Goal: Task Accomplishment & Management: Manage account settings

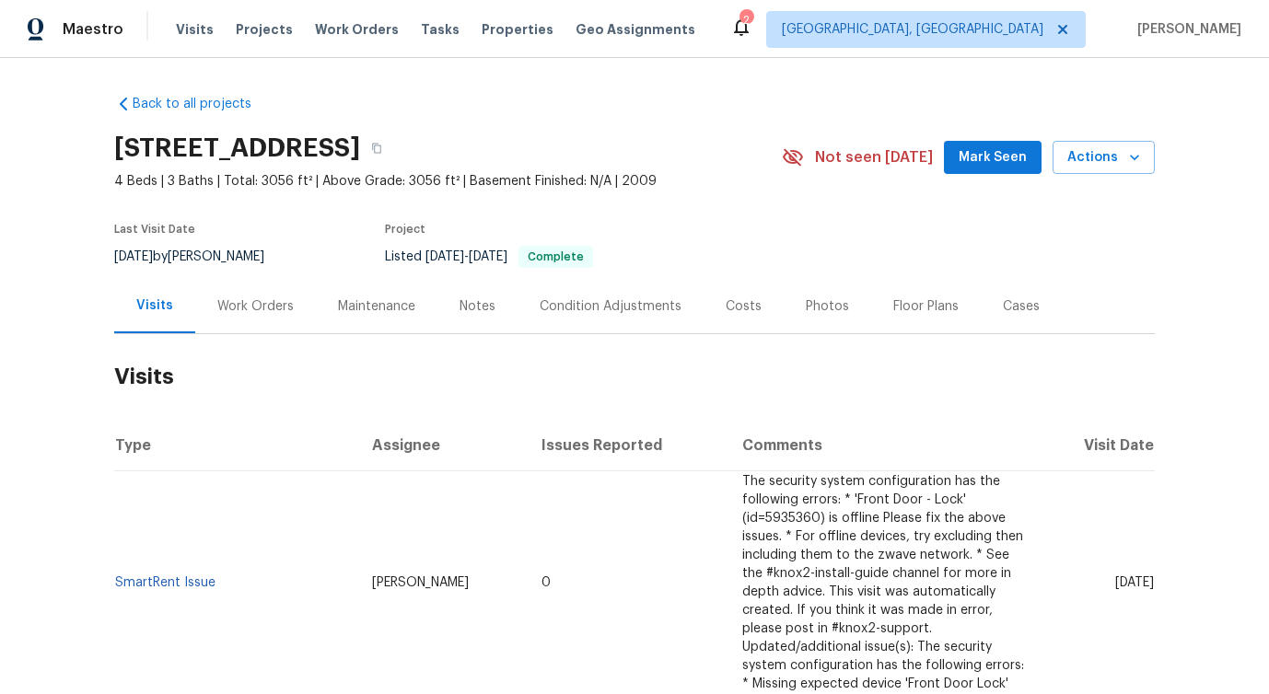
click at [222, 325] on div "Work Orders" at bounding box center [255, 306] width 121 height 54
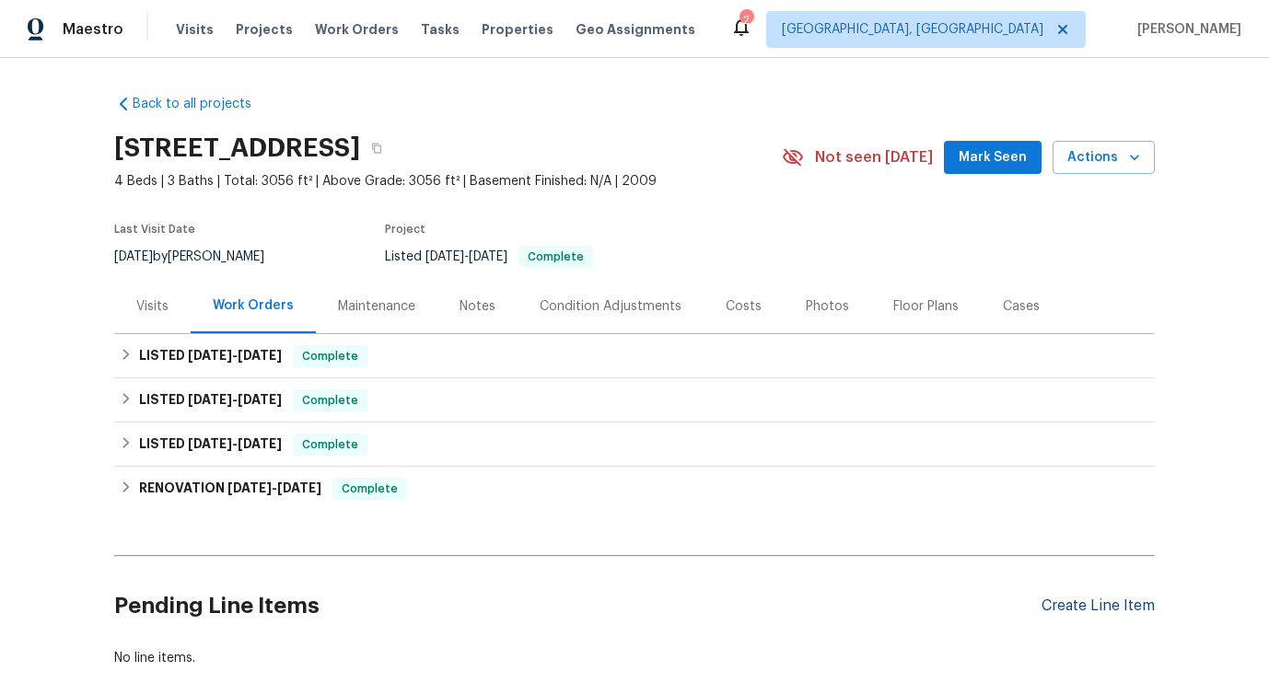
click at [1058, 610] on div "Create Line Item" at bounding box center [1097, 606] width 113 height 17
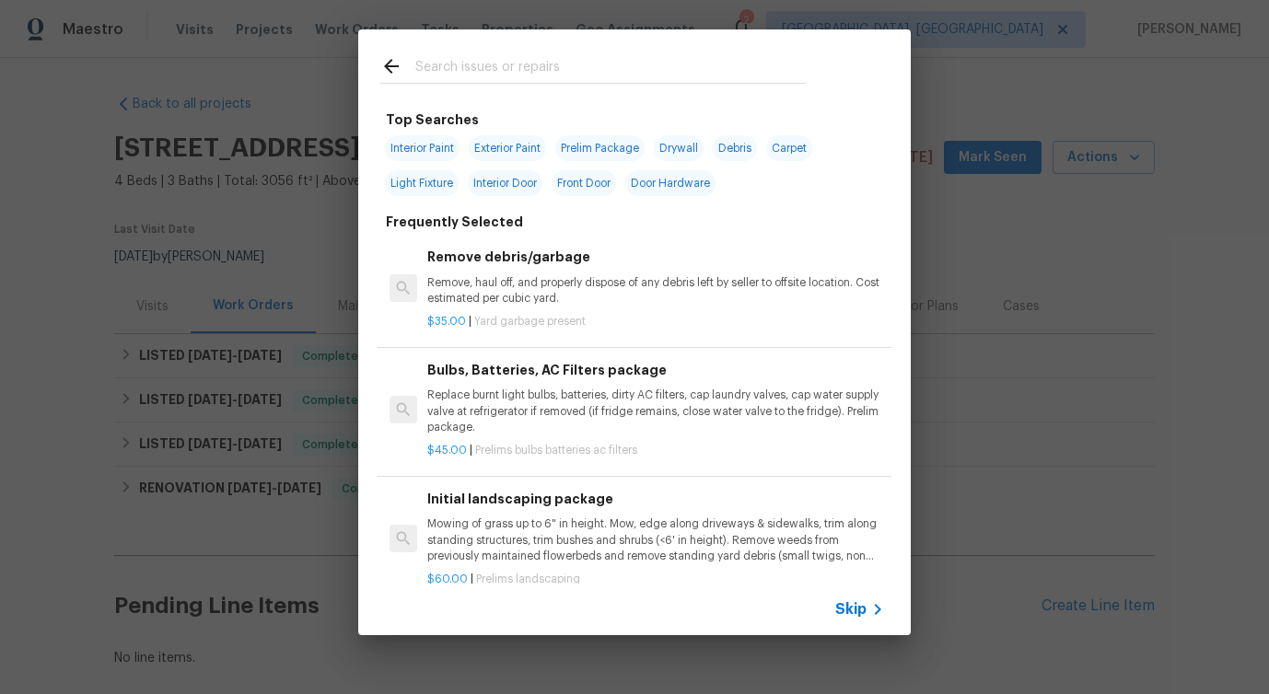
click at [858, 606] on span "Skip" at bounding box center [850, 609] width 31 height 18
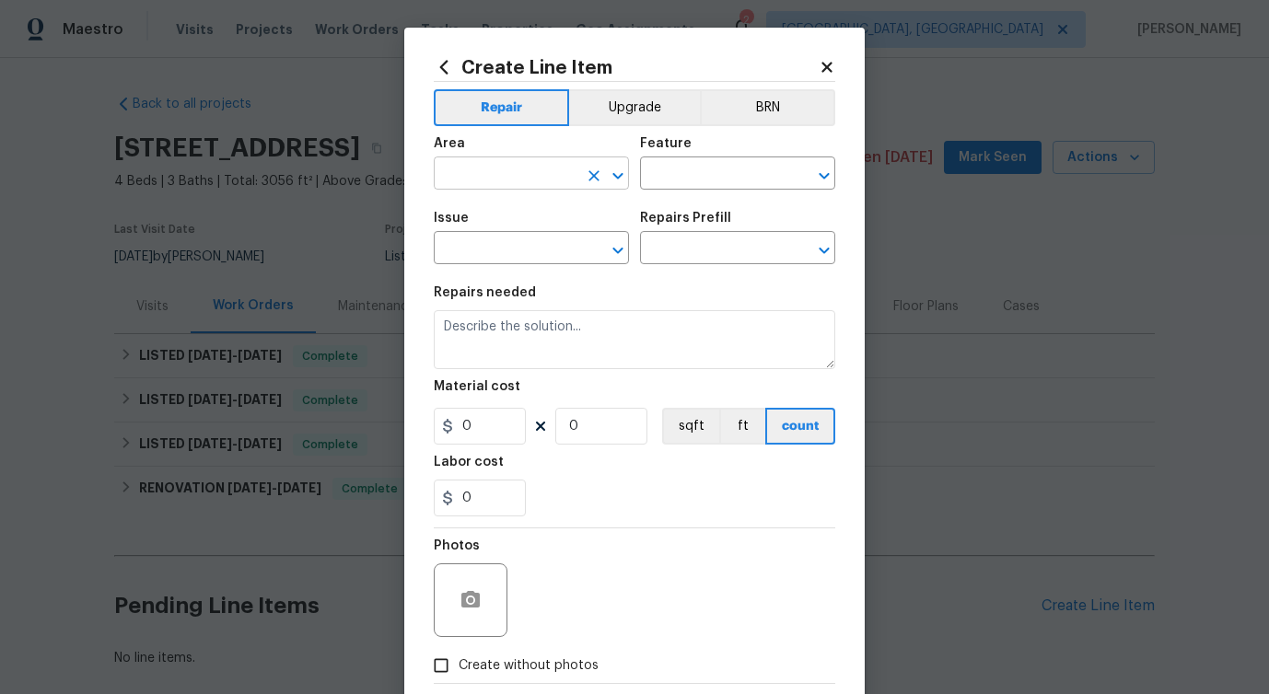
click at [524, 177] on input "text" at bounding box center [506, 175] width 144 height 29
type input "laun"
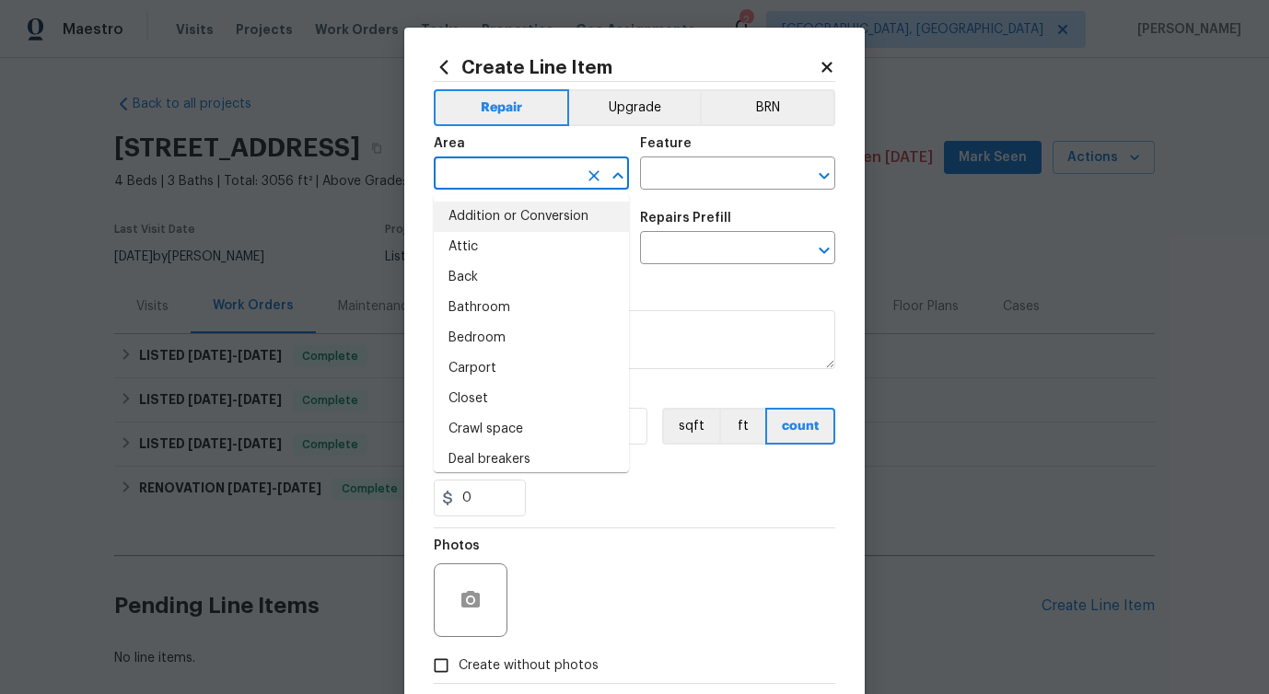
click at [499, 176] on input "text" at bounding box center [506, 175] width 144 height 29
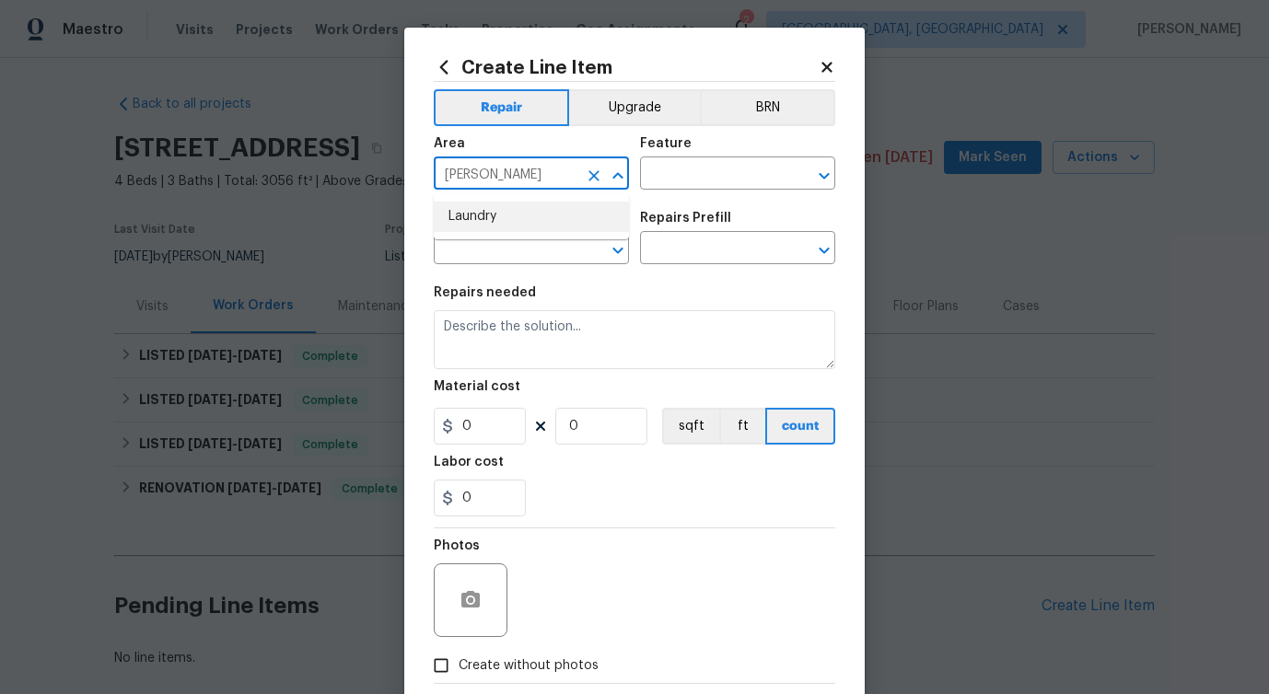
click at [487, 215] on li "Laundry" at bounding box center [531, 217] width 195 height 30
type input "Laundry"
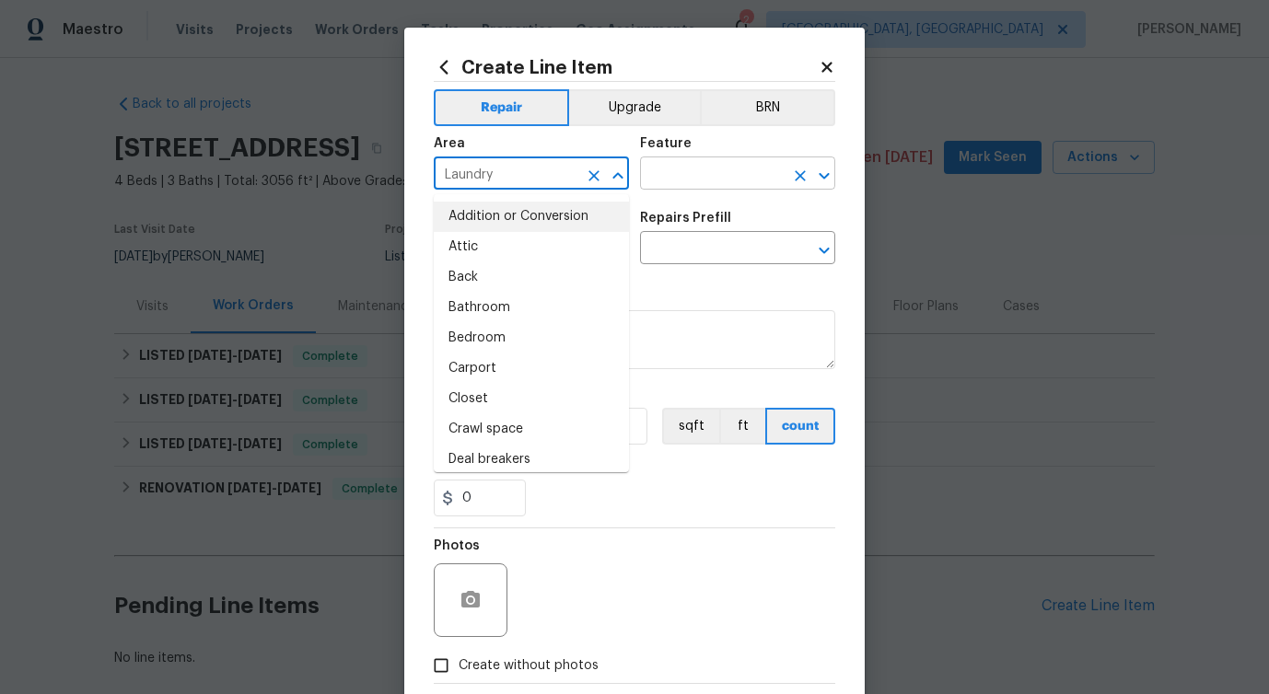
click at [731, 181] on input "text" at bounding box center [712, 175] width 144 height 29
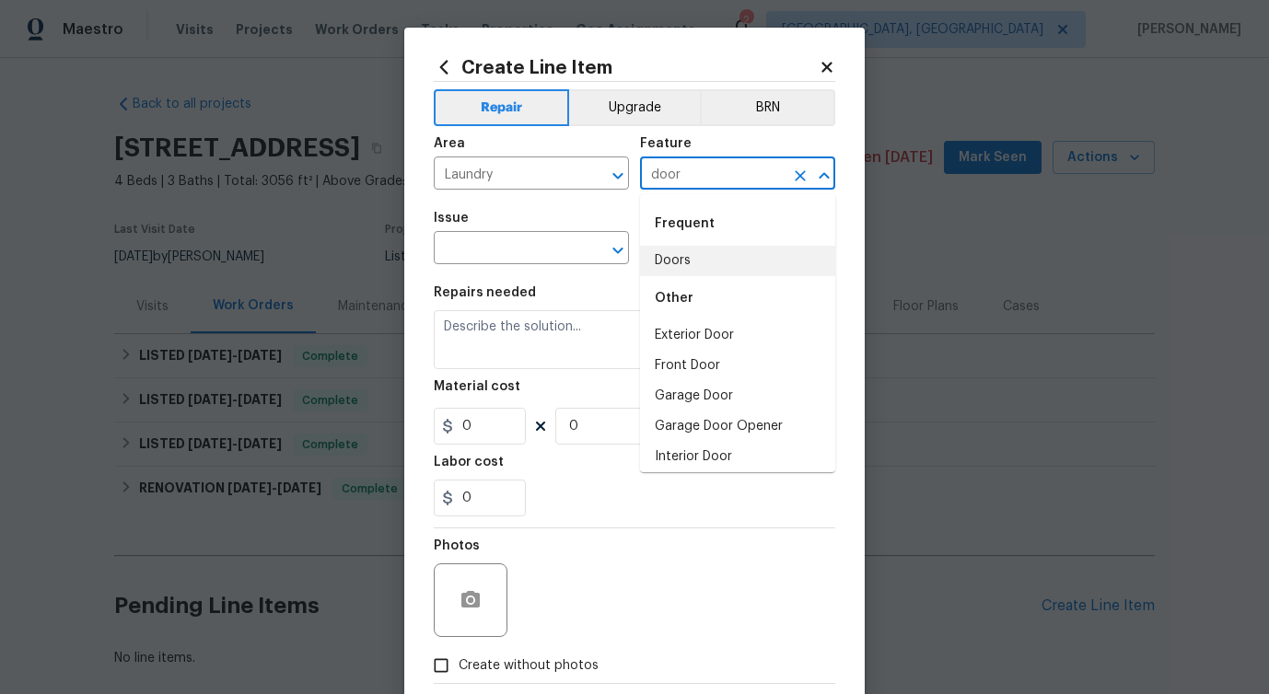
click at [677, 264] on li "Doors" at bounding box center [737, 261] width 195 height 30
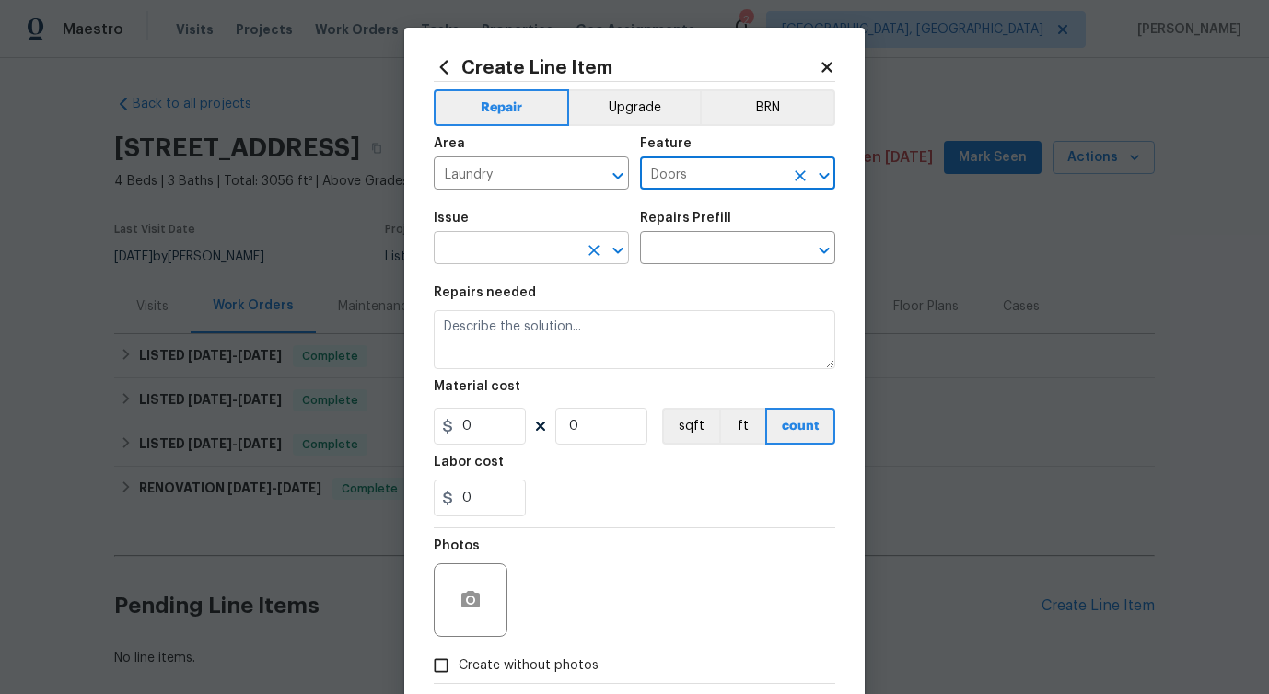
type input "Doors"
click at [554, 261] on input "text" at bounding box center [506, 250] width 144 height 29
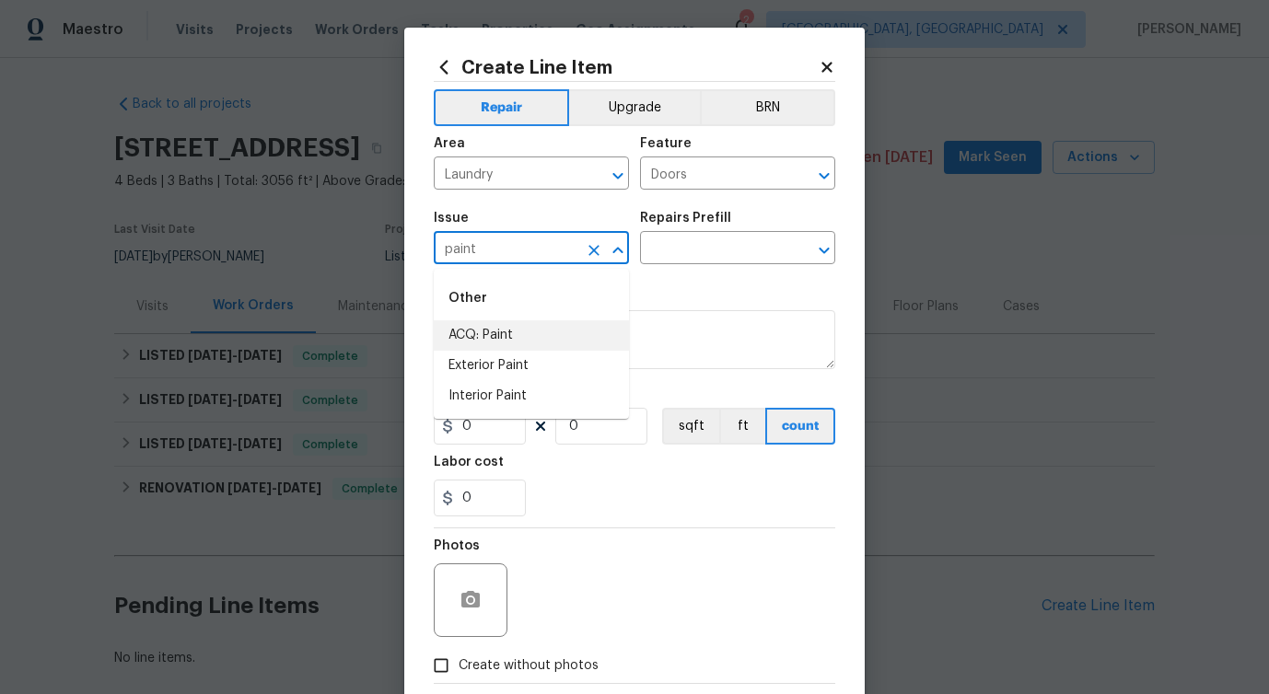
type input "paint"
click at [519, 390] on li "Interior Paint" at bounding box center [531, 396] width 195 height 30
type input "Interior Paint"
click at [701, 243] on input "text" at bounding box center [712, 250] width 144 height 29
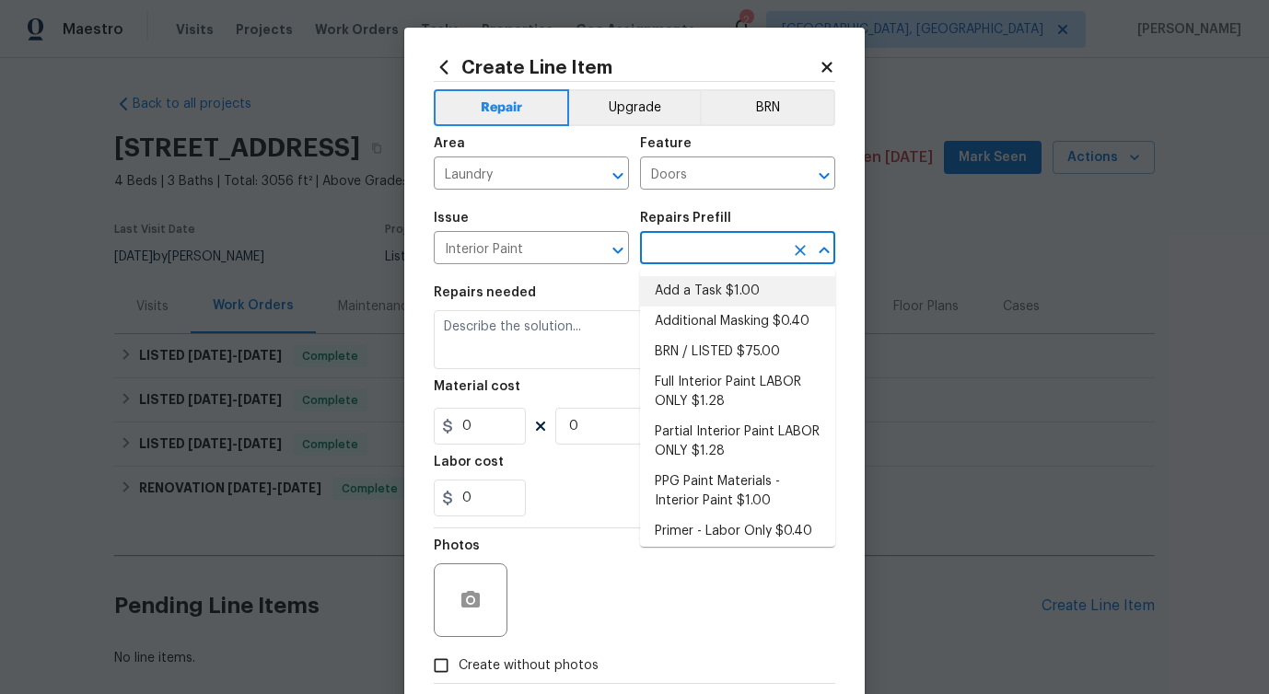
click at [687, 288] on li "Add a Task $1.00" at bounding box center [737, 291] width 195 height 30
type input "Overall Paint"
type input "Add a Task $1.00"
type textarea "HPM to detail"
type input "1"
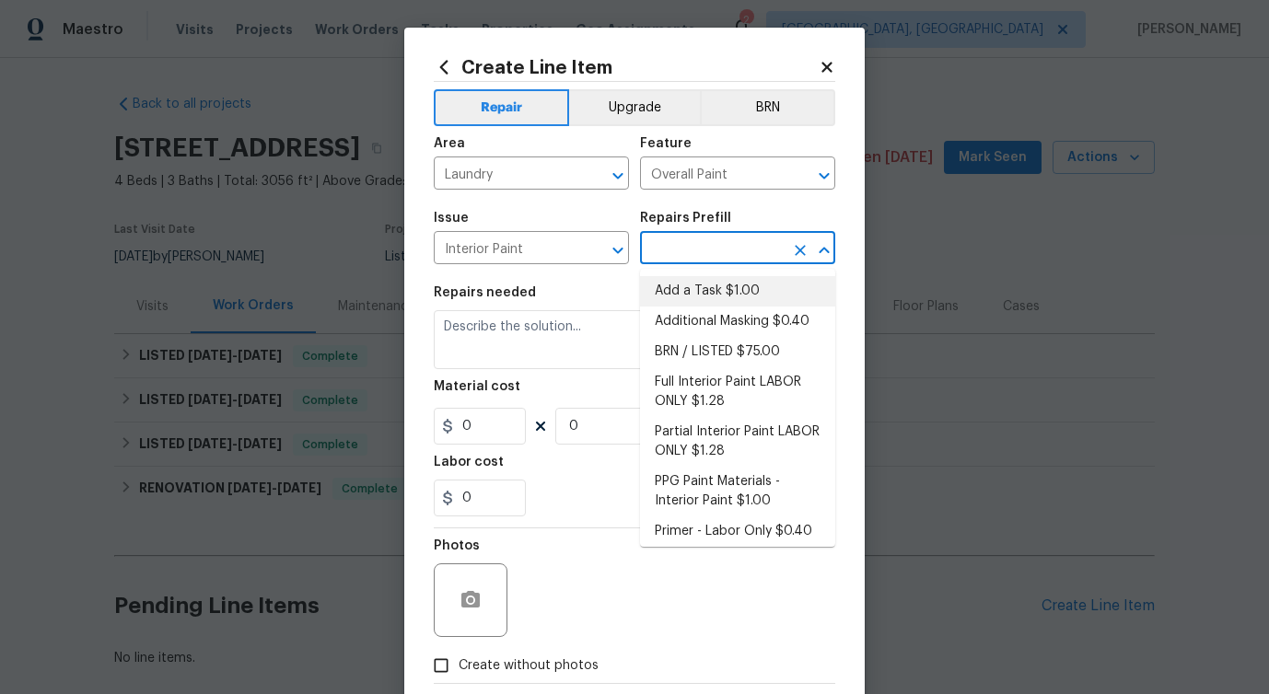
type input "1"
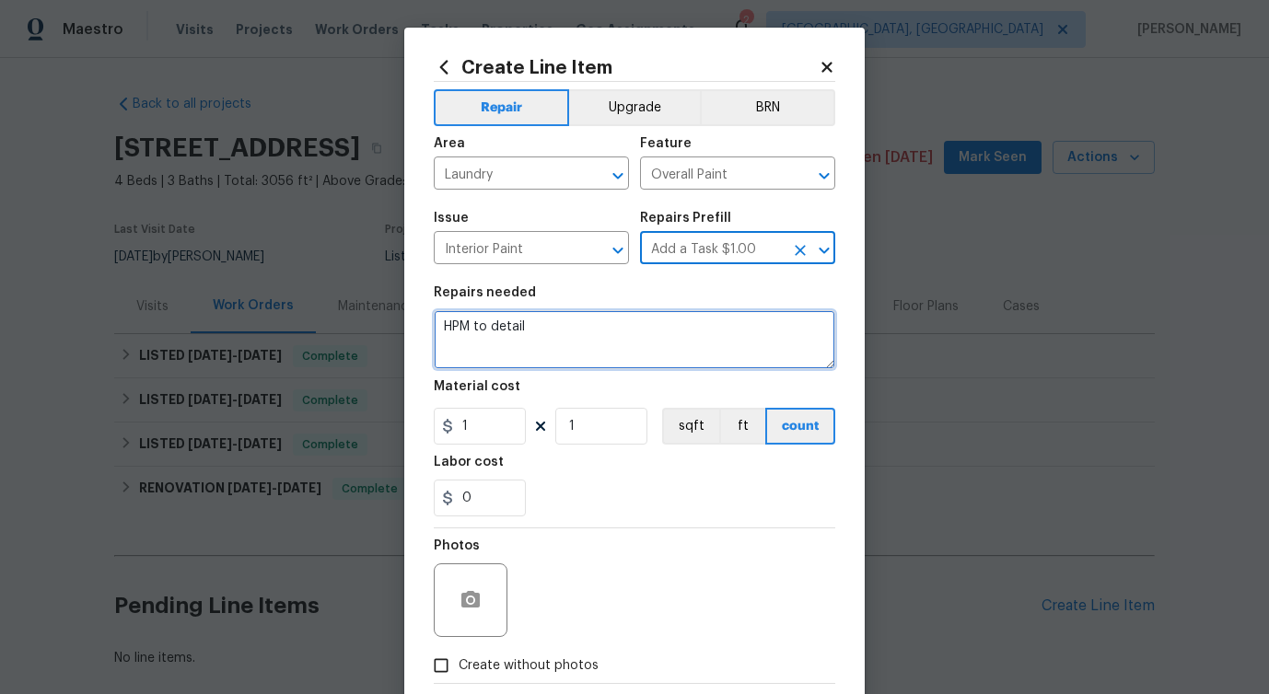
click at [525, 315] on textarea "HPM to detail" at bounding box center [634, 339] width 401 height 59
paste textarea "Please investigate the report that paint is pealing off the laundry room door a…"
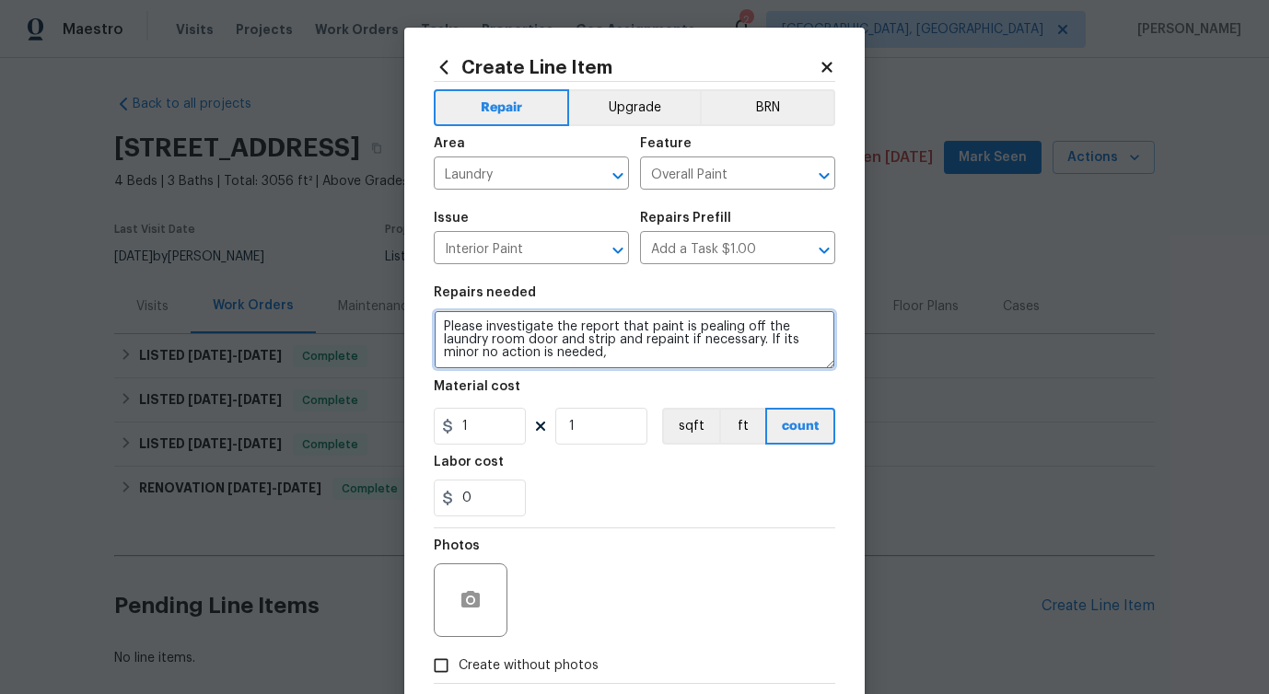
type textarea "Please investigate the report that paint is pealing off the laundry room door a…"
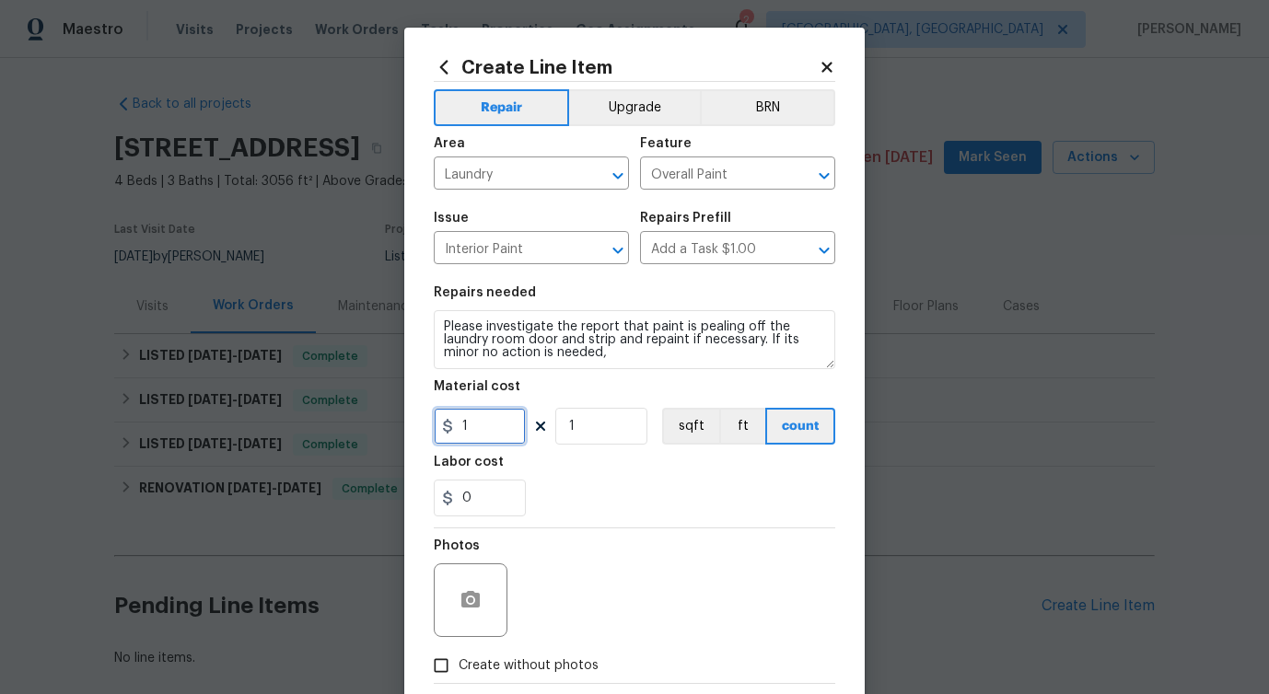
click at [477, 428] on input "1" at bounding box center [480, 426] width 92 height 37
type input "75"
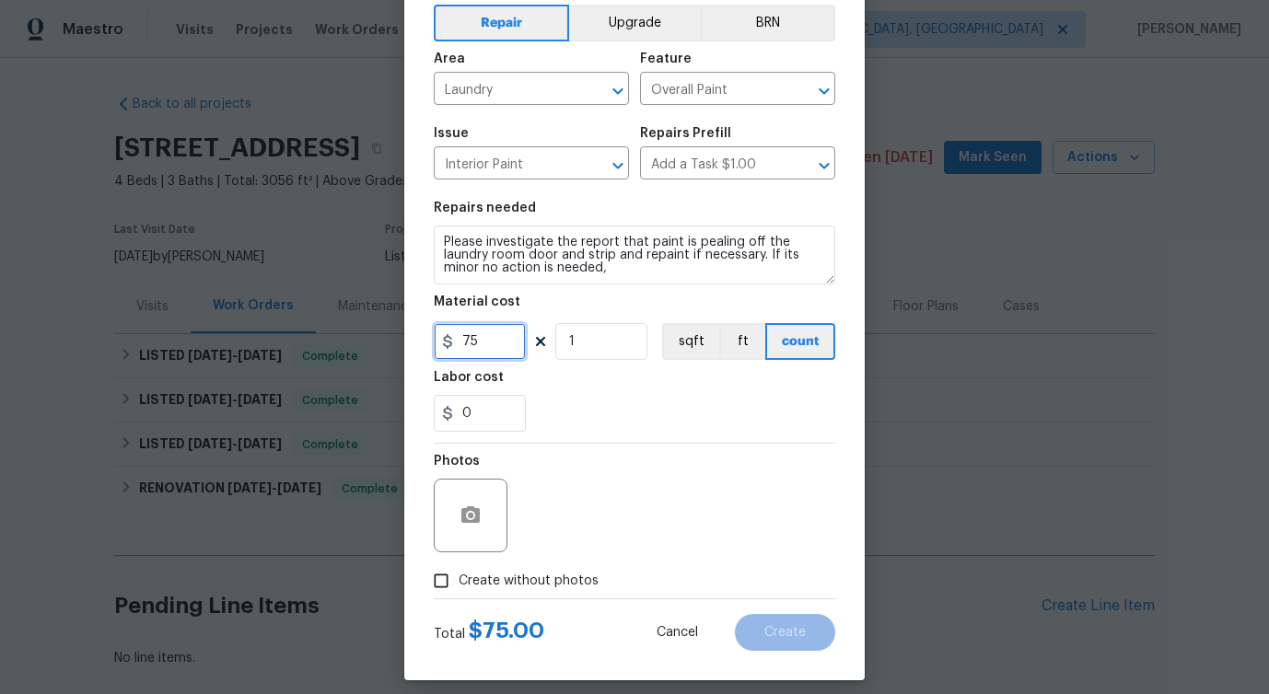
scroll to position [99, 0]
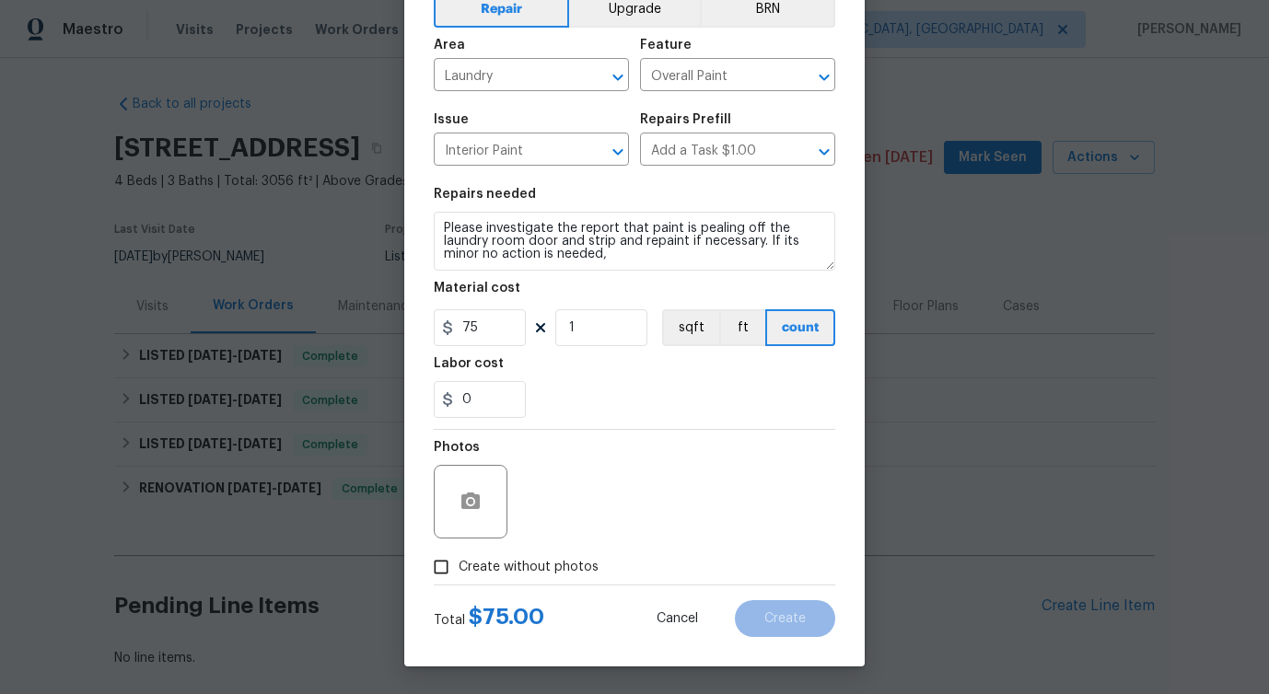
click at [514, 572] on span "Create without photos" at bounding box center [529, 567] width 140 height 19
click at [459, 572] on input "Create without photos" at bounding box center [441, 567] width 35 height 35
checkbox input "true"
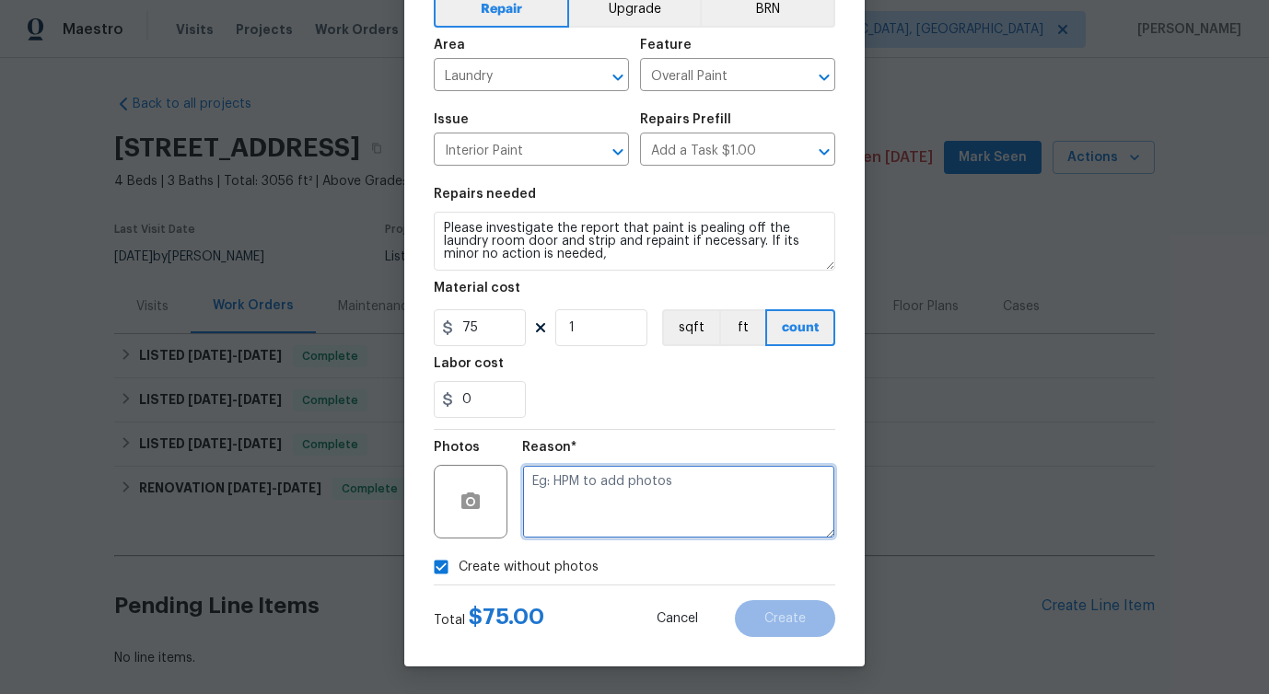
click at [624, 496] on textarea at bounding box center [678, 502] width 313 height 74
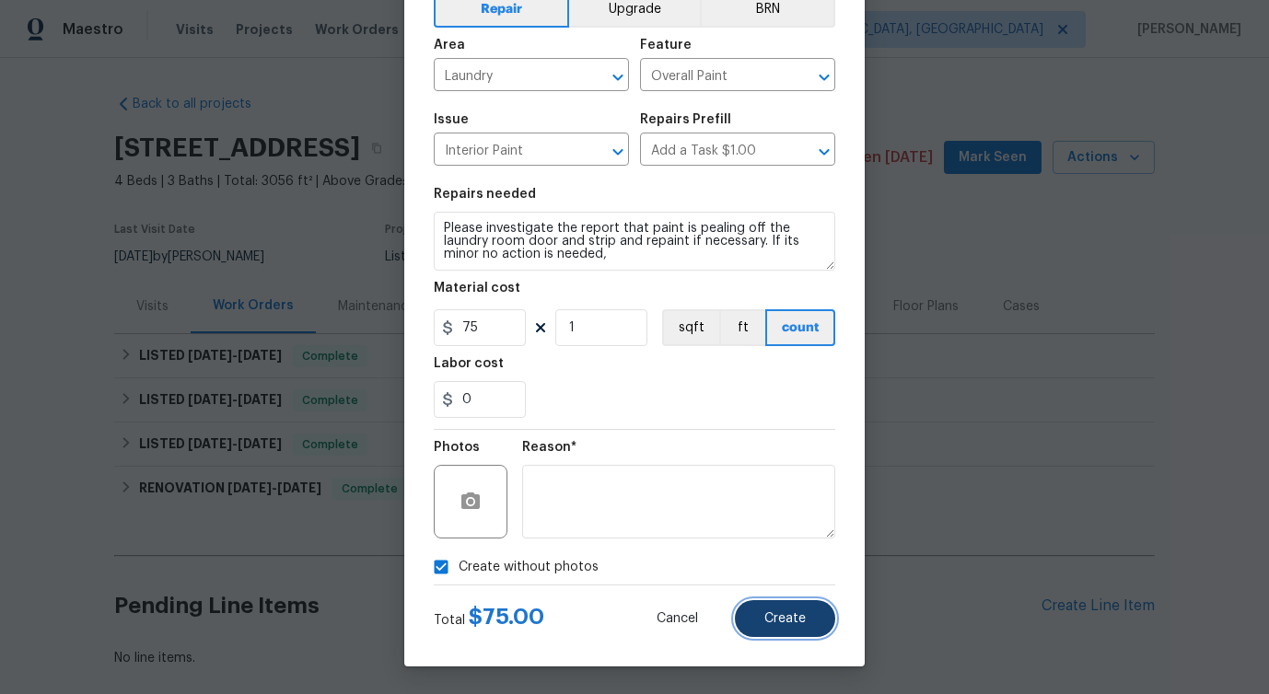
click at [791, 625] on button "Create" at bounding box center [785, 618] width 100 height 37
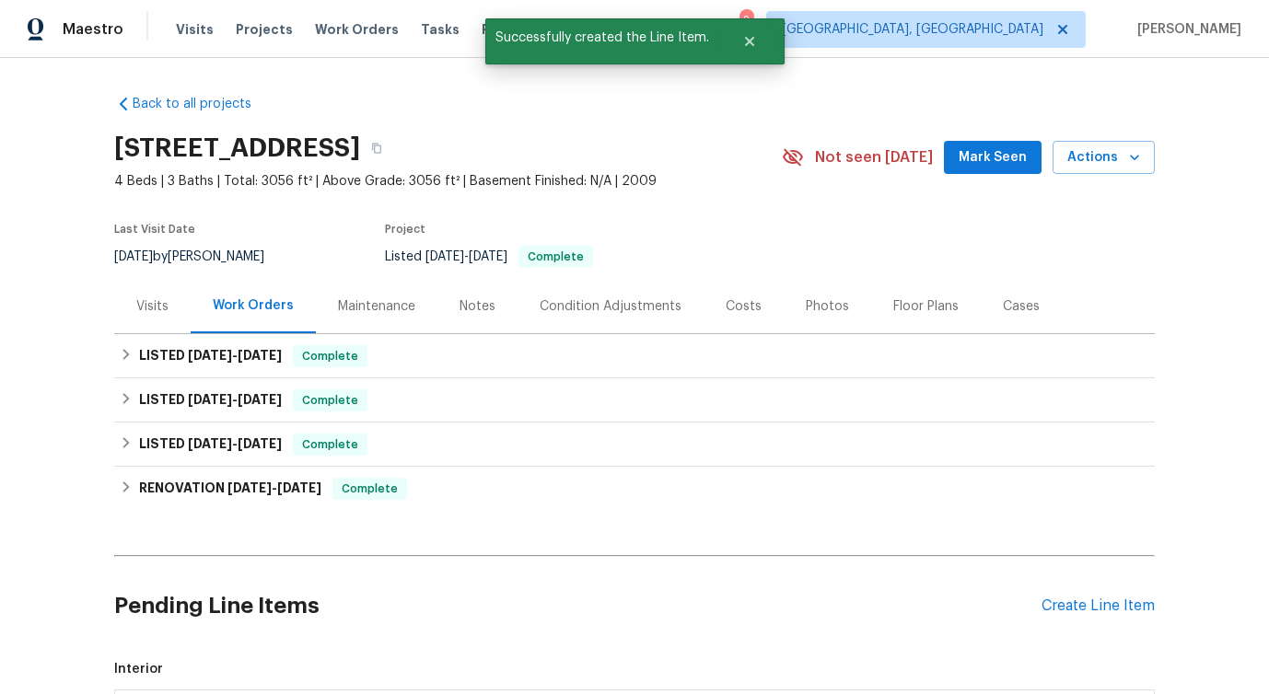
scroll to position [327, 0]
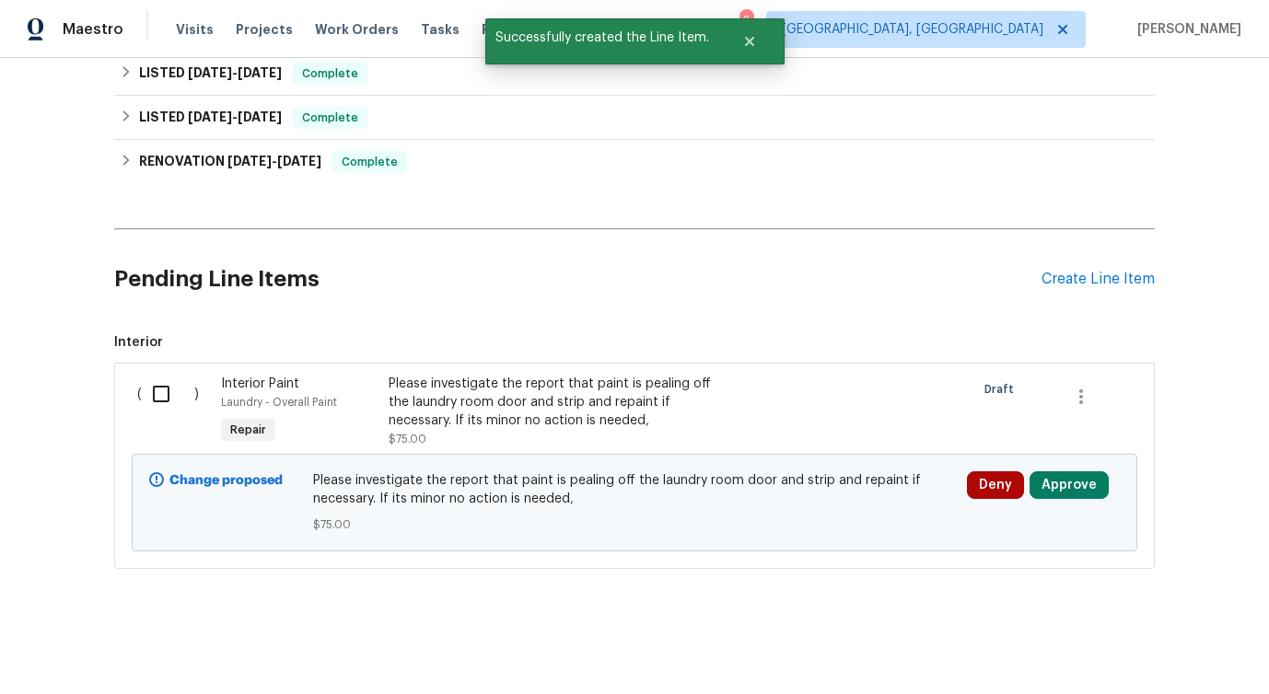
click at [169, 389] on input "checkbox" at bounding box center [168, 394] width 52 height 39
checkbox input "true"
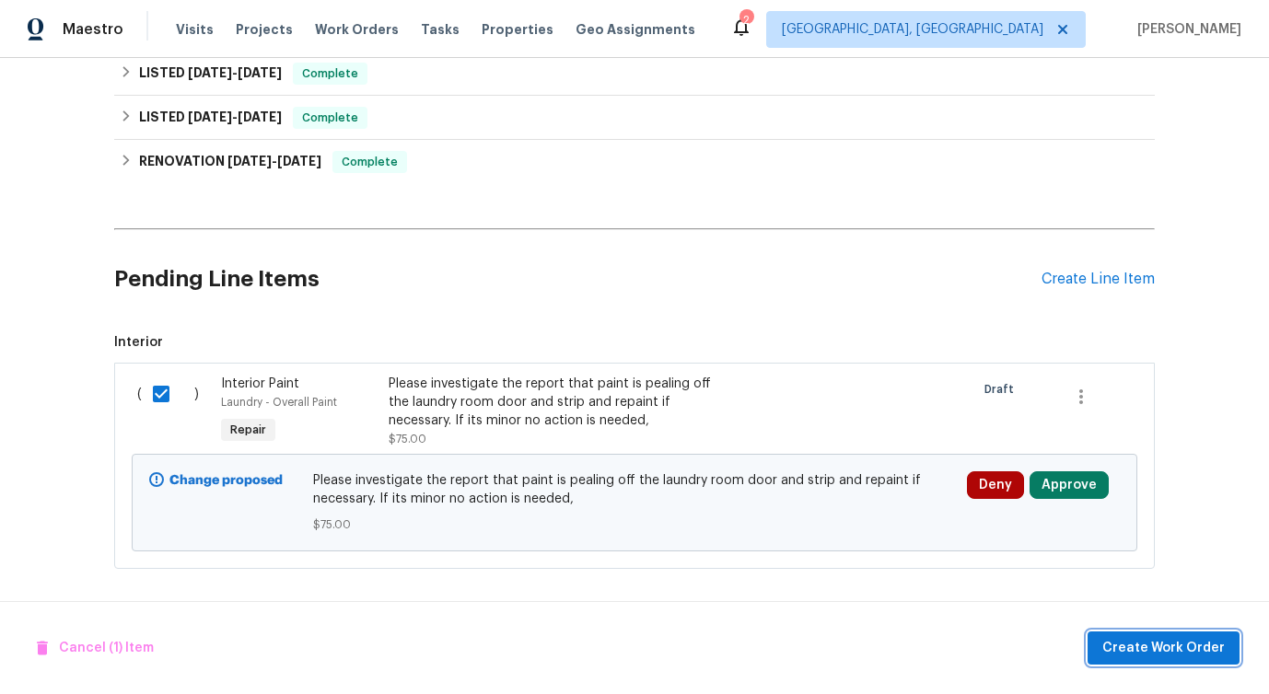
click at [1189, 647] on span "Create Work Order" at bounding box center [1163, 648] width 122 height 23
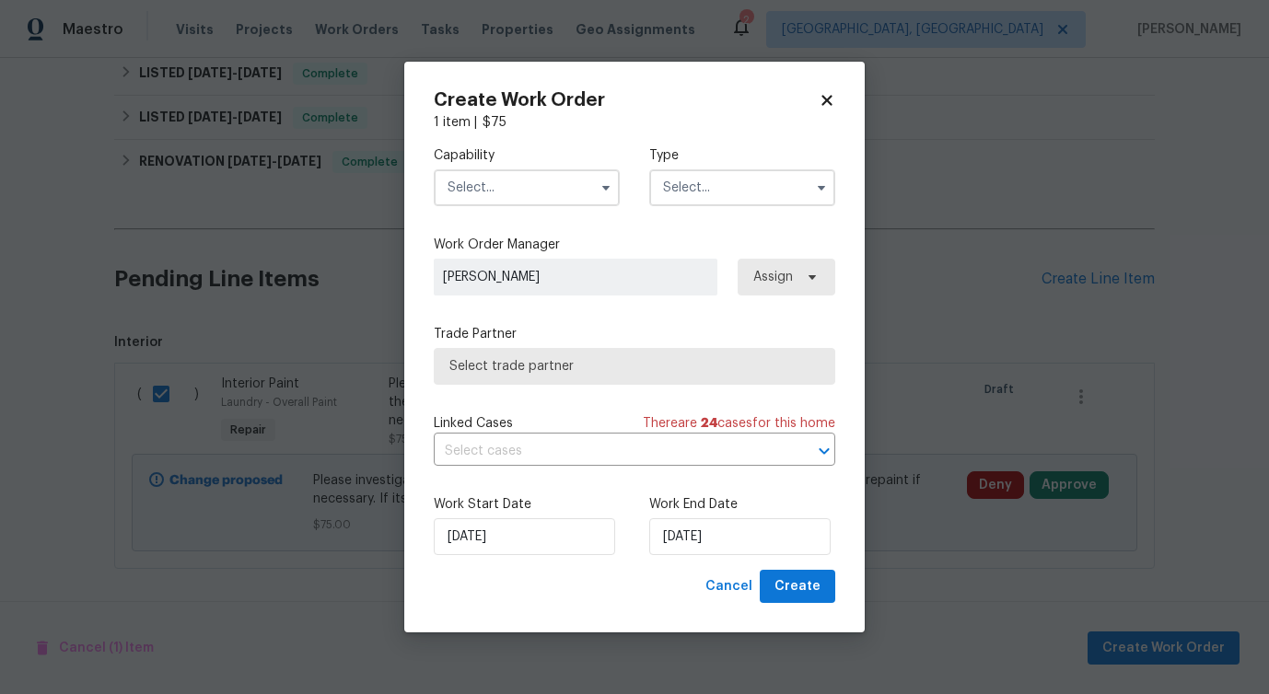
click at [543, 182] on input "text" at bounding box center [527, 187] width 186 height 37
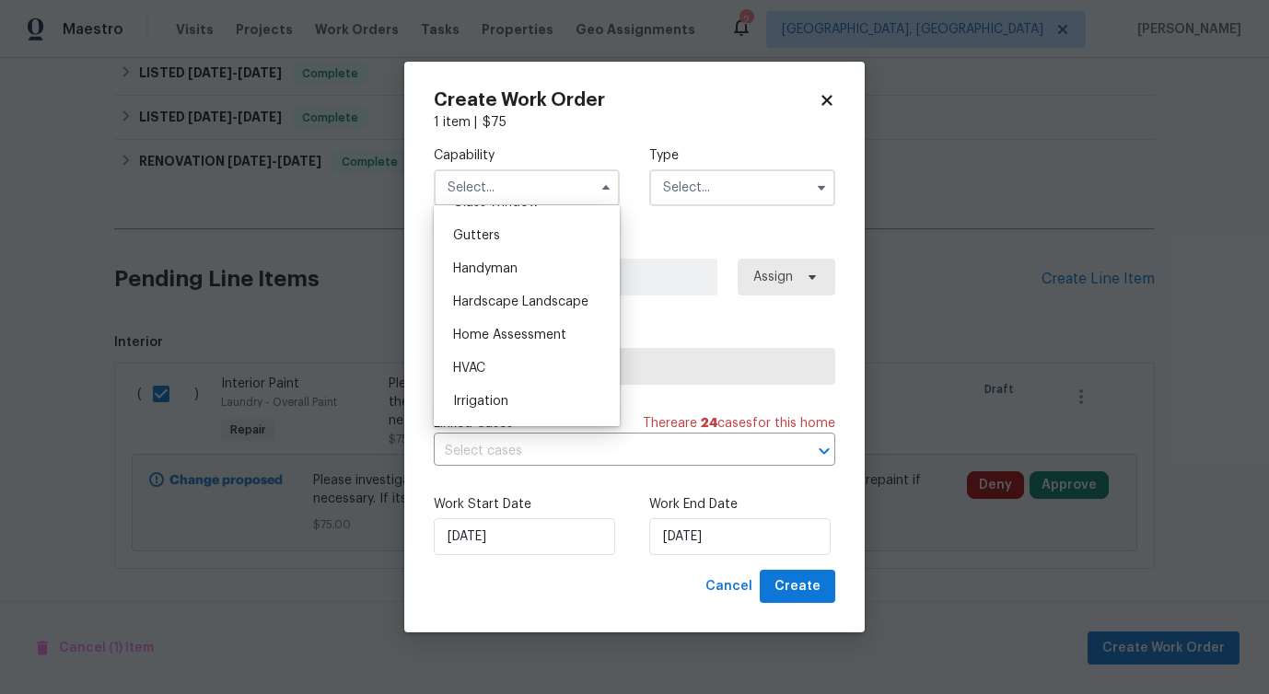
scroll to position [958, 0]
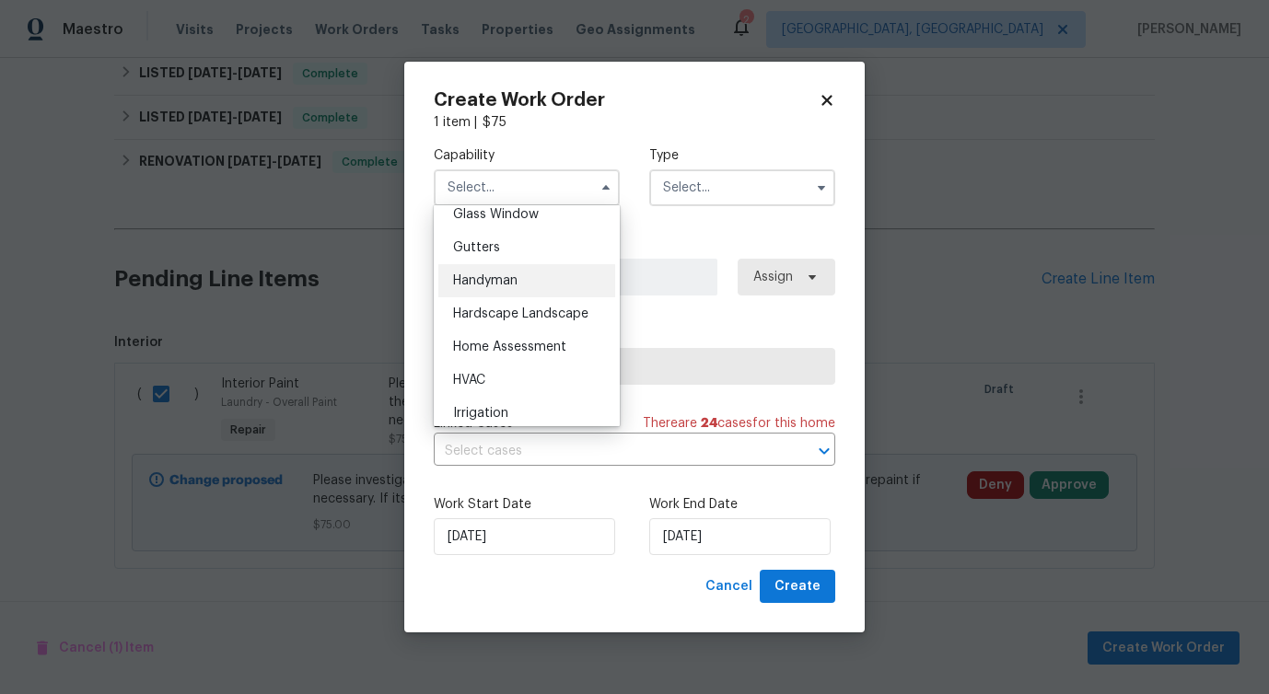
click at [535, 294] on div "Handyman" at bounding box center [526, 280] width 177 height 33
type input "Handyman"
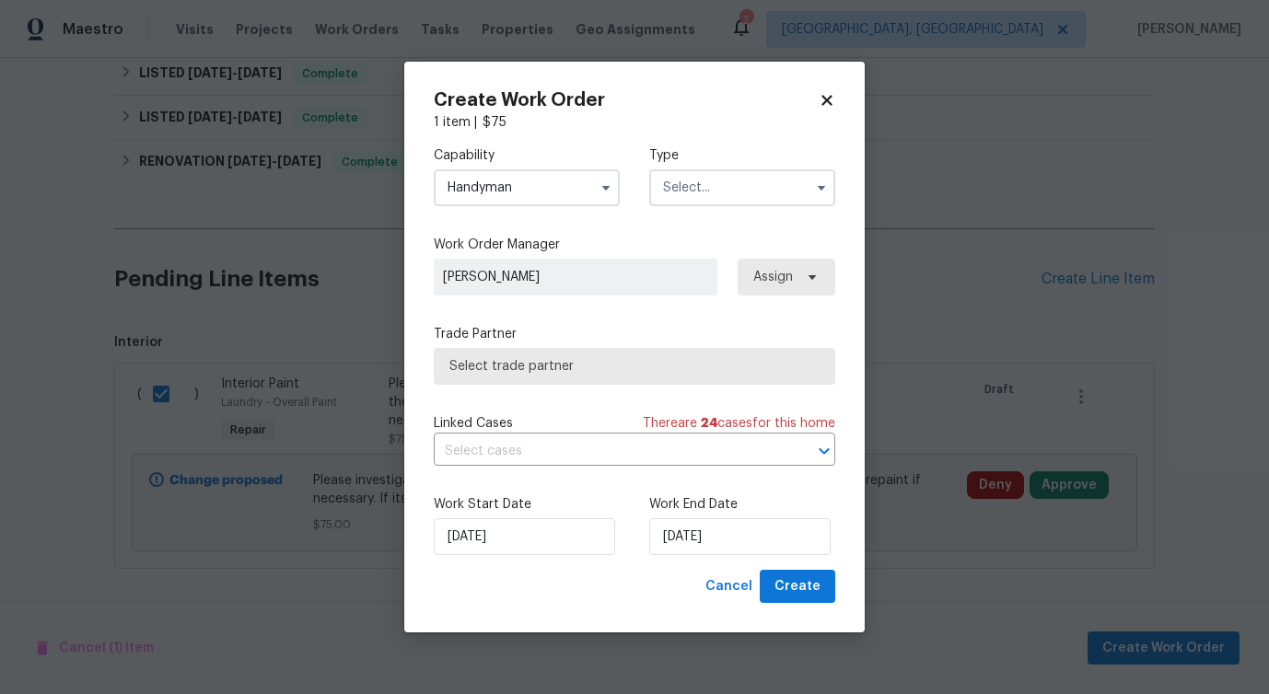
click at [722, 177] on input "text" at bounding box center [742, 187] width 186 height 37
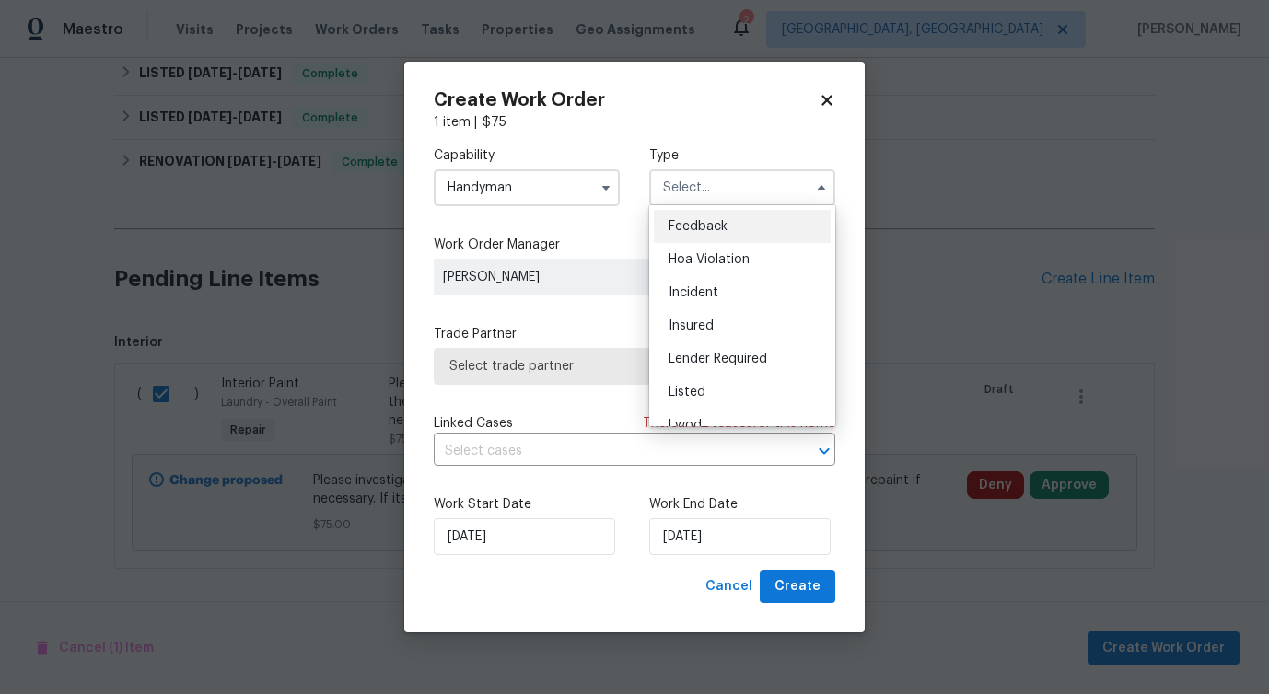
click at [705, 215] on div "Feedback" at bounding box center [742, 226] width 177 height 33
type input "Feedback"
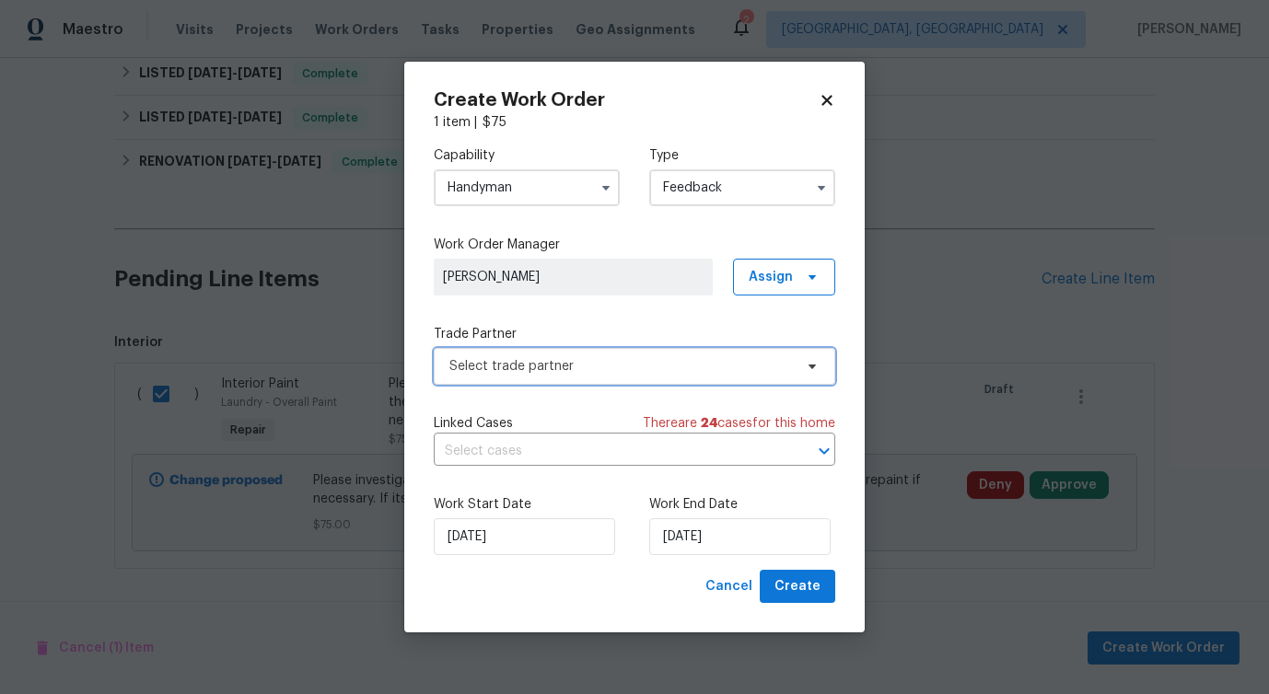
click at [546, 368] on span "Select trade partner" at bounding box center [620, 366] width 343 height 18
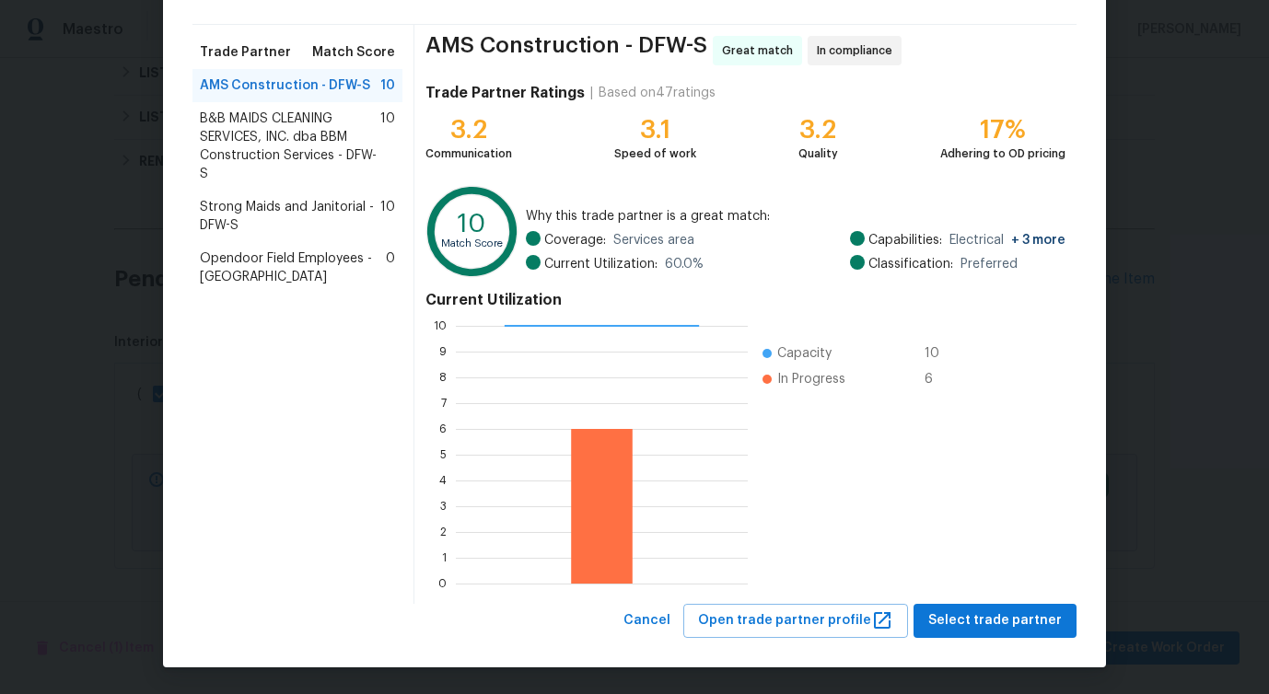
scroll to position [0, 0]
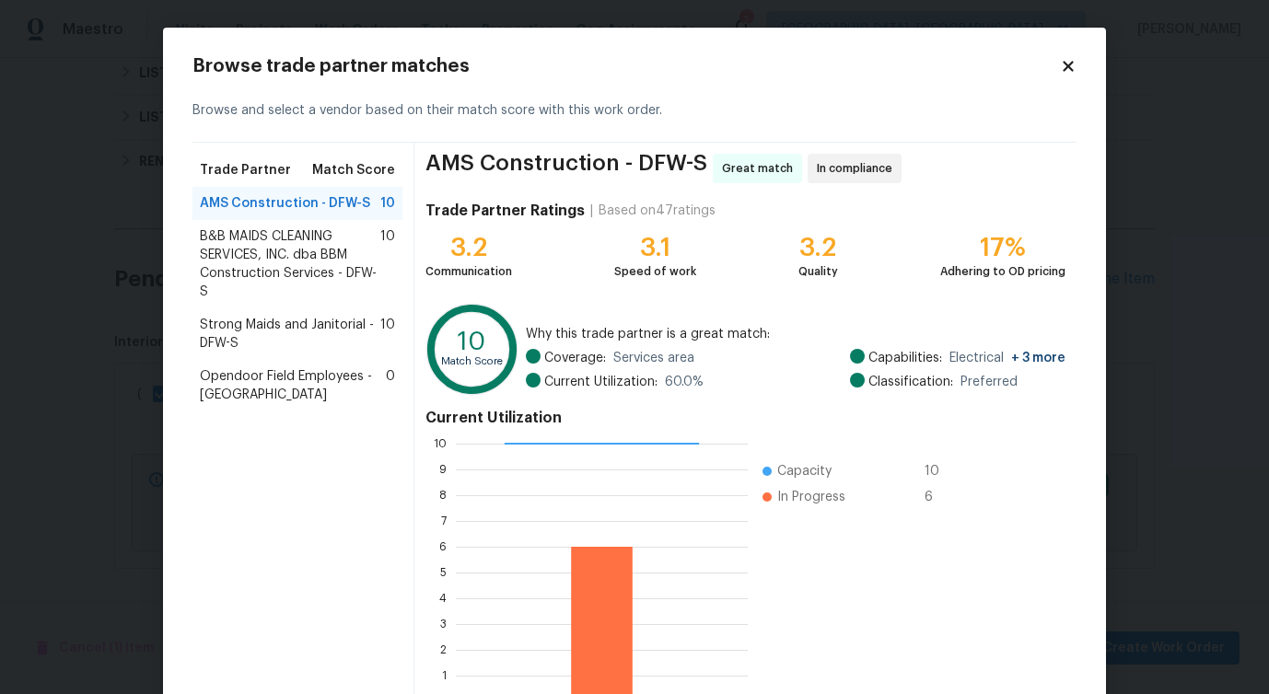
click at [289, 333] on span "Strong Maids and Janitorial - DFW-S" at bounding box center [290, 334] width 180 height 37
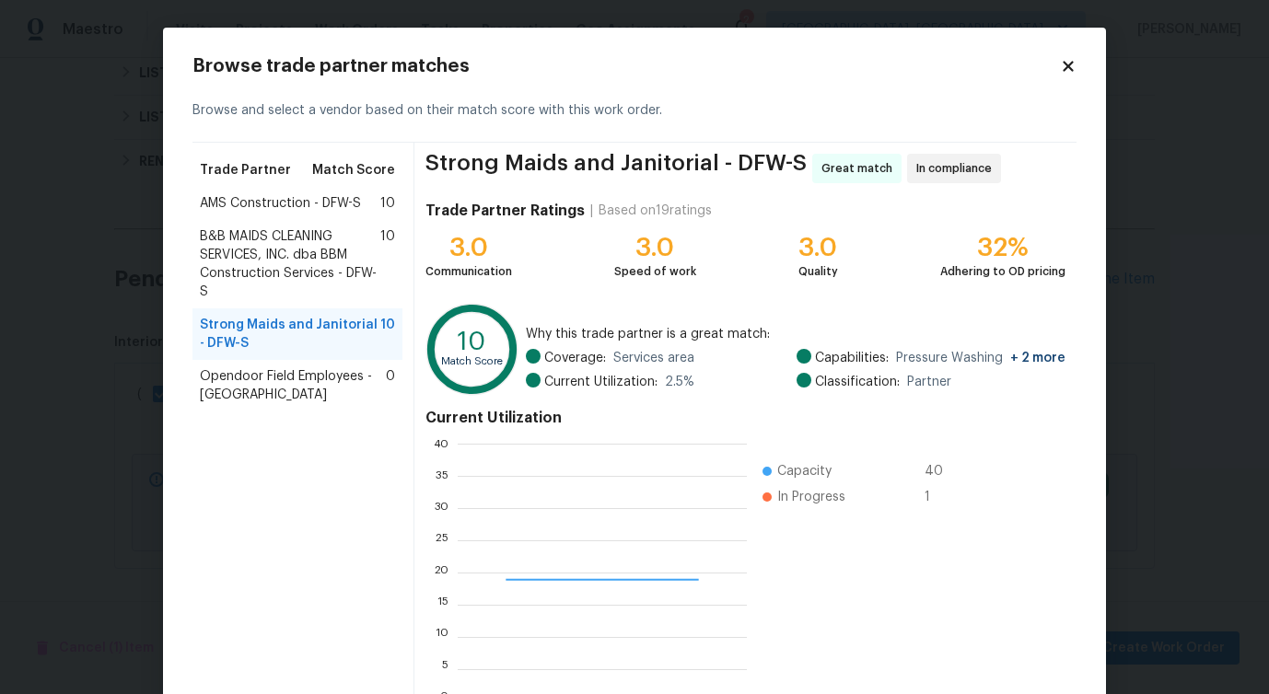
scroll to position [258, 289]
click at [308, 263] on span "B&B MAIDS CLEANING SERVICES, INC. dba BBM Construction Services - DFW-S" at bounding box center [290, 264] width 180 height 74
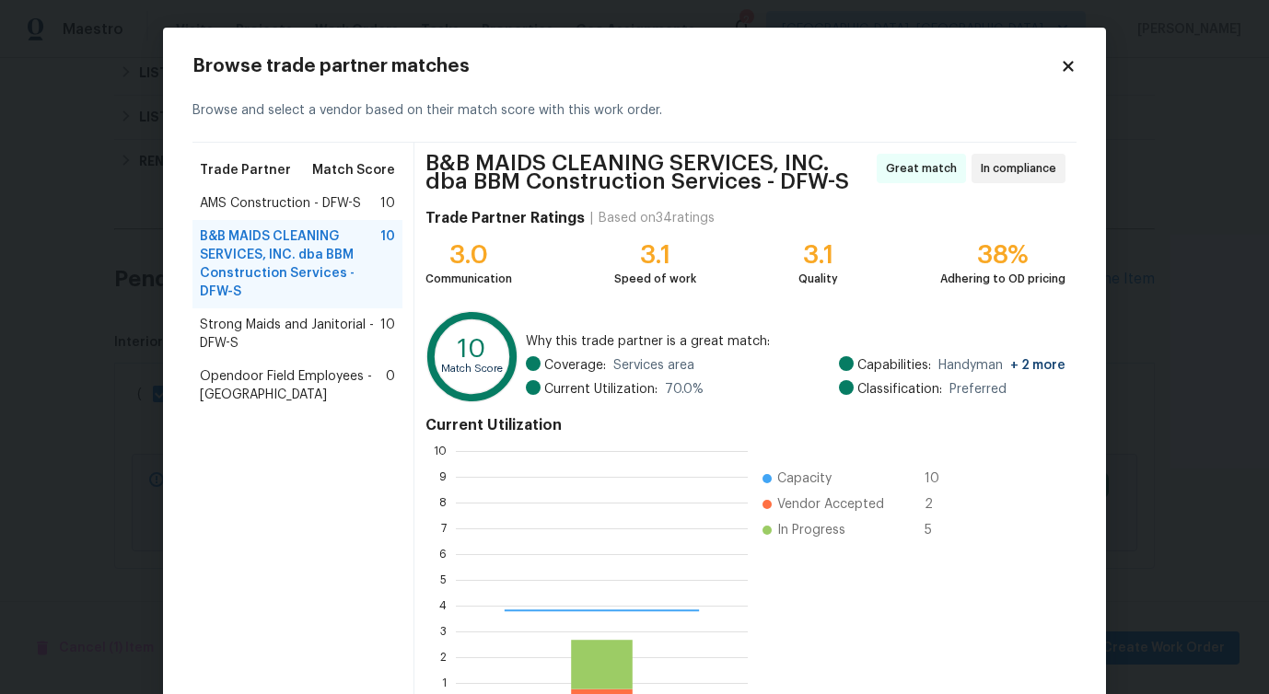
scroll to position [258, 292]
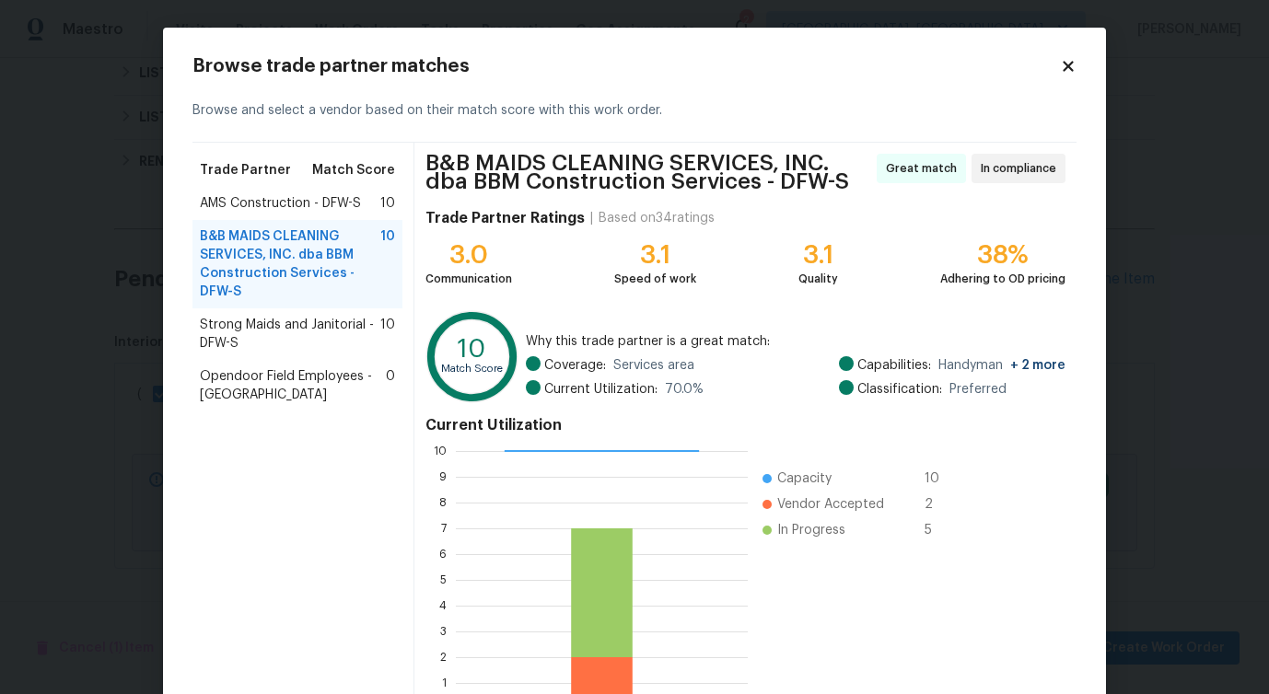
click at [279, 199] on span "AMS Construction - DFW-S" at bounding box center [280, 203] width 161 height 18
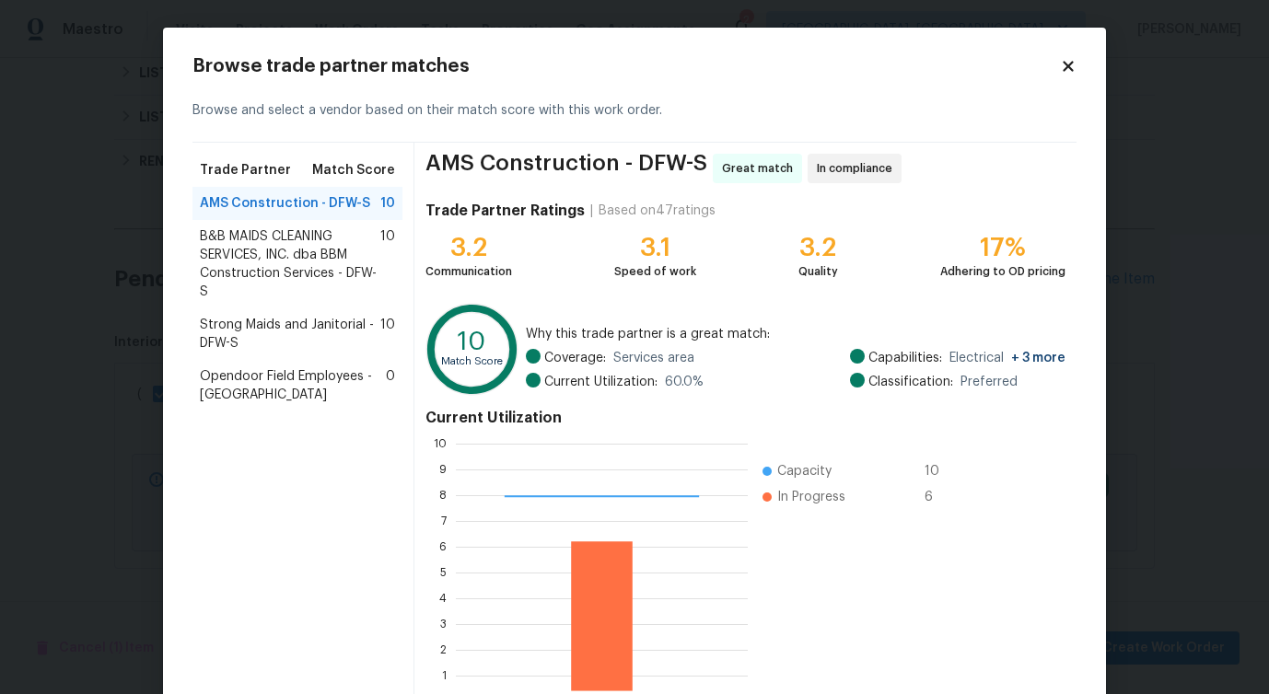
scroll to position [118, 0]
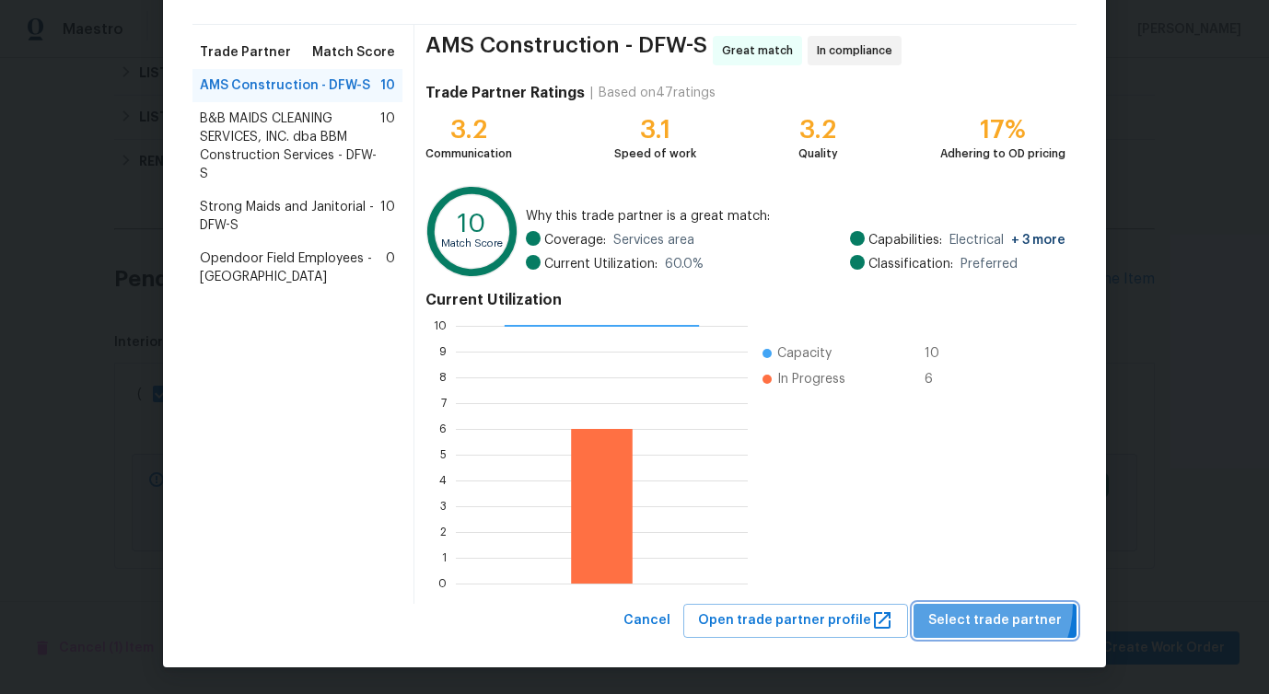
click at [977, 605] on button "Select trade partner" at bounding box center [994, 621] width 163 height 34
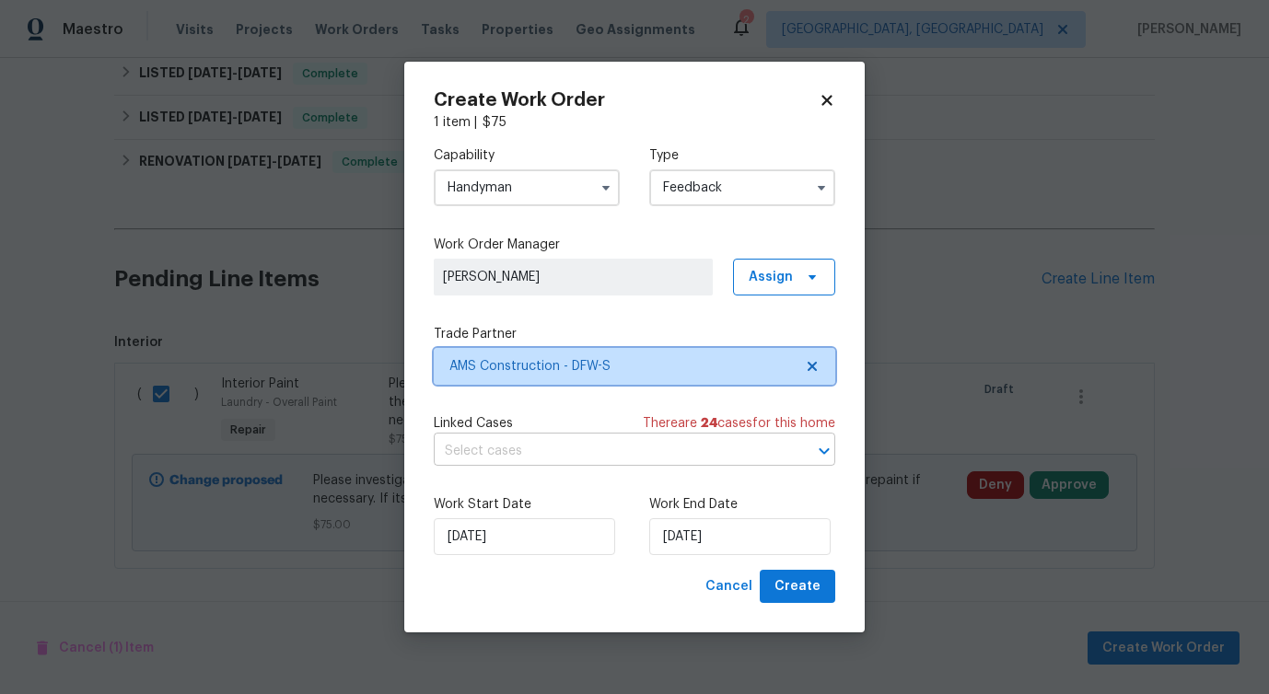
scroll to position [0, 0]
click at [574, 440] on input "text" at bounding box center [609, 451] width 350 height 29
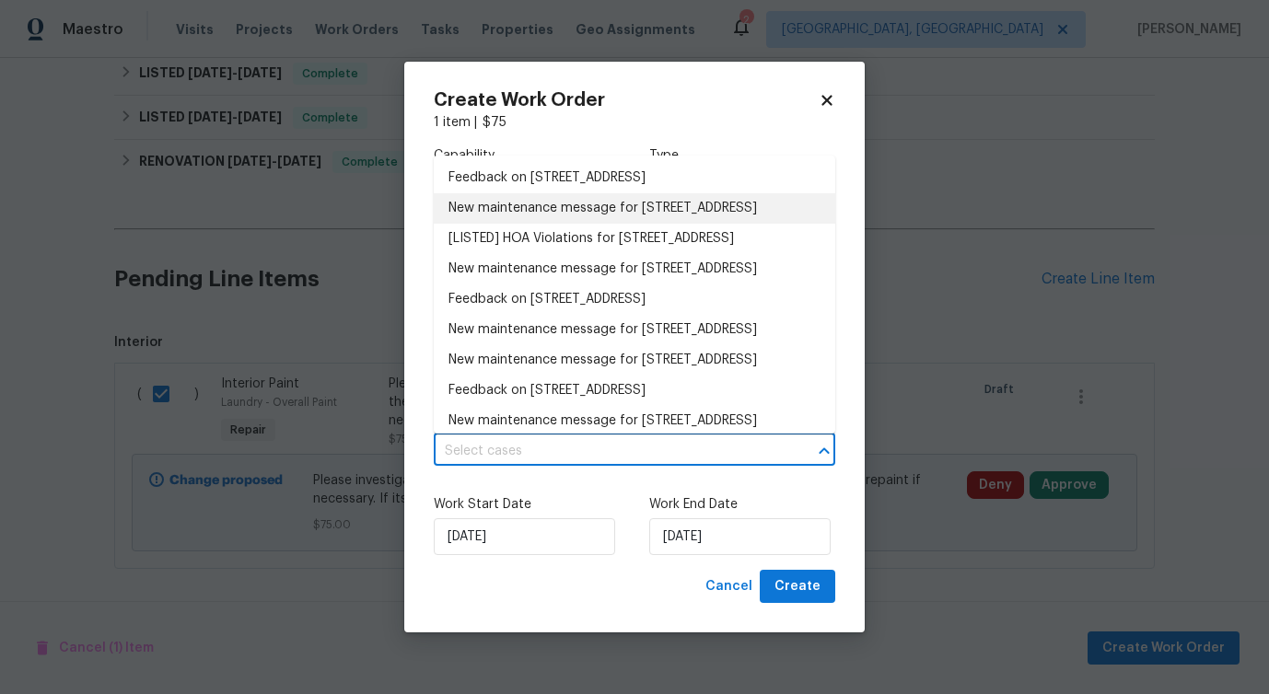
click at [559, 203] on li "New maintenance message for 2625 Old Stables Dr , Celina, TX 75009" at bounding box center [634, 208] width 401 height 30
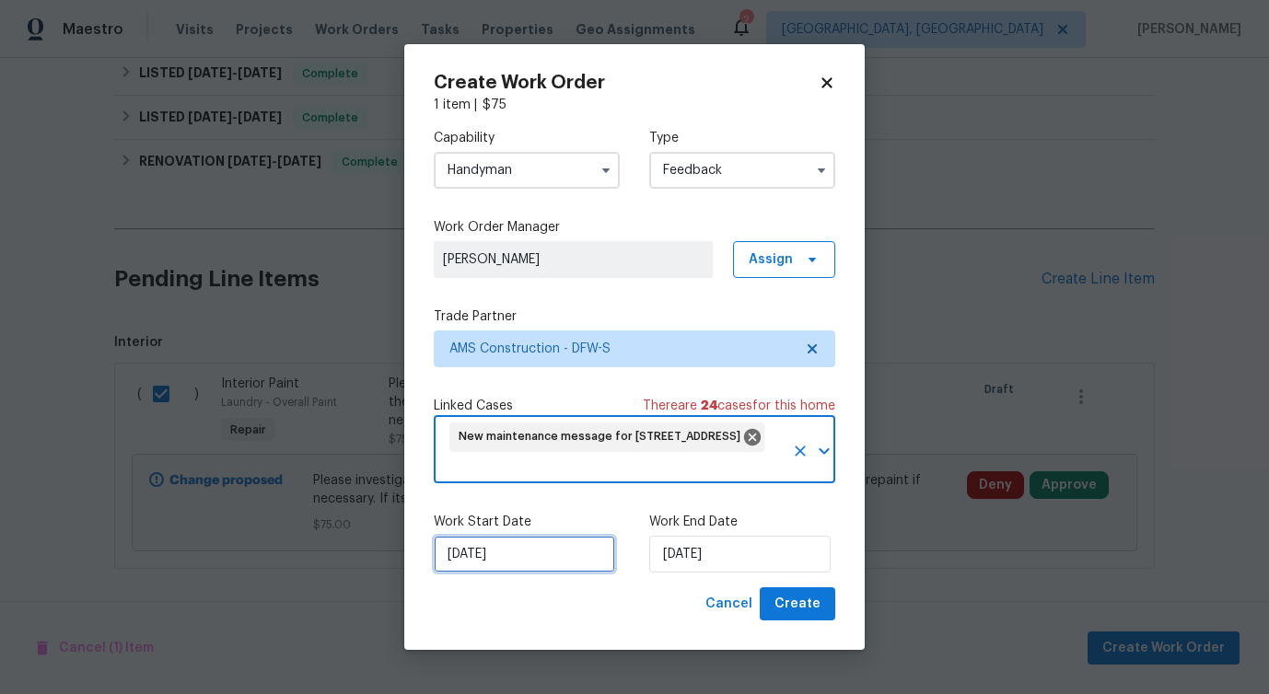
click at [508, 551] on input "9/10/2025" at bounding box center [524, 554] width 181 height 37
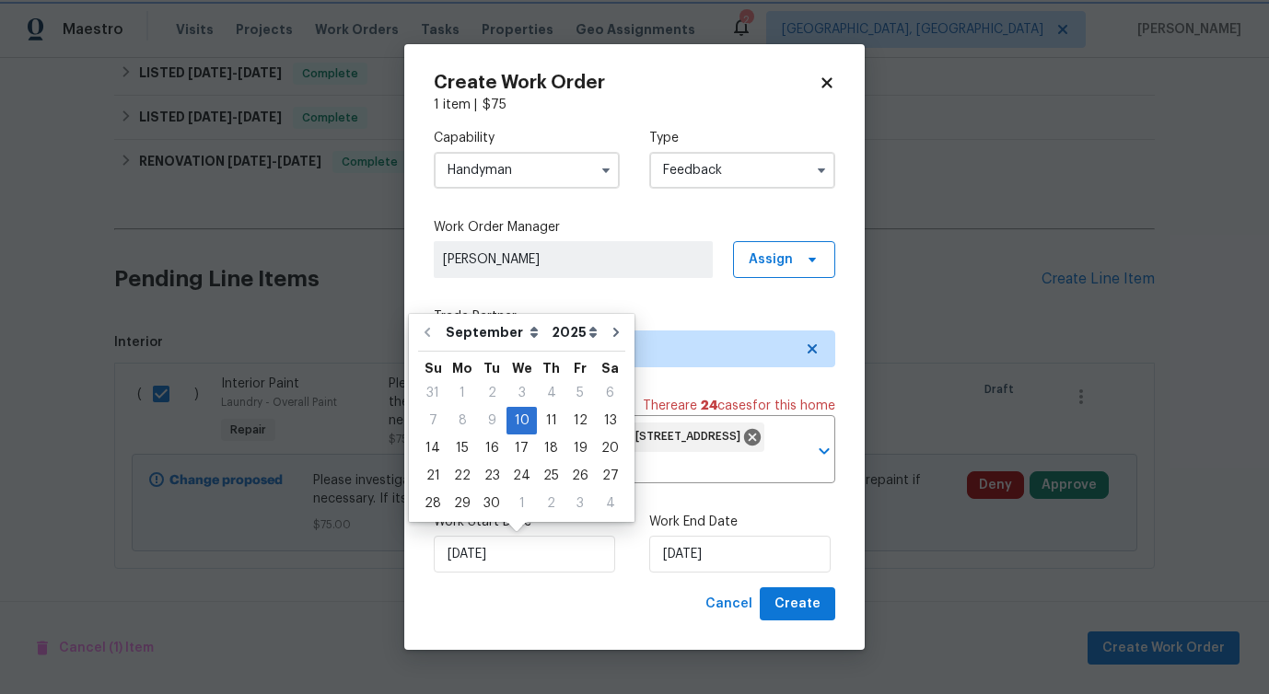
click at [753, 526] on label "Work End Date" at bounding box center [742, 522] width 186 height 18
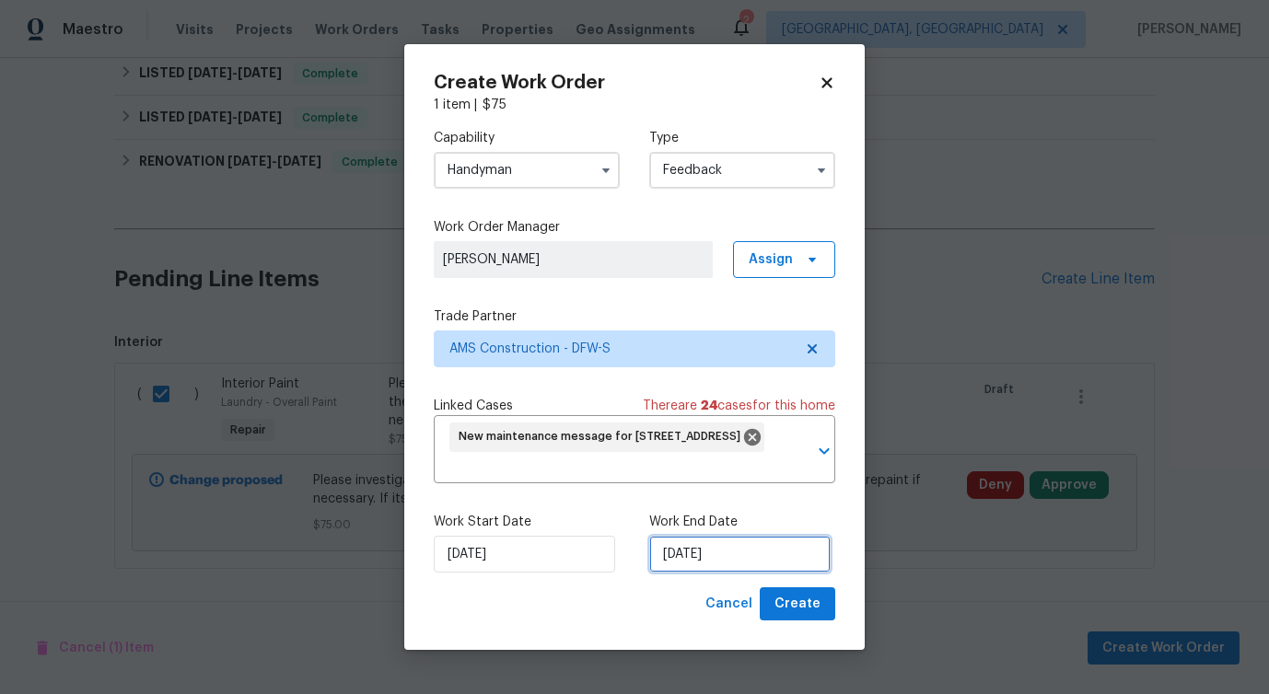
click at [718, 538] on input "9/10/2025" at bounding box center [739, 554] width 181 height 37
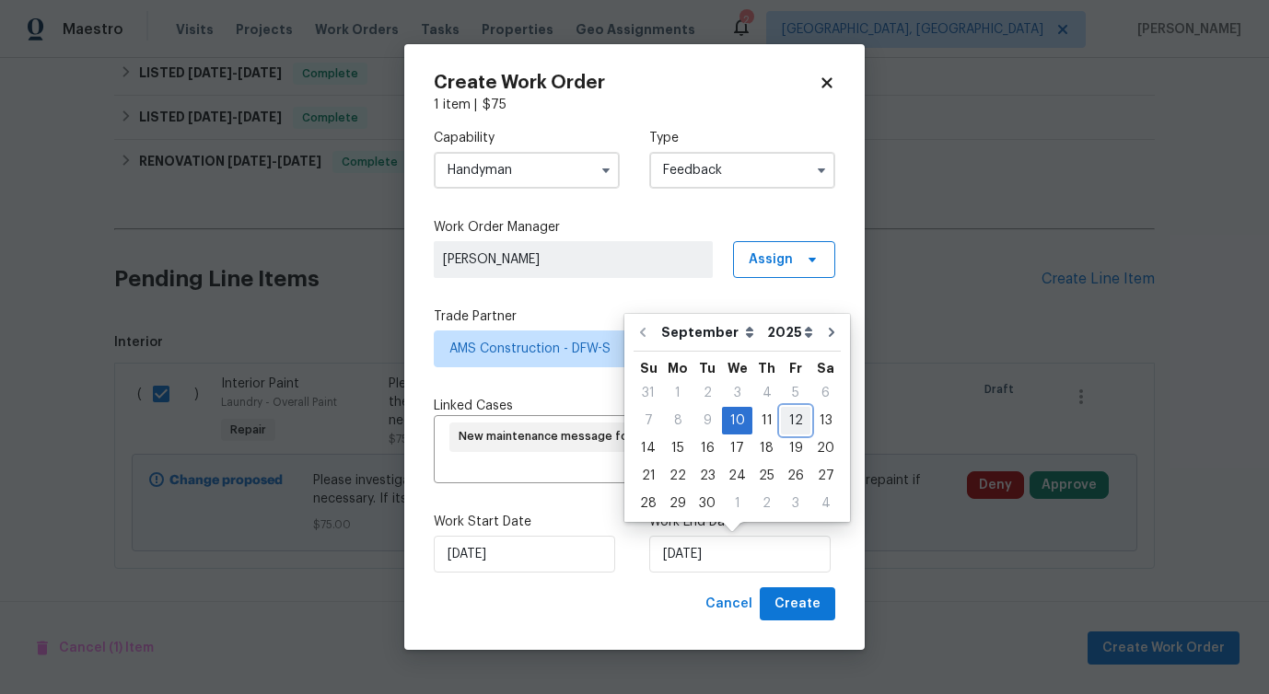
click at [792, 424] on div "12" at bounding box center [795, 421] width 29 height 26
type input "9/12/2025"
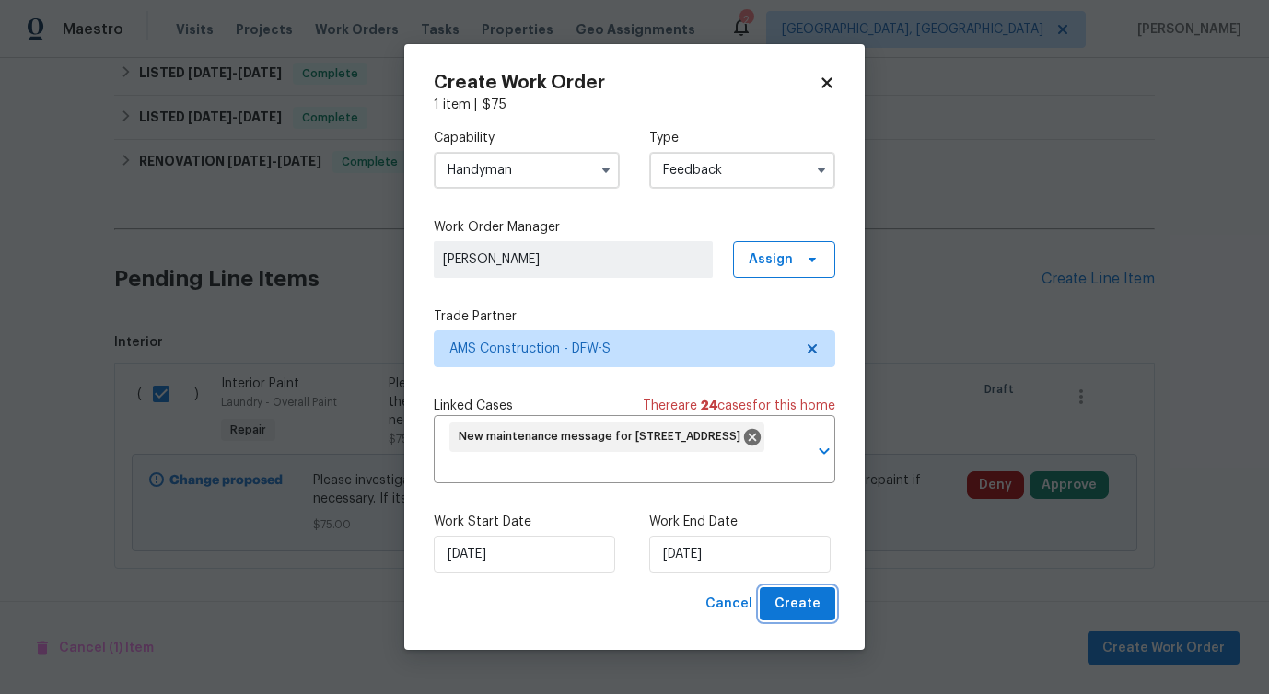
click at [811, 612] on span "Create" at bounding box center [797, 604] width 46 height 23
checkbox input "false"
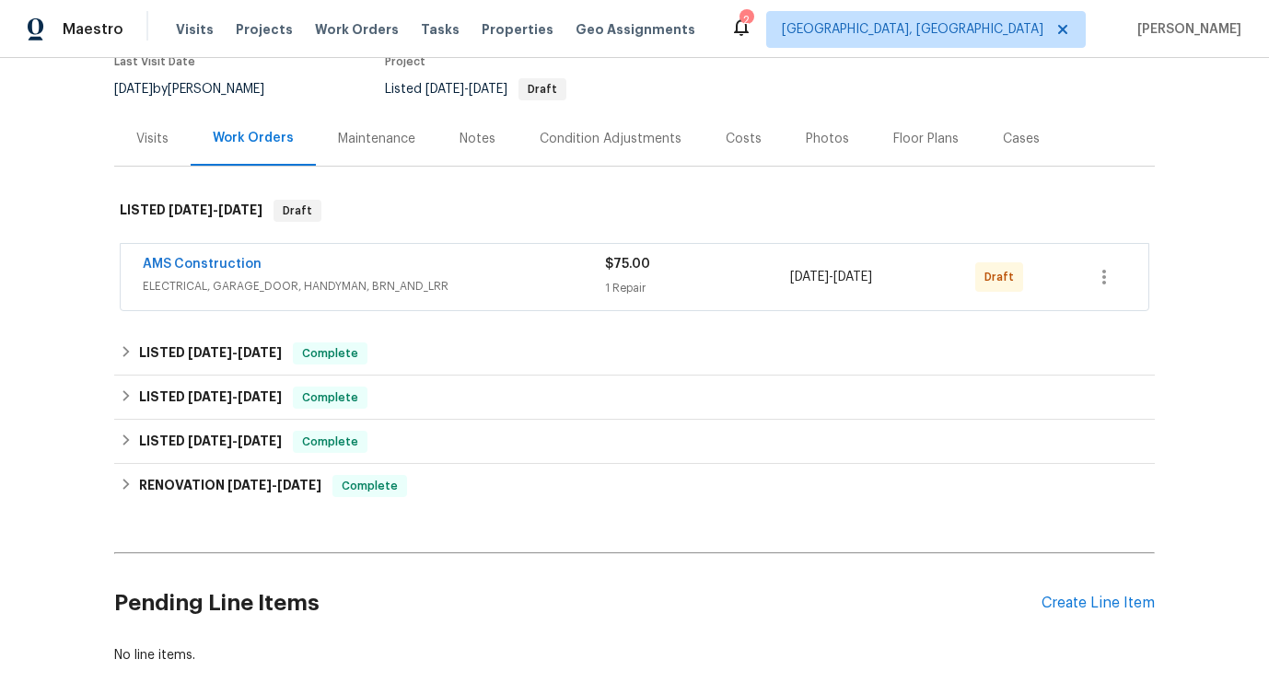
scroll to position [173, 0]
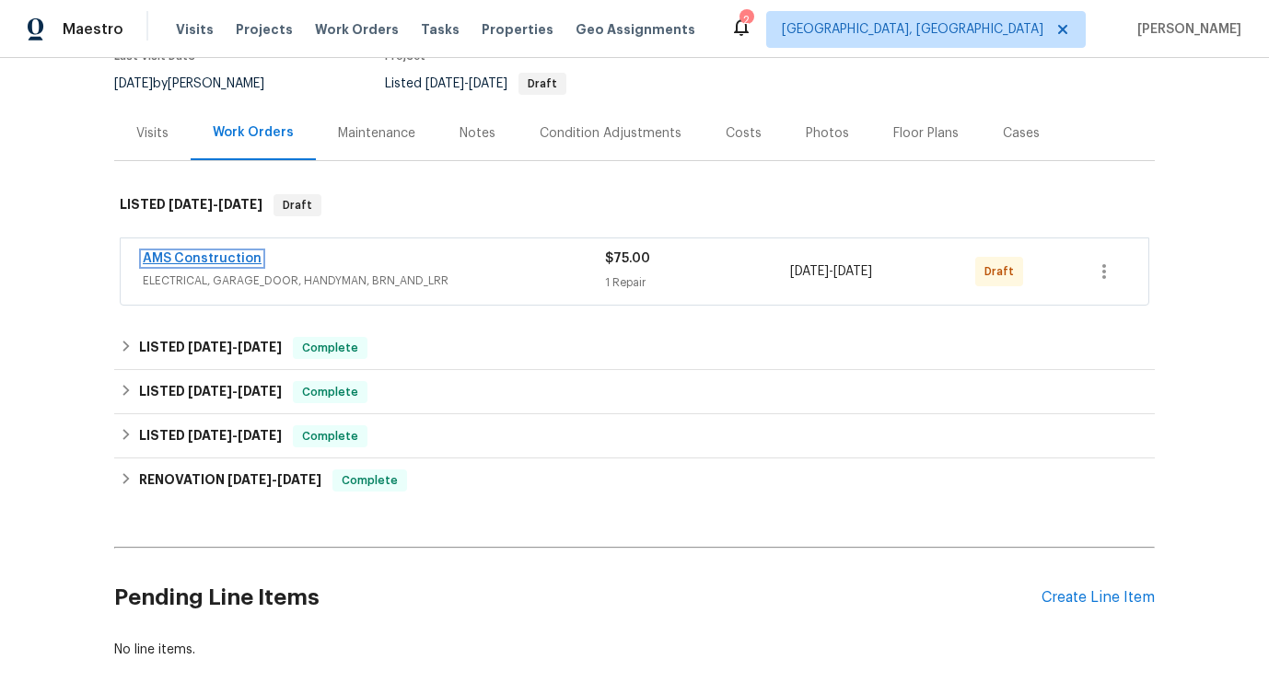
click at [226, 258] on link "AMS Construction" at bounding box center [202, 258] width 119 height 13
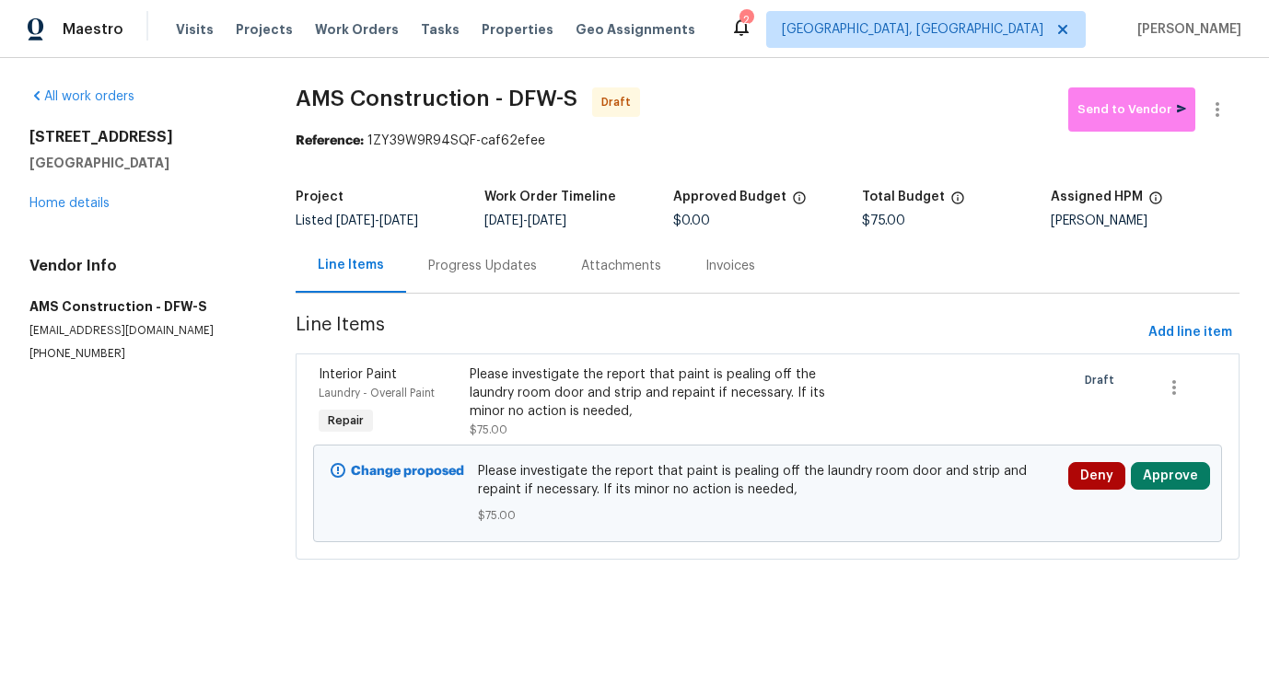
click at [545, 449] on div "Change proposed Please investigate the report that paint is pealing off the lau…" at bounding box center [767, 494] width 909 height 98
click at [575, 407] on div "Please investigate the report that paint is pealing off the laundry room door a…" at bounding box center [653, 393] width 367 height 55
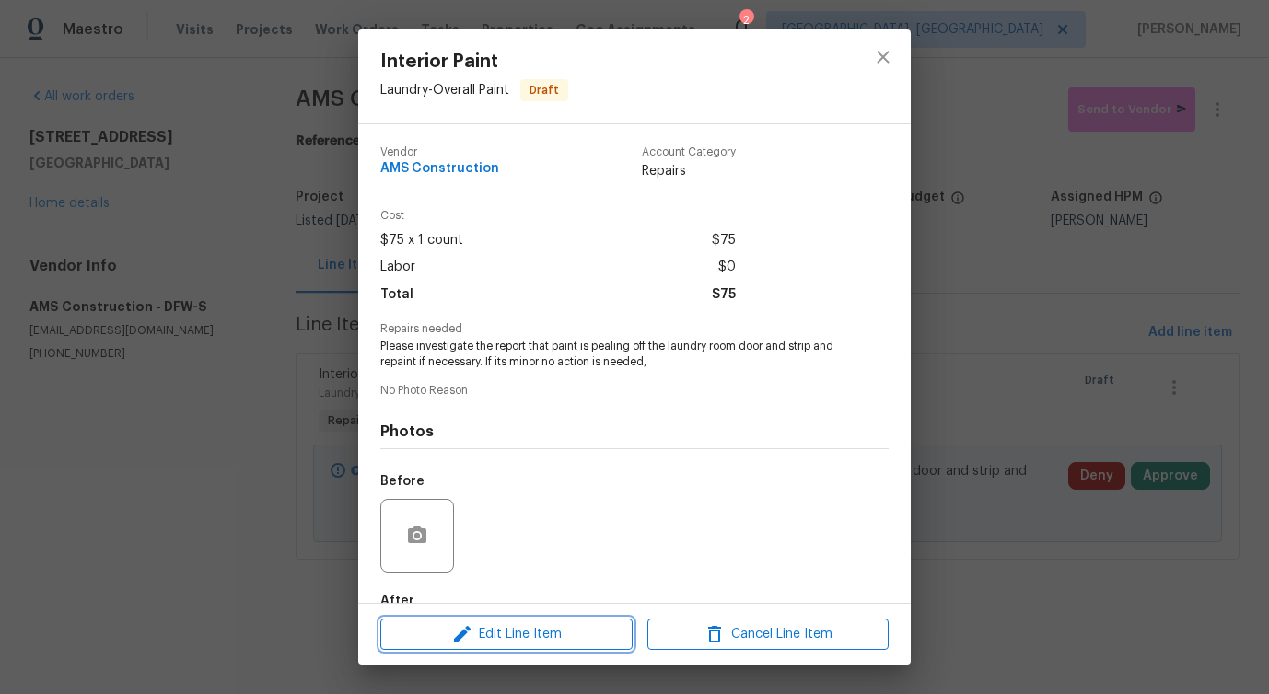
click at [494, 644] on span "Edit Line Item" at bounding box center [506, 634] width 241 height 23
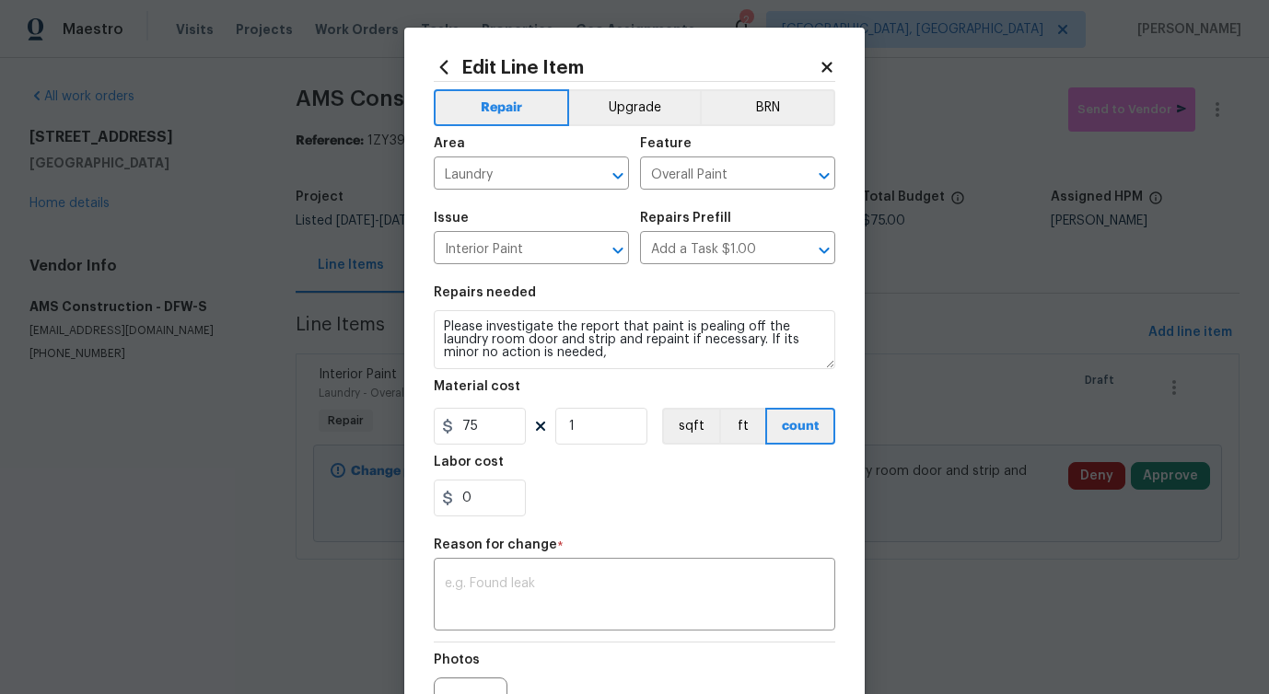
scroll to position [214, 0]
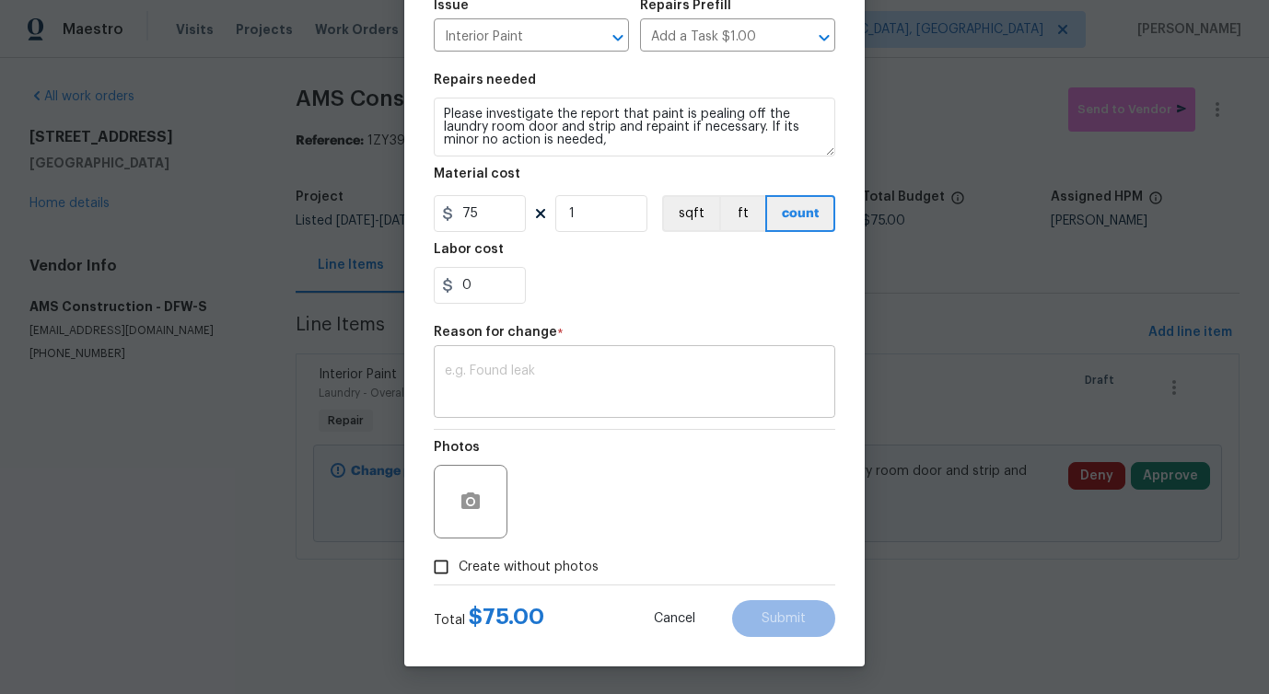
click at [563, 384] on textarea at bounding box center [634, 384] width 379 height 39
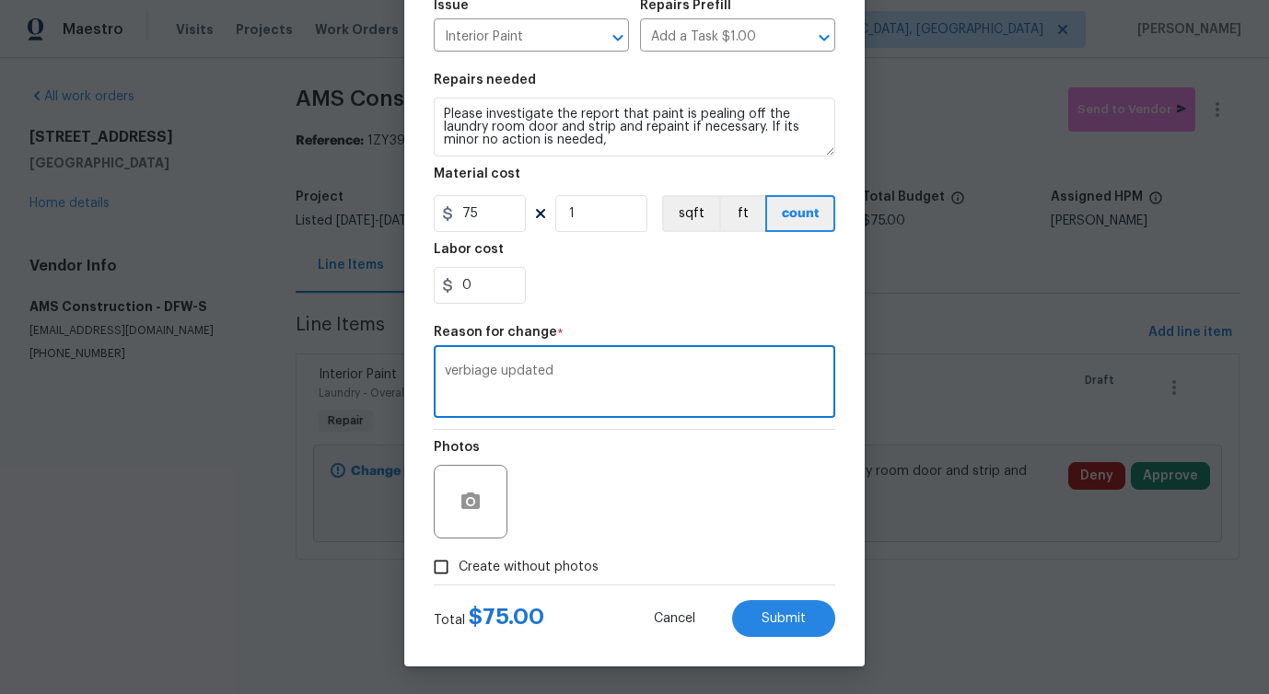
type textarea "verbiage updated"
click at [523, 571] on span "Create without photos" at bounding box center [529, 567] width 140 height 19
click at [459, 571] on input "Create without photos" at bounding box center [441, 567] width 35 height 35
checkbox input "true"
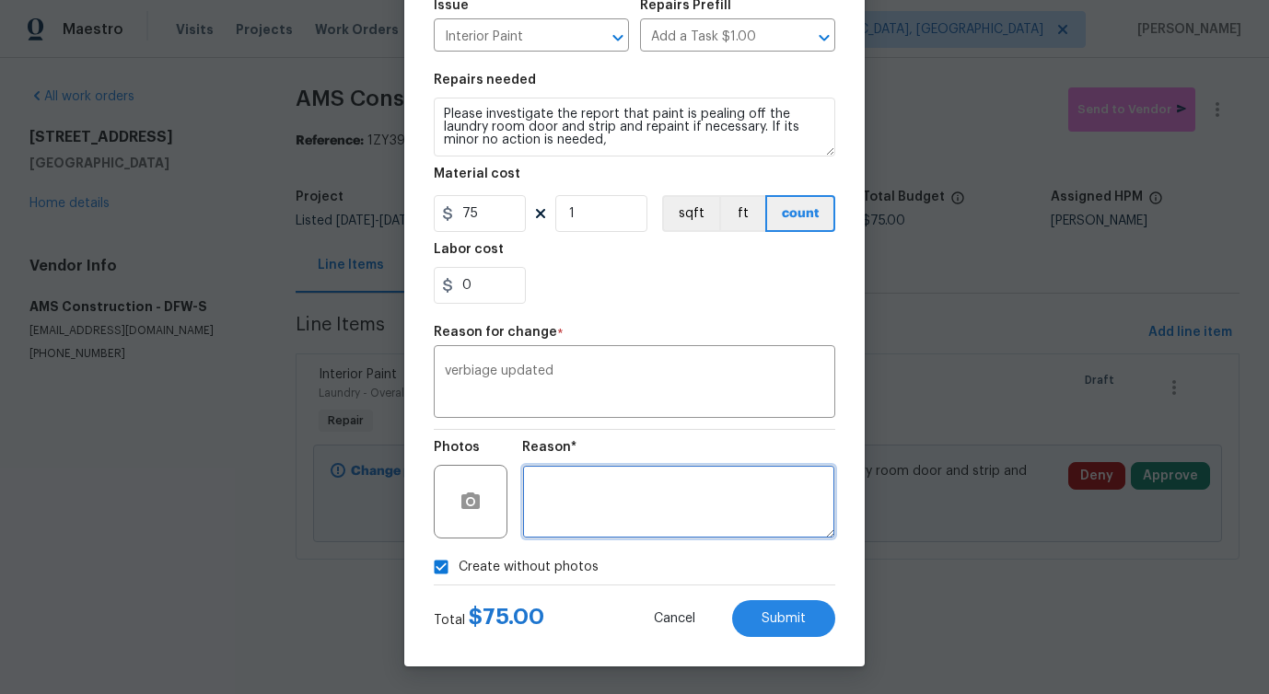
click at [622, 538] on textarea at bounding box center [678, 502] width 313 height 74
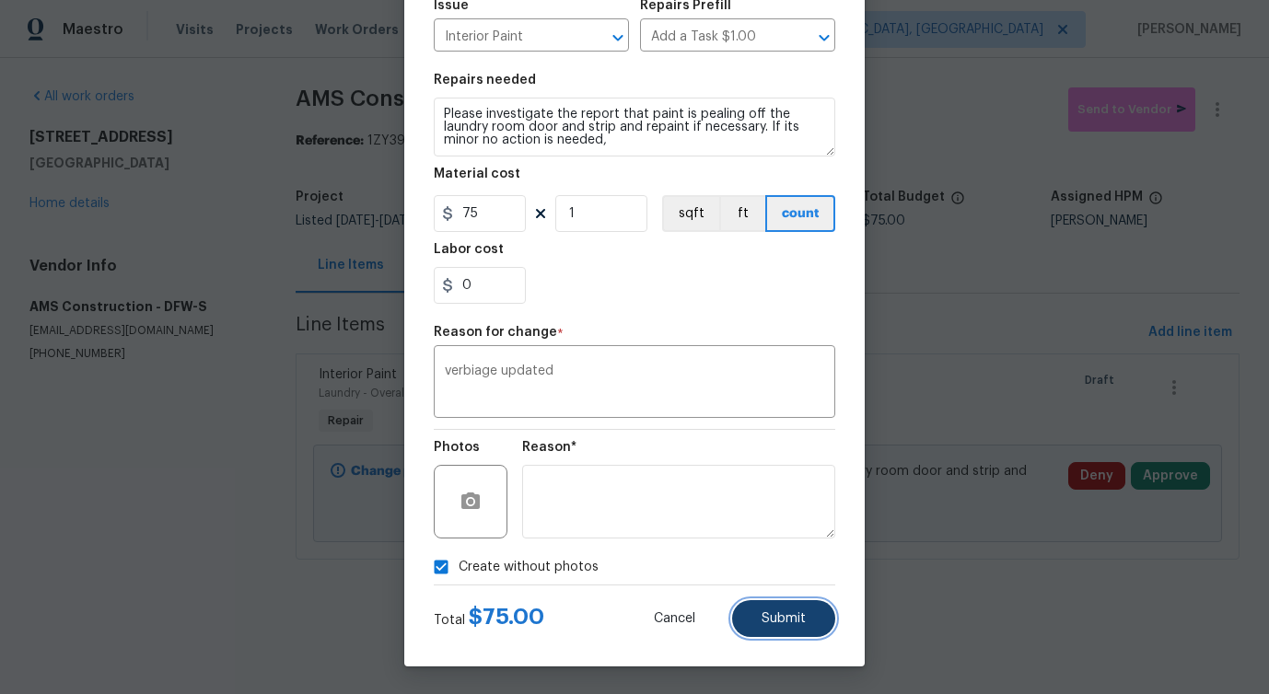
click at [786, 628] on button "Submit" at bounding box center [783, 618] width 103 height 37
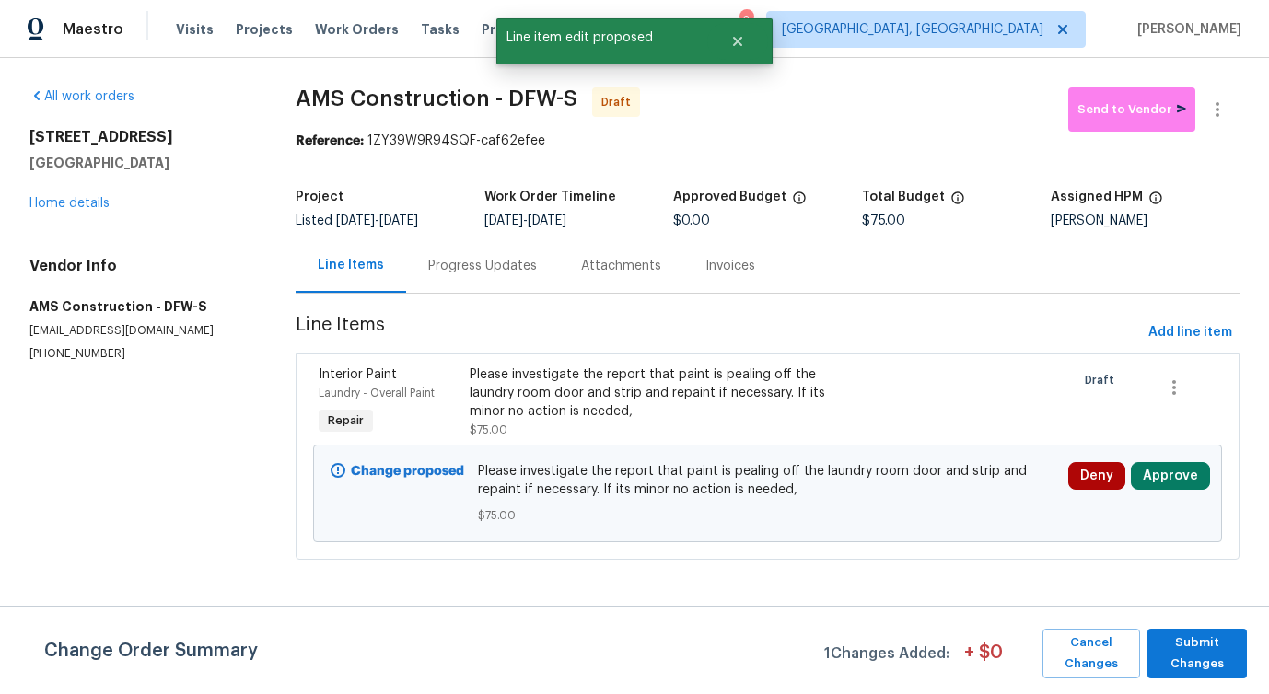
scroll to position [0, 0]
click at [1211, 666] on span "Submit Changes" at bounding box center [1196, 654] width 81 height 42
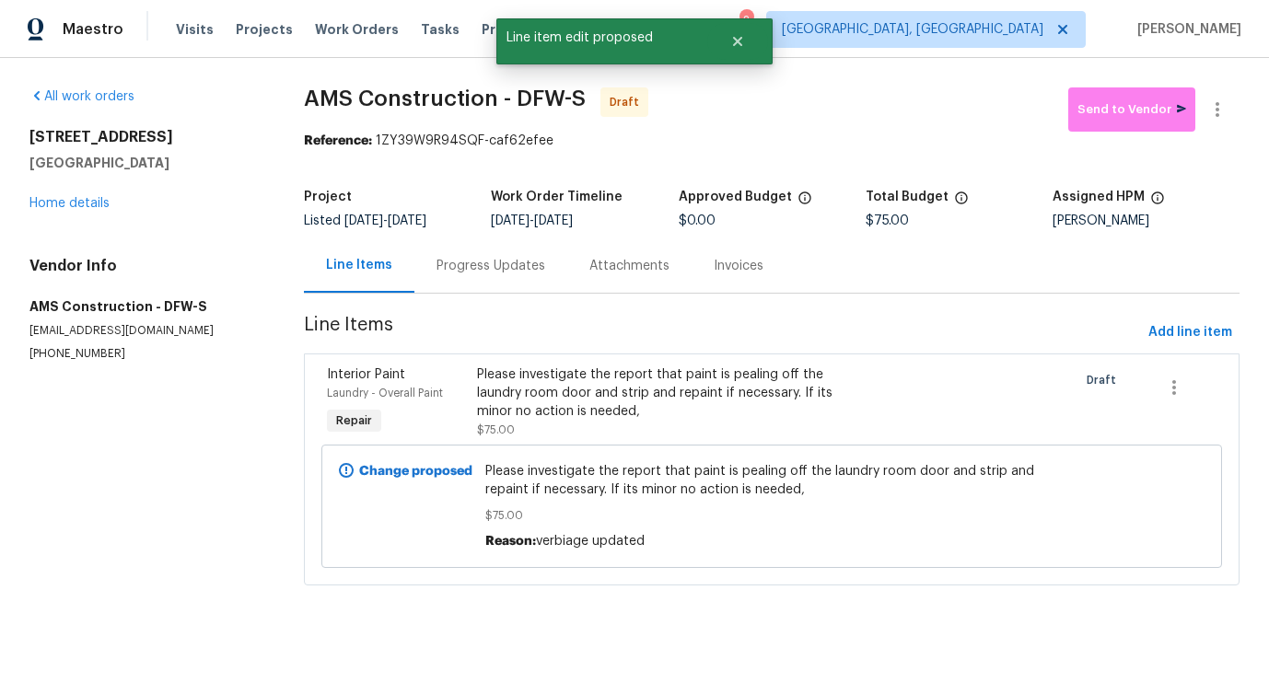
click at [492, 290] on div "Progress Updates" at bounding box center [490, 265] width 153 height 54
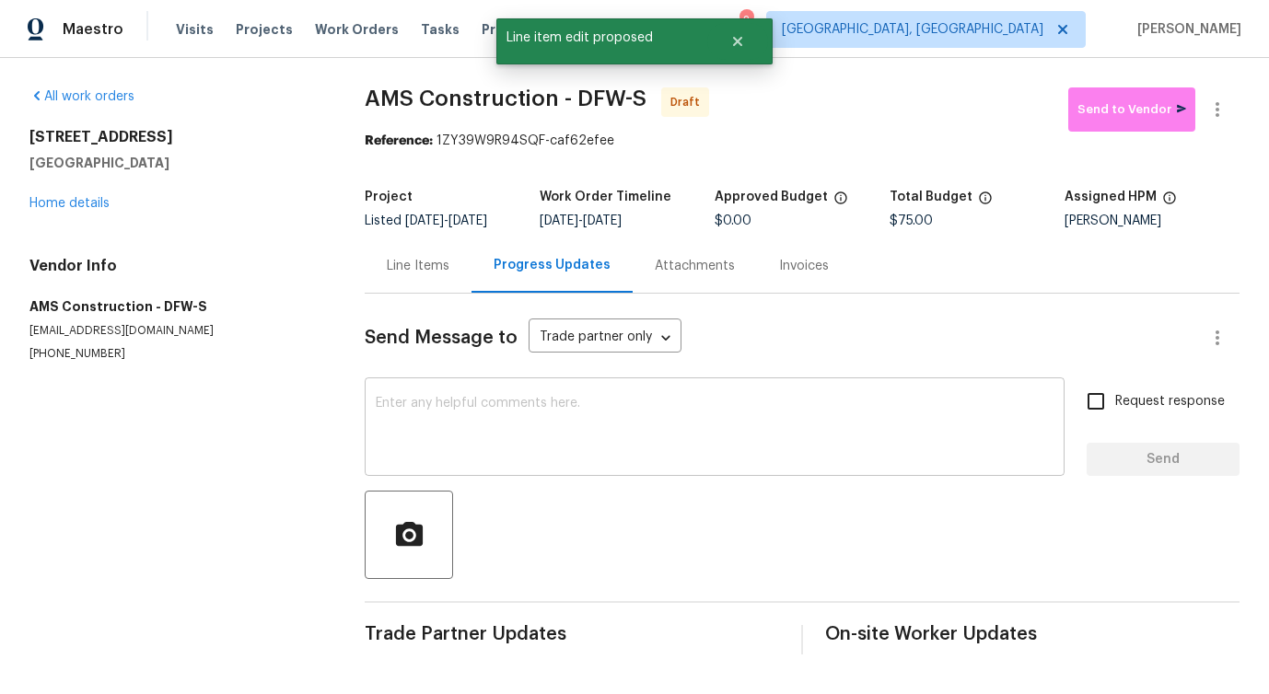
click at [494, 406] on textarea at bounding box center [715, 429] width 678 height 64
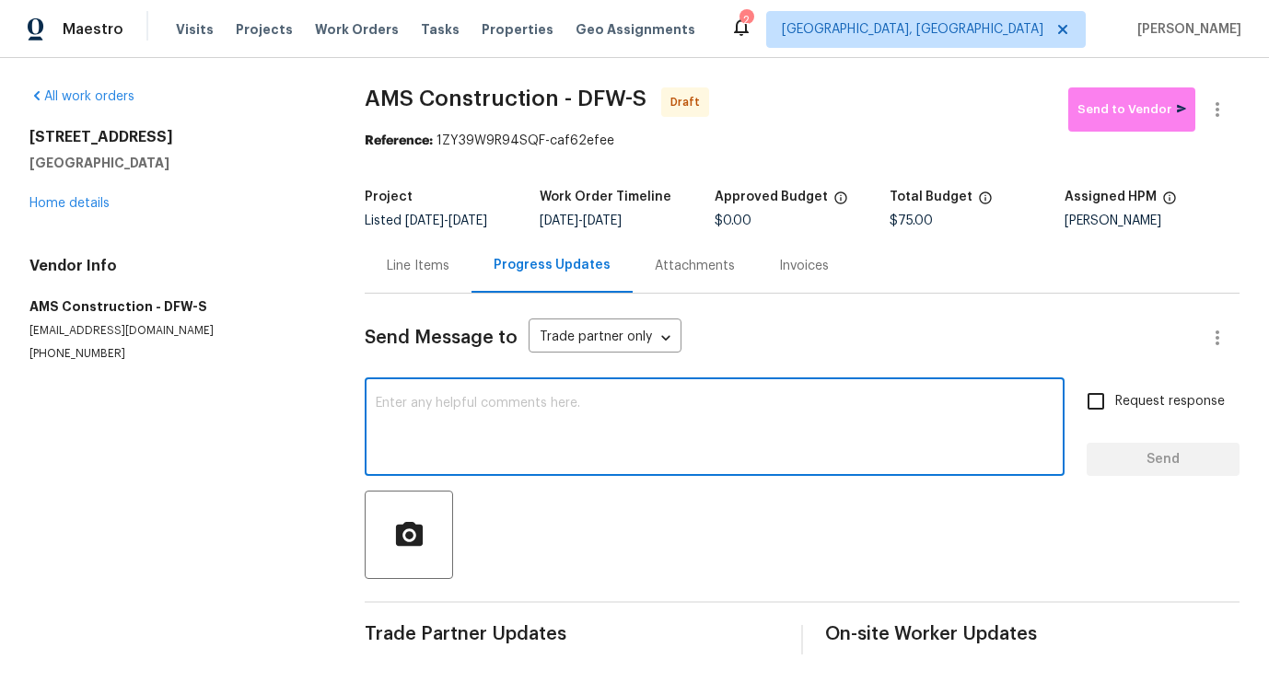
click at [476, 449] on textarea at bounding box center [715, 429] width 678 height 64
paste textarea "Hi this is Pavithra with Opendoor. I’m confirming you received the WO for the p…"
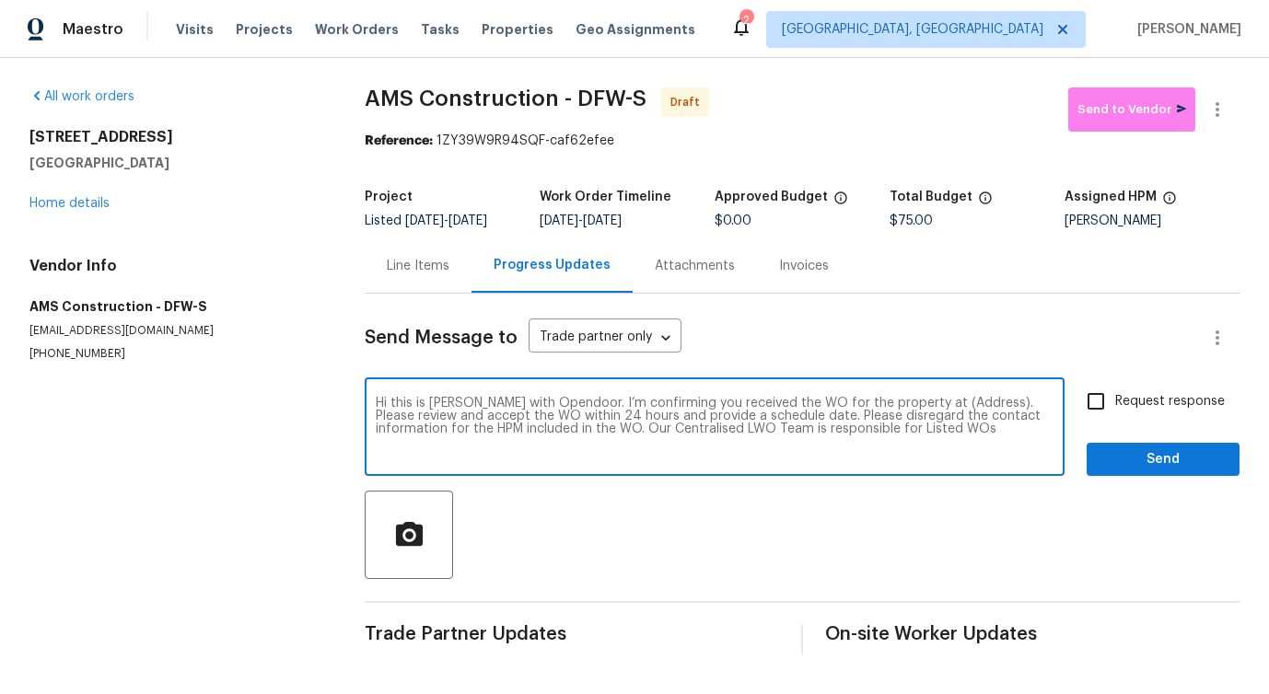
click at [942, 411] on textarea "Hi this is Pavithra with Opendoor. I’m confirming you received the WO for the p…" at bounding box center [715, 429] width 678 height 64
click at [945, 399] on textarea "Hi this is Pavithra with Opendoor. I’m confirming you received the WO for the p…" at bounding box center [715, 429] width 678 height 64
paste textarea "2625 Old Stables Dr, Celina, TX 75009"
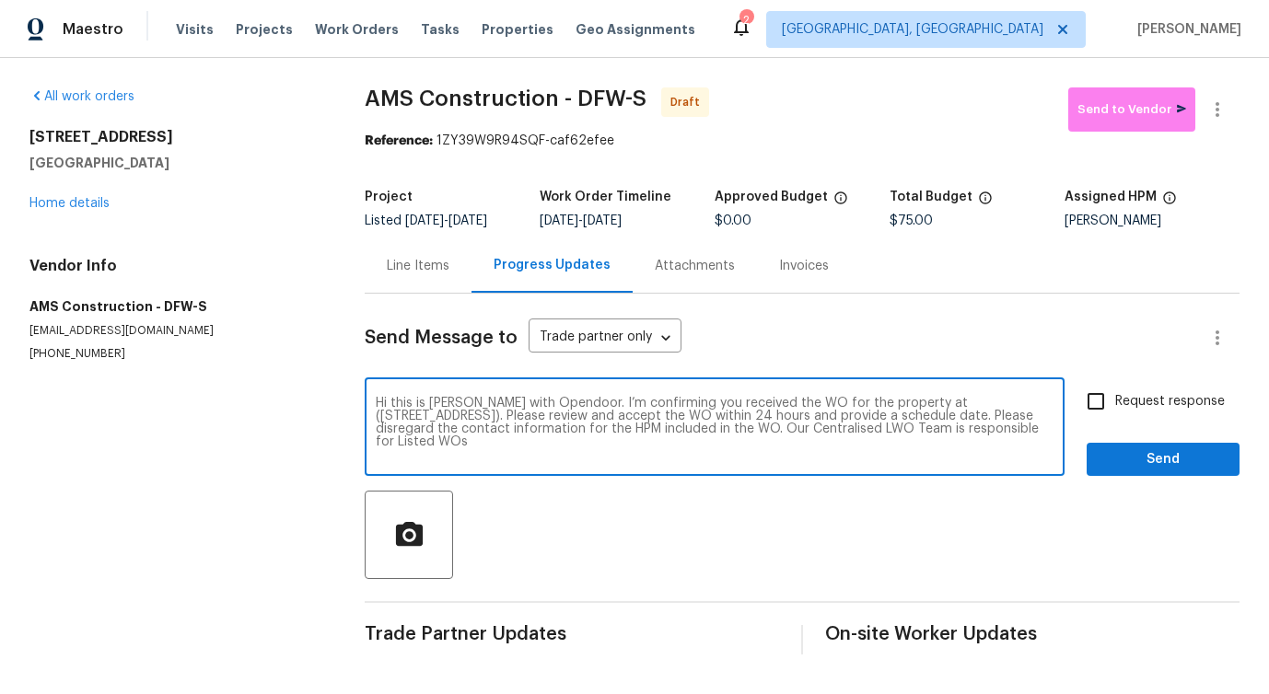
type textarea "Hi this is Pavithra with Opendoor. I’m confirming you received the WO for the p…"
click at [1128, 401] on span "Request response" at bounding box center [1170, 401] width 110 height 19
click at [1115, 401] on input "Request response" at bounding box center [1095, 401] width 39 height 39
checkbox input "true"
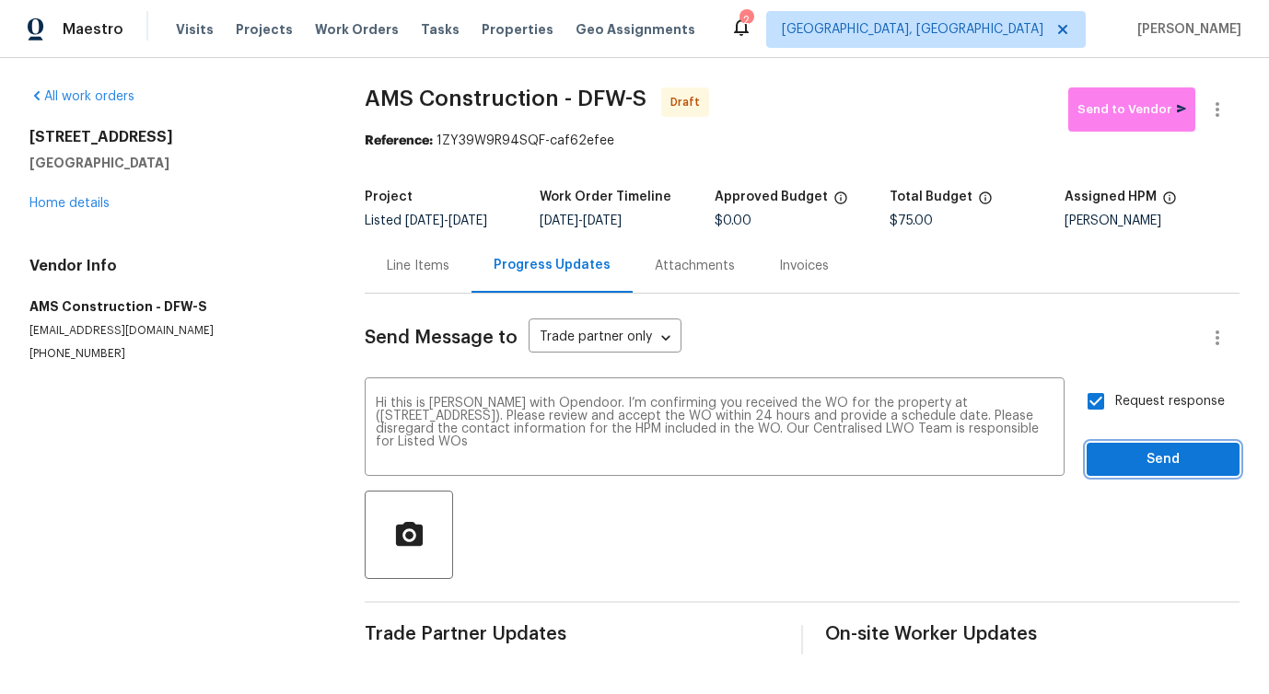
click at [1140, 455] on span "Send" at bounding box center [1162, 459] width 123 height 23
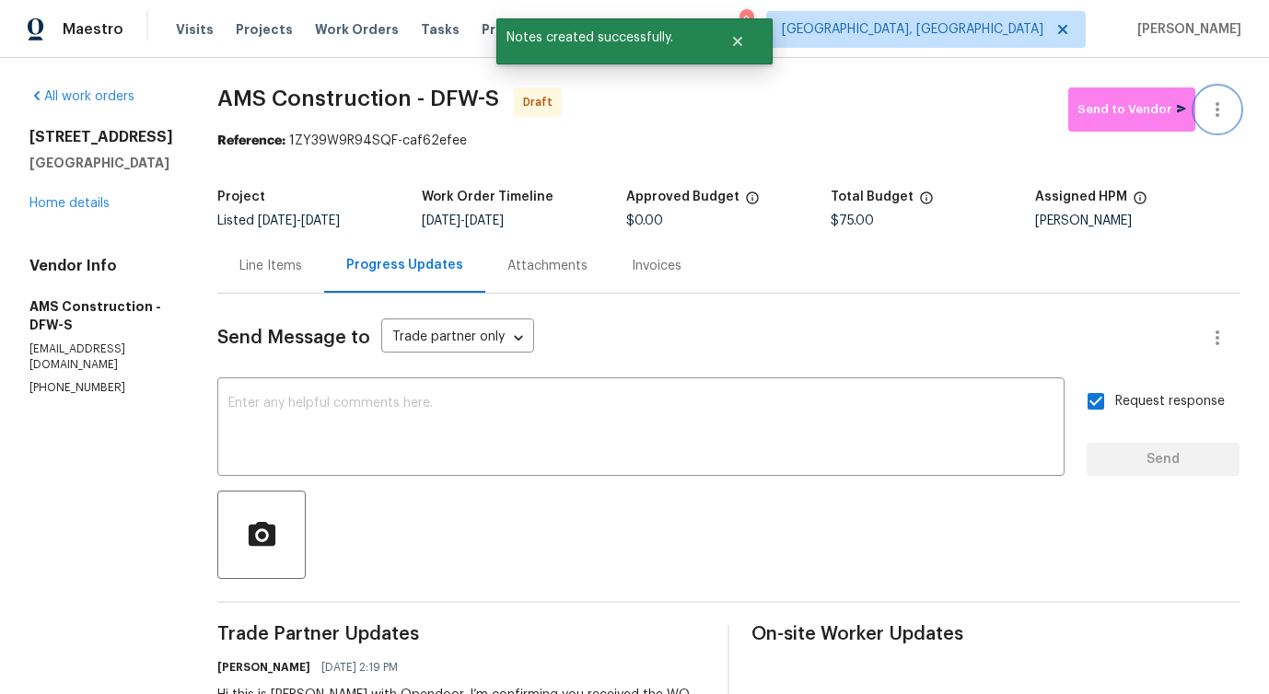
click at [1212, 114] on icon "button" at bounding box center [1217, 110] width 22 height 22
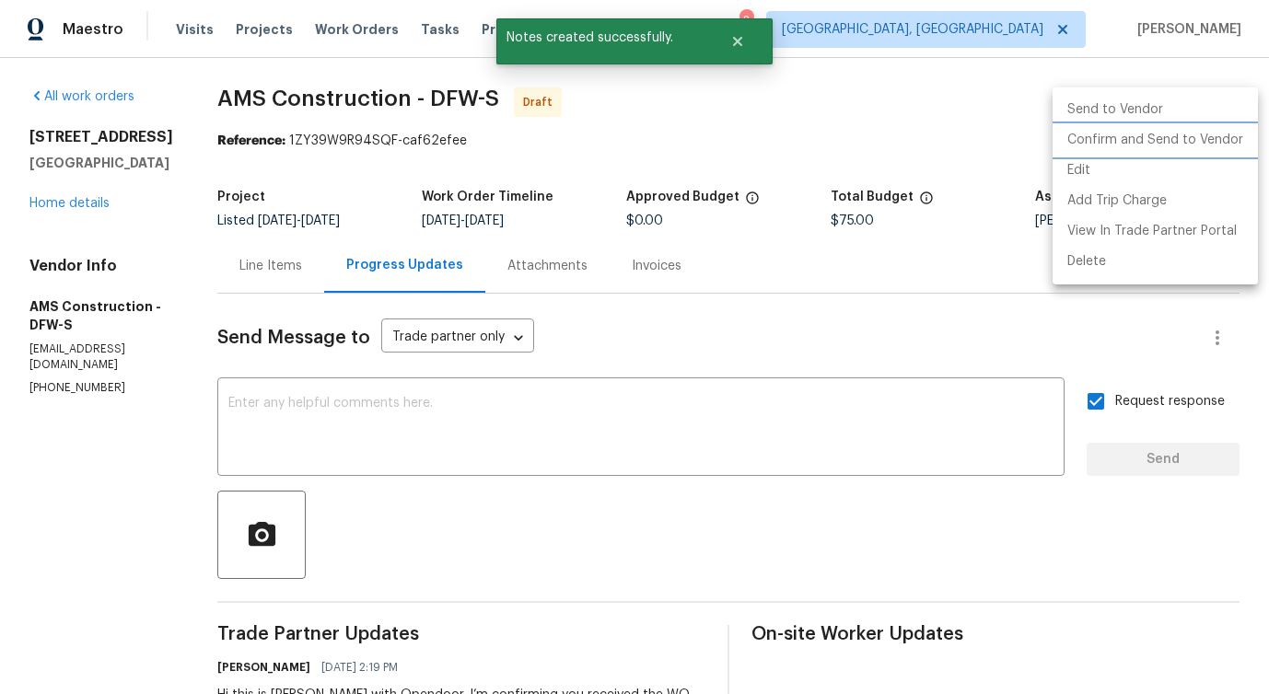
click at [1096, 136] on li "Confirm and Send to Vendor" at bounding box center [1154, 140] width 205 height 30
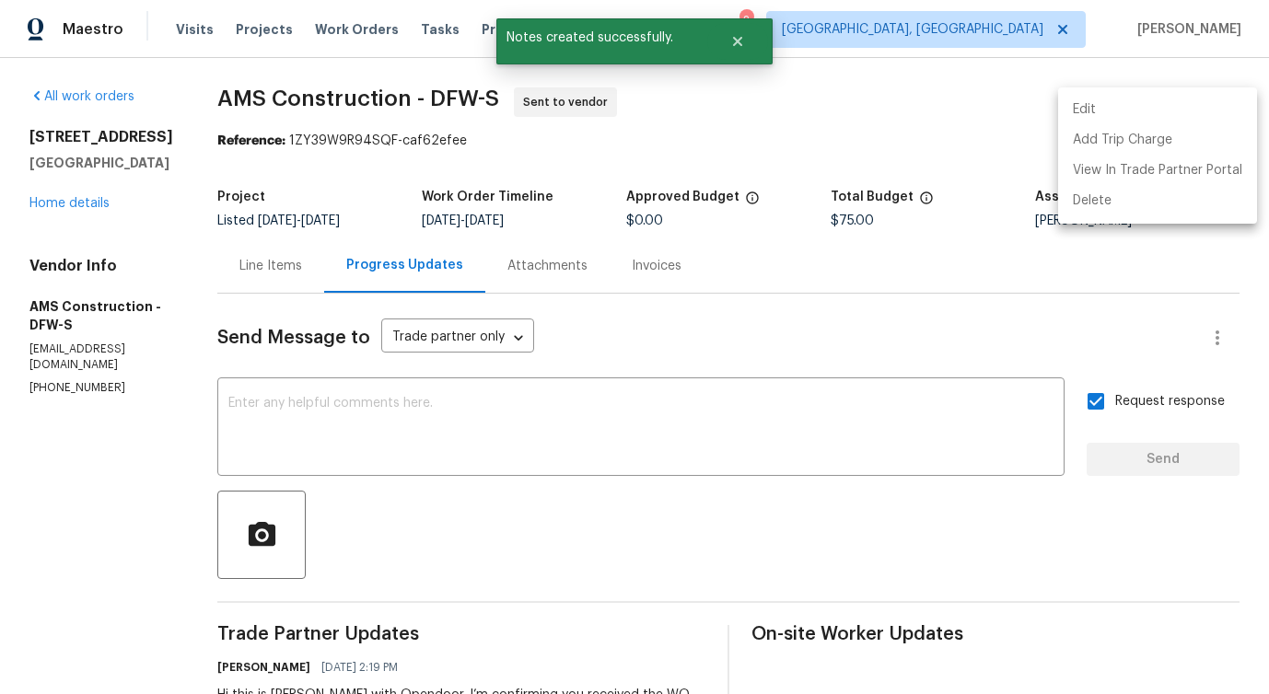
click at [553, 435] on div at bounding box center [634, 347] width 1269 height 694
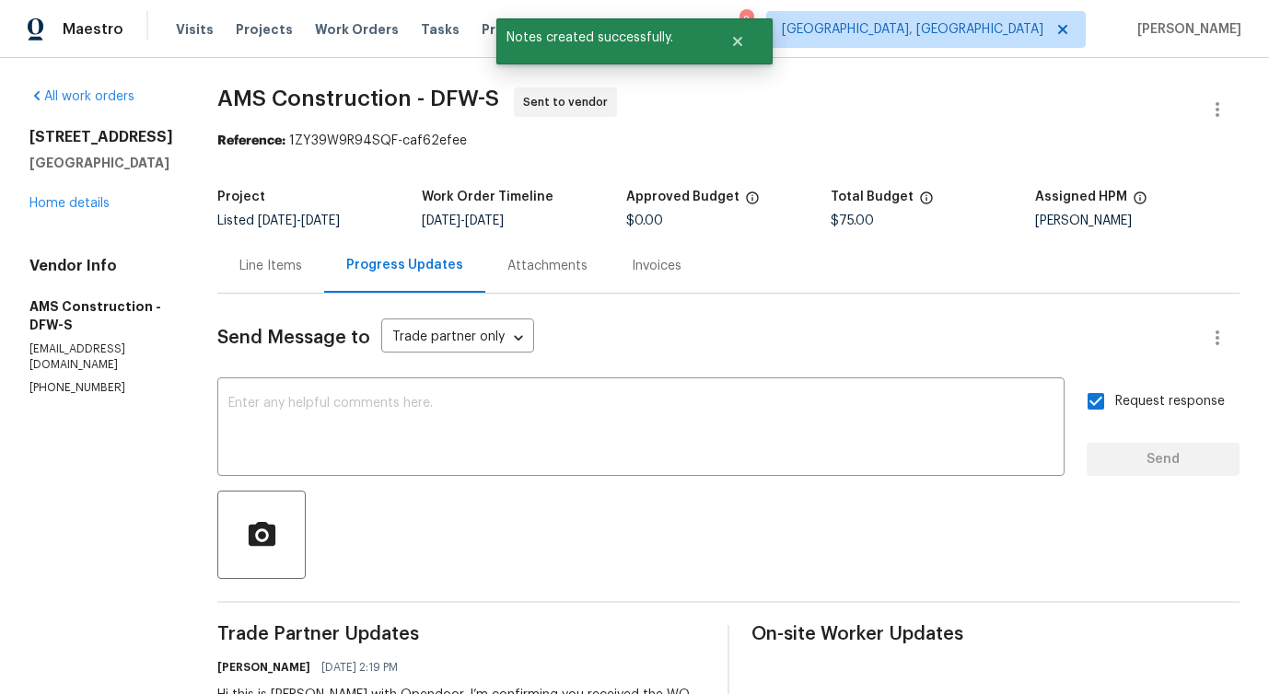
click at [268, 272] on div "Line Items" at bounding box center [270, 266] width 63 height 18
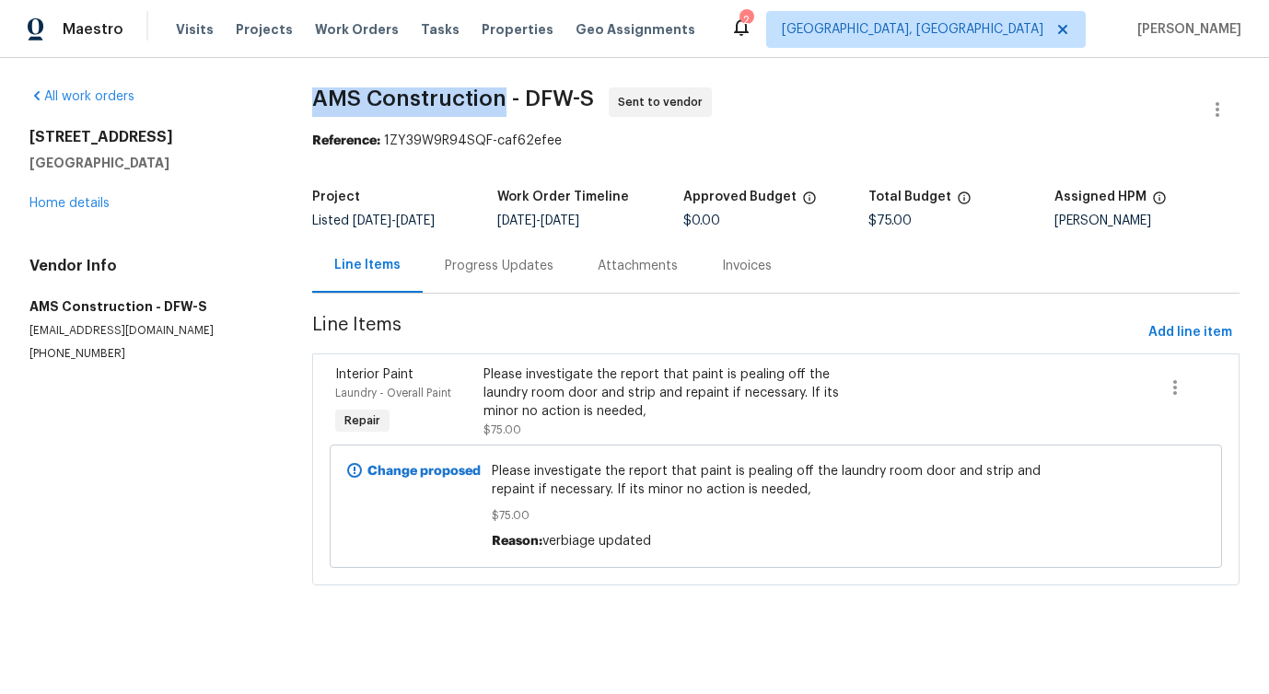
drag, startPoint x: 313, startPoint y: 99, endPoint x: 505, endPoint y: 97, distance: 192.4
click at [505, 97] on div "All work orders 2625 Old Stables Dr Celina, TX 75009 Home details Vendor Info A…" at bounding box center [634, 347] width 1269 height 579
copy span "AMS Construction"
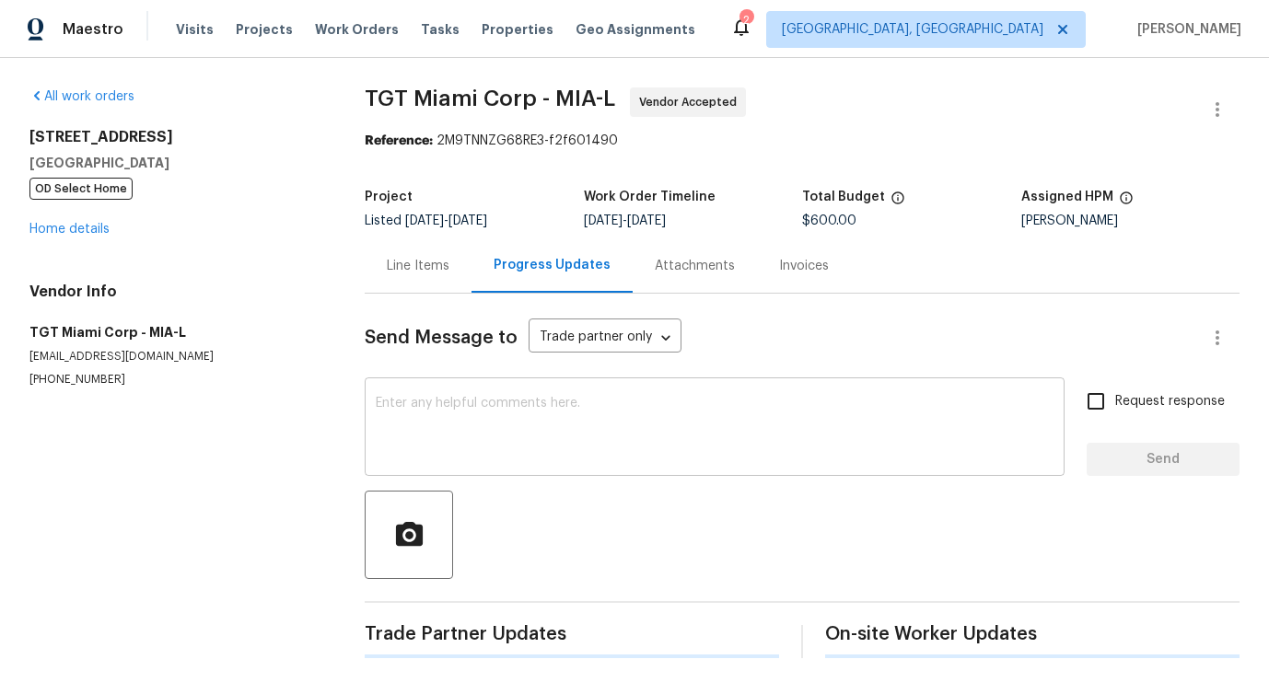
click at [511, 439] on textarea at bounding box center [715, 429] width 678 height 64
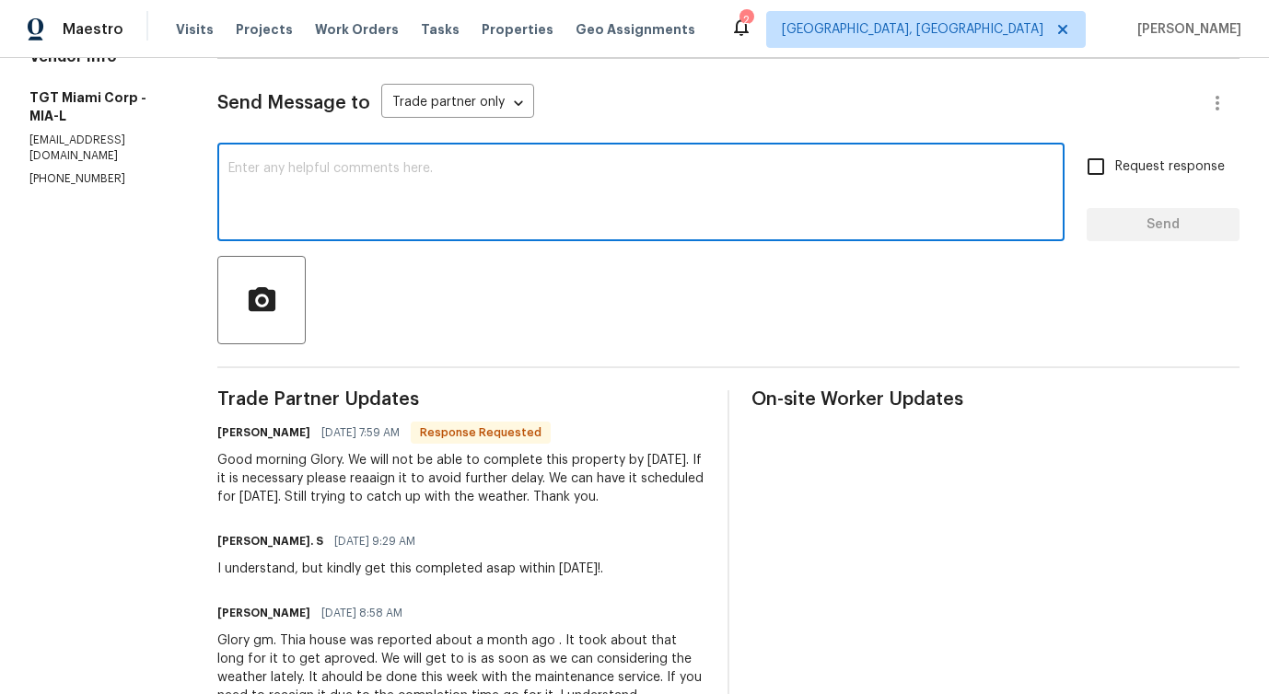
scroll to position [238, 0]
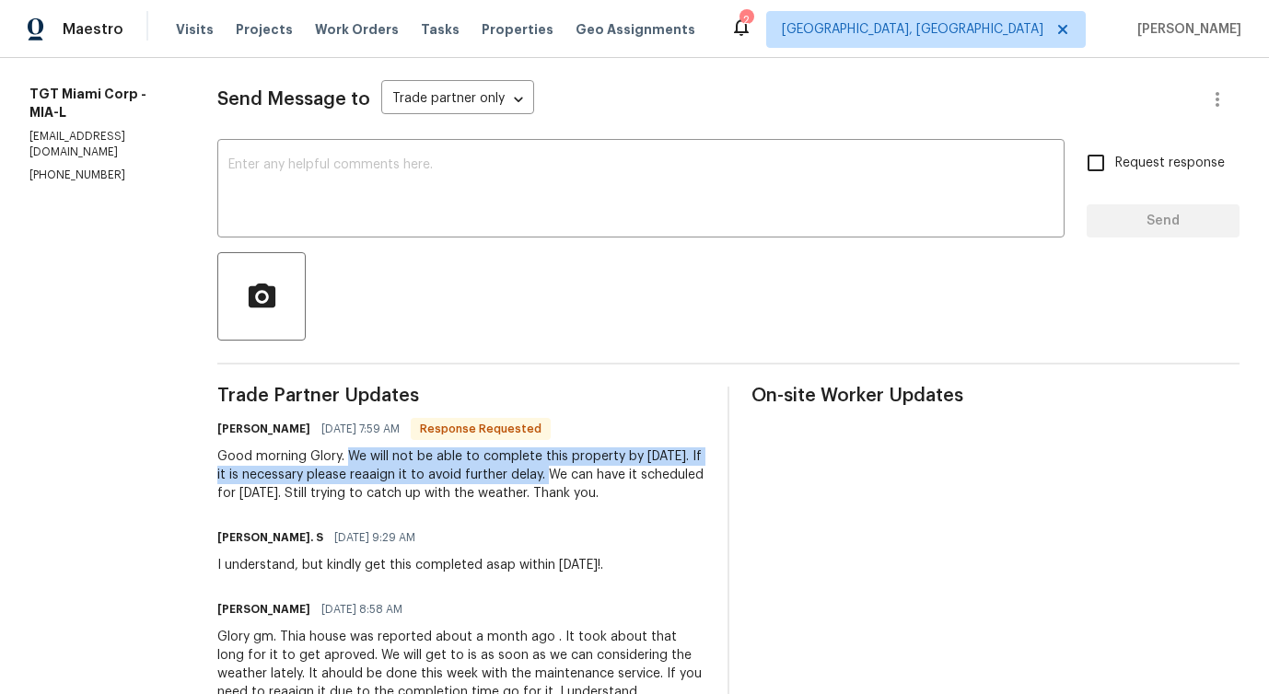
drag, startPoint x: 326, startPoint y: 454, endPoint x: 515, endPoint y: 482, distance: 190.8
click at [515, 482] on div "Good morning Glory. We will not be able to complete this property by Thursday. …" at bounding box center [461, 474] width 488 height 55
copy div "We will not be able to complete this property by Thursday. If it is necessary p…"
click at [429, 617] on div "Oscar Rubido 09/08/2025 8:58 AM" at bounding box center [461, 610] width 488 height 26
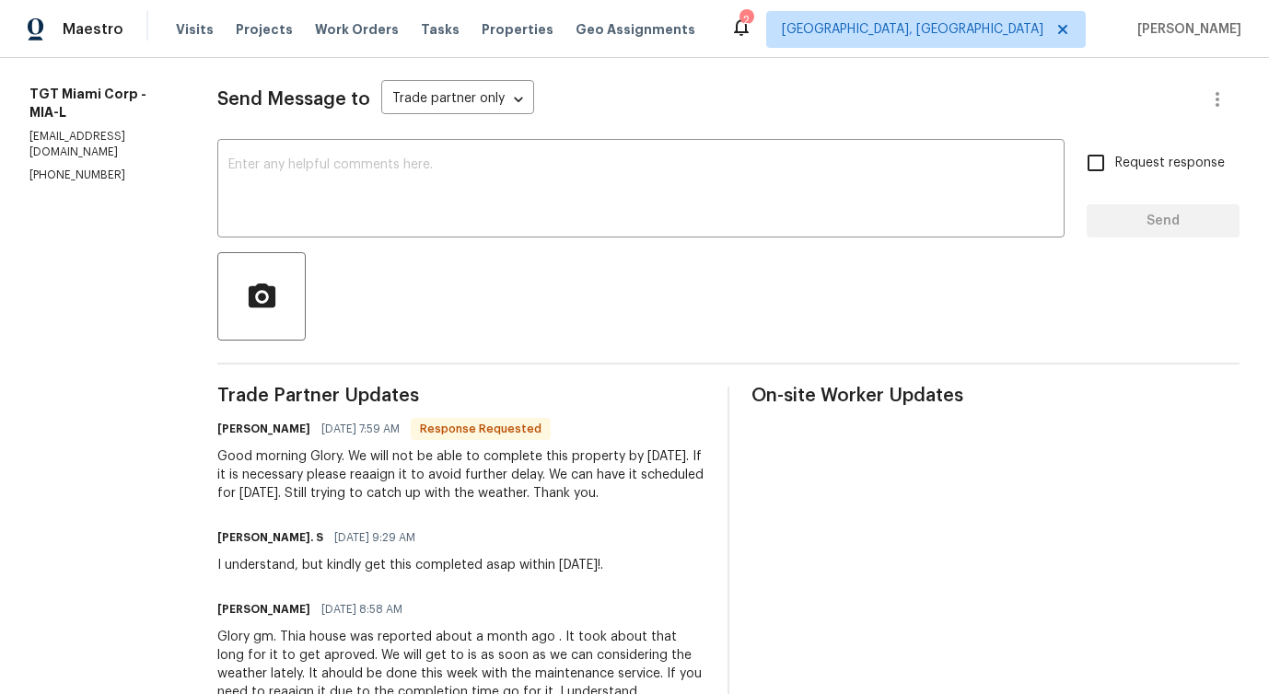
drag, startPoint x: 326, startPoint y: 455, endPoint x: 582, endPoint y: 497, distance: 259.4
click at [582, 497] on div "Good morning Glory. We will not be able to complete this property by Thursday. …" at bounding box center [461, 474] width 488 height 55
copy div "We will not be able to complete this property by Thursday. If it is necessary p…"
click at [563, 184] on textarea at bounding box center [640, 190] width 825 height 64
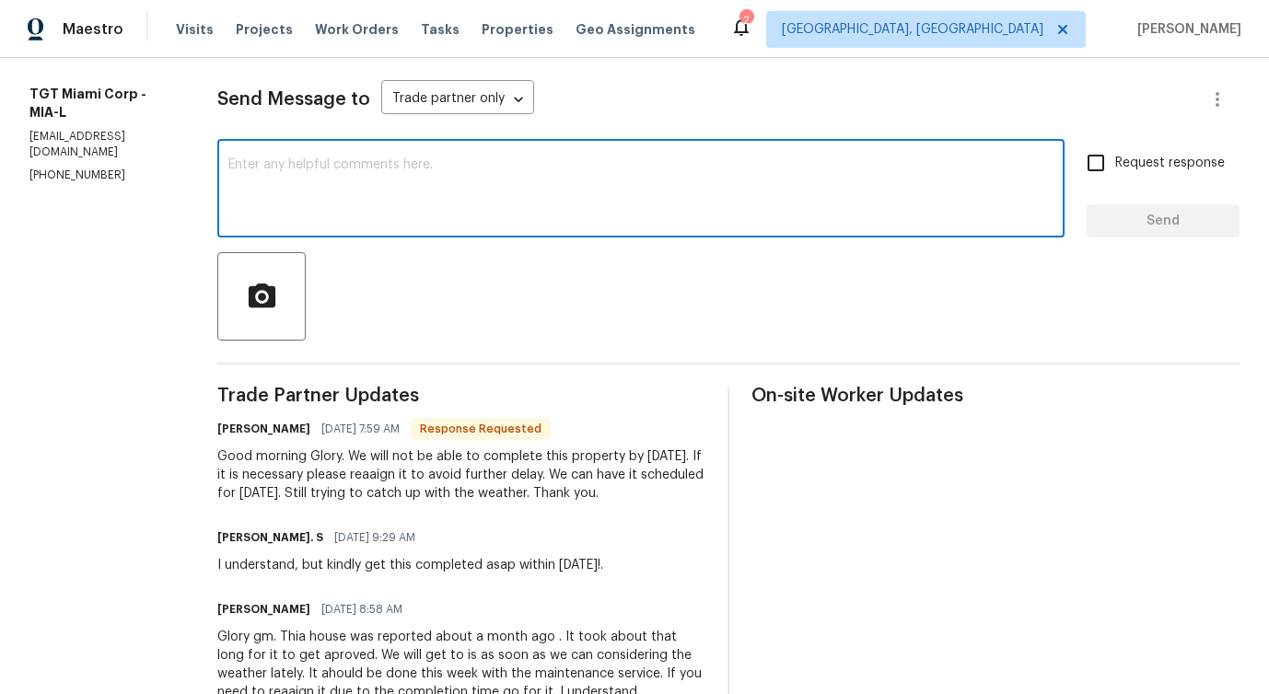
paste textarea "Thank you for the update. I understand the delay due to weather conditions. I'v…"
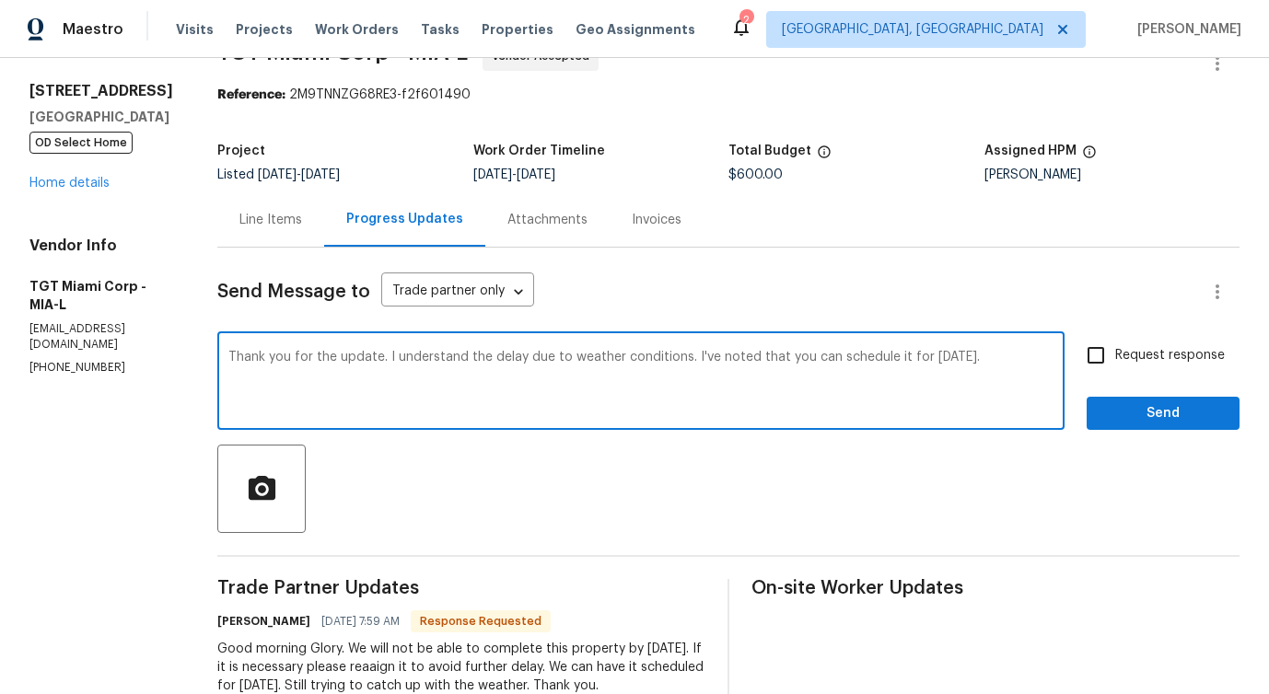
scroll to position [0, 0]
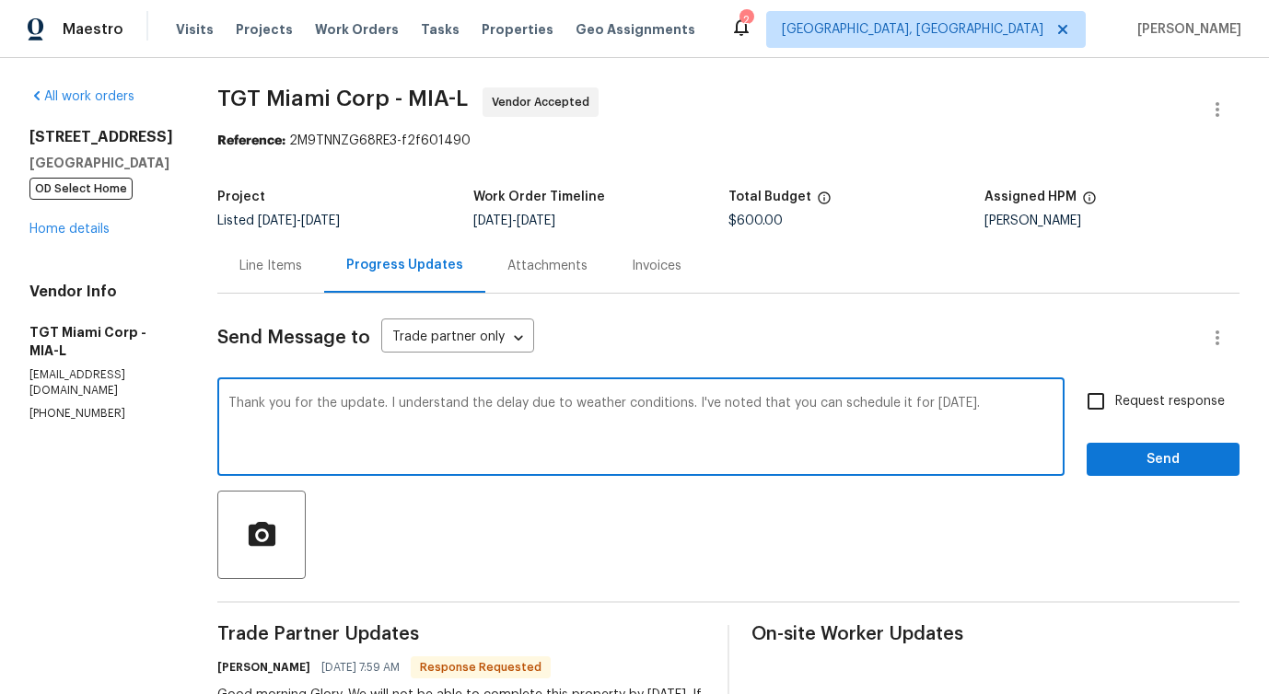
click at [367, 405] on textarea "Thank you for the update. I understand the delay due to weather conditions. I'v…" at bounding box center [640, 429] width 825 height 64
click at [686, 405] on textarea "Thank you for the update. We understand the delay due to weather conditions. I'…" at bounding box center [640, 429] width 825 height 64
click at [941, 400] on textarea "Thank you for the update. We understand the delay due to weather conditions. No…" at bounding box center [640, 429] width 825 height 64
type textarea "Thank you for the update. We understand the delay due to weather conditions. No…"
click at [1132, 395] on span "Request response" at bounding box center [1170, 401] width 110 height 19
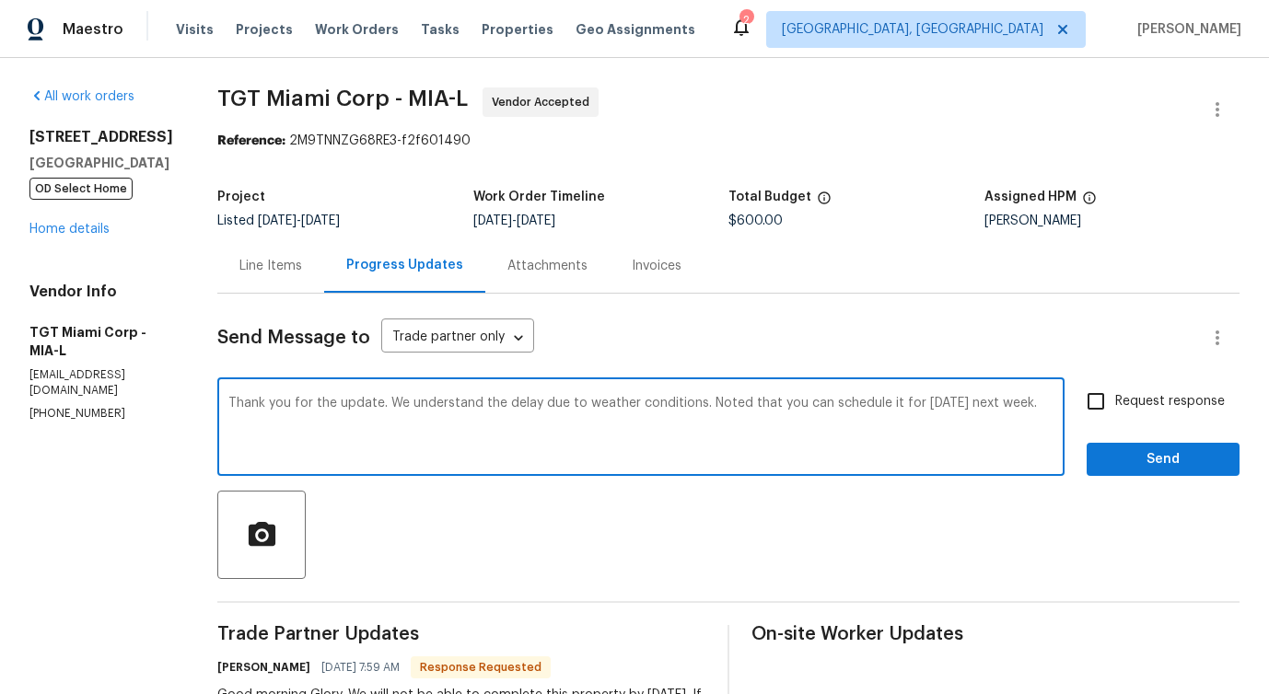
click at [1115, 395] on input "Request response" at bounding box center [1095, 401] width 39 height 39
checkbox input "true"
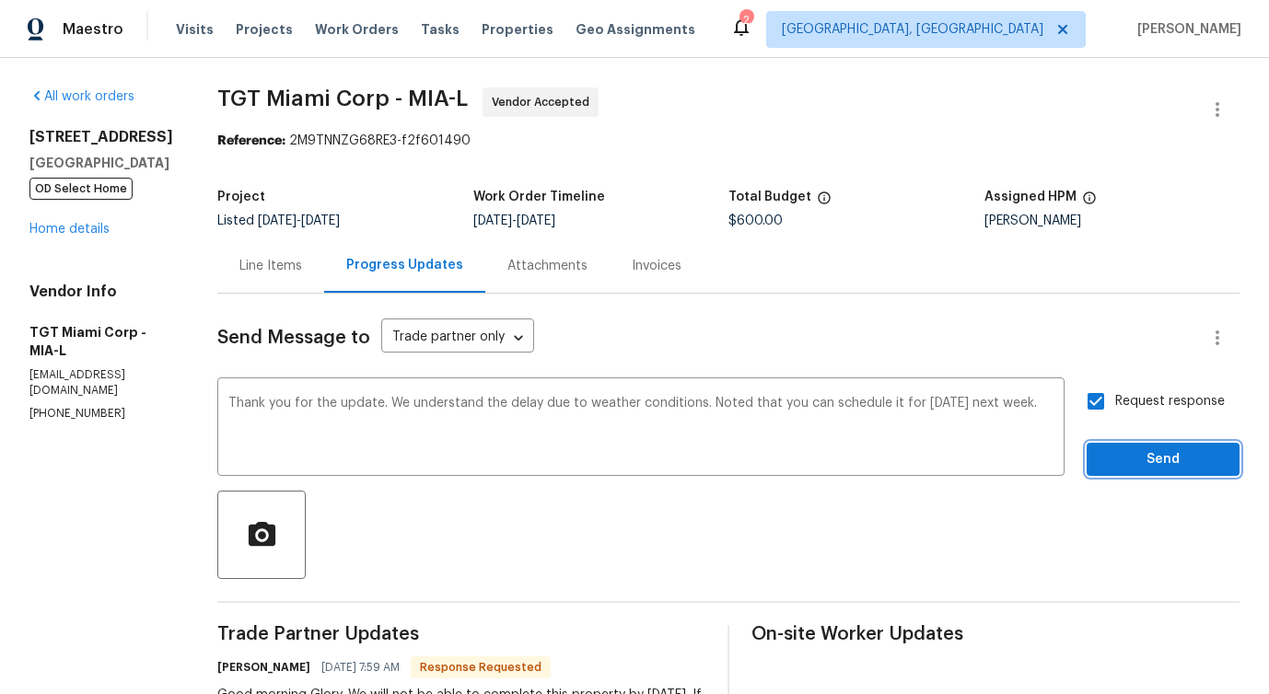
click at [1149, 473] on button "Send" at bounding box center [1162, 460] width 153 height 34
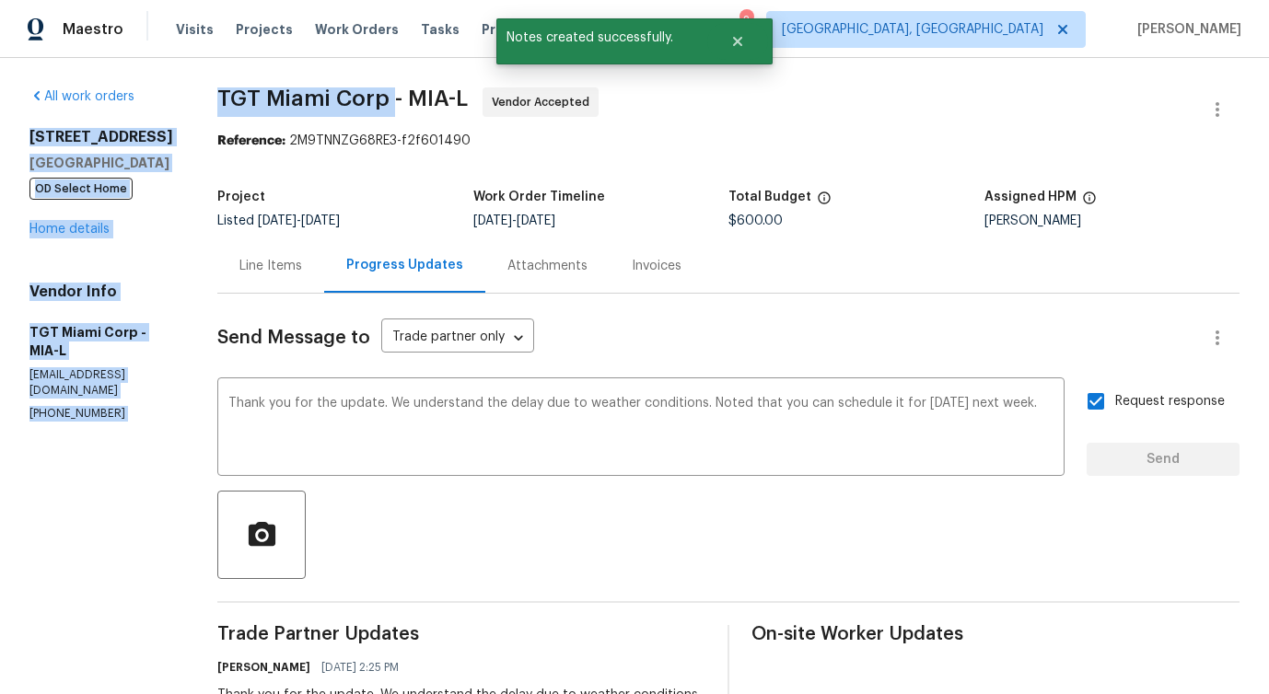
drag, startPoint x: 179, startPoint y: 92, endPoint x: 374, endPoint y: 89, distance: 195.2
click at [246, 106] on span "TGT Miami Corp - MIA-L" at bounding box center [342, 98] width 250 height 22
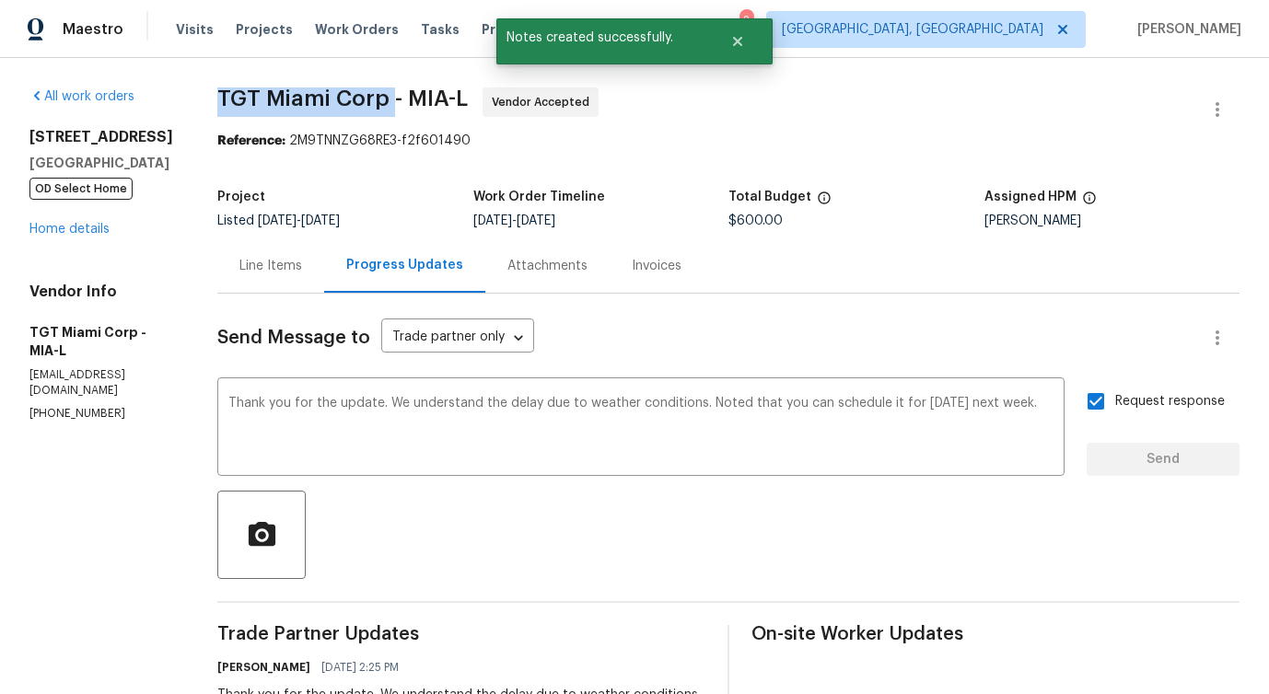
drag, startPoint x: 195, startPoint y: 98, endPoint x: 373, endPoint y: 98, distance: 177.7
click at [373, 98] on span "TGT Miami Corp - MIA-L" at bounding box center [342, 98] width 250 height 22
click at [296, 112] on span "TGT Miami Corp - MIA-L Vendor Accepted" at bounding box center [706, 109] width 978 height 44
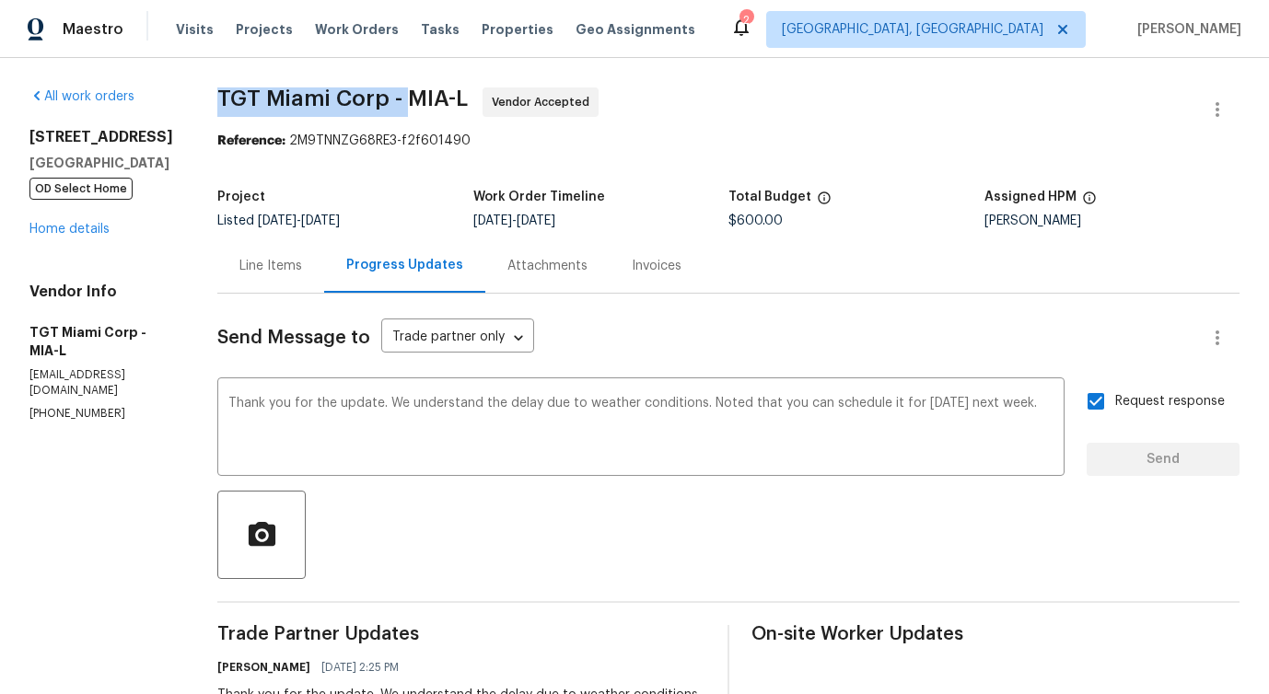
drag, startPoint x: 192, startPoint y: 87, endPoint x: 385, endPoint y: 98, distance: 192.7
copy span "TGT Miami Corp -"
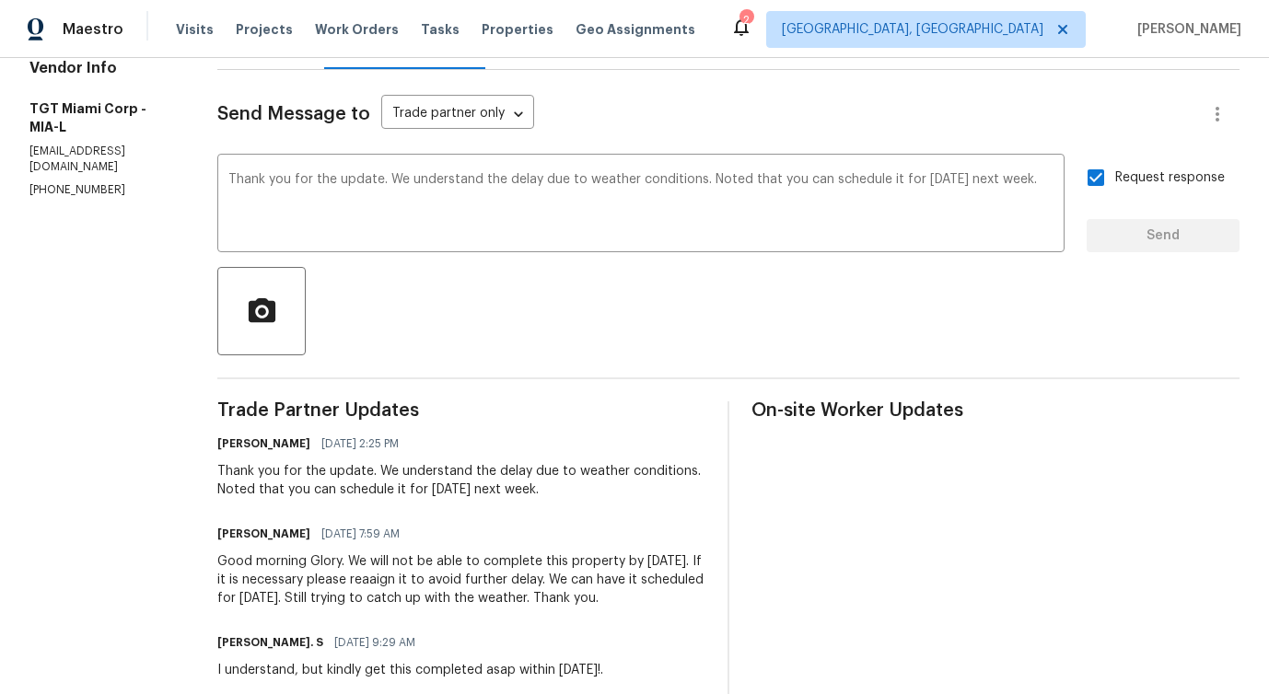
scroll to position [222, 0]
drag, startPoint x: 403, startPoint y: 491, endPoint x: 494, endPoint y: 498, distance: 90.5
click at [494, 498] on div "Thank you for the update. We understand the delay due to weather conditions. No…" at bounding box center [461, 482] width 488 height 37
copy div "Tuesday, 09/16"
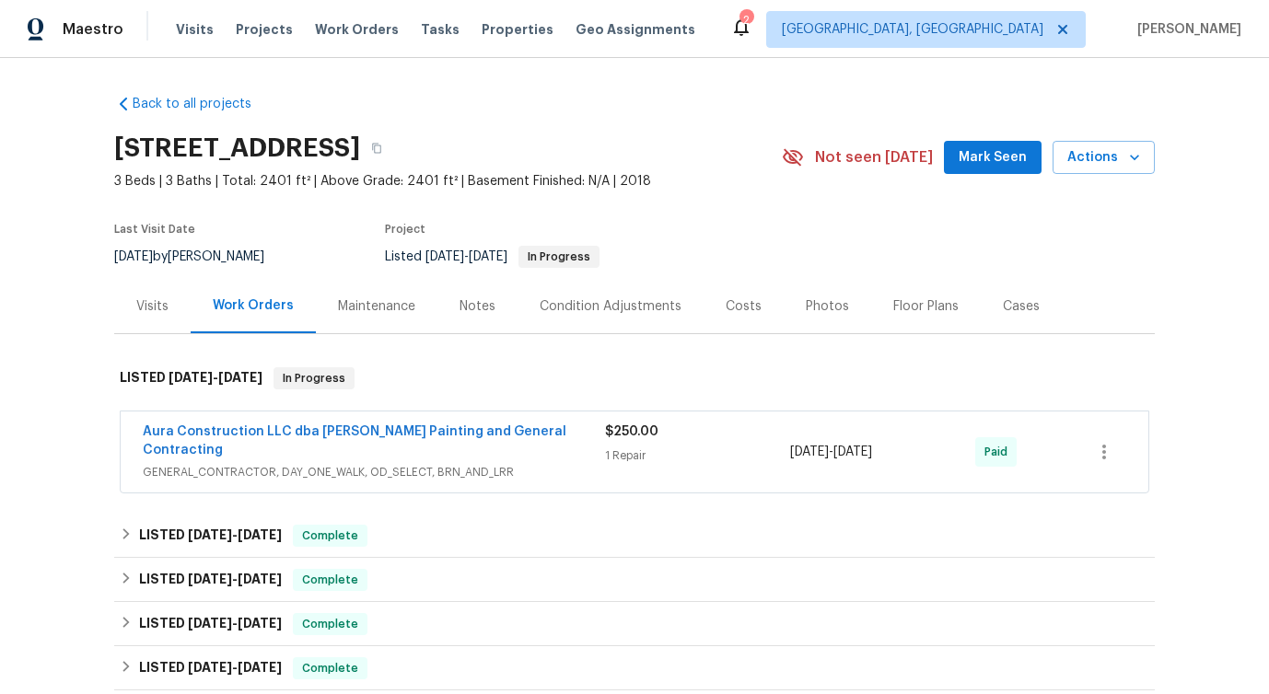
drag, startPoint x: 110, startPoint y: 151, endPoint x: 350, endPoint y: 153, distance: 239.4
click at [350, 153] on div "Back to all projects 3403 Satin Leaf Ln, Richmond, TX 77469 3 Beds | 3 Baths | …" at bounding box center [634, 376] width 1269 height 636
copy h2 "3403 Satin Leaf Ln"
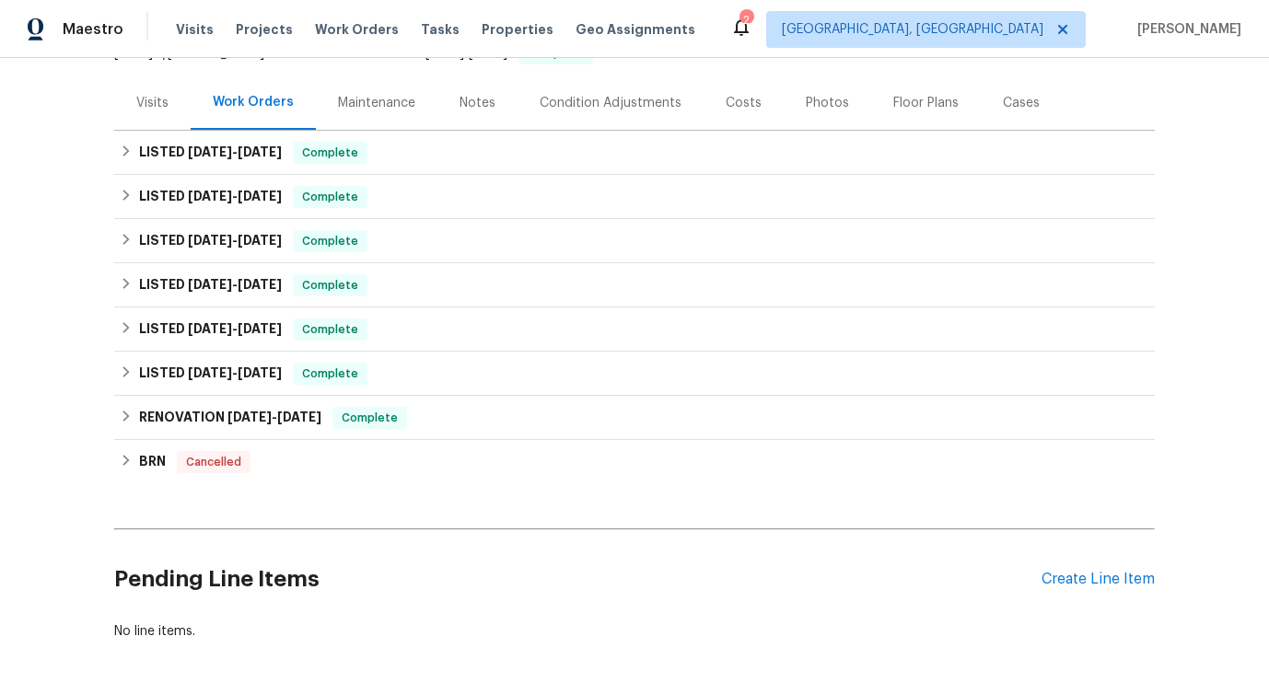
scroll to position [275, 0]
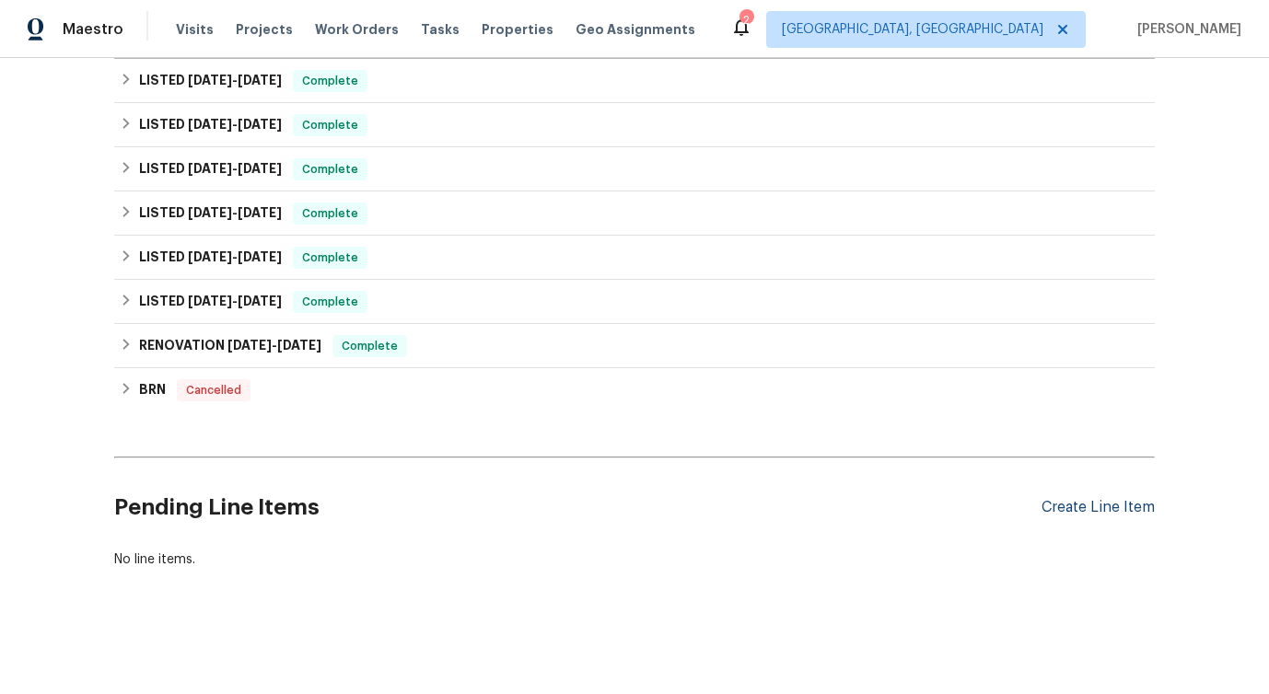
click at [1078, 510] on div "Create Line Item" at bounding box center [1097, 507] width 113 height 17
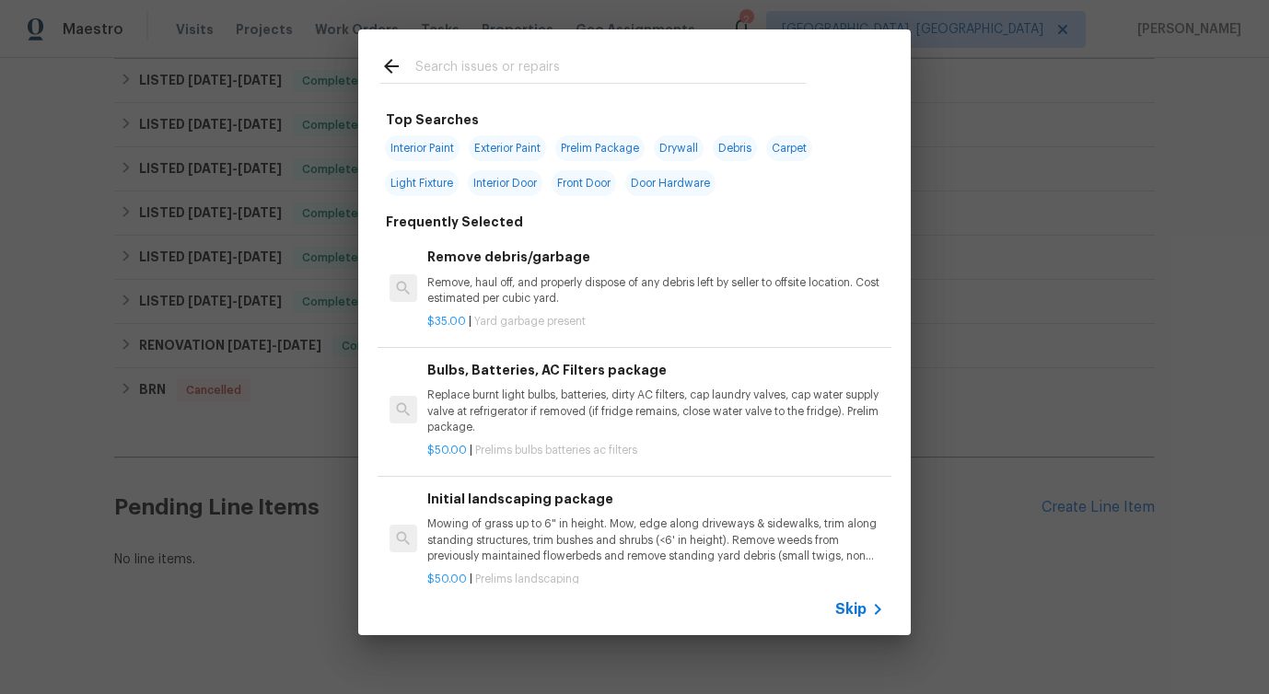
click at [857, 601] on span "Skip" at bounding box center [850, 609] width 31 height 18
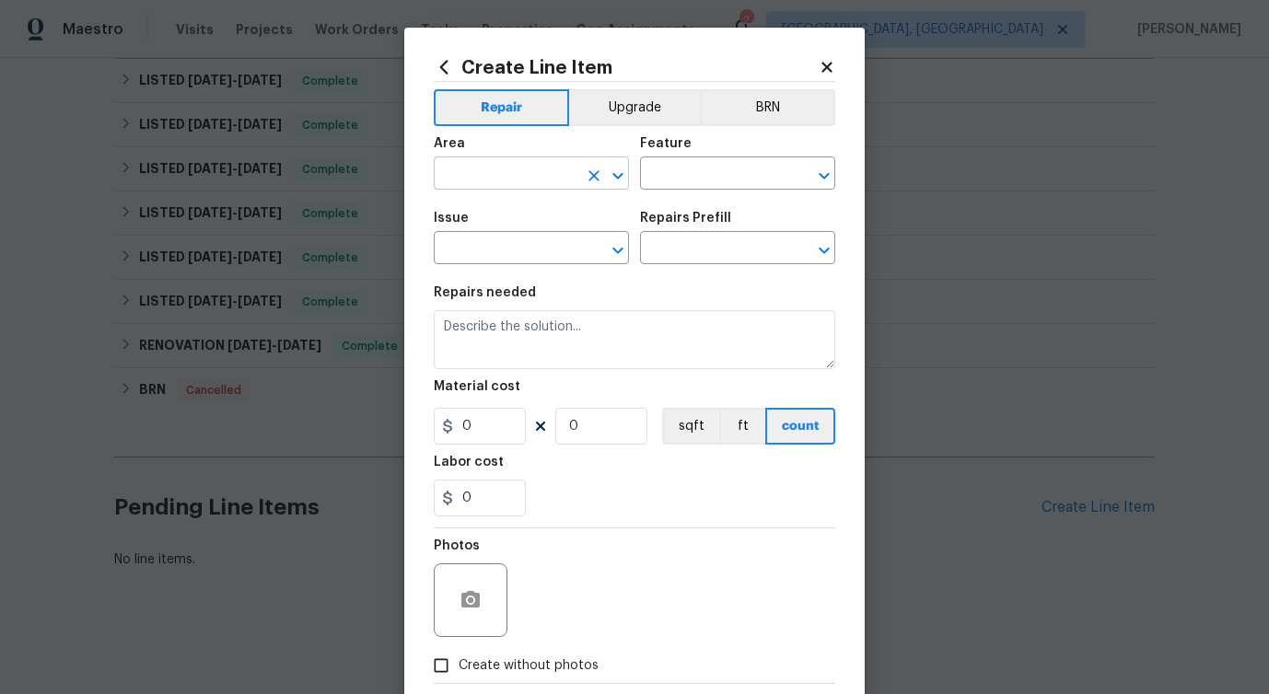
click at [551, 177] on input "text" at bounding box center [506, 175] width 144 height 29
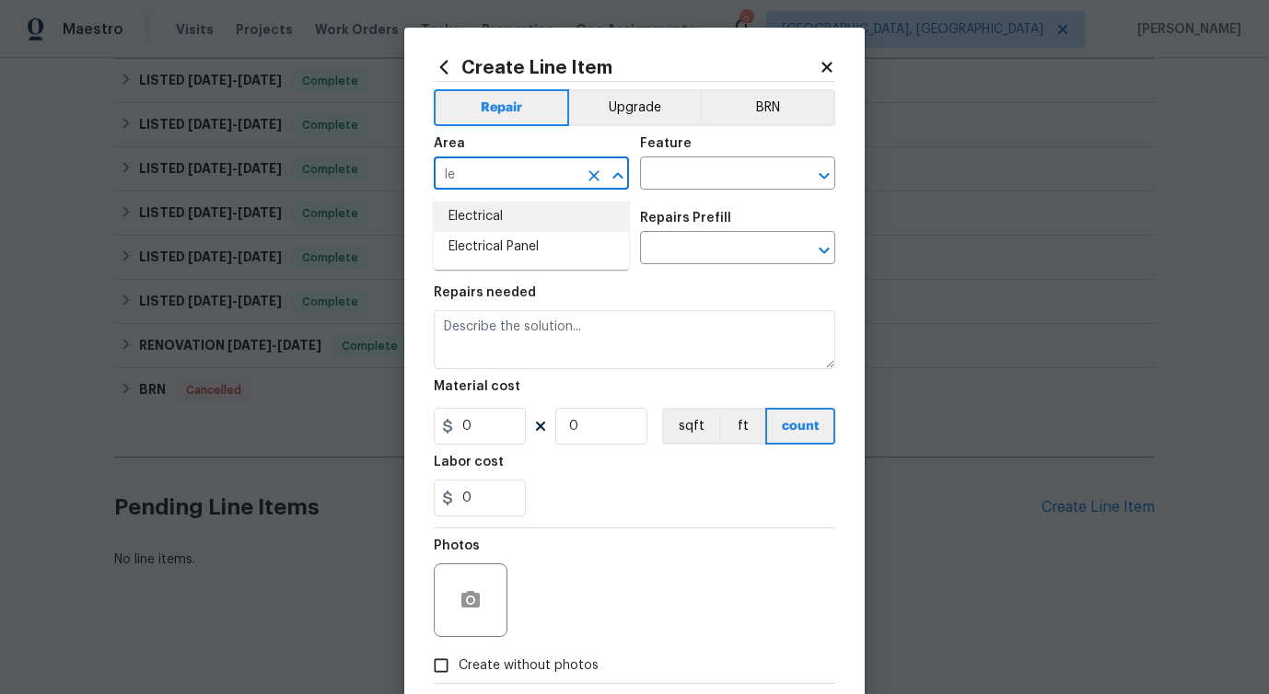
type input "l"
click at [511, 230] on li "Plumbing" at bounding box center [531, 217] width 195 height 30
type input "Plumbing"
click at [664, 180] on input "text" at bounding box center [712, 175] width 144 height 29
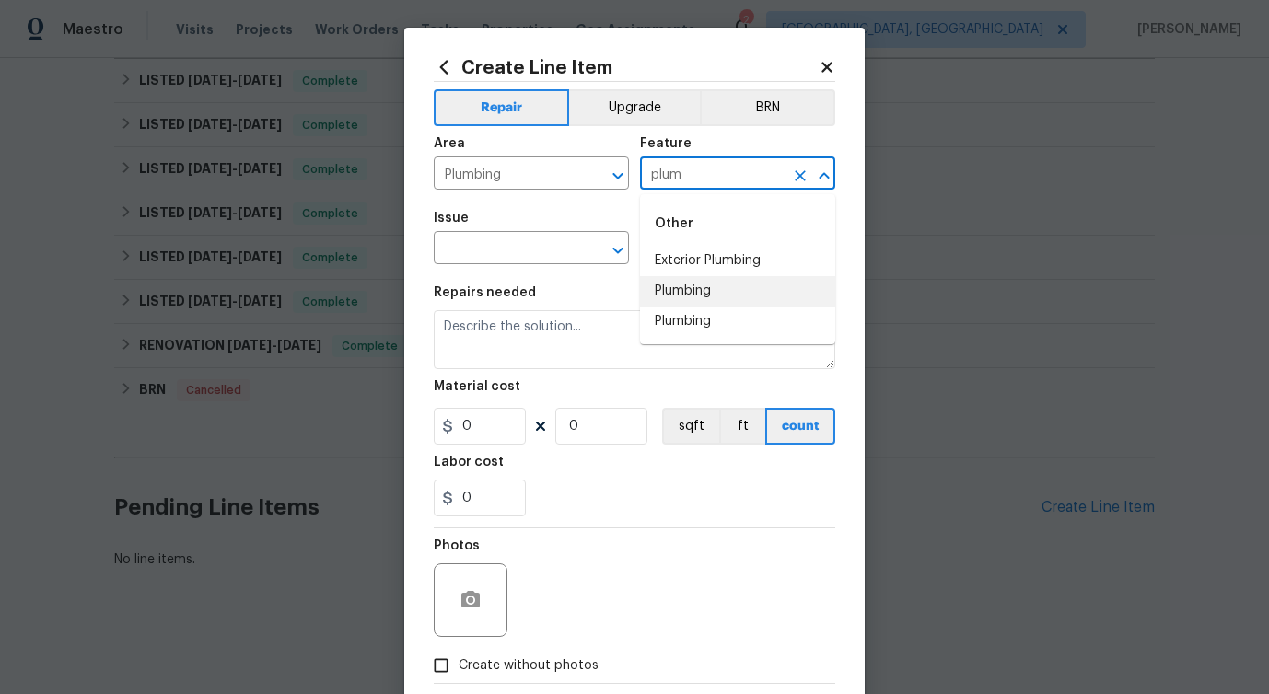
click at [691, 288] on li "Plumbing" at bounding box center [737, 291] width 195 height 30
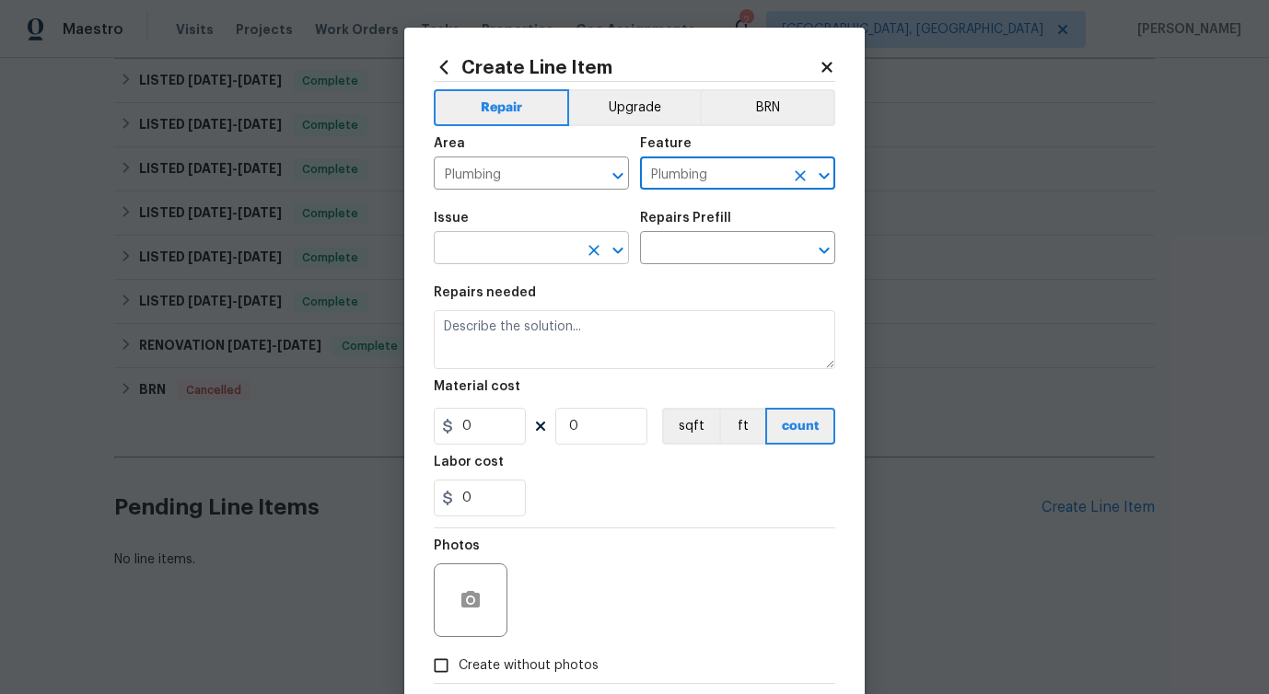
type input "Plumbing"
click at [515, 245] on input "text" at bounding box center [506, 250] width 144 height 29
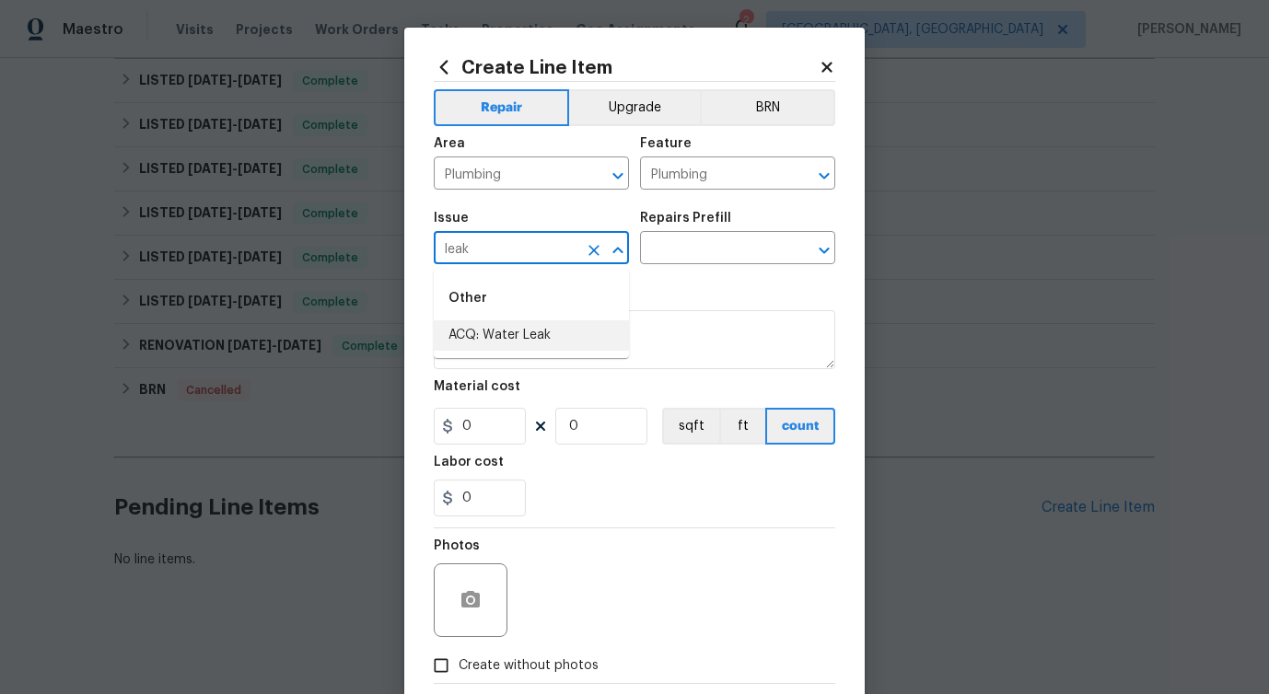
click at [455, 247] on input "leak" at bounding box center [506, 250] width 144 height 29
type input "w"
click at [486, 365] on li "General Plumbing" at bounding box center [531, 366] width 195 height 30
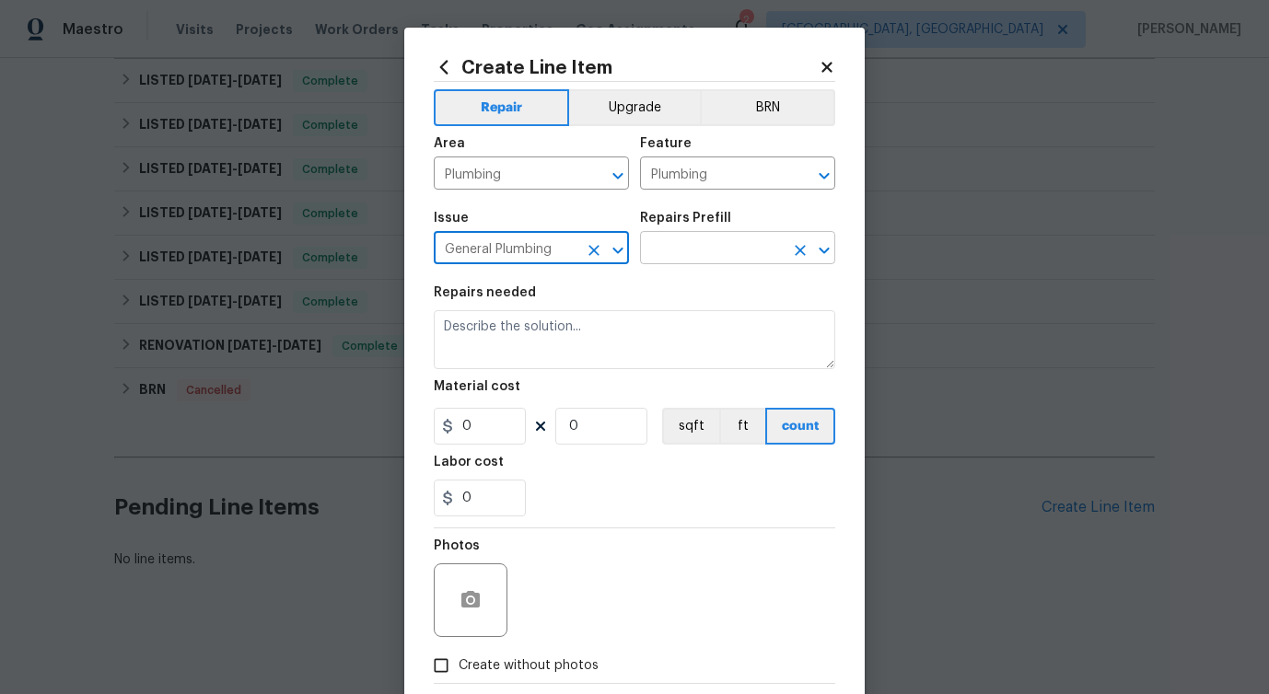
type input "General Plumbing"
click at [692, 250] on input "text" at bounding box center [712, 250] width 144 height 29
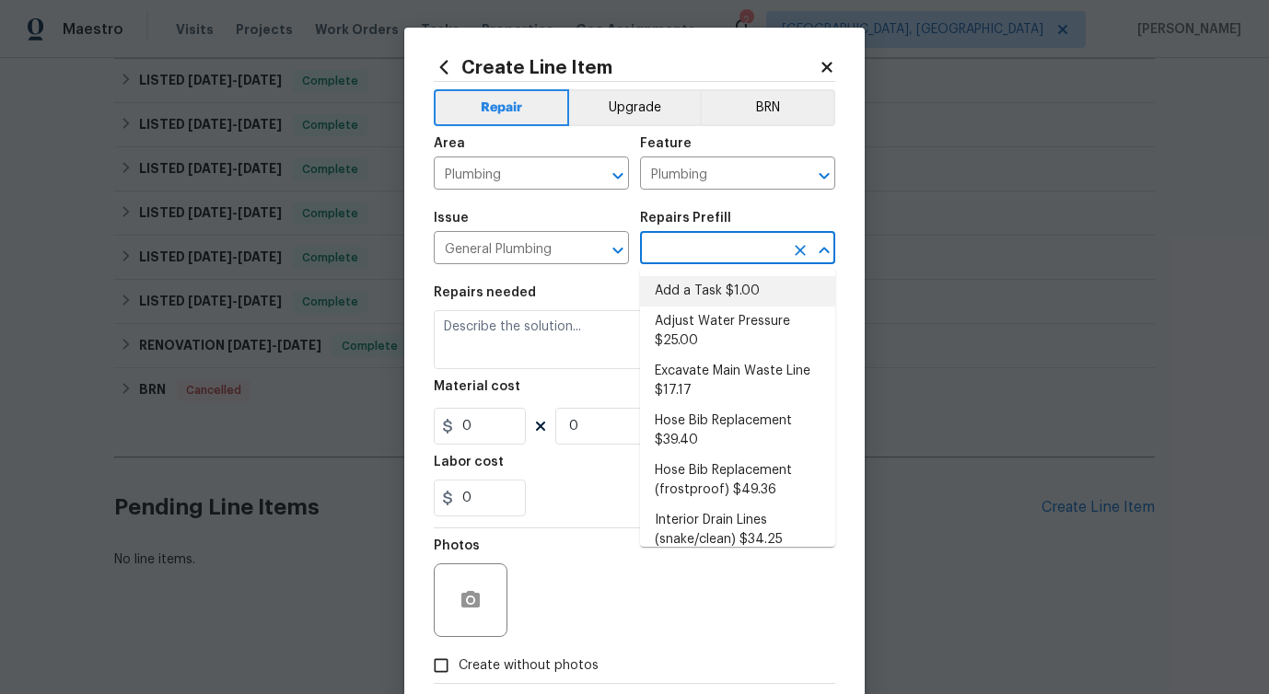
click at [687, 298] on li "Add a Task $1.00" at bounding box center [737, 291] width 195 height 30
type input "Add a Task $1.00"
type textarea "HPM to detail"
type input "1"
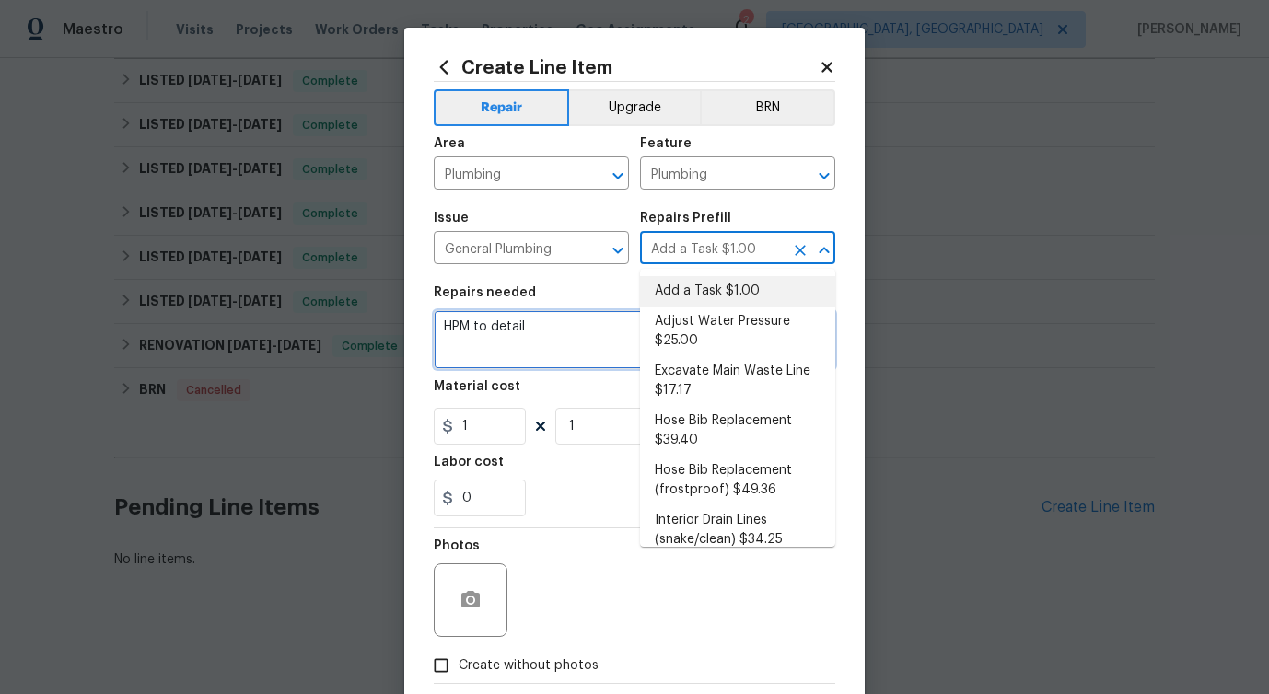
click at [556, 326] on textarea "HPM to detail" at bounding box center [634, 339] width 401 height 59
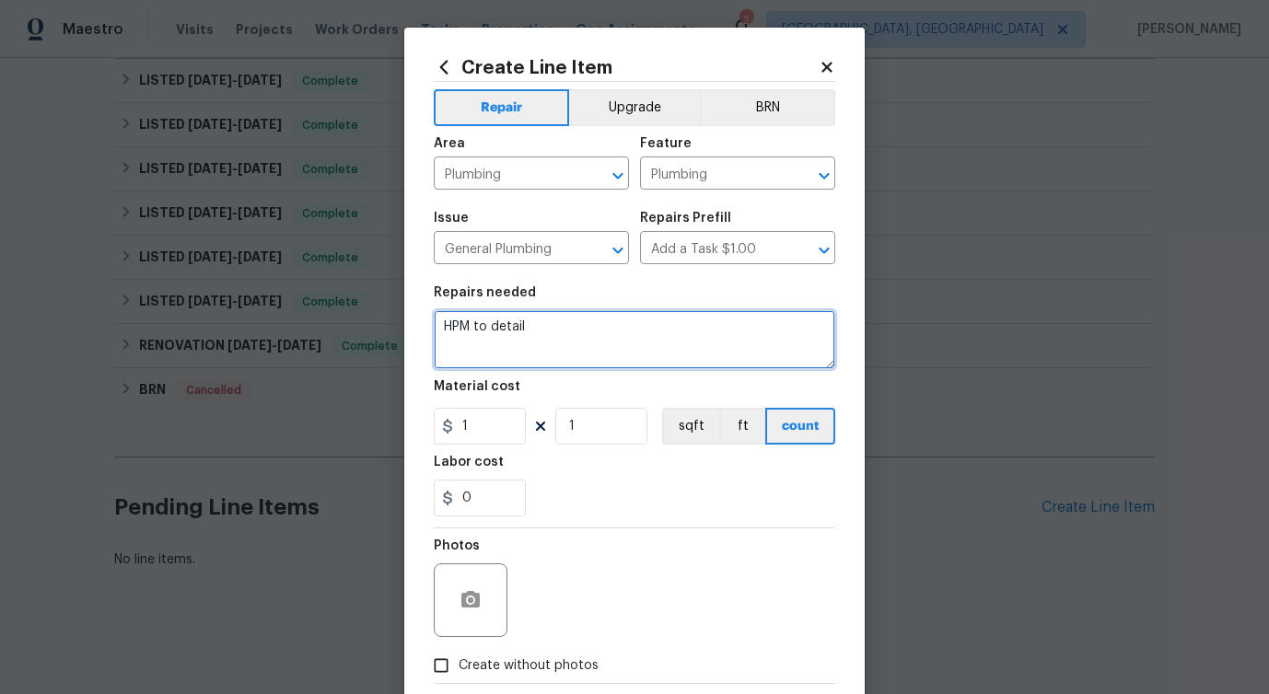
click at [556, 326] on textarea "HPM to detail" at bounding box center [634, 339] width 401 height 59
paste textarea "There appears to be a water leak inside the property, though the exact source h…"
click at [601, 343] on textarea "There appears to be a water leak inside the property, though the exact source h…" at bounding box center [634, 339] width 401 height 59
click at [699, 340] on textarea "There appears to be a water leak inside the property, though the exact source h…" at bounding box center [634, 339] width 401 height 59
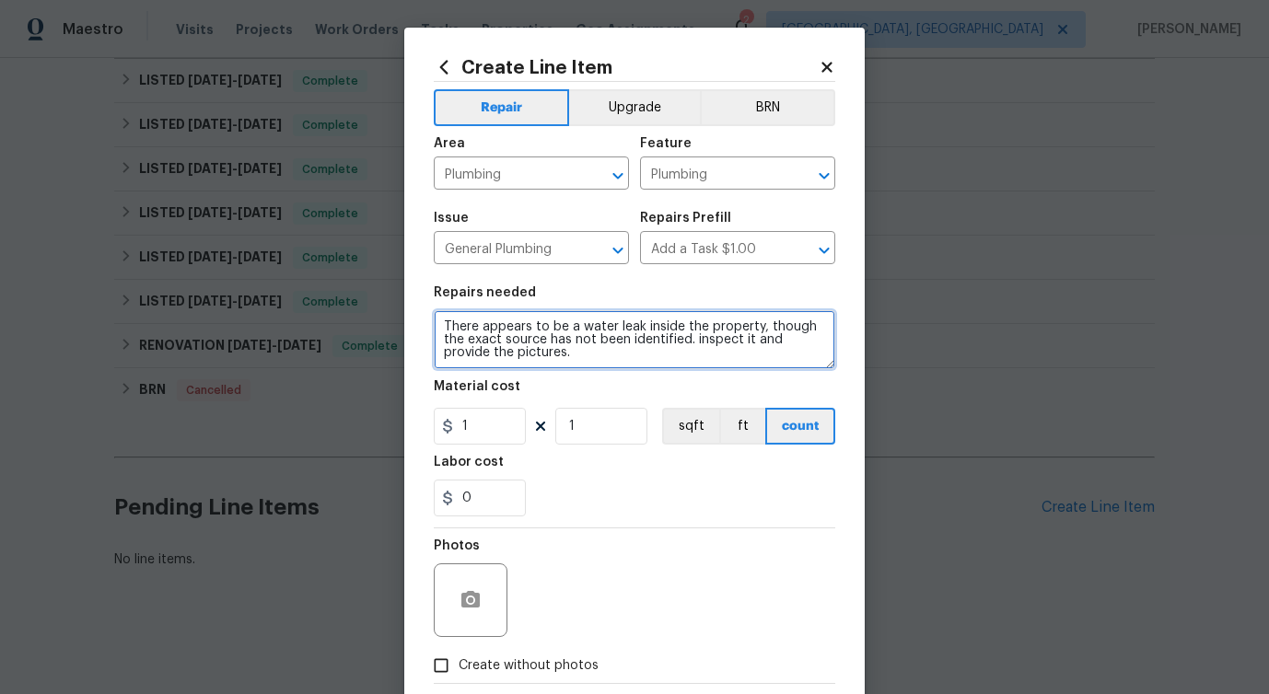
type textarea "There appears to be a water leak inside the property, though the exact source h…"
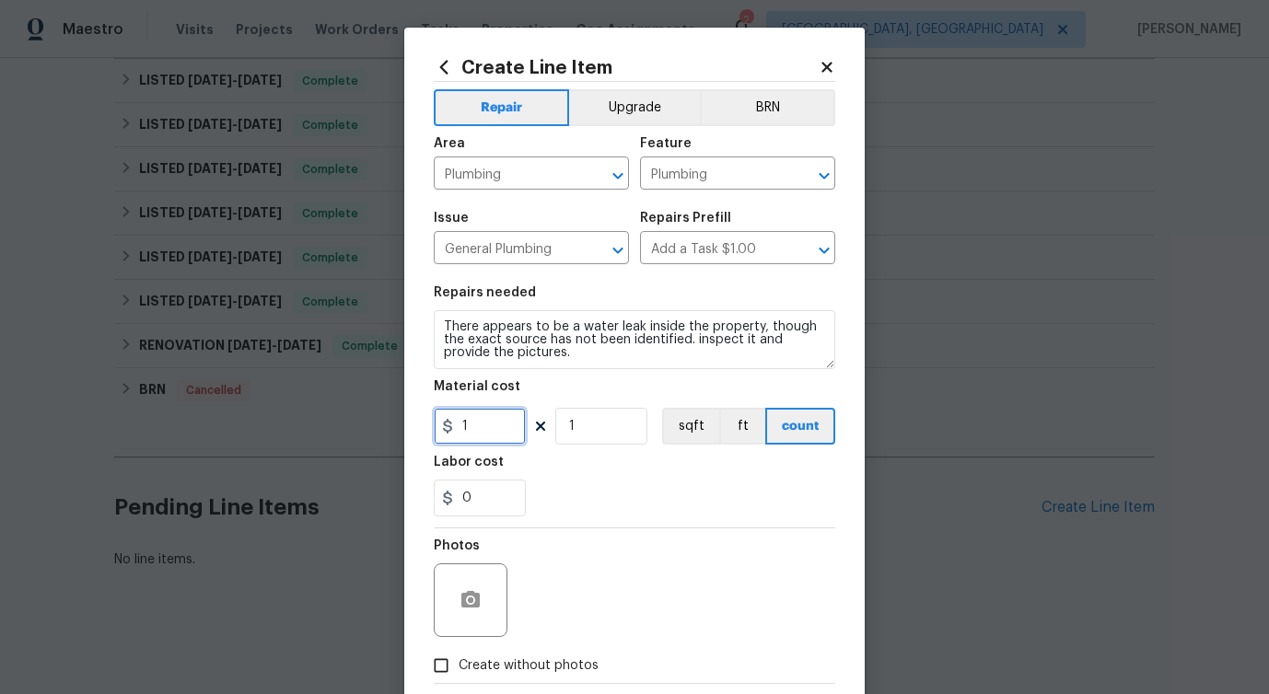
click at [474, 437] on input "1" at bounding box center [480, 426] width 92 height 37
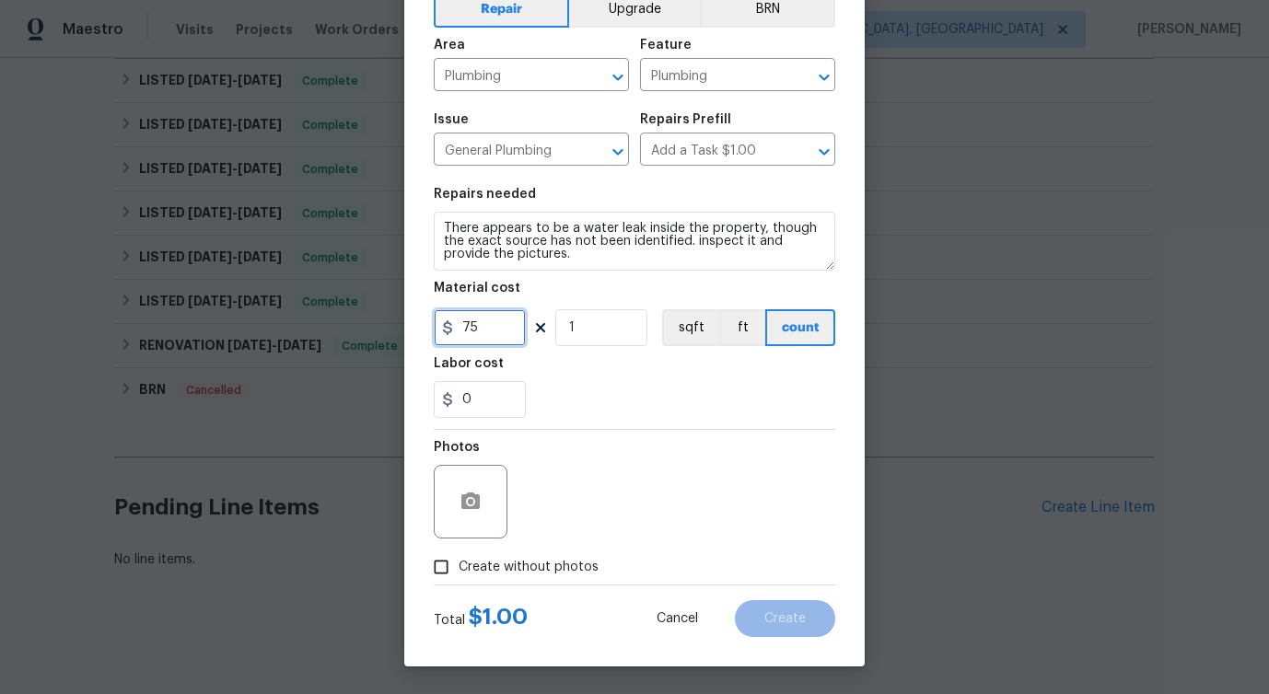
type input "75"
click at [481, 577] on label "Create without photos" at bounding box center [511, 567] width 175 height 35
click at [459, 577] on input "Create without photos" at bounding box center [441, 567] width 35 height 35
checkbox input "true"
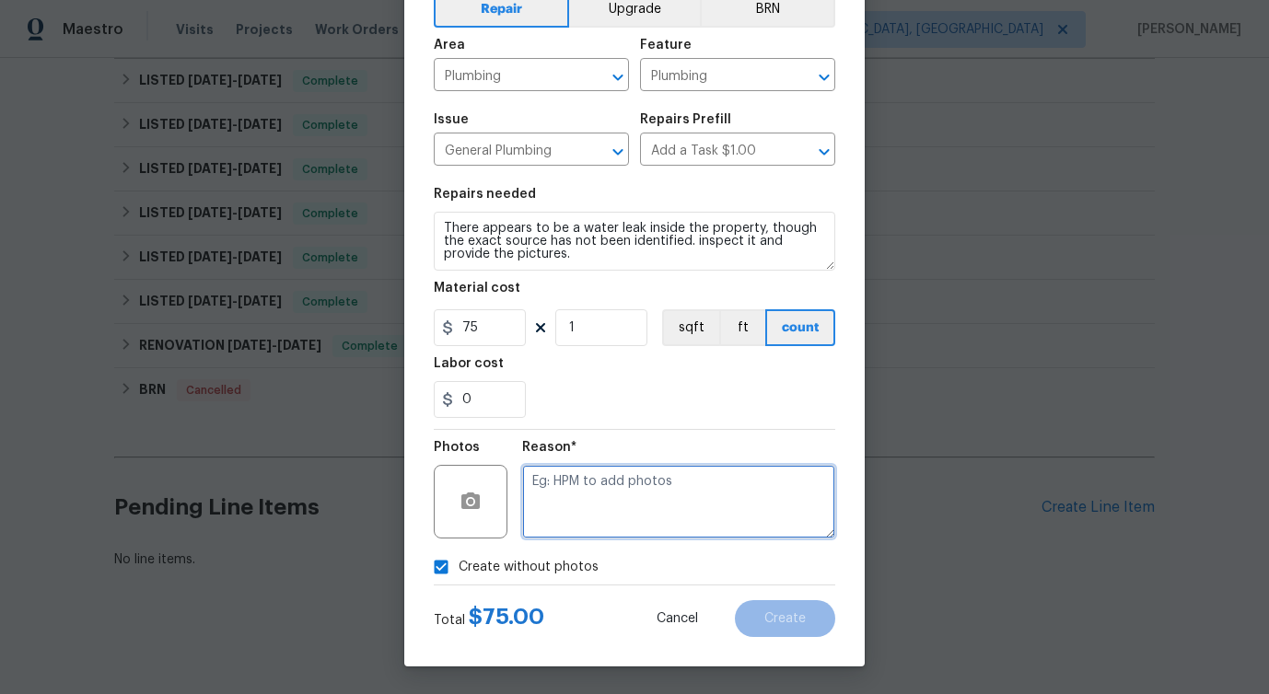
click at [623, 504] on textarea at bounding box center [678, 502] width 313 height 74
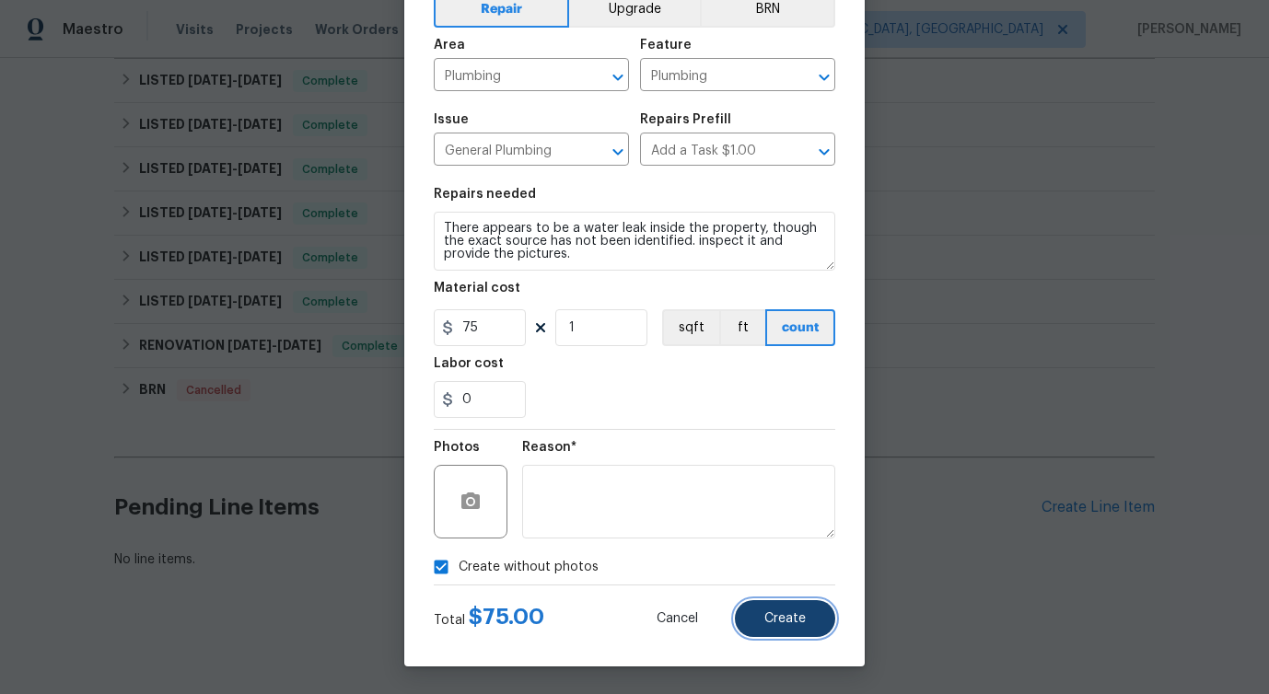
click at [795, 615] on span "Create" at bounding box center [784, 619] width 41 height 14
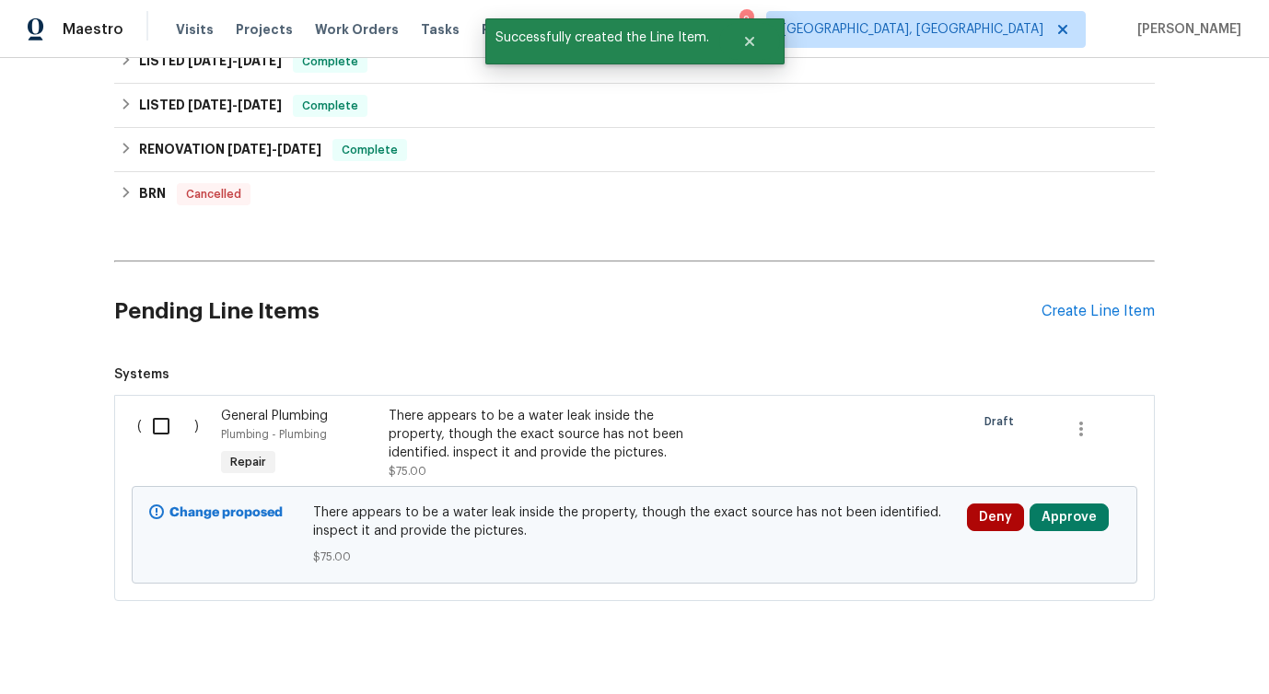
scroll to position [504, 0]
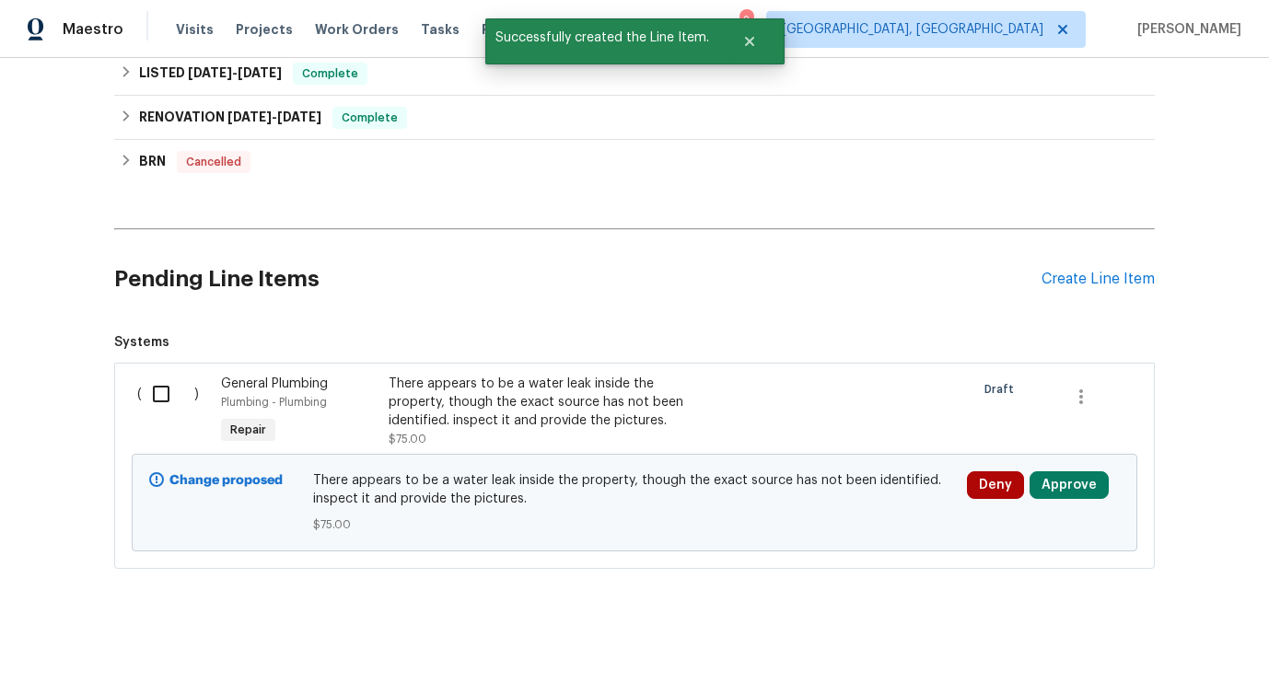
click at [160, 401] on input "checkbox" at bounding box center [168, 394] width 52 height 39
checkbox input "true"
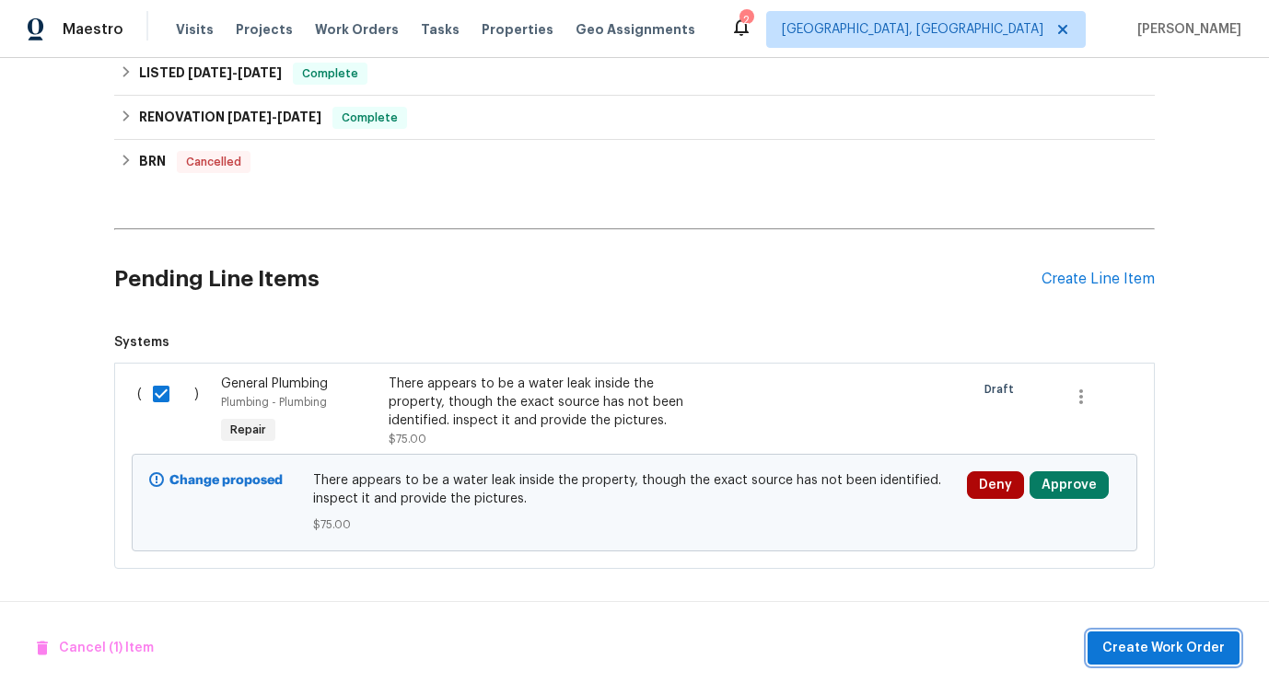
click at [1132, 650] on span "Create Work Order" at bounding box center [1163, 648] width 122 height 23
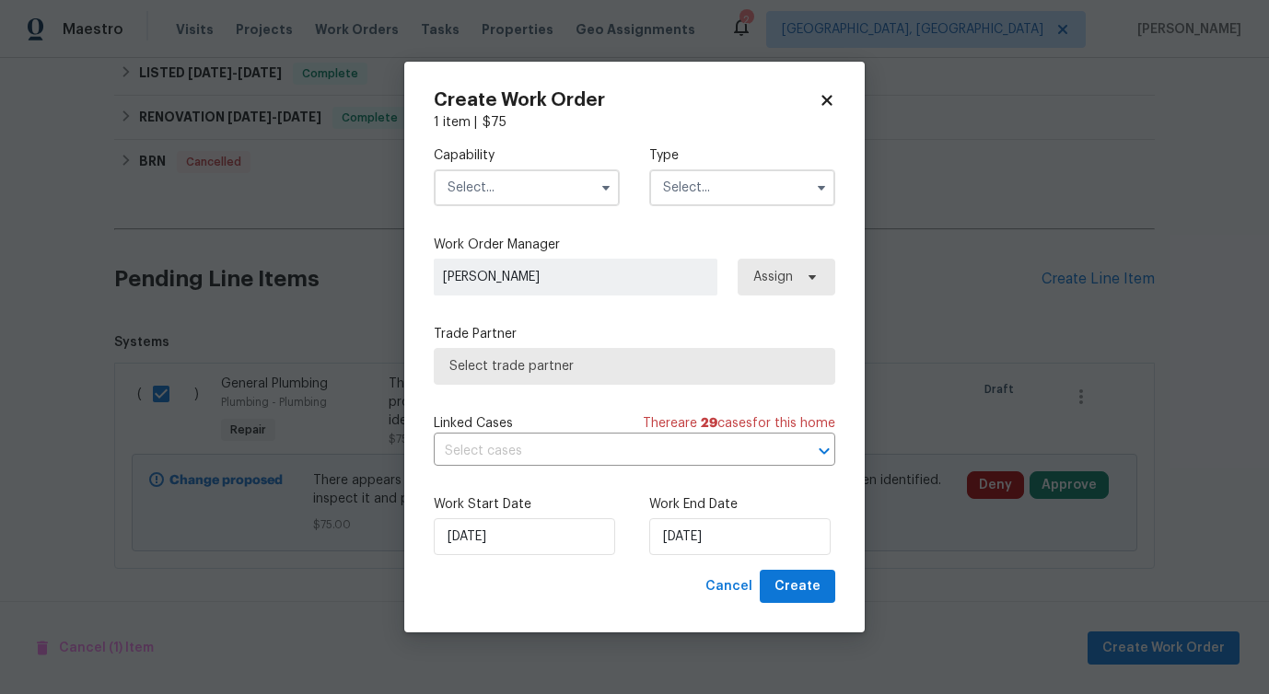
click at [566, 176] on input "text" at bounding box center [527, 187] width 186 height 37
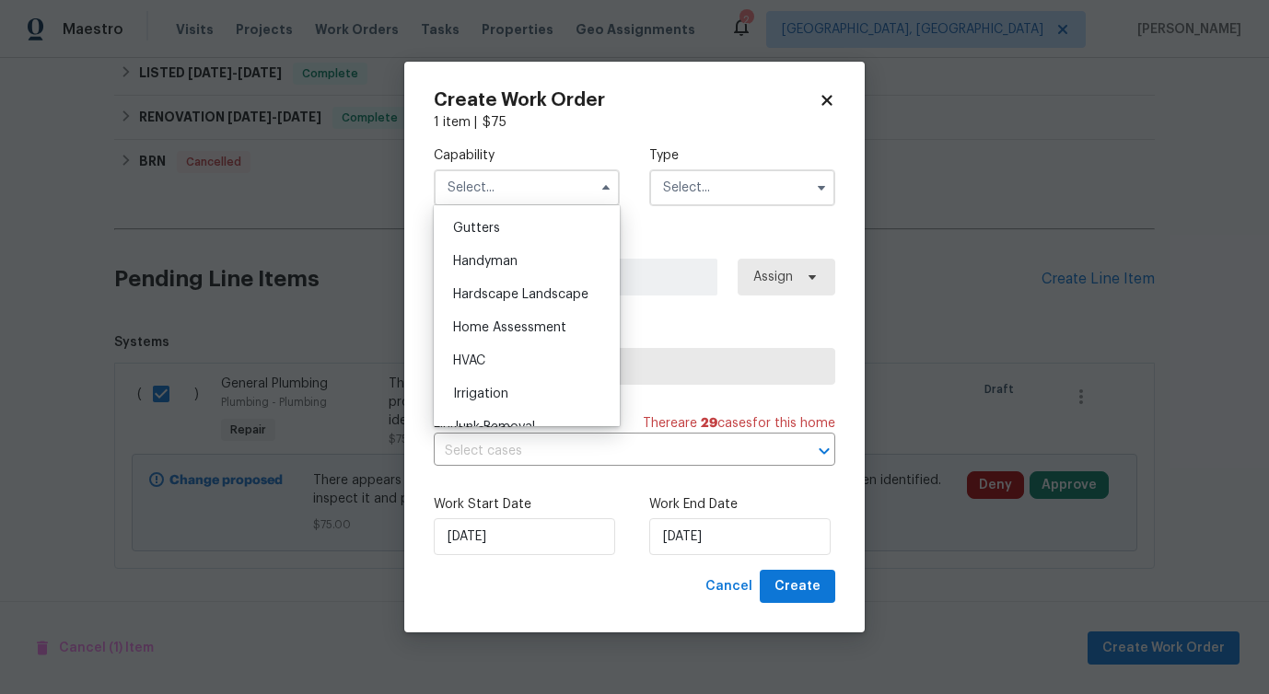
scroll to position [990, 0]
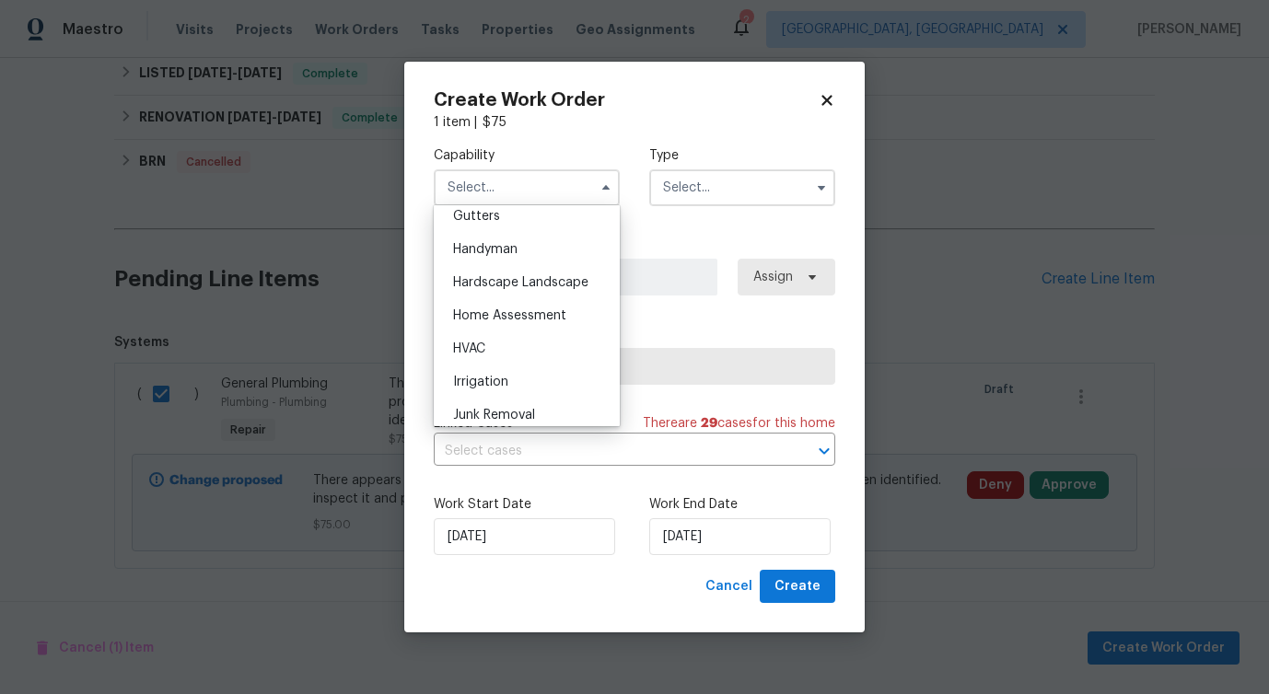
click at [551, 253] on div "Handyman" at bounding box center [526, 249] width 177 height 33
type input "Handyman"
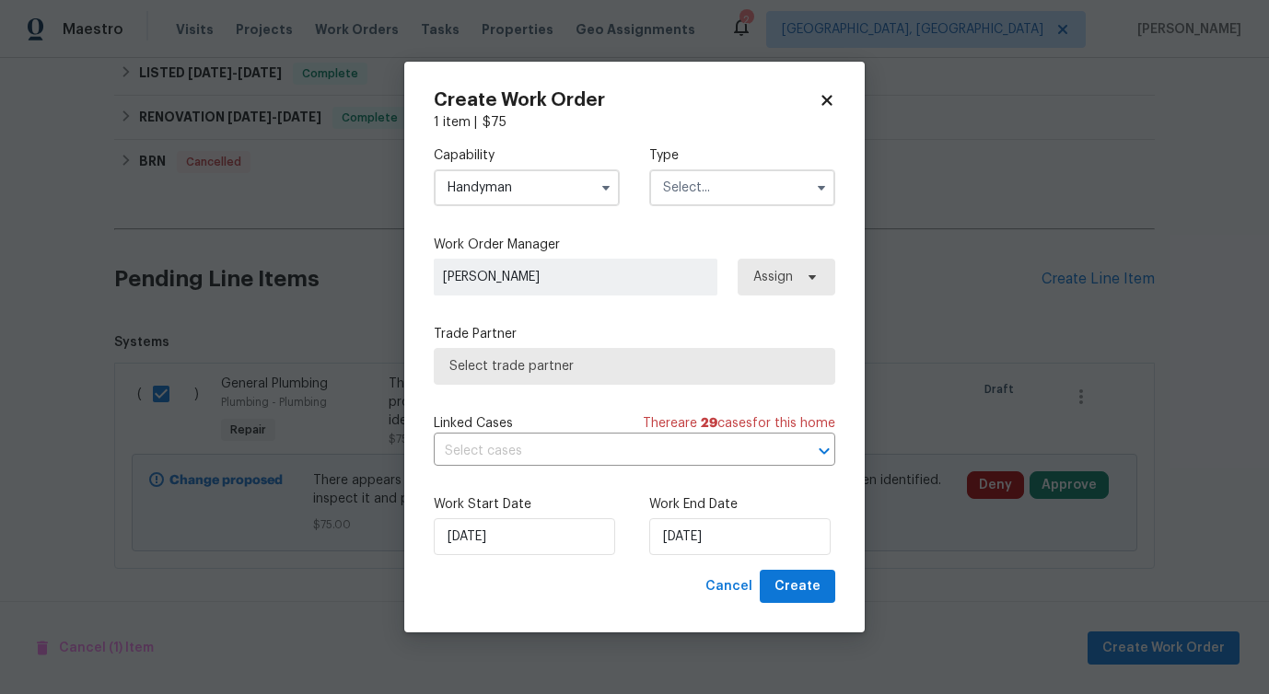
click at [704, 203] on input "text" at bounding box center [742, 187] width 186 height 37
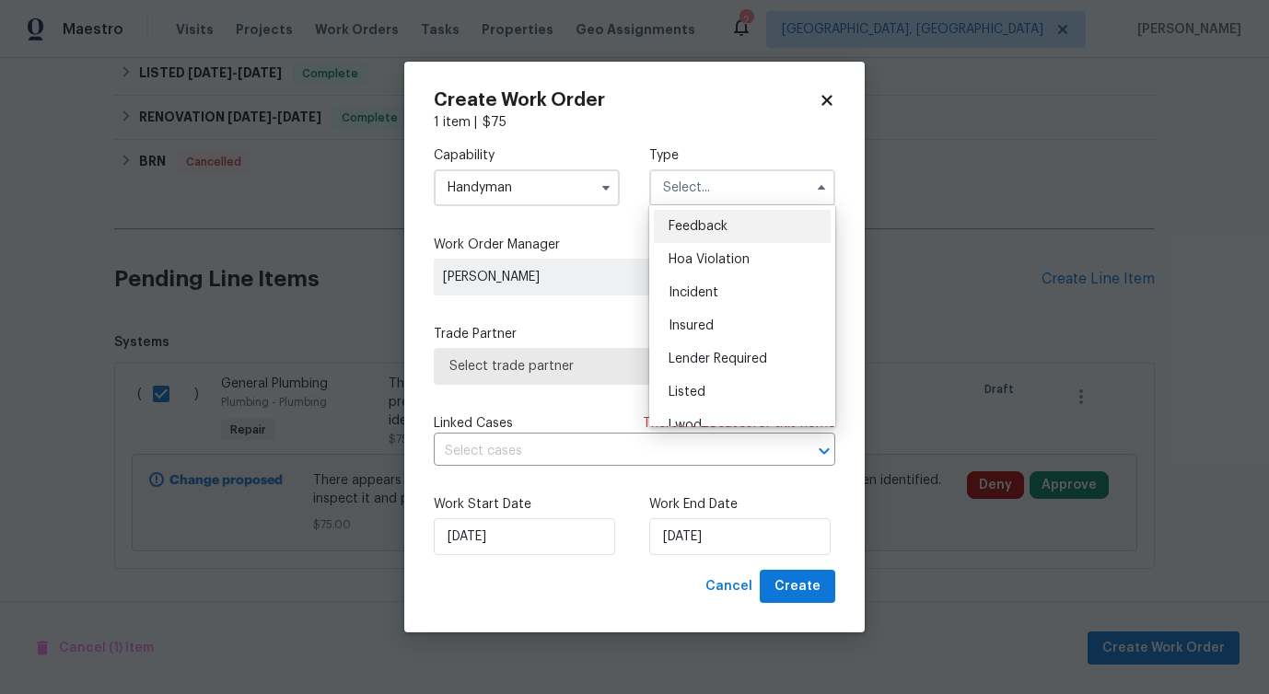
click at [700, 243] on div "Hoa Violation" at bounding box center [742, 259] width 177 height 33
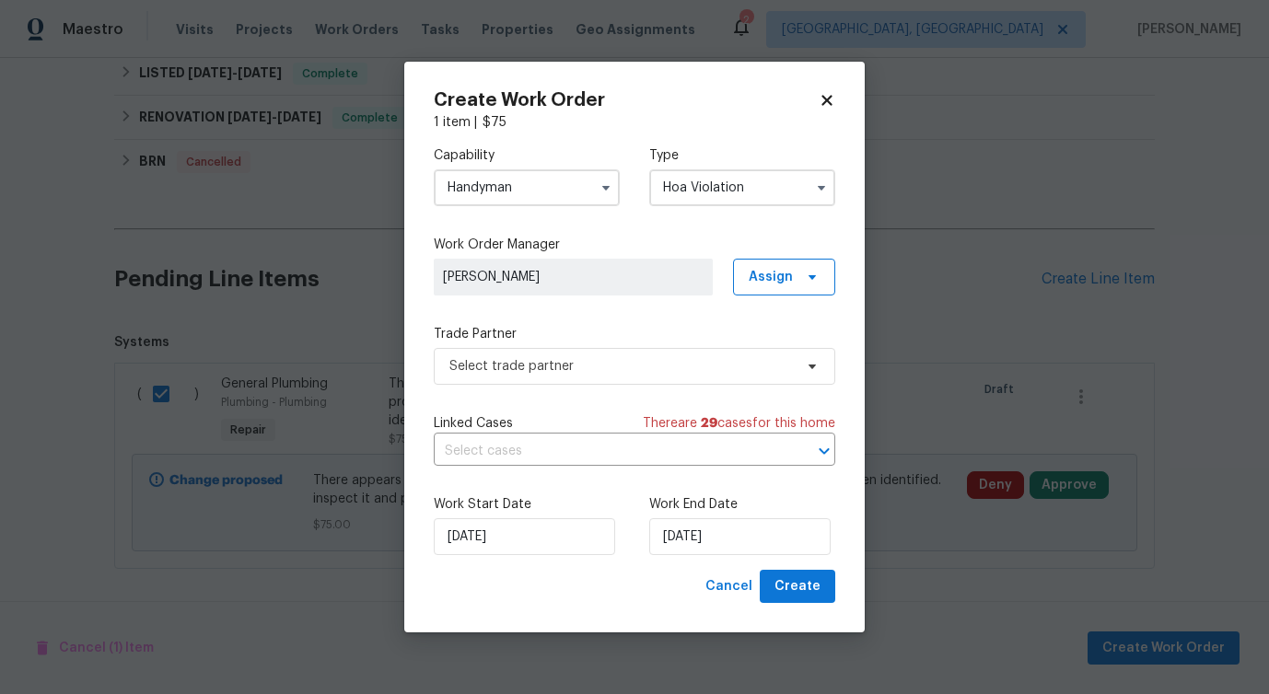
click at [692, 200] on input "Hoa Violation" at bounding box center [742, 187] width 186 height 37
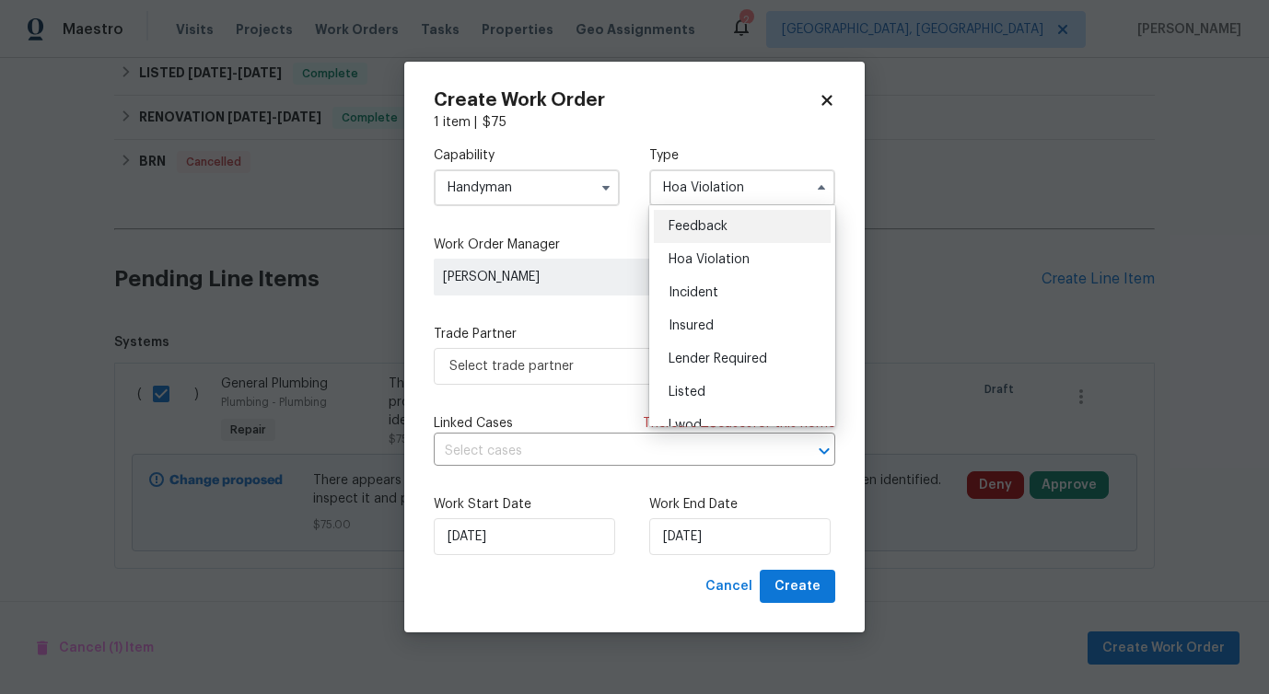
click at [713, 238] on div "Feedback" at bounding box center [742, 226] width 177 height 33
type input "Feedback"
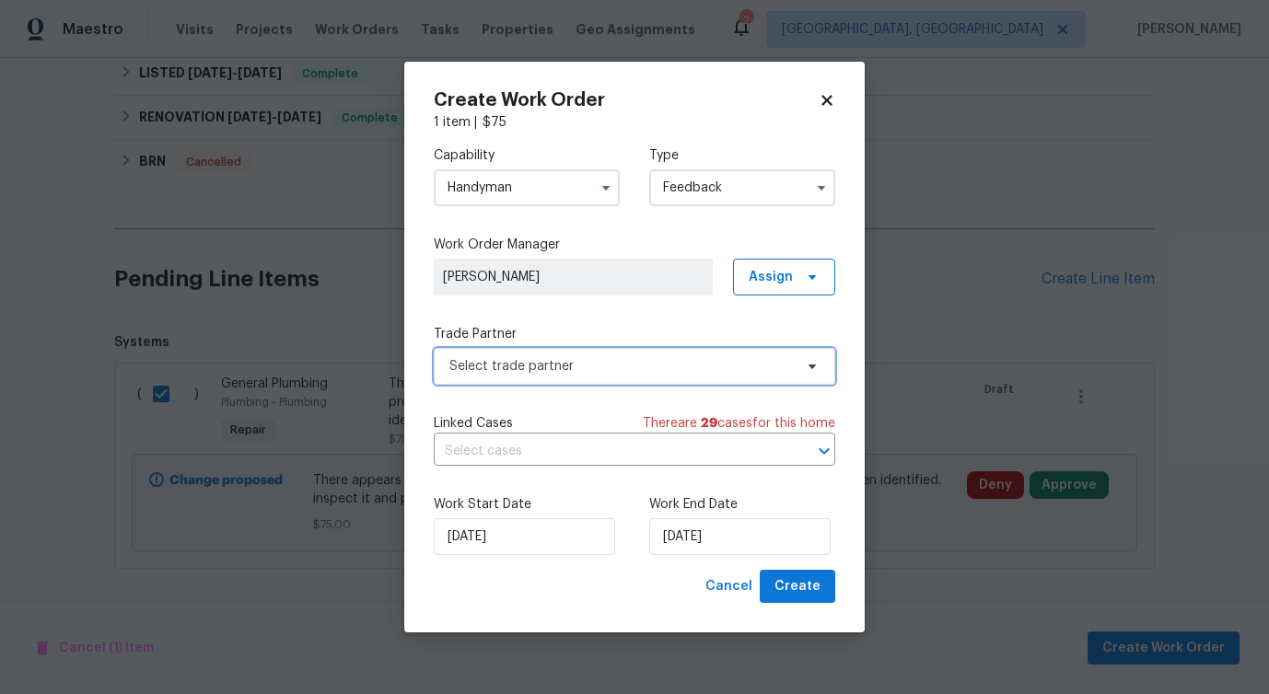
click at [599, 367] on span "Select trade partner" at bounding box center [620, 366] width 343 height 18
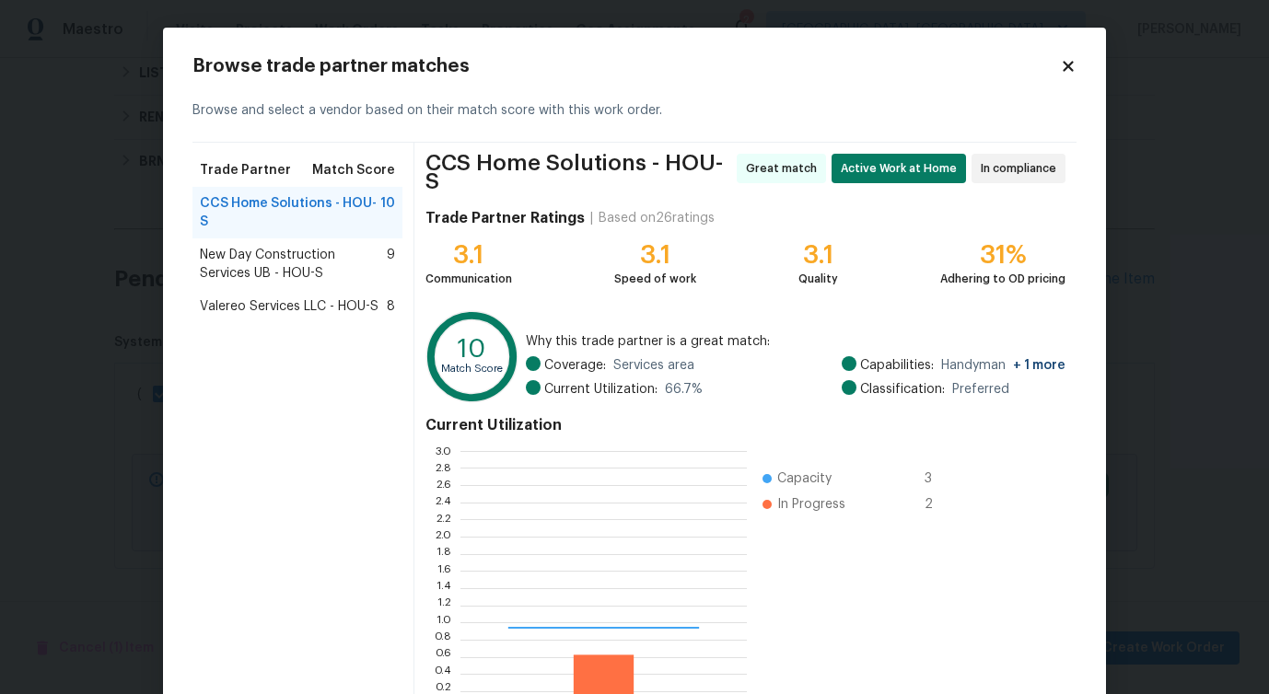
scroll to position [258, 286]
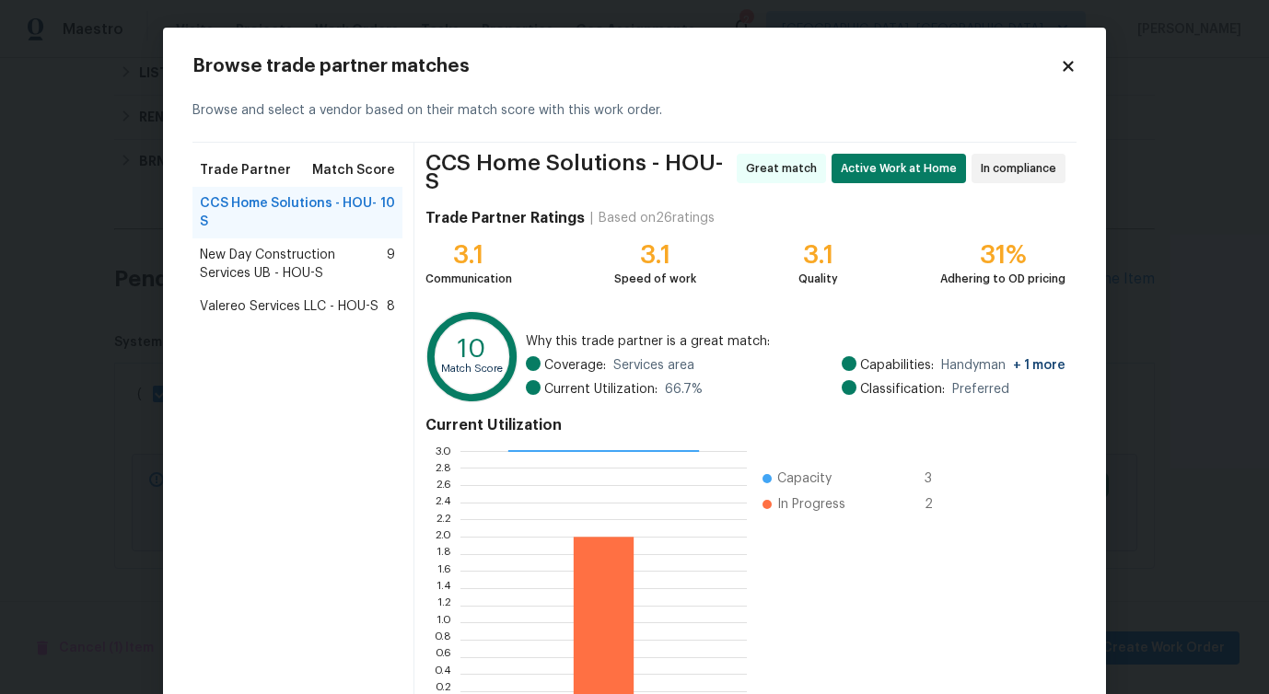
click at [297, 258] on span "New Day Construction Services UB - HOU-S" at bounding box center [293, 264] width 187 height 37
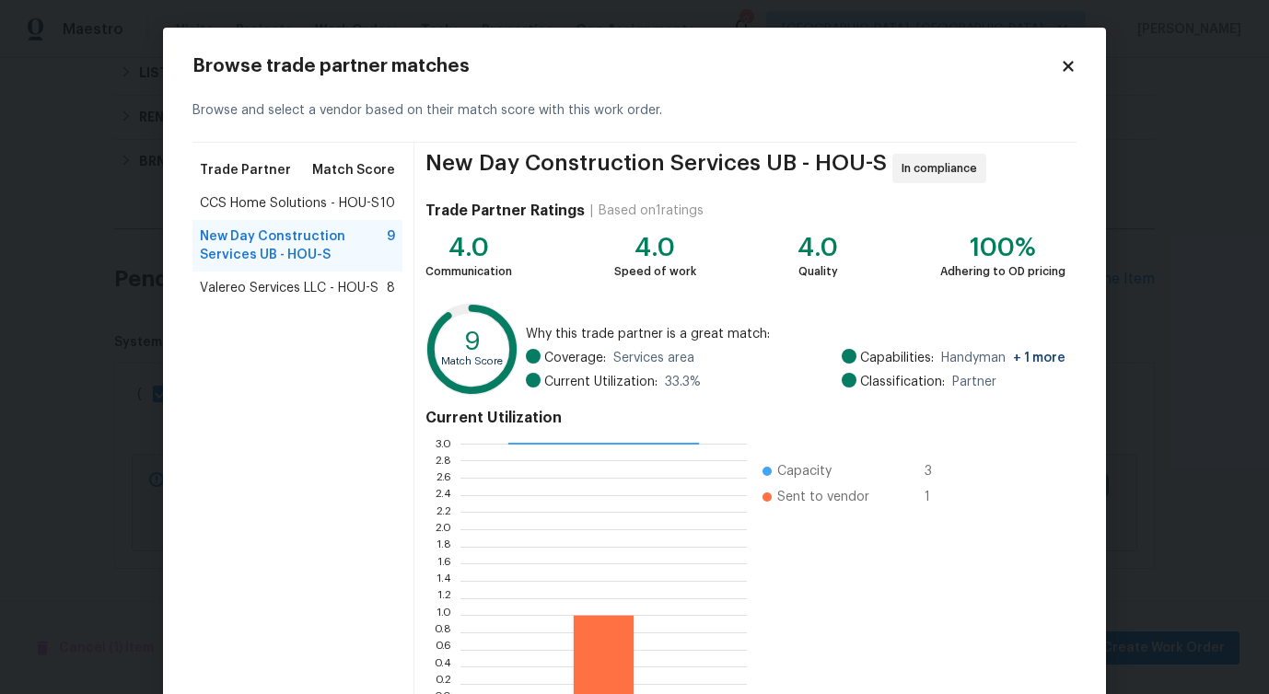
scroll to position [118, 0]
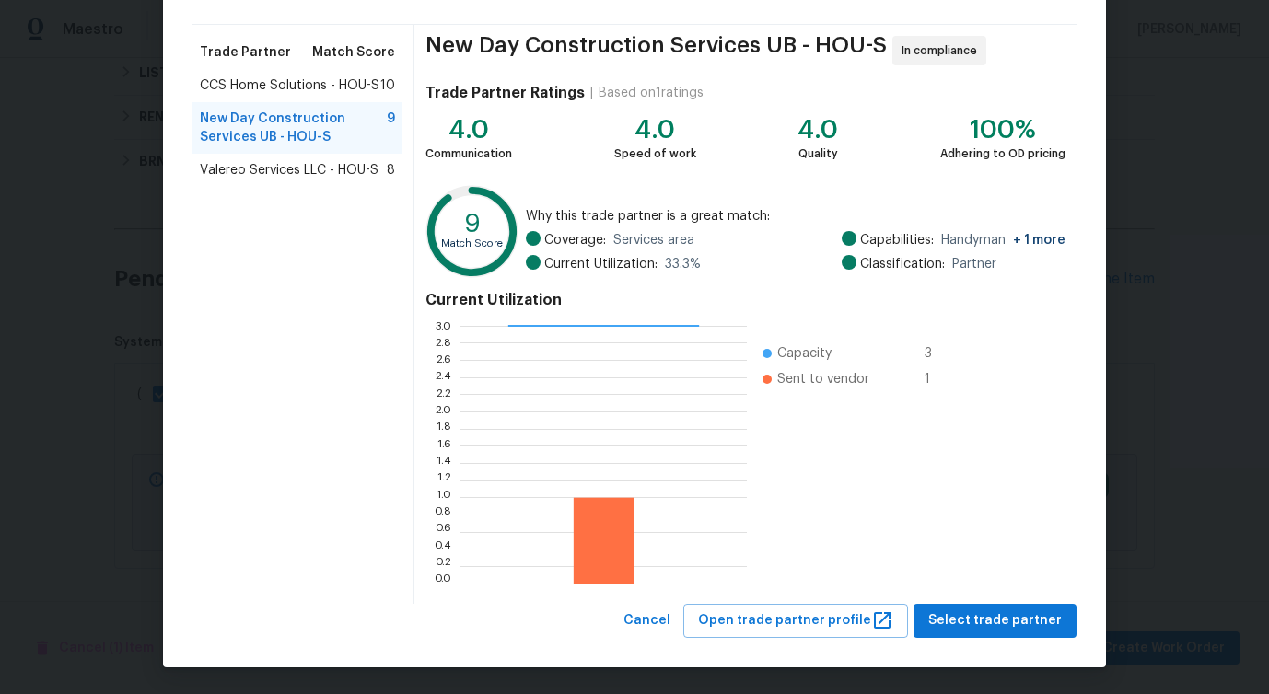
click at [314, 174] on span "Valereo Services LLC - HOU-S" at bounding box center [289, 170] width 179 height 18
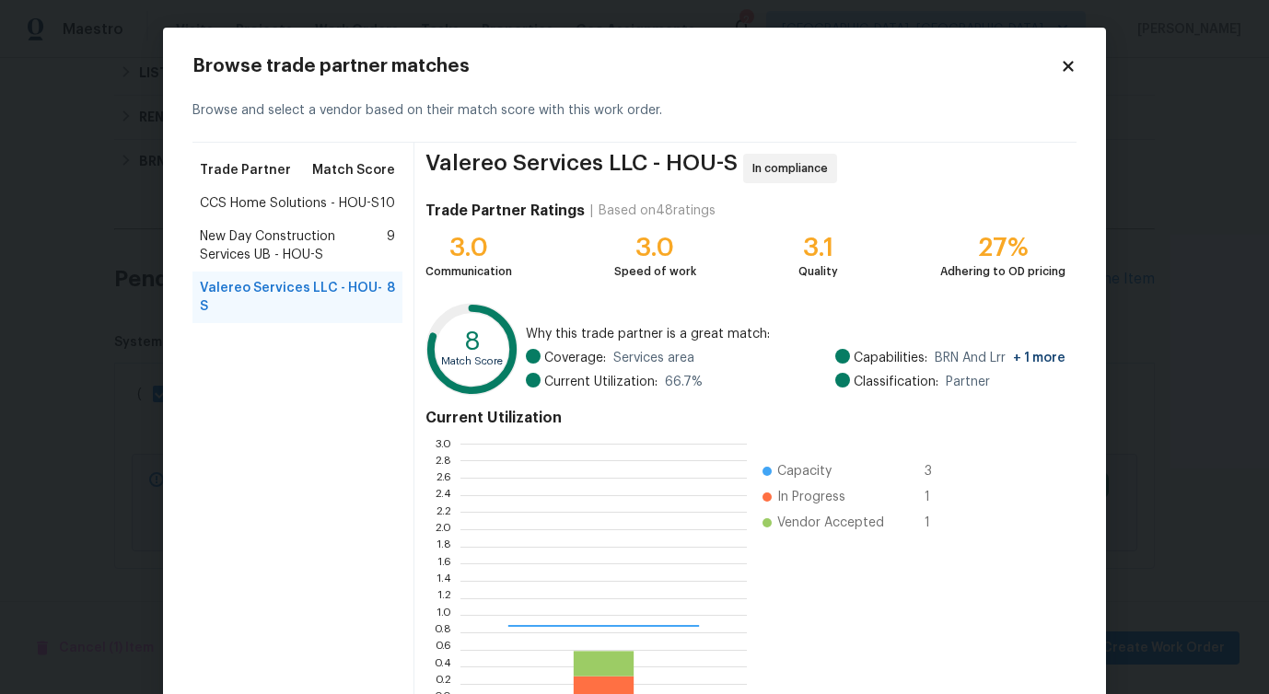
scroll to position [258, 286]
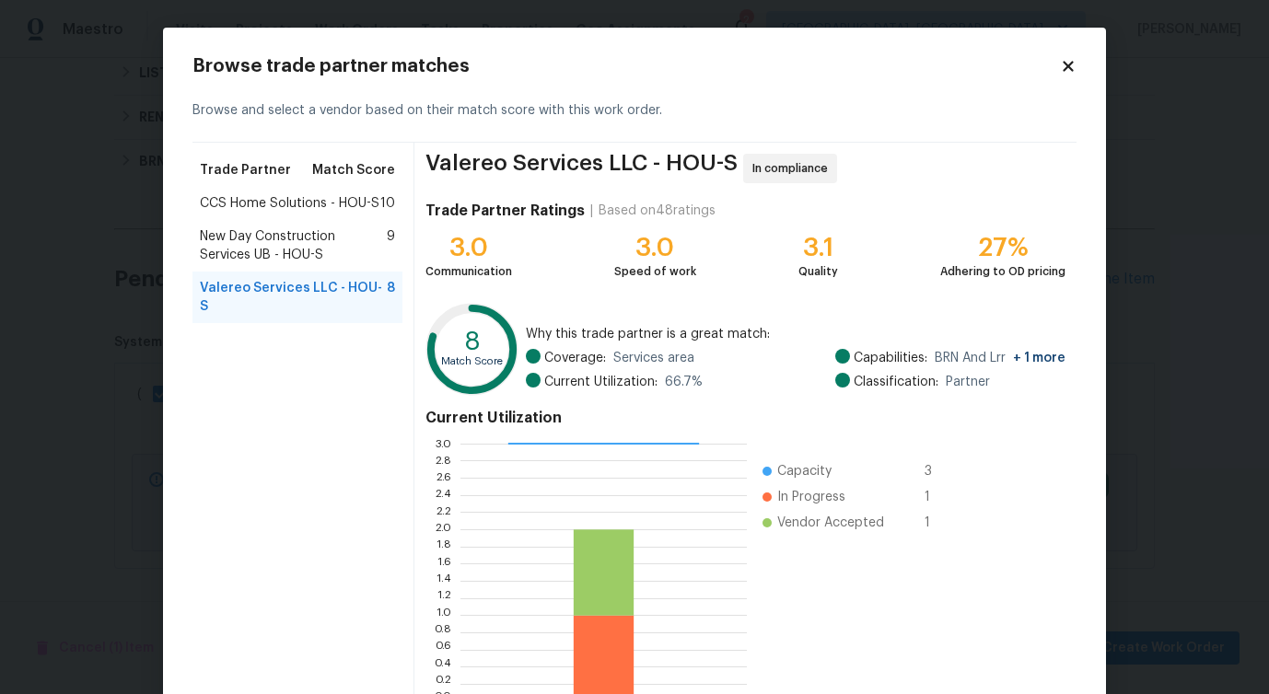
click at [292, 211] on span "CCS Home Solutions - HOU-S" at bounding box center [290, 203] width 180 height 18
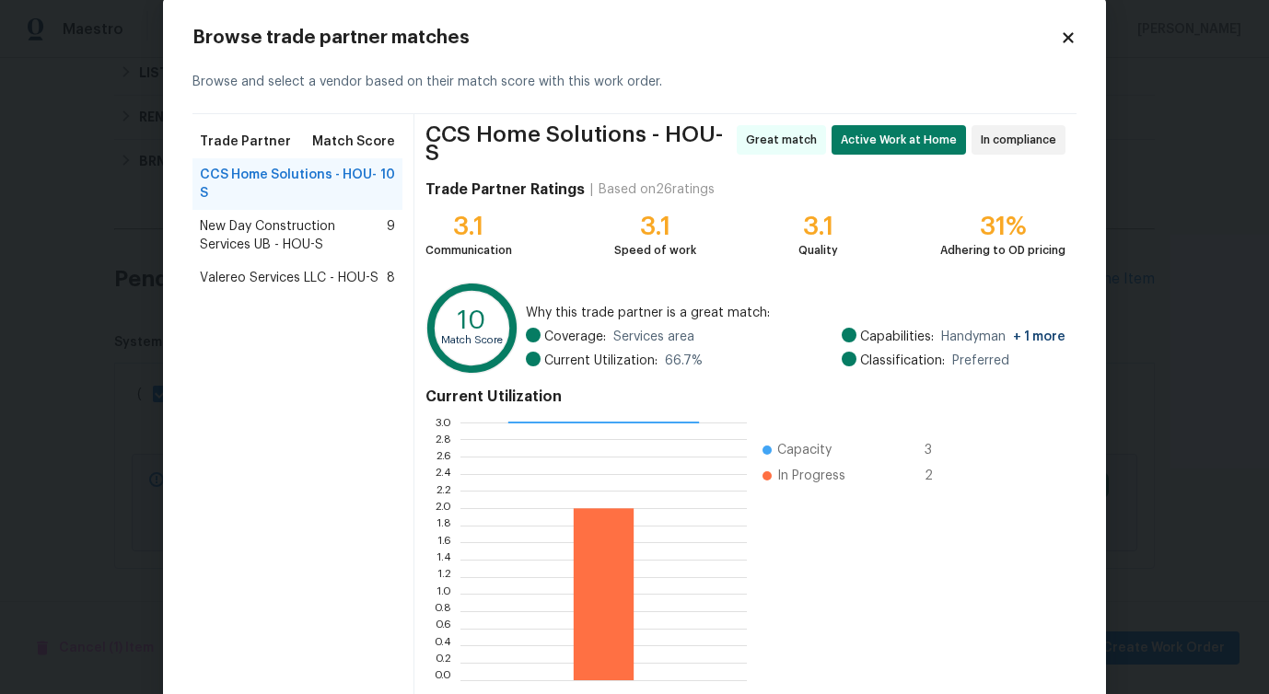
scroll to position [0, 0]
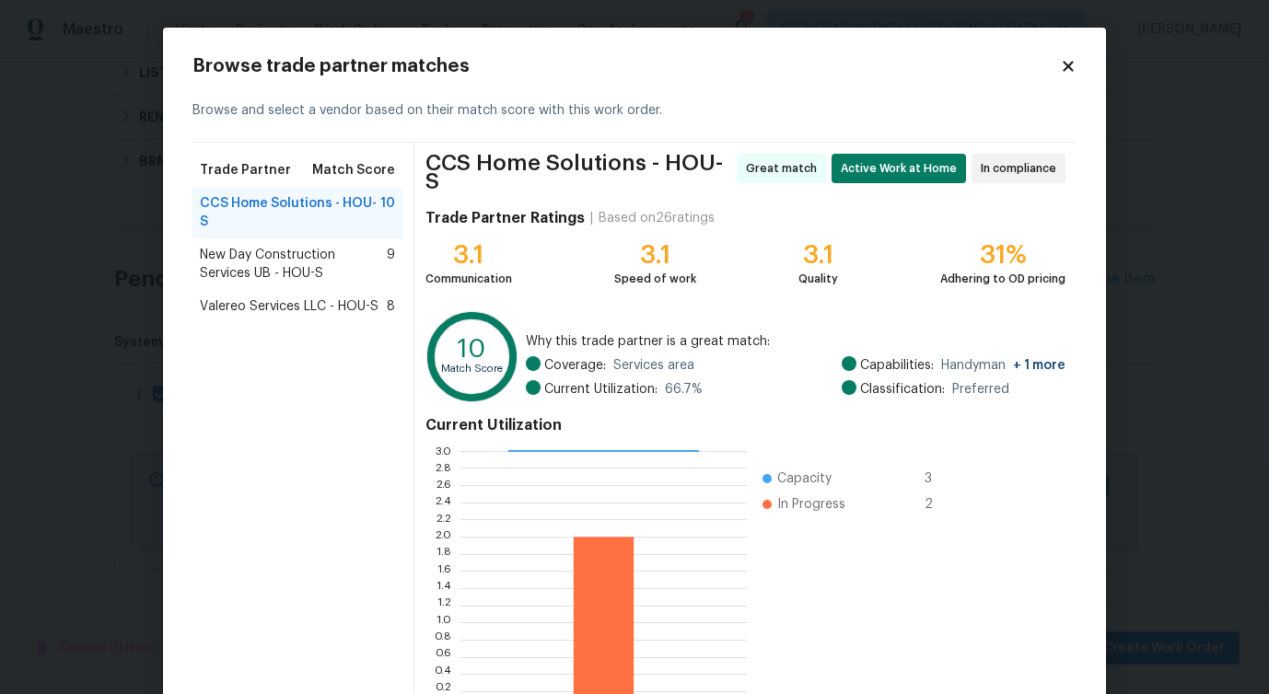
click at [252, 271] on span "New Day Construction Services UB - HOU-S" at bounding box center [293, 264] width 187 height 37
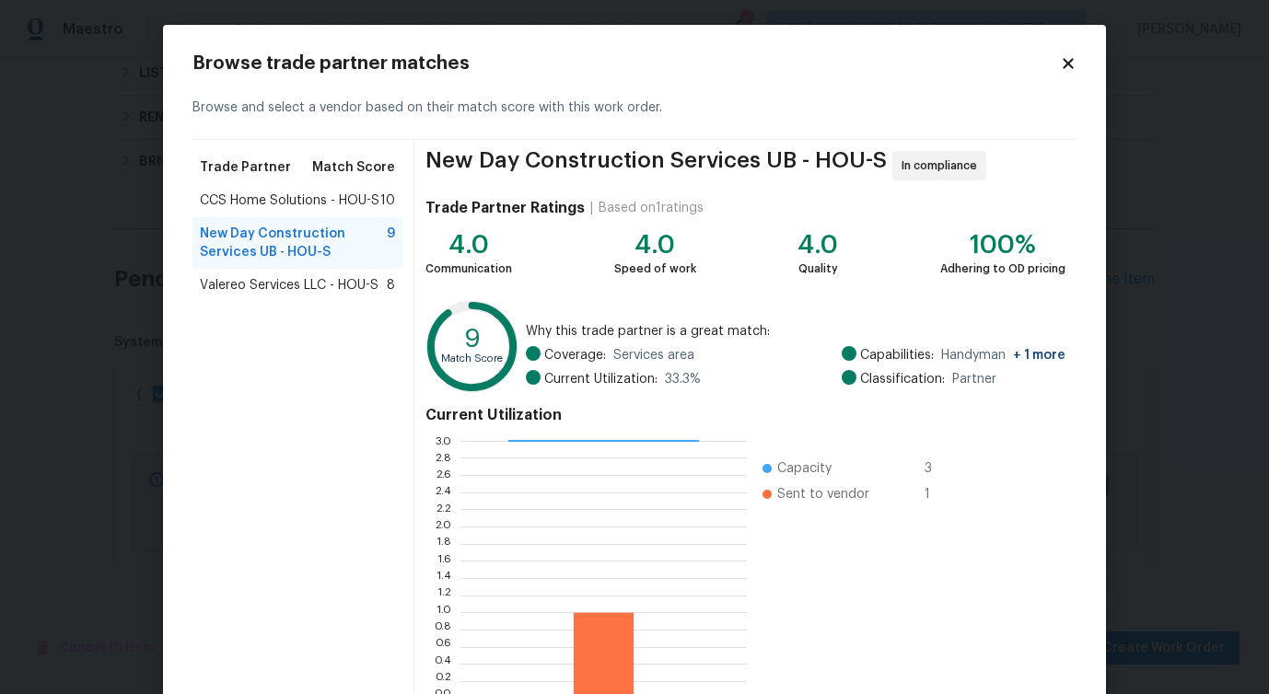
click at [1086, 590] on div "Browse trade partner matches Browse and select a vendor based on their match sc…" at bounding box center [634, 404] width 943 height 758
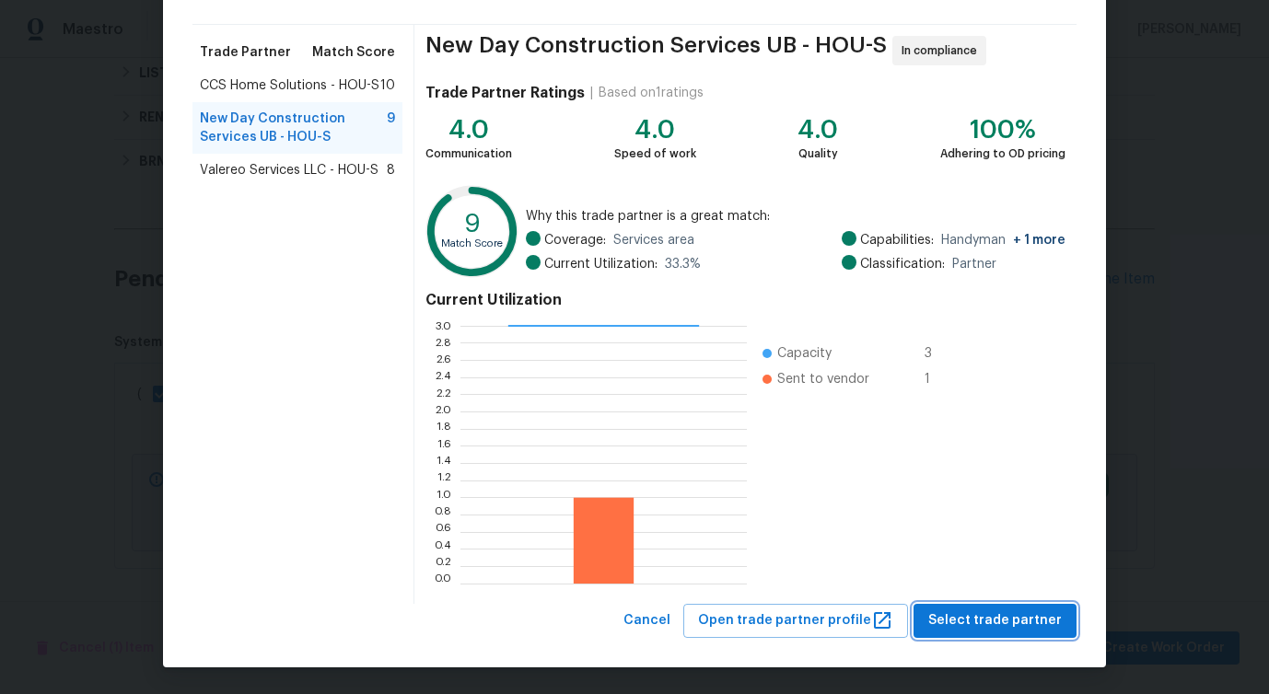
click at [984, 624] on span "Select trade partner" at bounding box center [995, 621] width 134 height 23
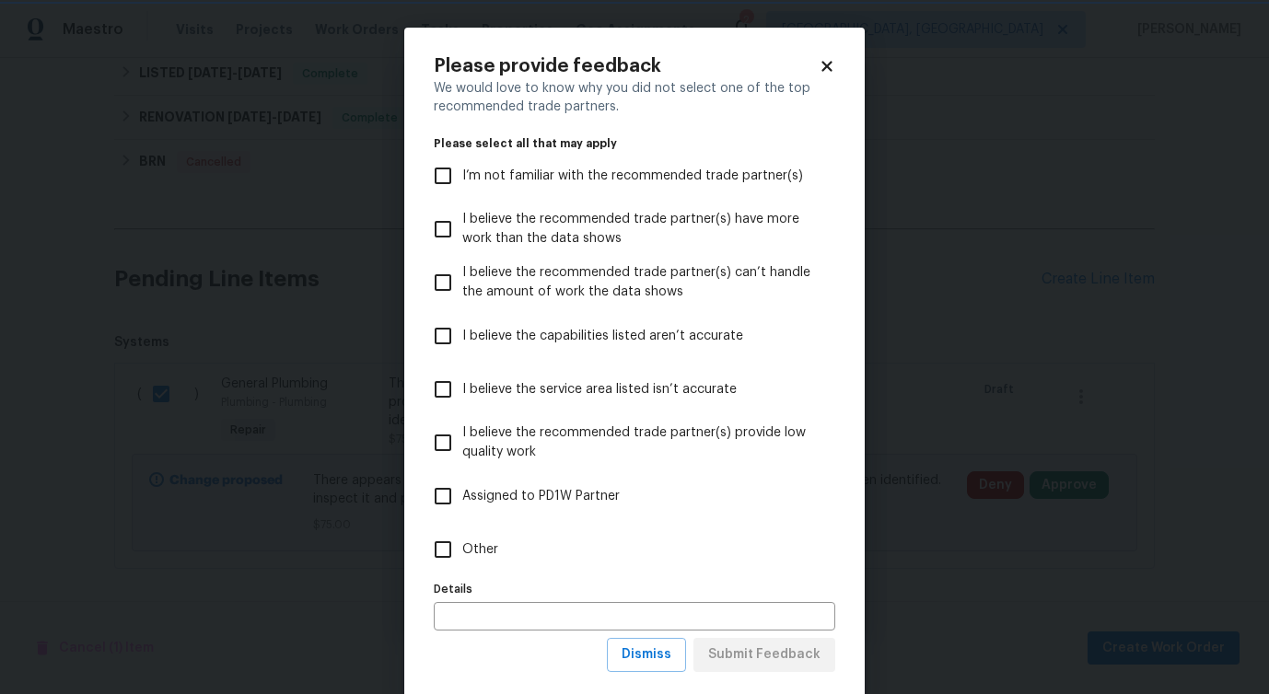
scroll to position [0, 0]
click at [470, 553] on span "Other" at bounding box center [480, 549] width 36 height 19
click at [462, 553] on input "Other" at bounding box center [443, 549] width 39 height 39
checkbox input "true"
click at [761, 659] on span "Submit Feedback" at bounding box center [764, 655] width 112 height 23
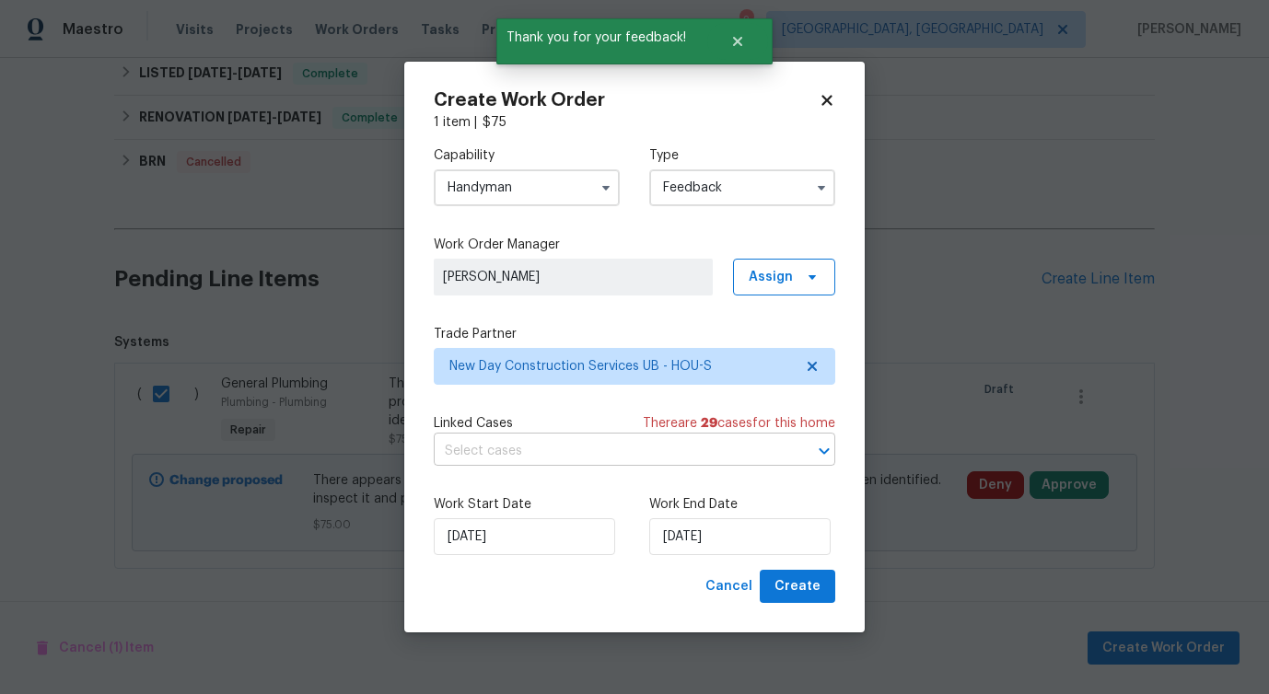
click at [497, 444] on input "text" at bounding box center [609, 451] width 350 height 29
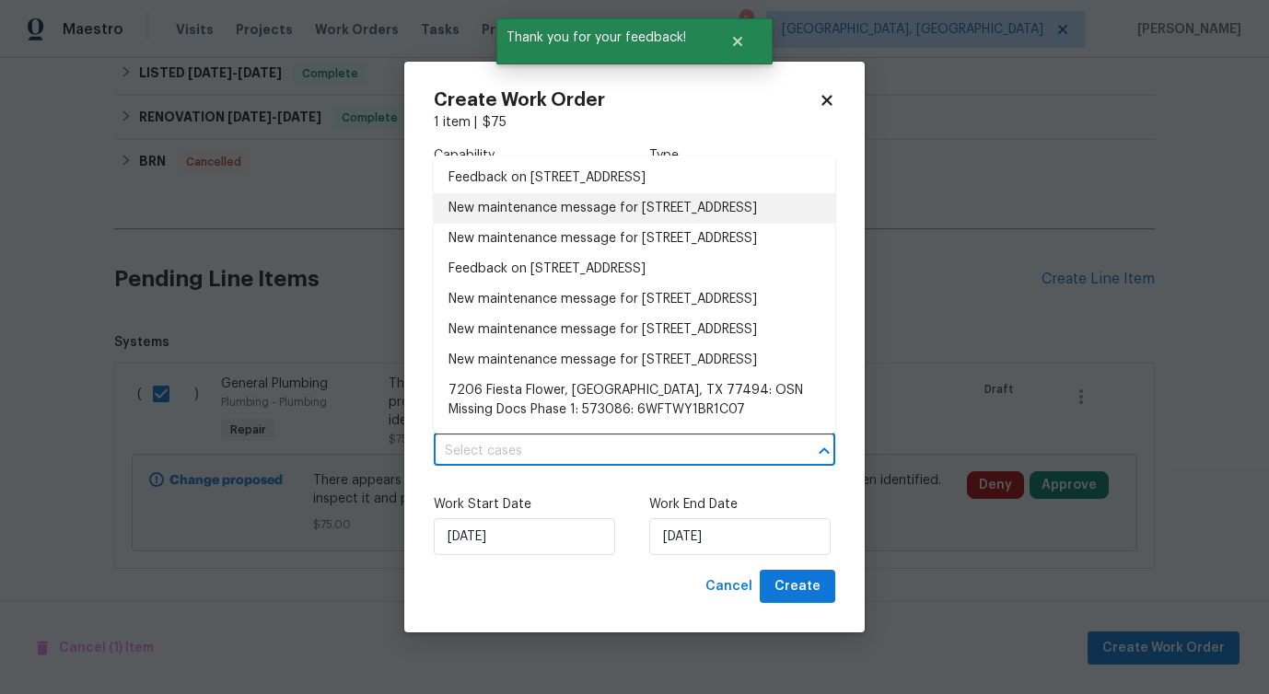
click at [512, 224] on li "New maintenance message for [STREET_ADDRESS]" at bounding box center [634, 208] width 401 height 30
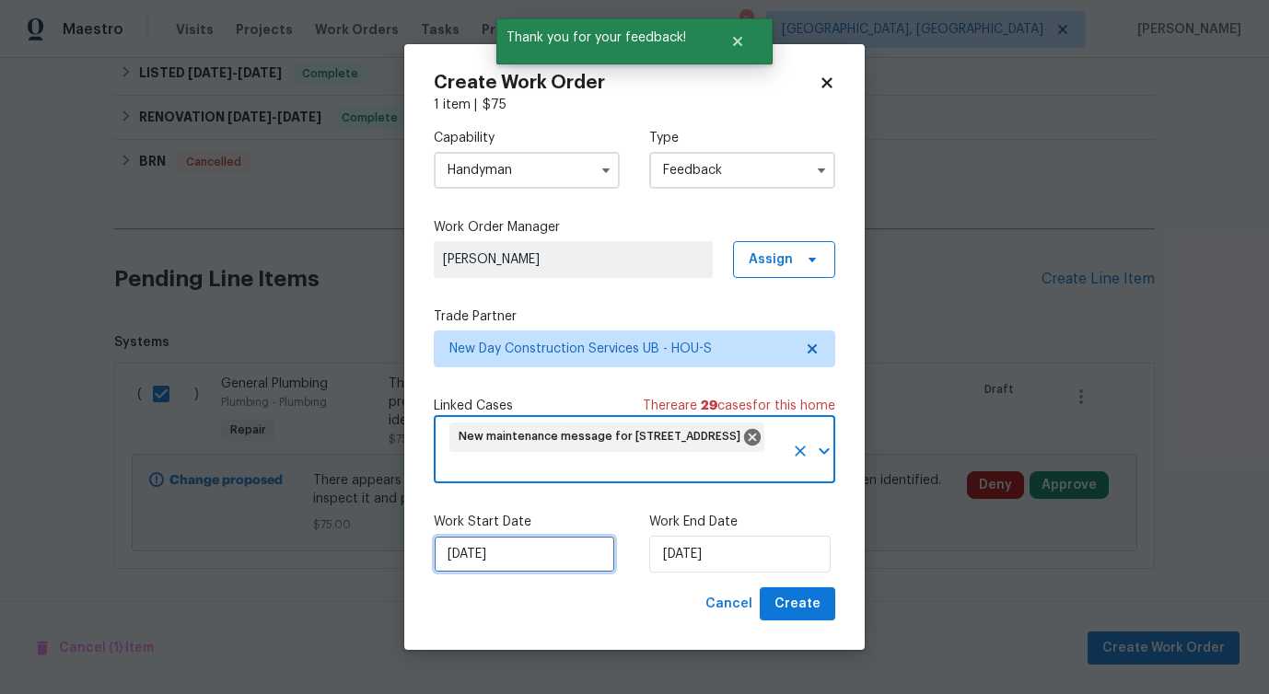
click at [513, 546] on input "[DATE]" at bounding box center [524, 554] width 181 height 37
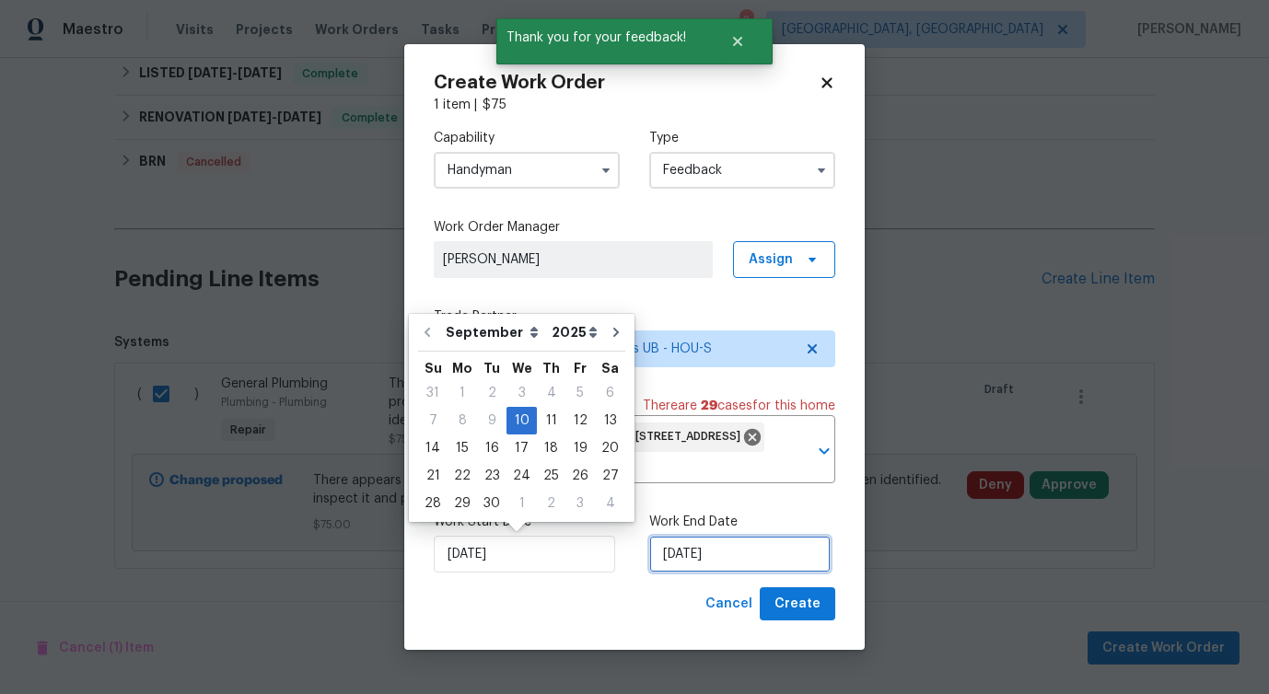
click at [666, 552] on input "[DATE]" at bounding box center [739, 554] width 181 height 37
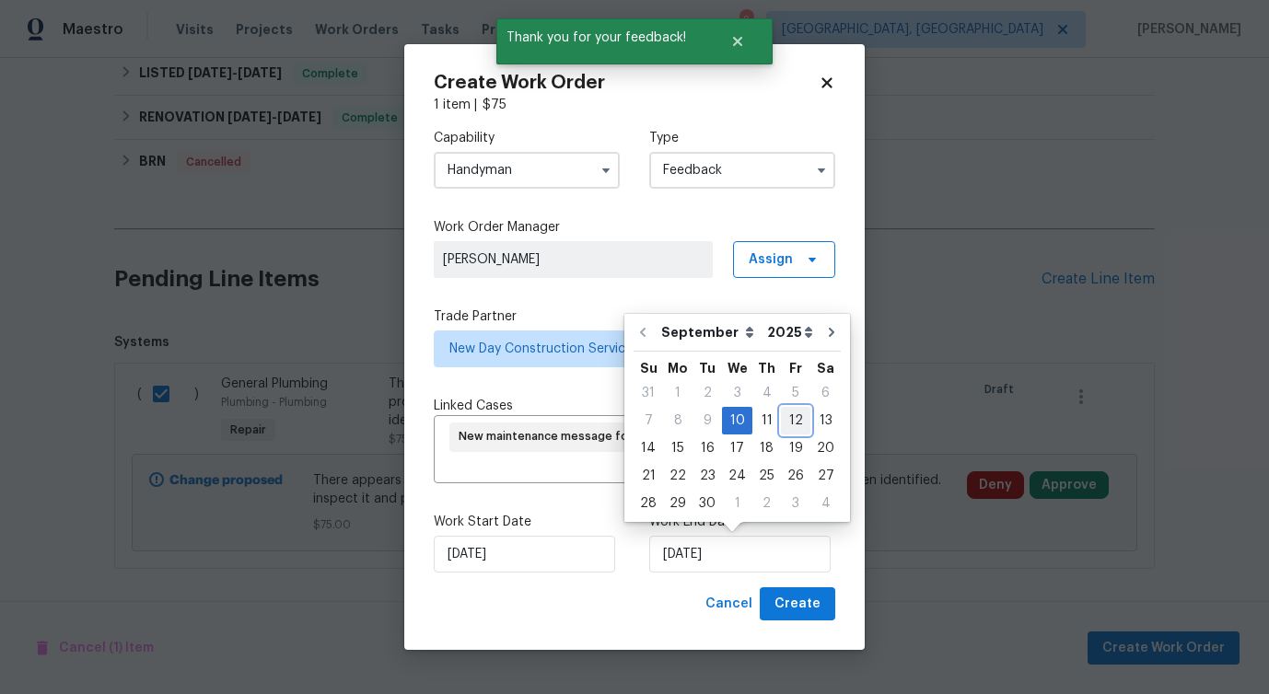
click at [795, 415] on div "12" at bounding box center [795, 421] width 29 height 26
type input "[DATE]"
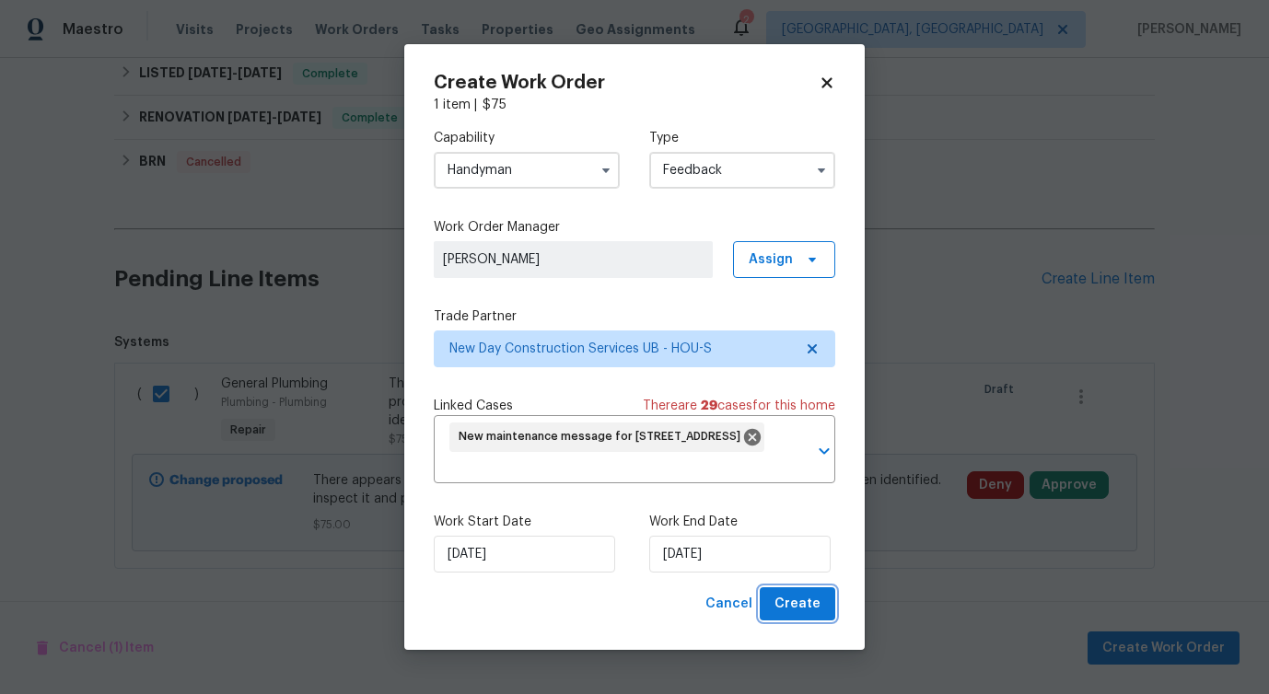
click at [794, 610] on span "Create" at bounding box center [797, 604] width 46 height 23
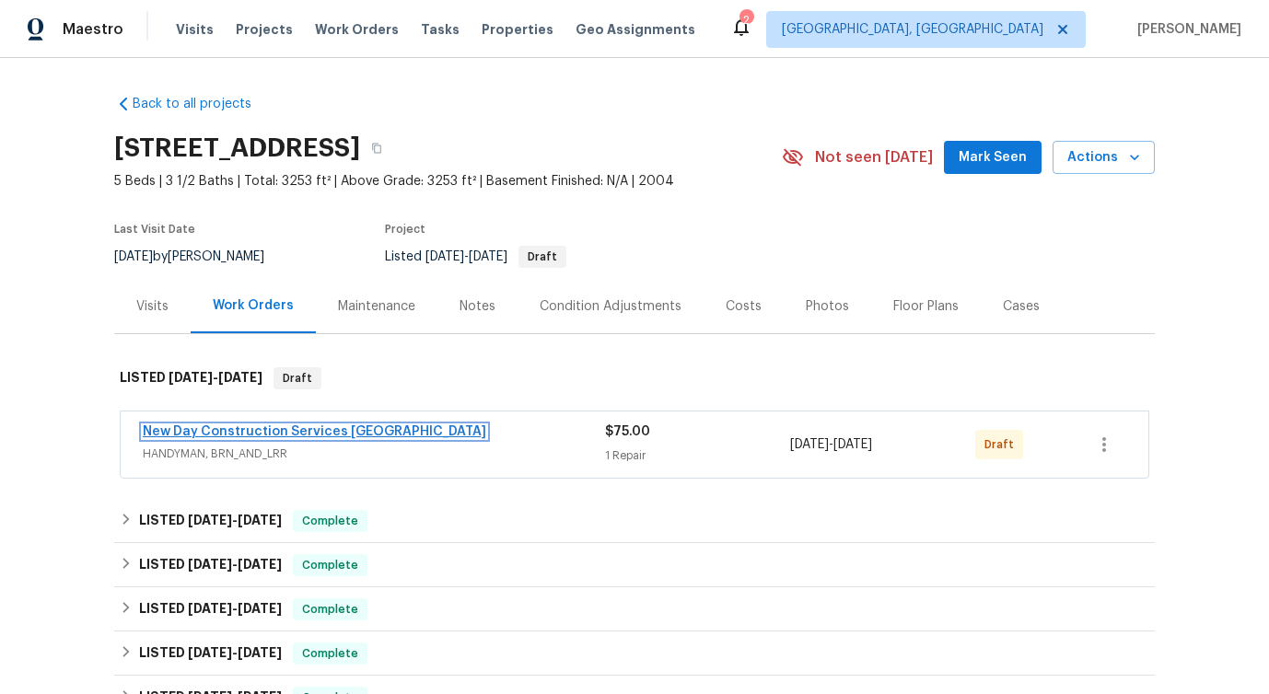
click at [195, 428] on link "New Day Construction Services [GEOGRAPHIC_DATA]" at bounding box center [314, 431] width 343 height 13
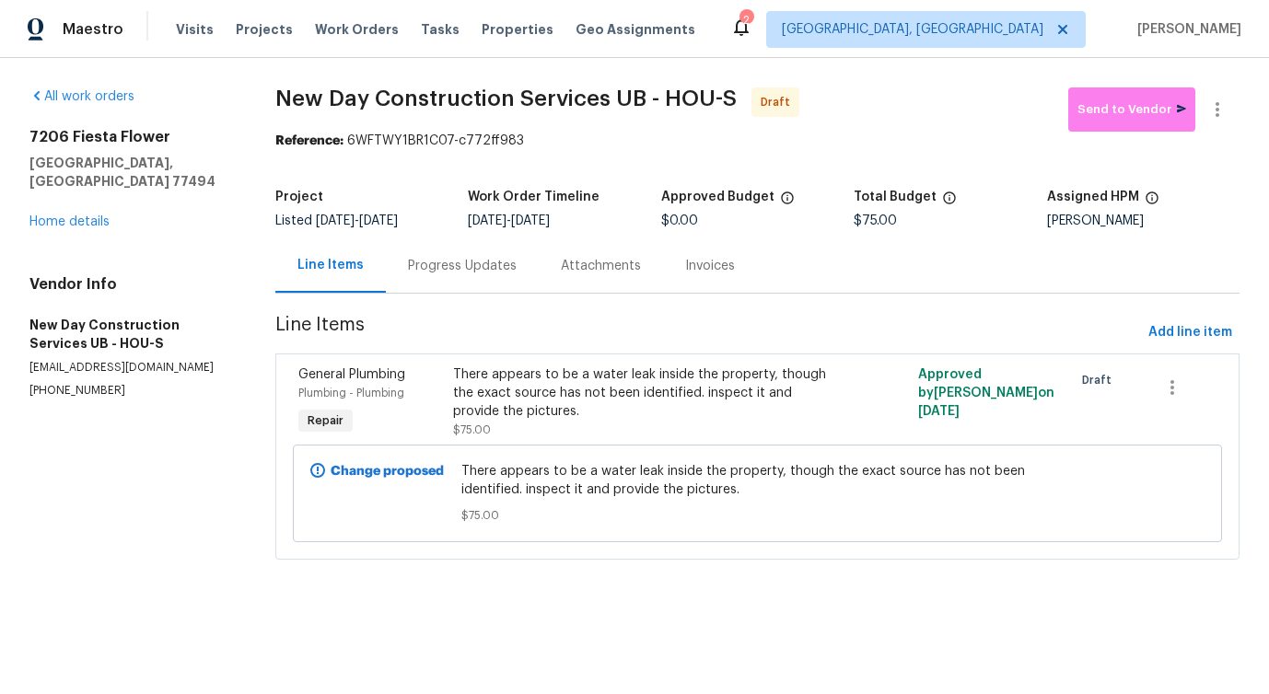
click at [475, 271] on div "Progress Updates" at bounding box center [462, 266] width 109 height 18
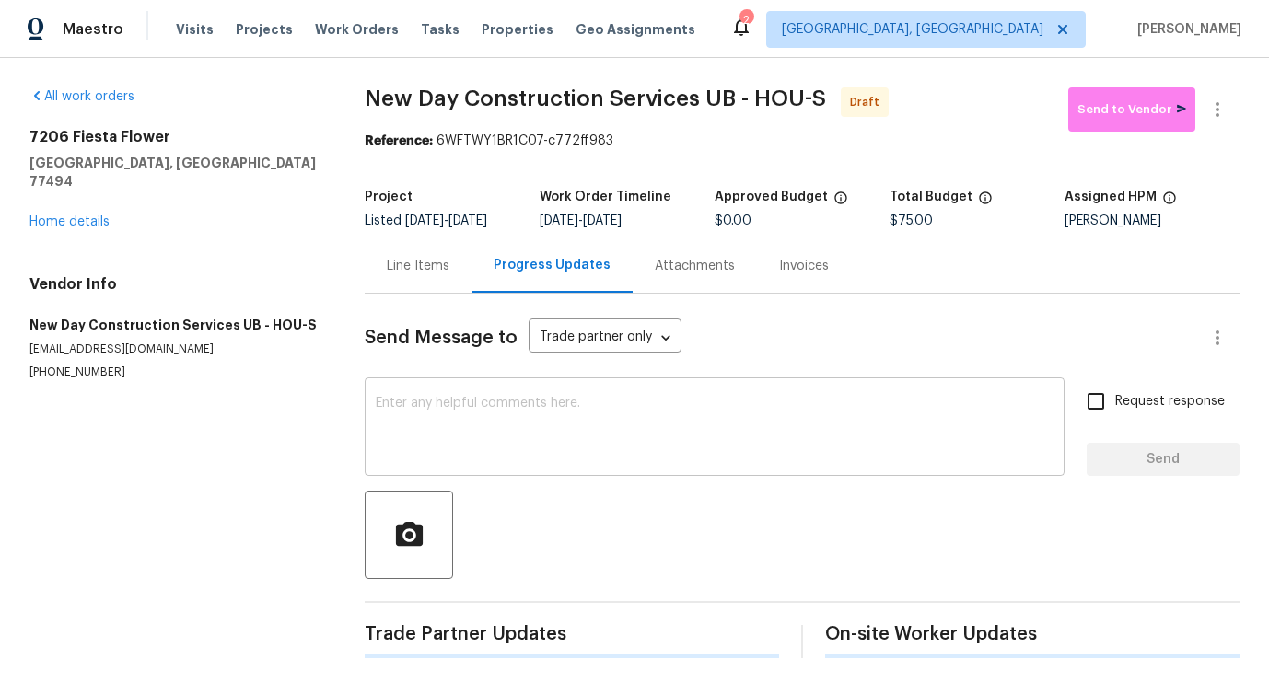
click at [466, 419] on textarea at bounding box center [715, 429] width 678 height 64
paste textarea "Hi this is Pavithra with Opendoor. I’m confirming you received the WO for the p…"
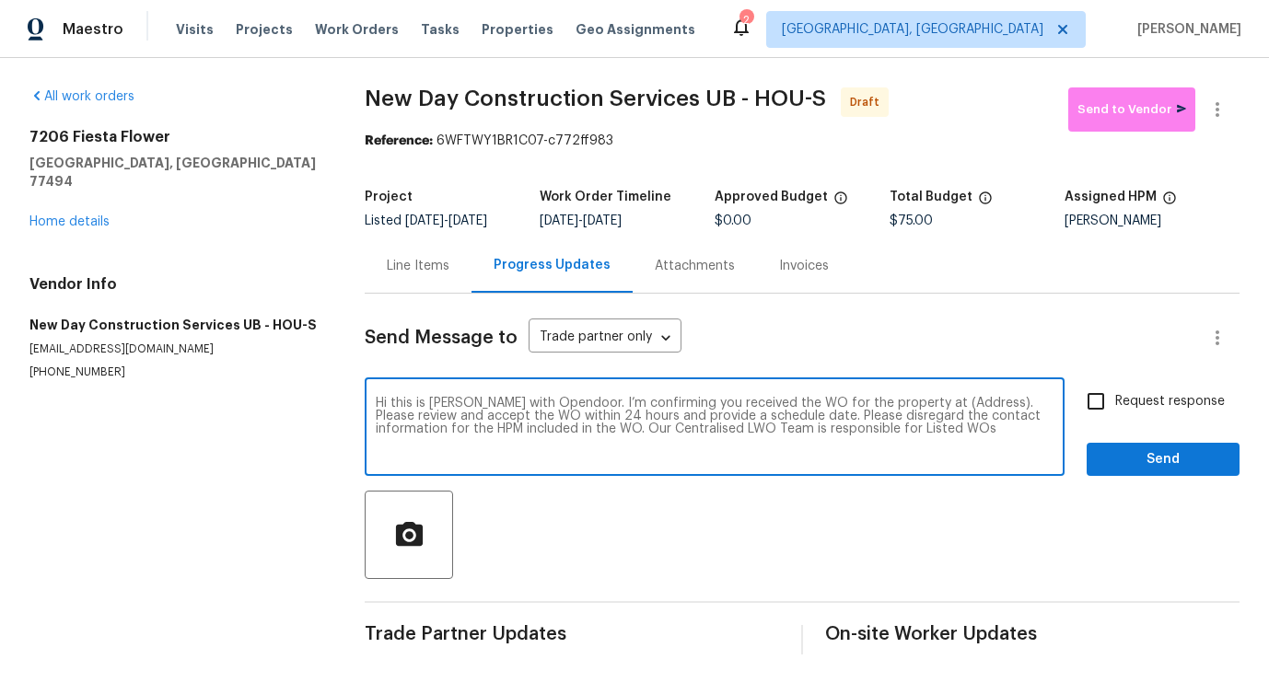
click at [949, 400] on textarea "Hi this is Pavithra with Opendoor. I’m confirming you received the WO for the p…" at bounding box center [715, 429] width 678 height 64
paste textarea "7206 Fiesta Flower, Katy, TX 77494"
type textarea "Hi this is Pavithra with Opendoor. I’m confirming you received the WO for the p…"
click at [1140, 388] on label "Request response" at bounding box center [1150, 401] width 148 height 39
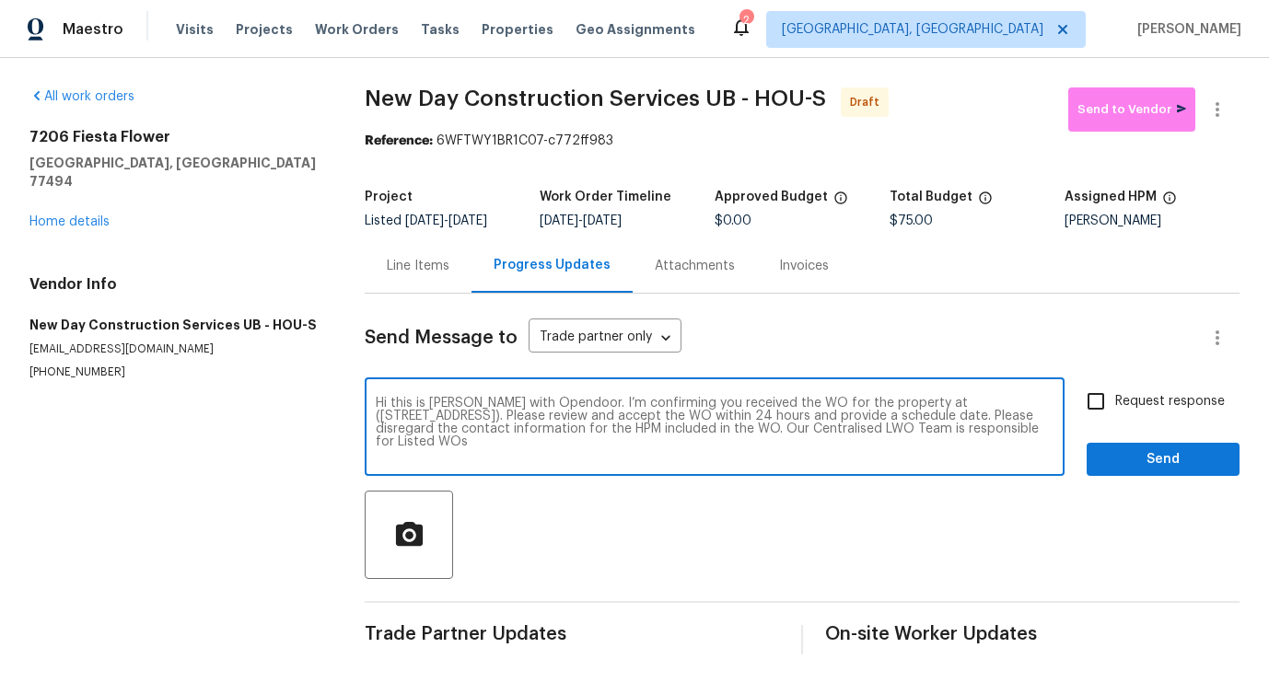
click at [1115, 388] on input "Request response" at bounding box center [1095, 401] width 39 height 39
checkbox input "true"
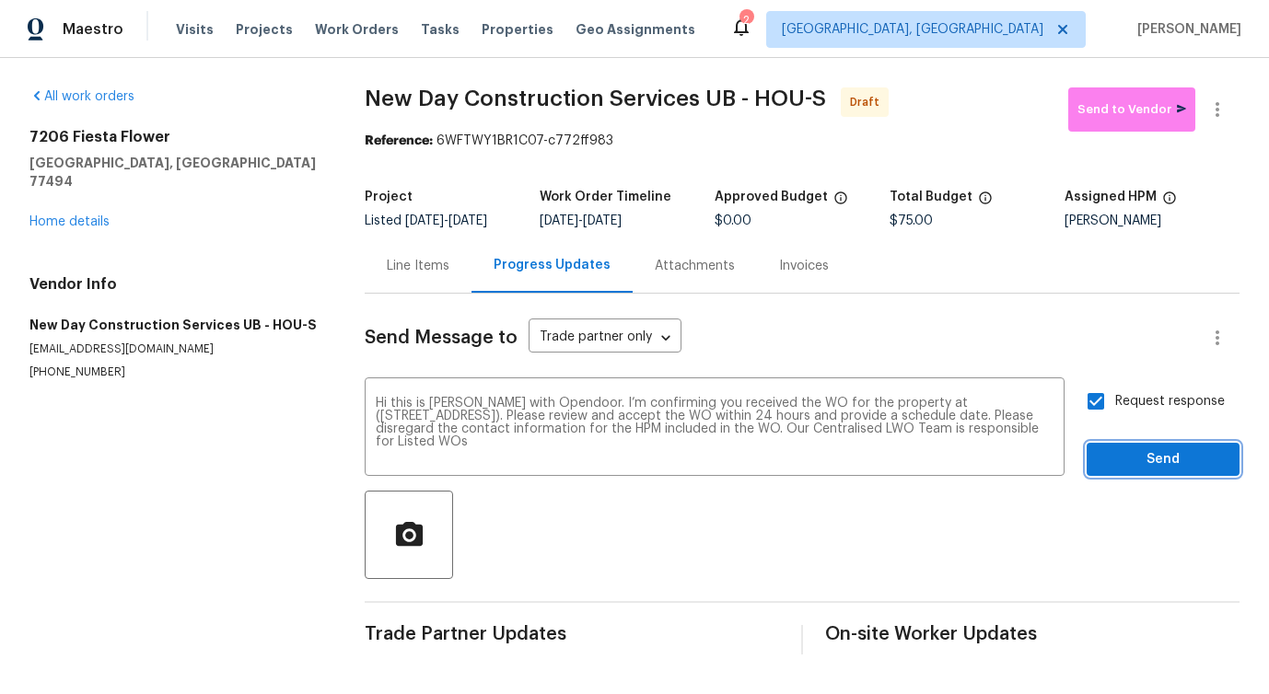
click at [1148, 470] on span "Send" at bounding box center [1162, 459] width 123 height 23
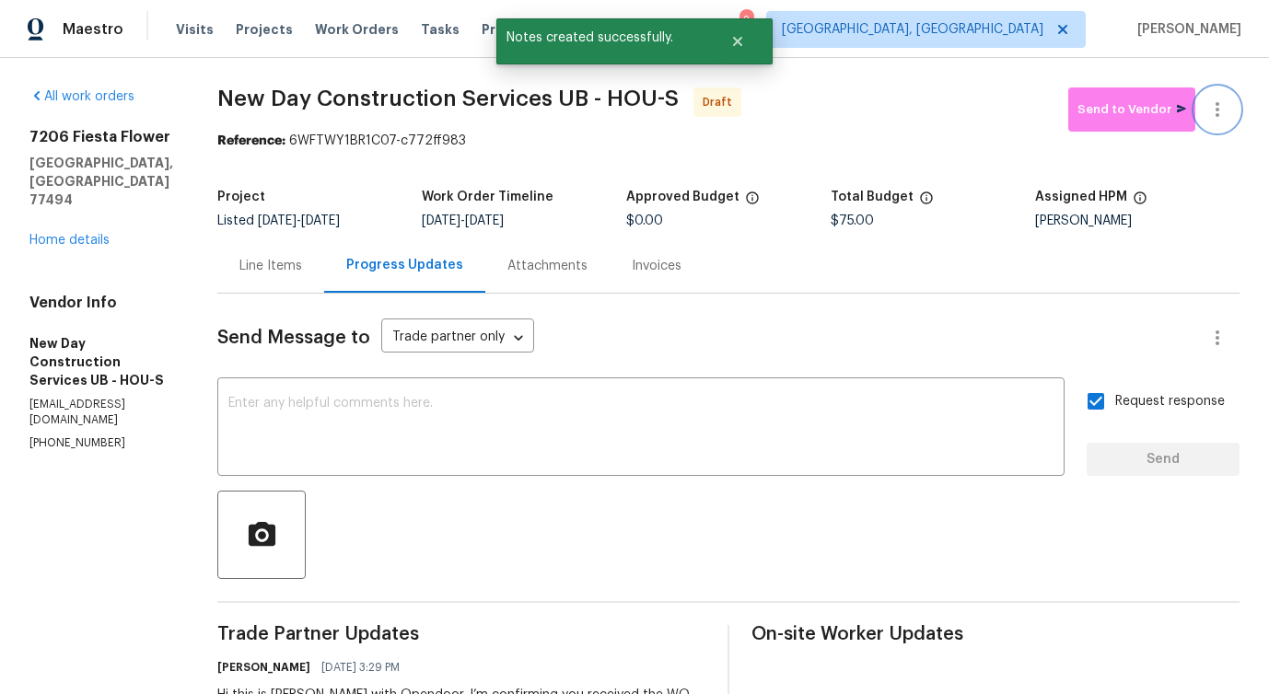
click at [1216, 113] on icon "button" at bounding box center [1217, 109] width 4 height 15
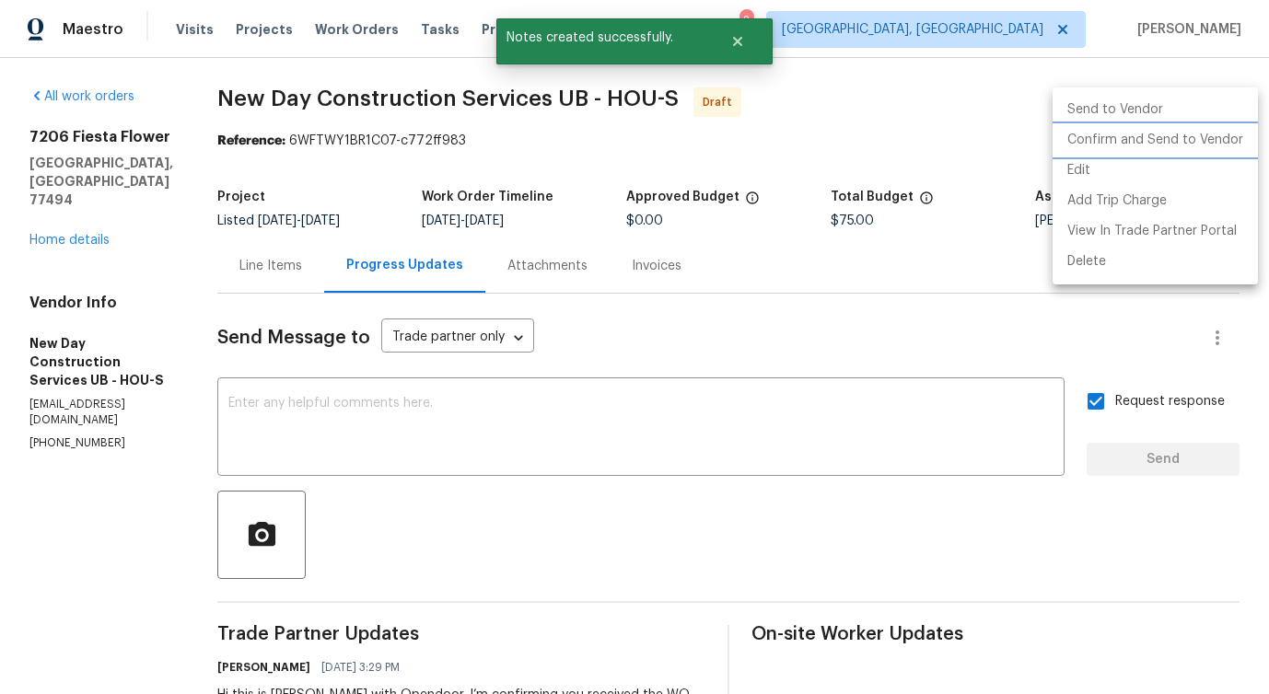
click at [1148, 144] on li "Confirm and Send to Vendor" at bounding box center [1154, 140] width 205 height 30
click at [744, 211] on div at bounding box center [634, 347] width 1269 height 694
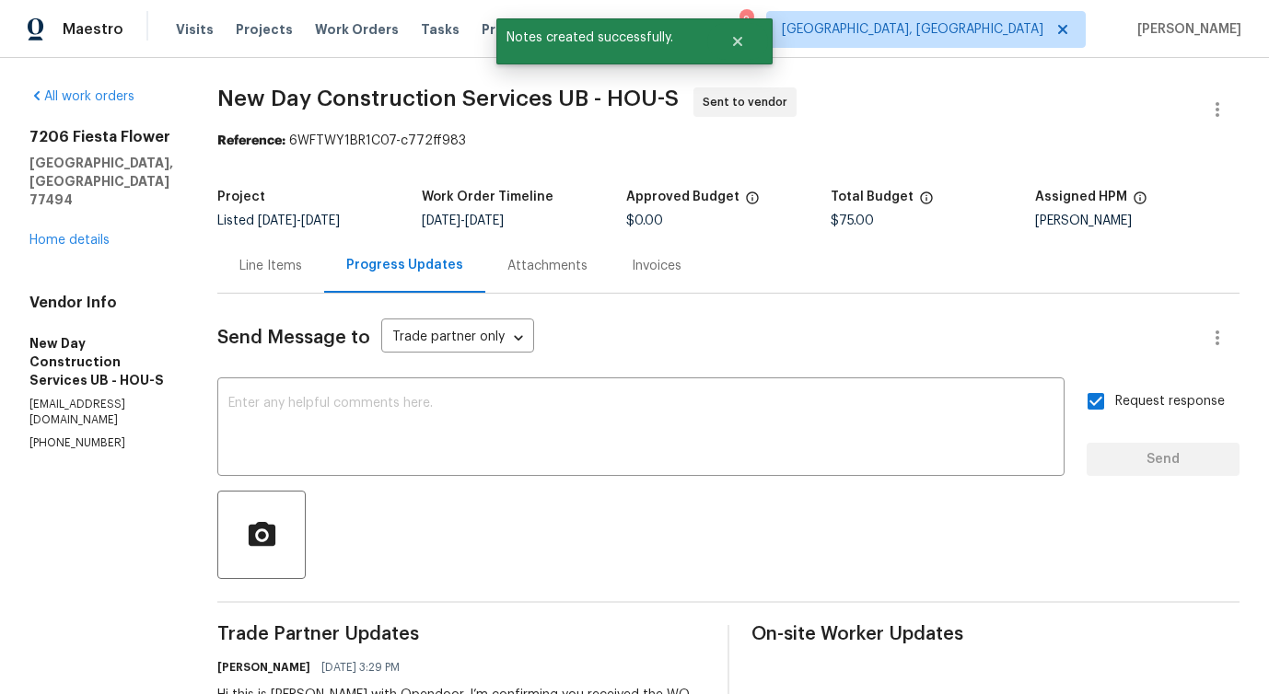
click at [291, 273] on div "Line Items" at bounding box center [270, 266] width 63 height 18
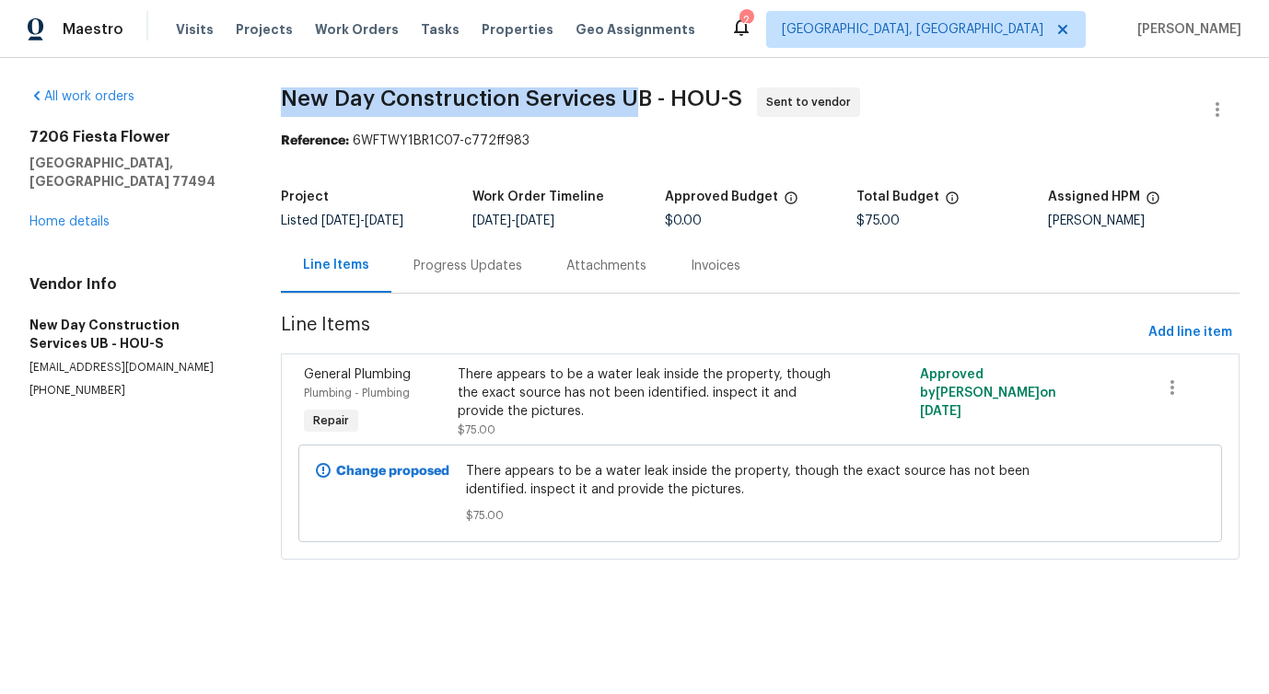
drag, startPoint x: 275, startPoint y: 97, endPoint x: 641, endPoint y: 95, distance: 365.5
click at [641, 95] on div "All work orders 7206 Fiesta Flower Katy, TX 77494 Home details Vendor Info New …" at bounding box center [634, 334] width 1269 height 553
click at [431, 99] on span "New Day Construction Services UB - HOU-S" at bounding box center [511, 98] width 461 height 22
drag, startPoint x: 284, startPoint y: 94, endPoint x: 652, endPoint y: 102, distance: 368.4
click at [652, 102] on span "New Day Construction Services UB - HOU-S" at bounding box center [511, 98] width 461 height 22
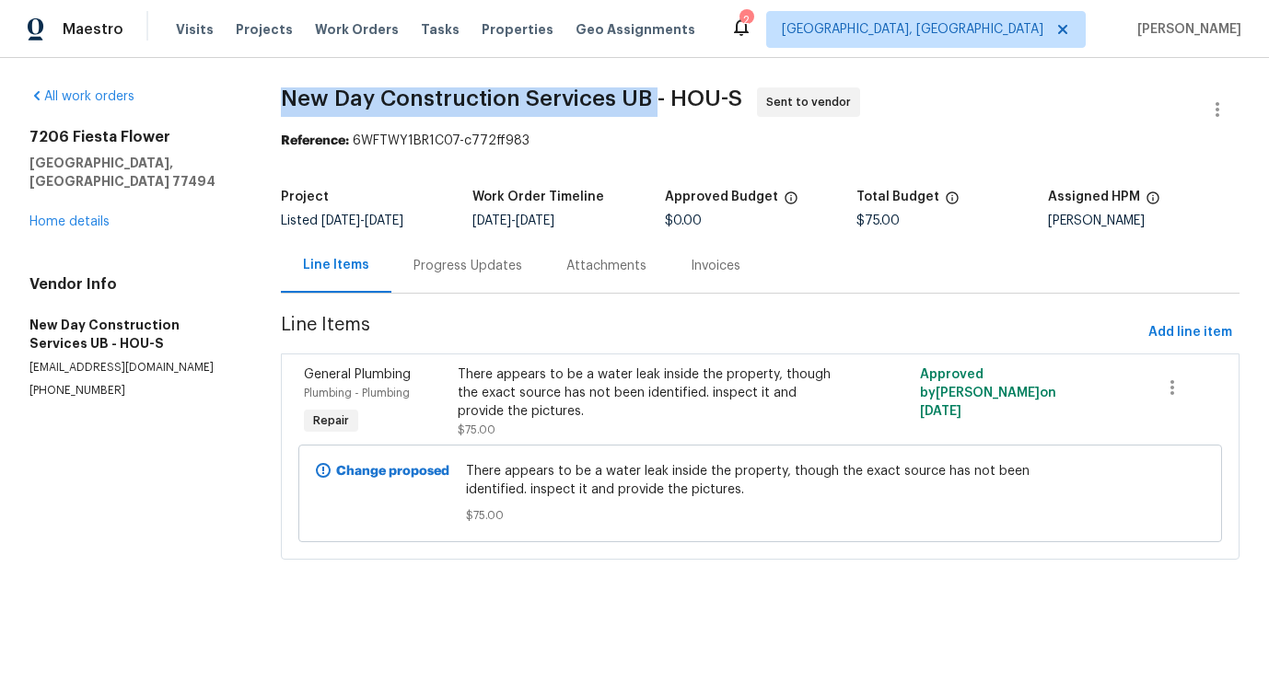
copy span "New Day Construction Services UB"
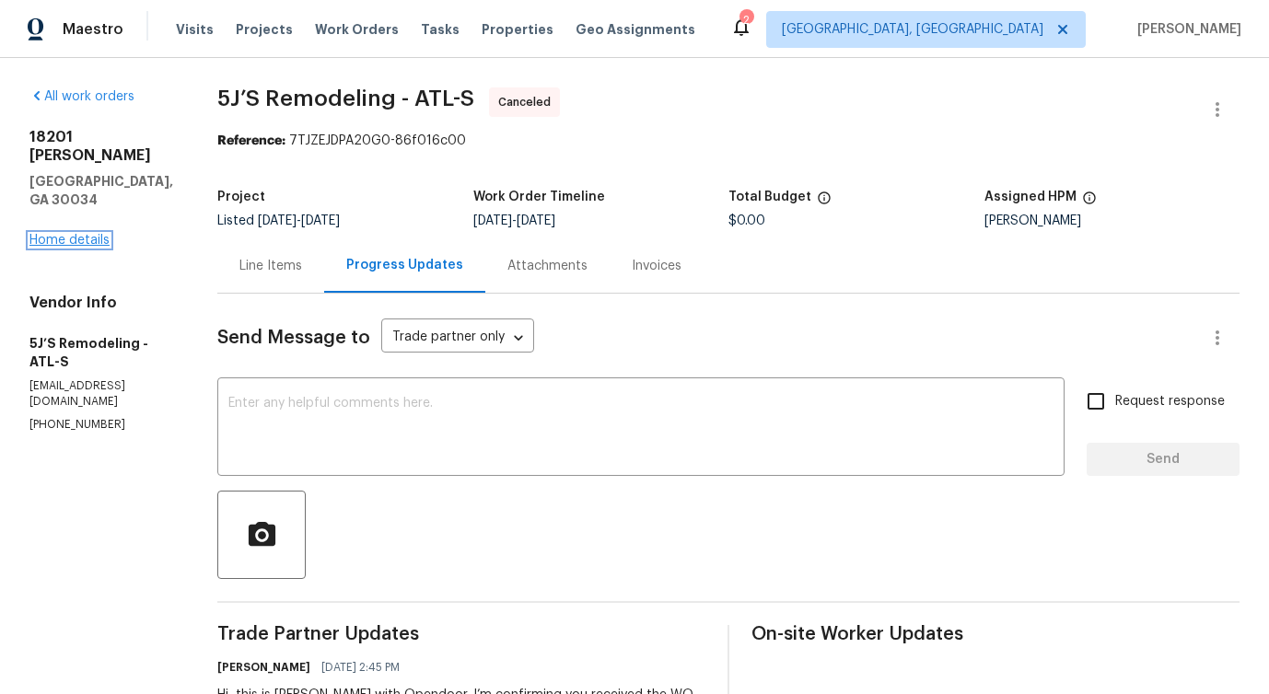
click at [69, 234] on link "Home details" at bounding box center [69, 240] width 80 height 13
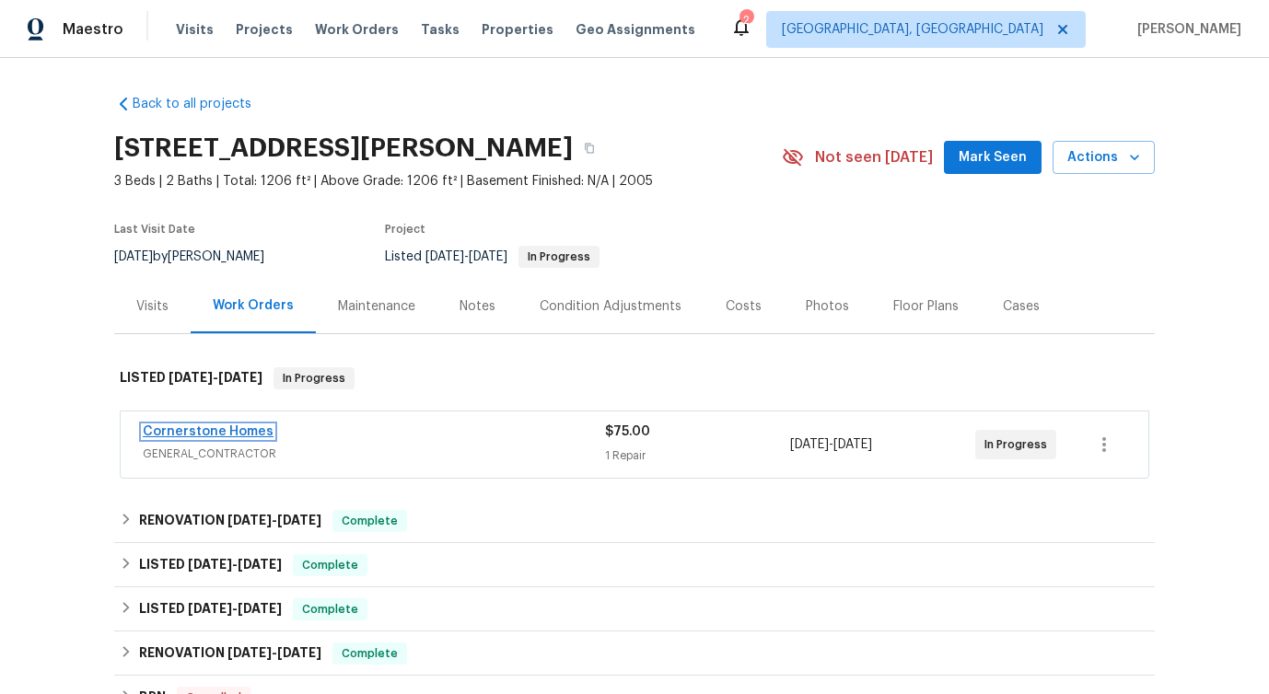
click at [195, 425] on link "Cornerstone Homes" at bounding box center [208, 431] width 131 height 13
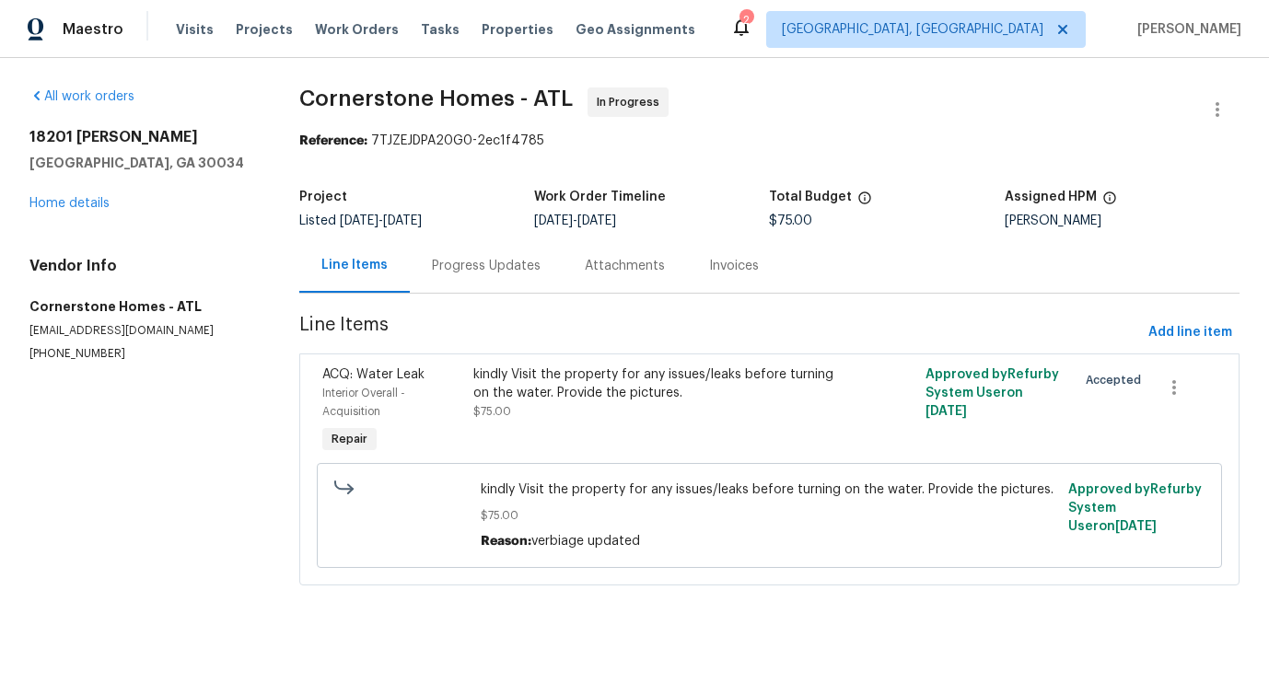
click at [461, 261] on div "Progress Updates" at bounding box center [486, 266] width 109 height 18
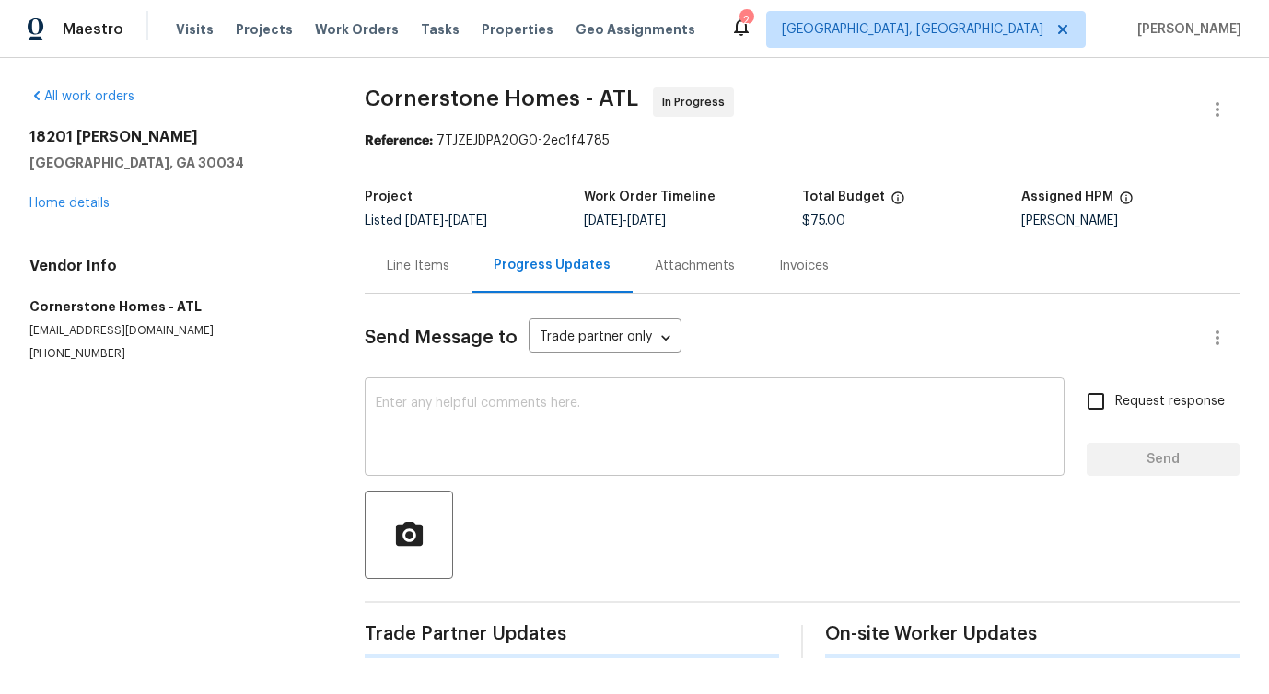
click at [498, 425] on textarea at bounding box center [715, 429] width 678 height 64
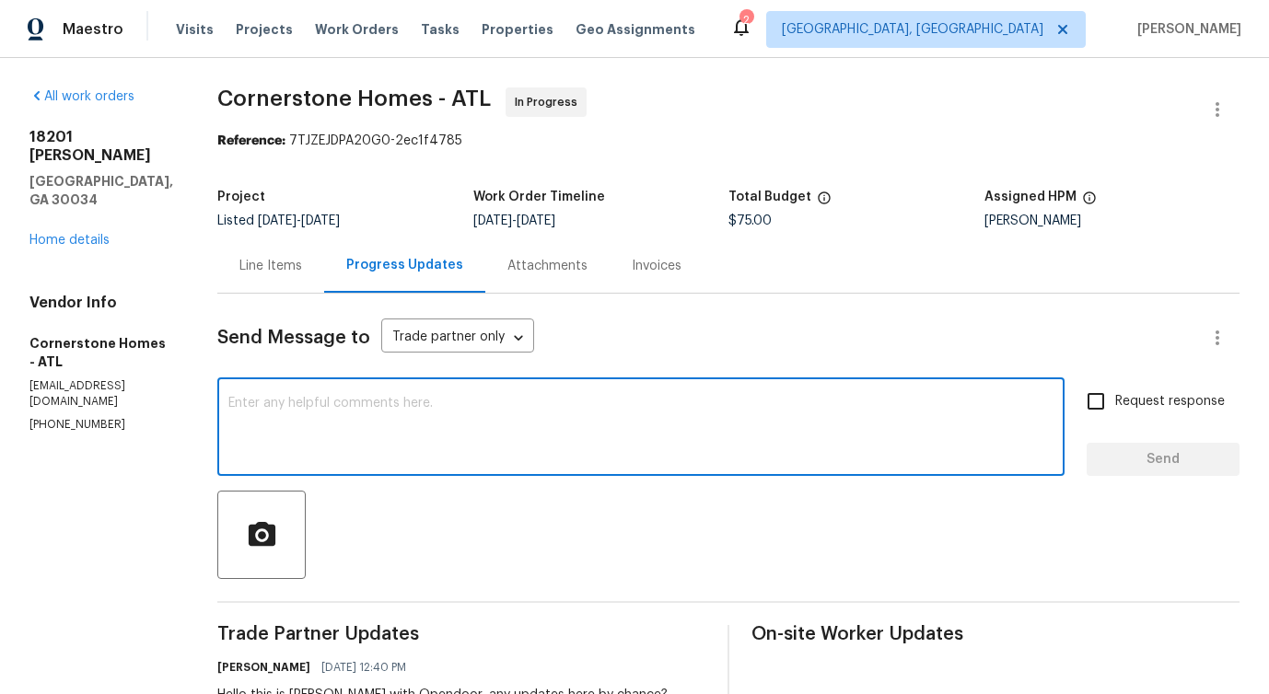
click at [308, 281] on div "Line Items" at bounding box center [270, 265] width 107 height 54
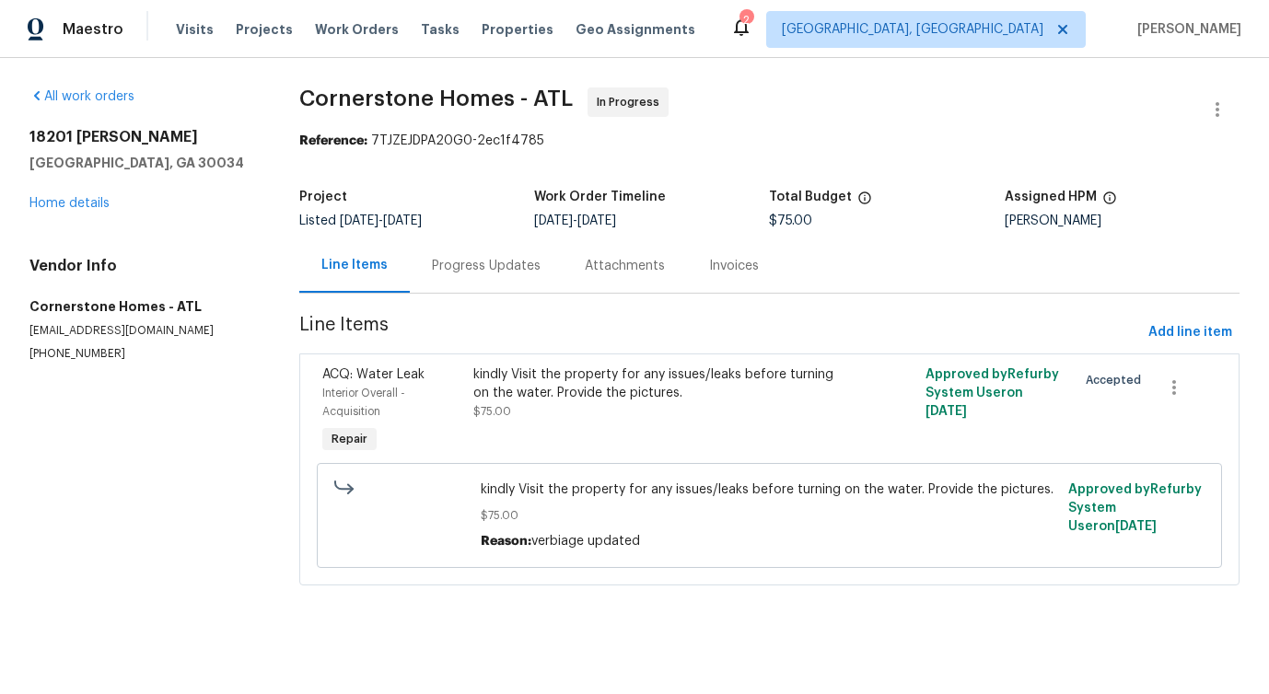
click at [456, 269] on div "Progress Updates" at bounding box center [486, 266] width 109 height 18
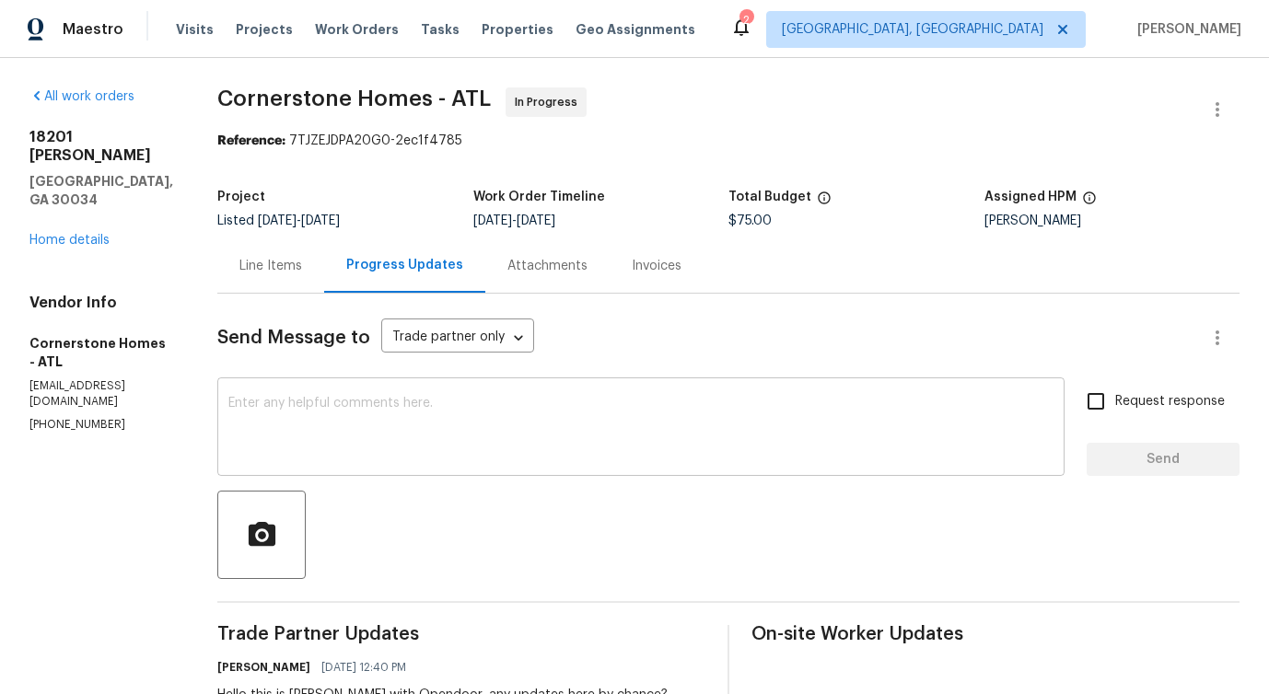
click at [617, 425] on textarea at bounding box center [640, 429] width 825 height 64
paste textarea "Would you kindly provide us with an update regarding the progress of the work o…"
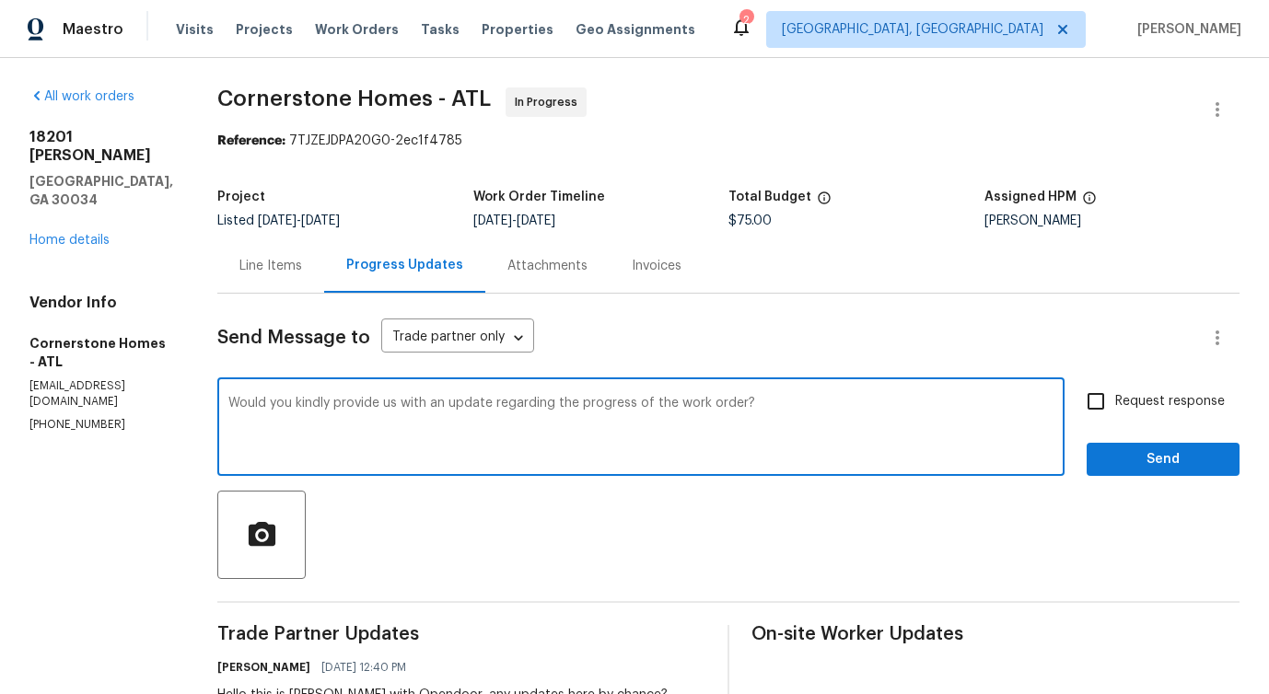
type textarea "Would you kindly provide us with an update regarding the progress of the work o…"
click at [1237, 391] on div "Request response Send" at bounding box center [1162, 429] width 153 height 94
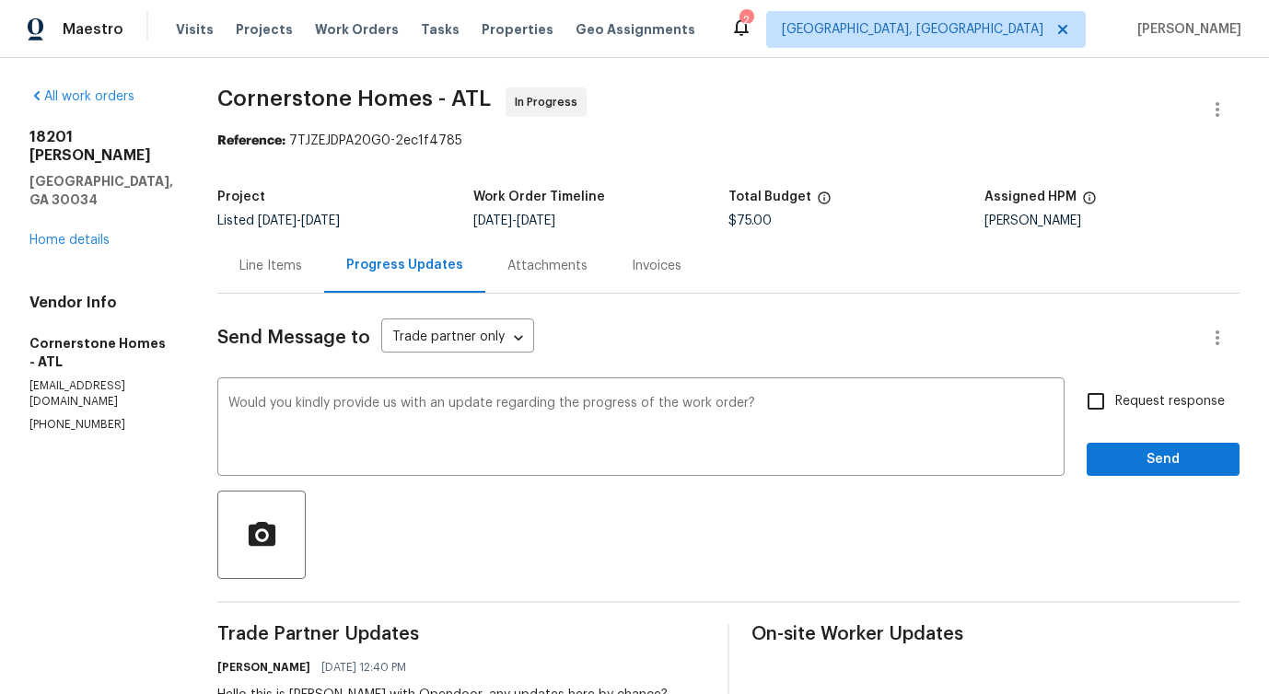
click at [1207, 394] on span "Request response" at bounding box center [1170, 401] width 110 height 19
click at [1115, 394] on input "Request response" at bounding box center [1095, 401] width 39 height 39
checkbox input "true"
click at [1187, 452] on span "Send" at bounding box center [1162, 459] width 123 height 23
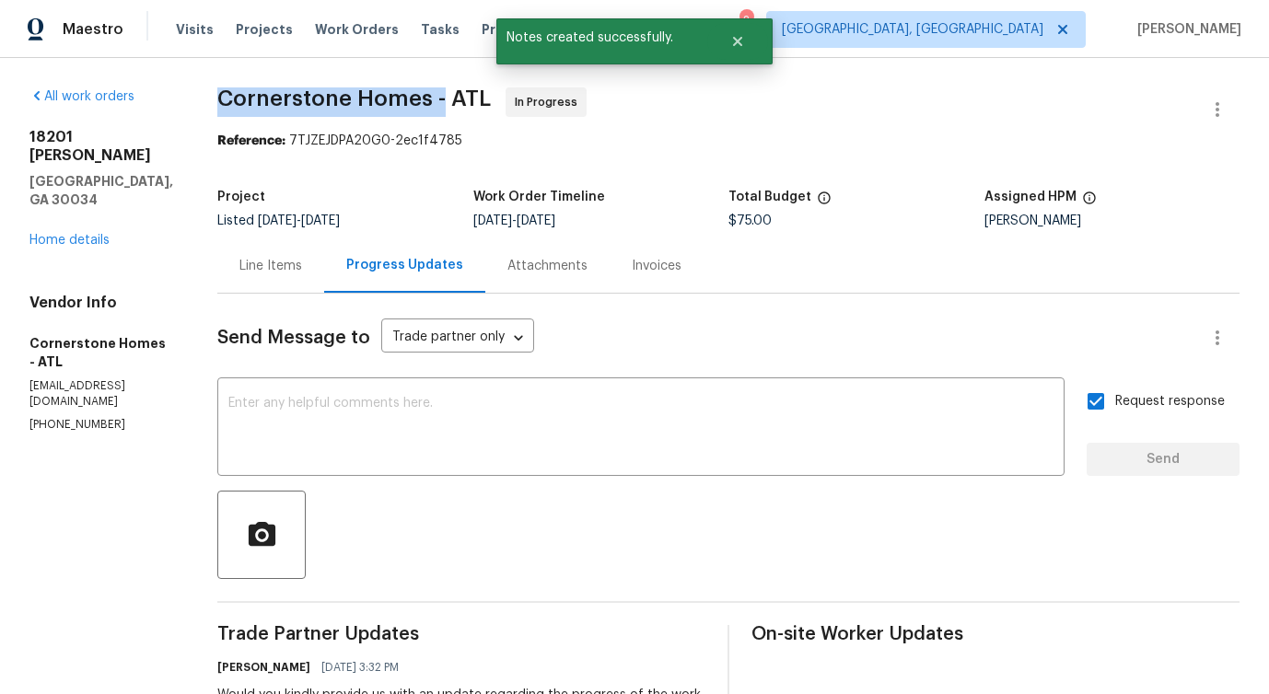
drag, startPoint x: 244, startPoint y: 94, endPoint x: 474, endPoint y: 100, distance: 230.3
click at [474, 100] on div "All work orders [STREET_ADDRESS][PERSON_NAME] Home details Vendor Info Cornerst…" at bounding box center [634, 560] width 1269 height 1005
copy span "Cornerstone Homes -"
click at [64, 378] on p "[EMAIL_ADDRESS][DOMAIN_NAME]" at bounding box center [101, 393] width 144 height 31
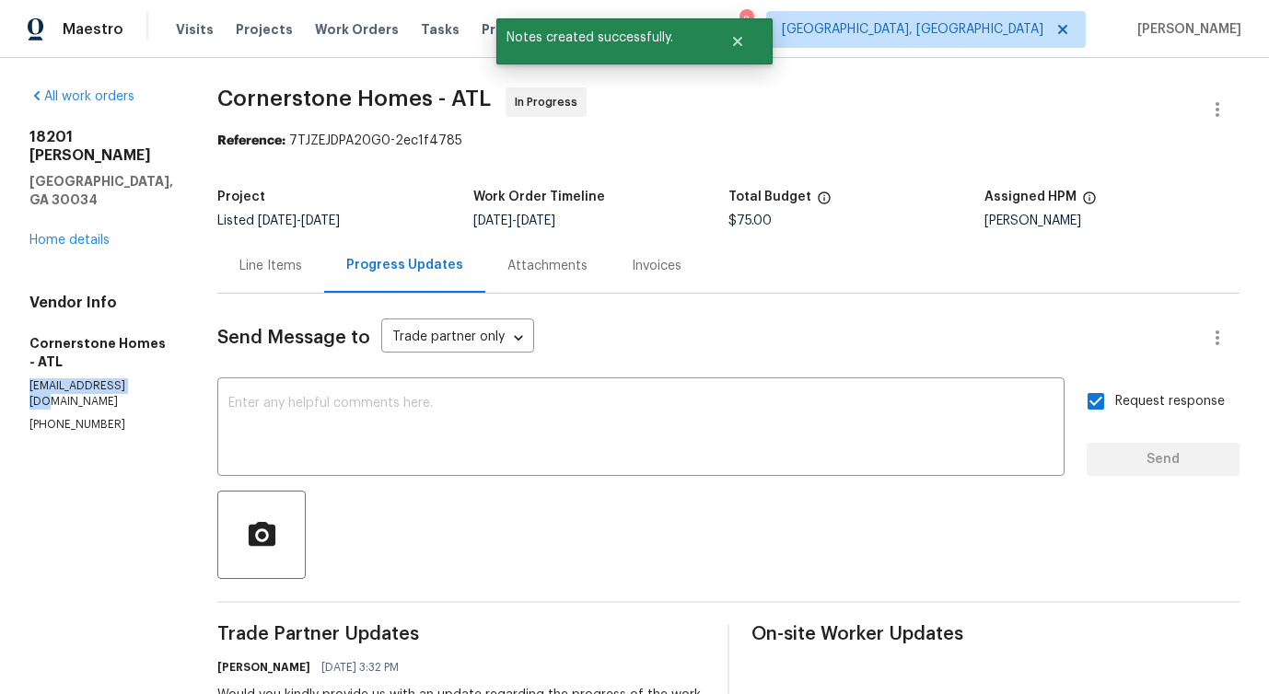
click at [64, 378] on p "[EMAIL_ADDRESS][DOMAIN_NAME]" at bounding box center [101, 393] width 144 height 31
copy p "[EMAIL_ADDRESS][DOMAIN_NAME]"
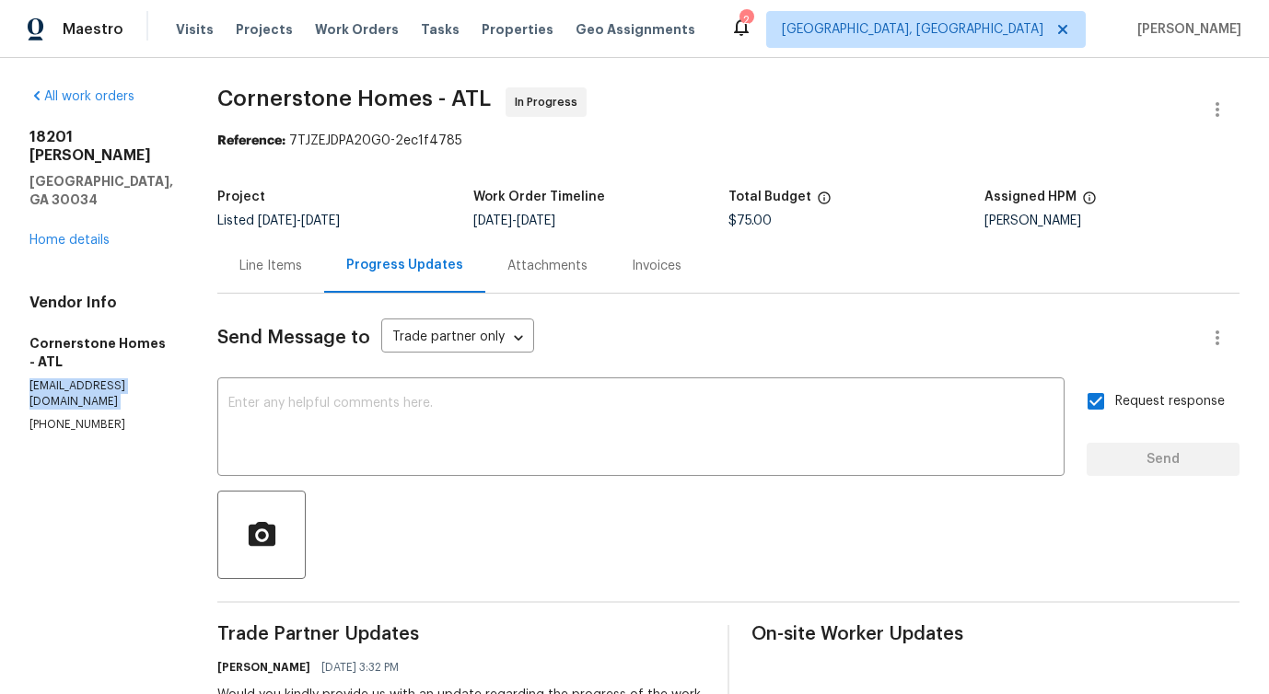
click at [302, 263] on div "Line Items" at bounding box center [270, 266] width 63 height 18
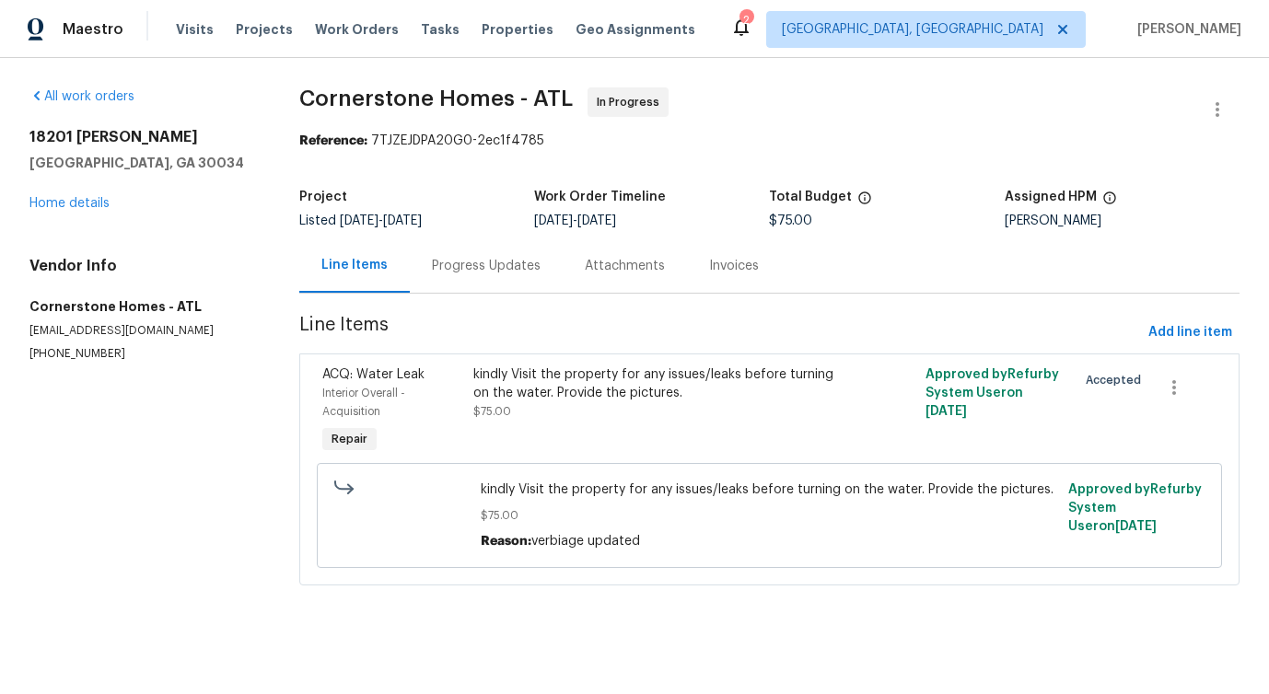
click at [510, 491] on span "kindly Visit the property for any issues/leaks before turning on the water. Pro…" at bounding box center [769, 490] width 576 height 18
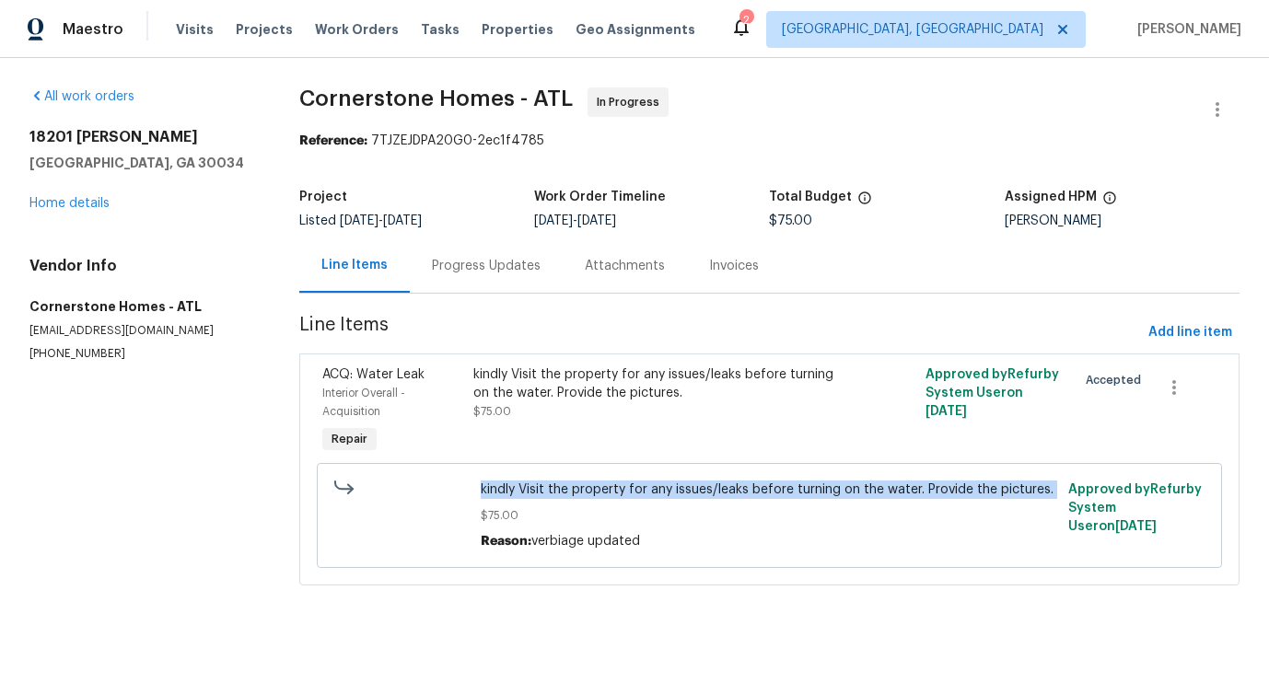
copy span "kindly Visit the property for any issues/leaks before turning on the water. Pro…"
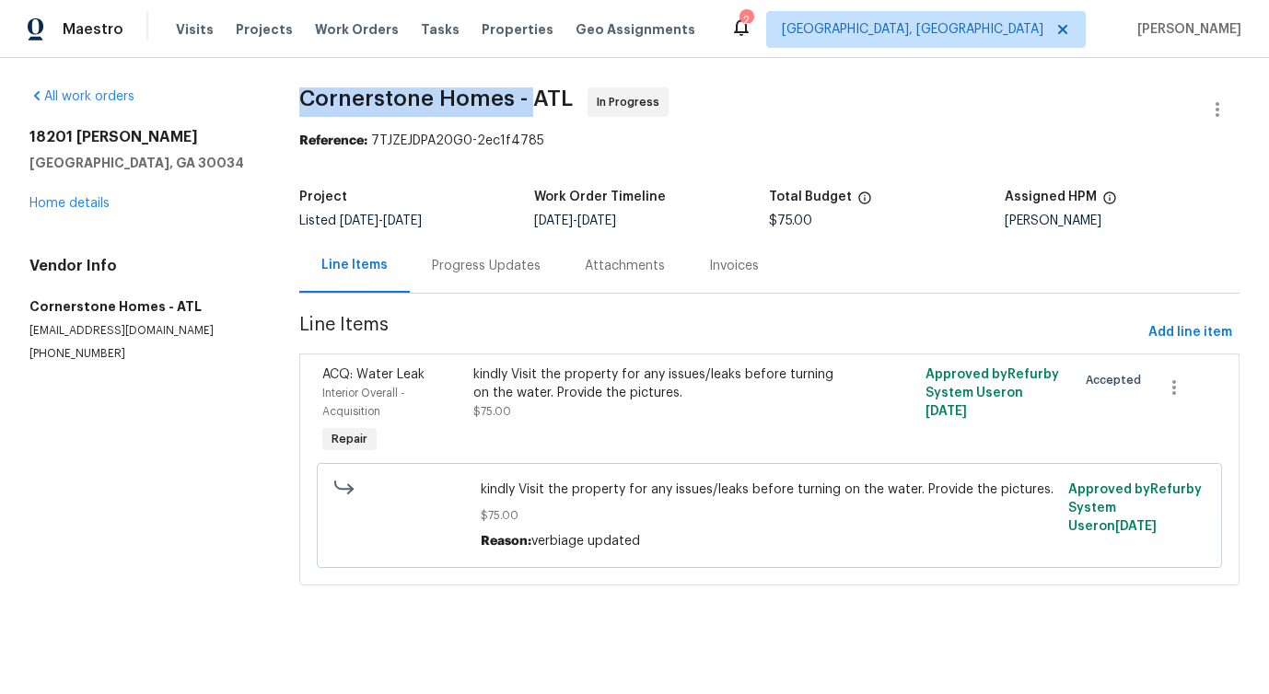
drag, startPoint x: 299, startPoint y: 98, endPoint x: 527, endPoint y: 98, distance: 227.4
click at [527, 98] on span "Cornerstone Homes - ATL" at bounding box center [435, 98] width 273 height 22
copy span "Cornerstone Homes -"
click at [82, 209] on link "Home details" at bounding box center [69, 203] width 80 height 13
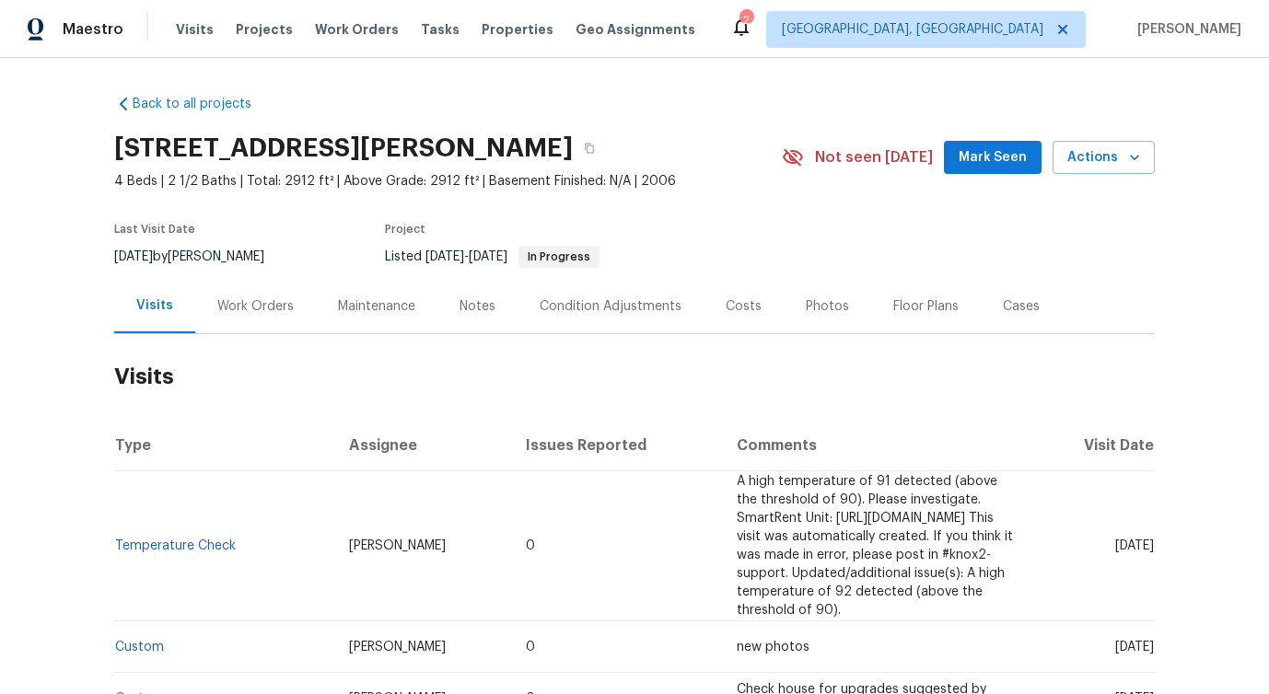
click at [258, 324] on div "Work Orders" at bounding box center [255, 306] width 121 height 54
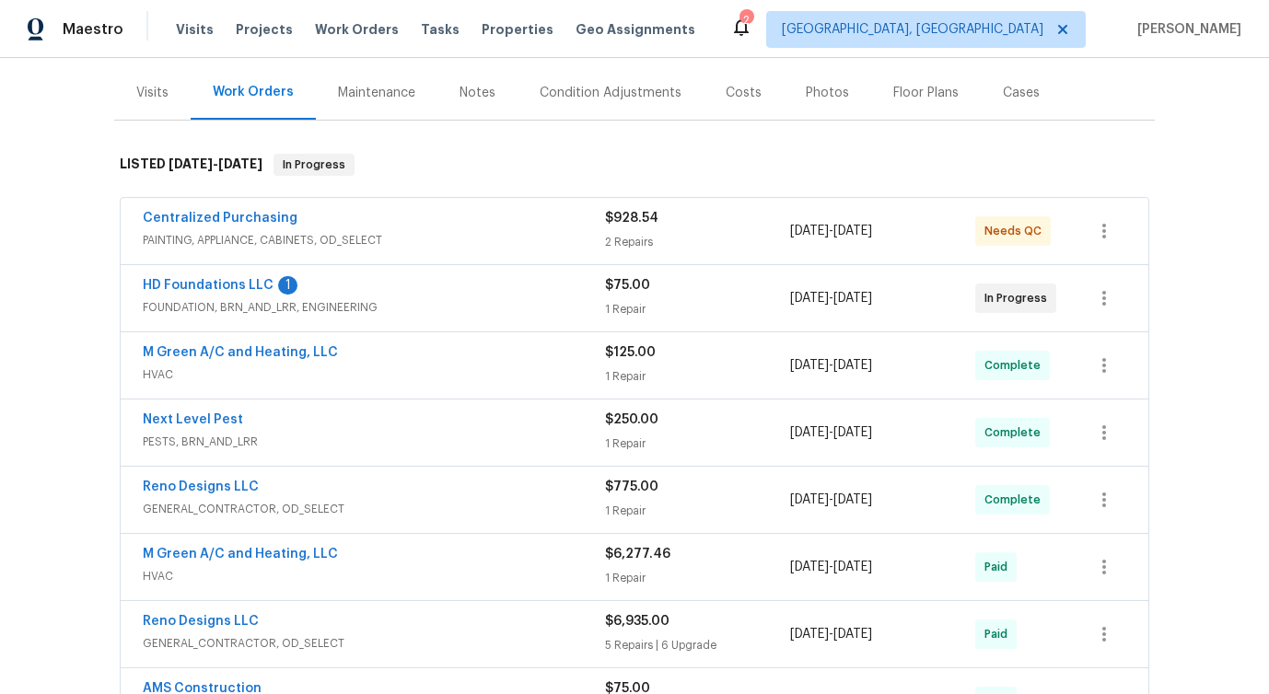
scroll to position [190, 0]
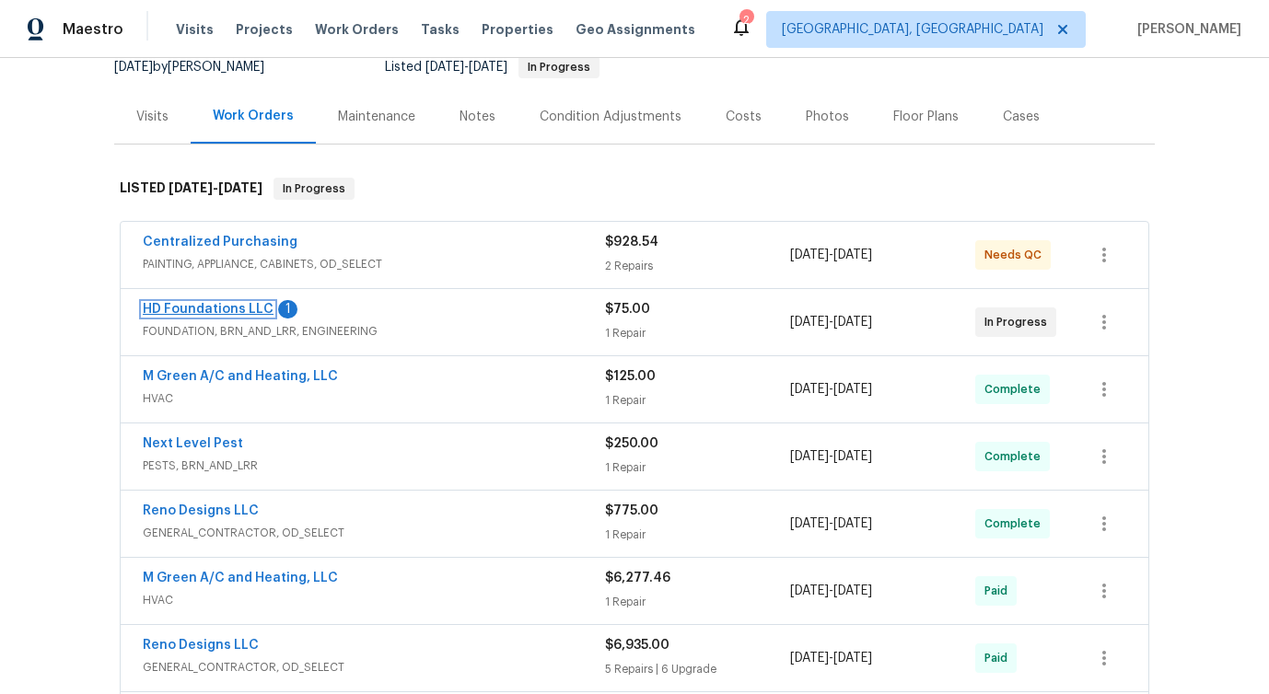
click at [180, 315] on link "HD Foundations LLC" at bounding box center [208, 309] width 131 height 13
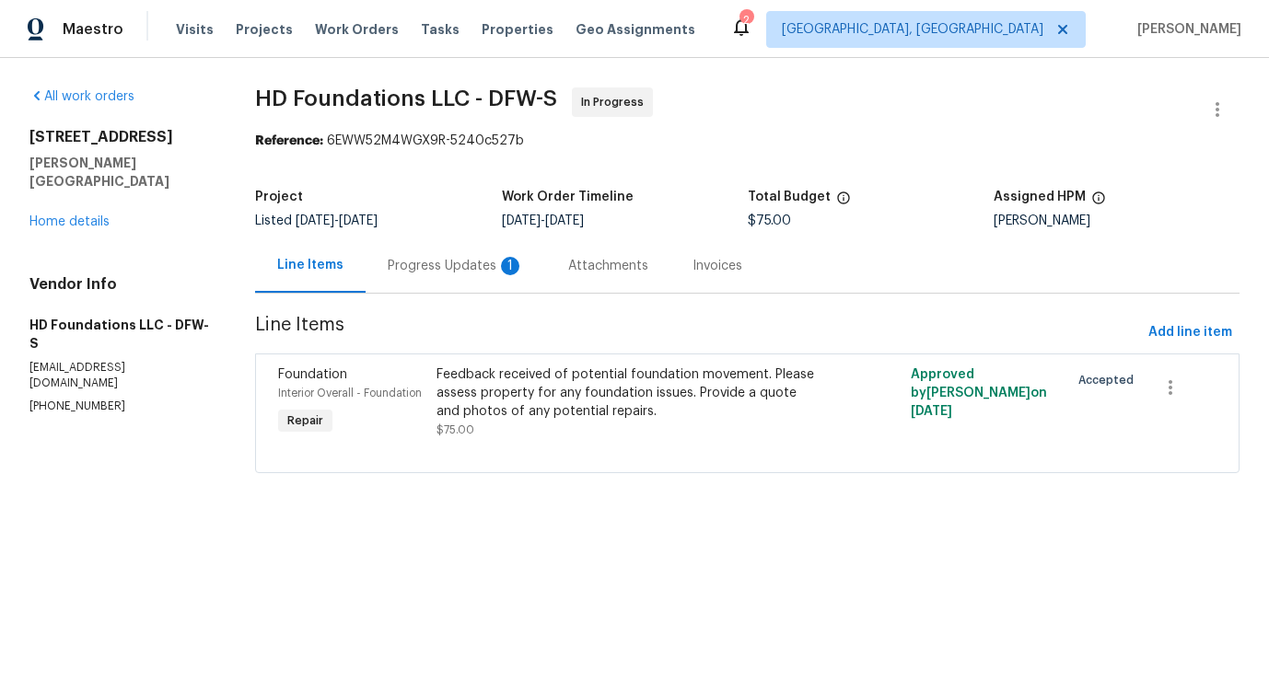
click at [470, 281] on div "Progress Updates 1" at bounding box center [456, 265] width 180 height 54
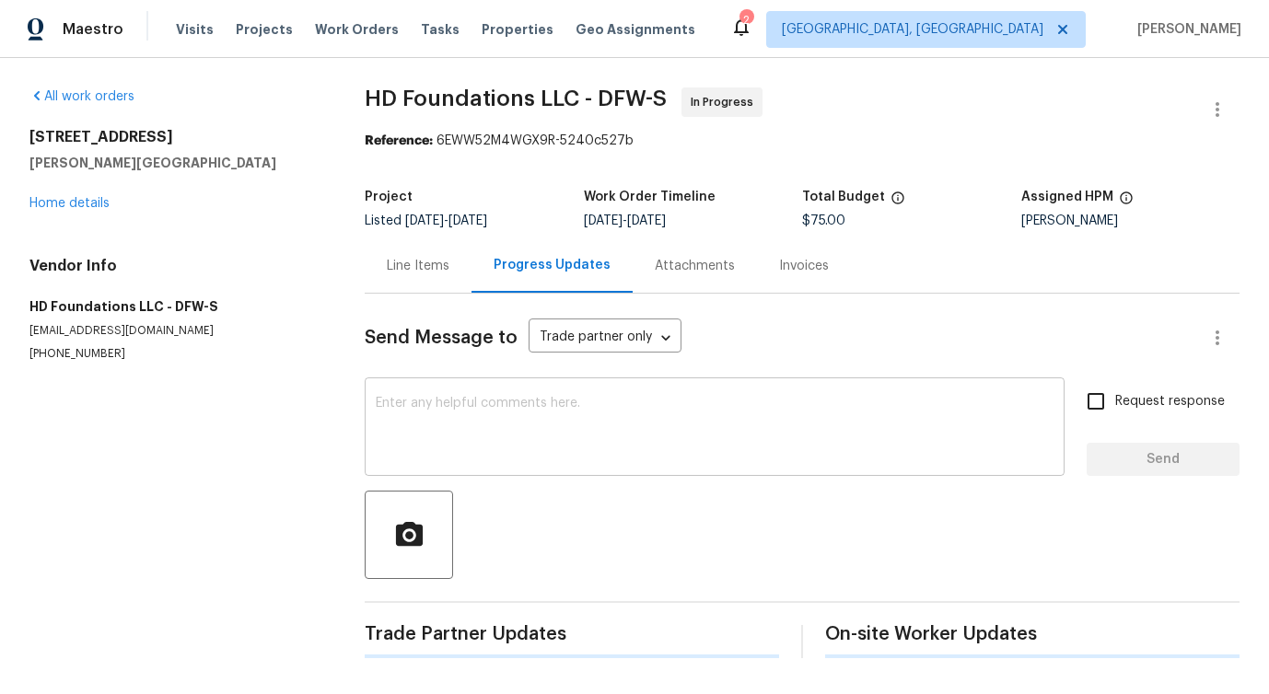
click at [502, 424] on textarea at bounding box center [715, 429] width 678 height 64
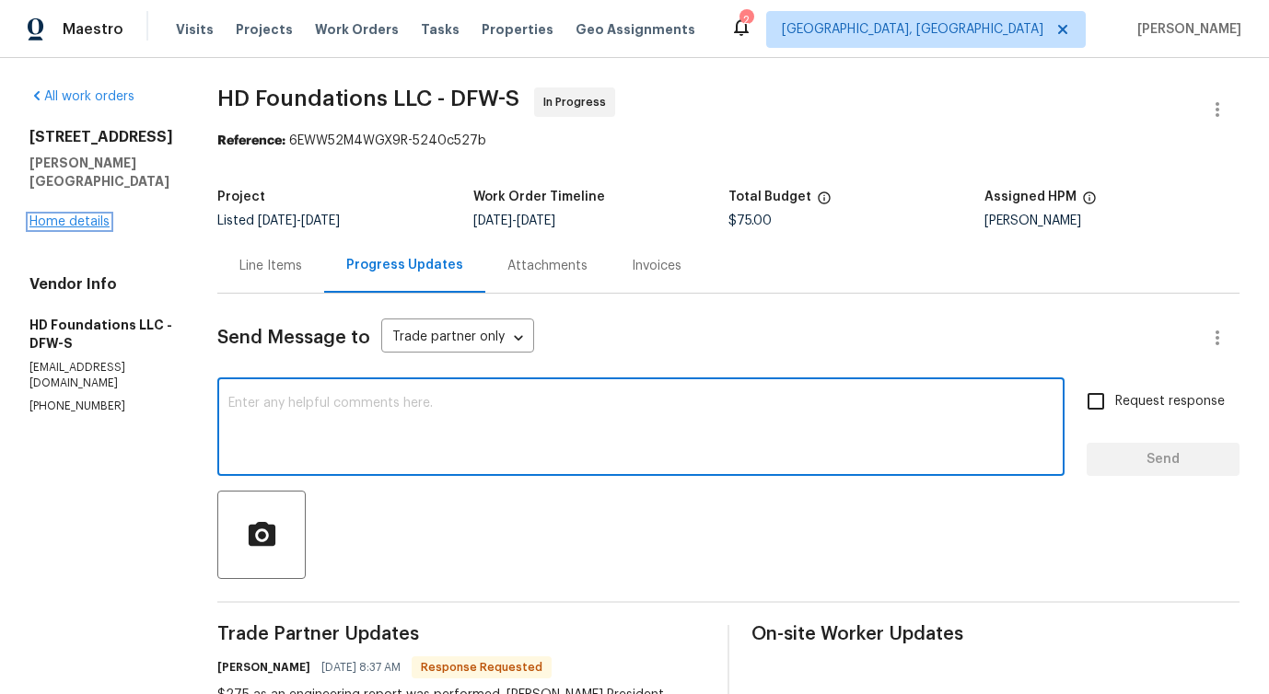
click at [76, 215] on link "Home details" at bounding box center [69, 221] width 80 height 13
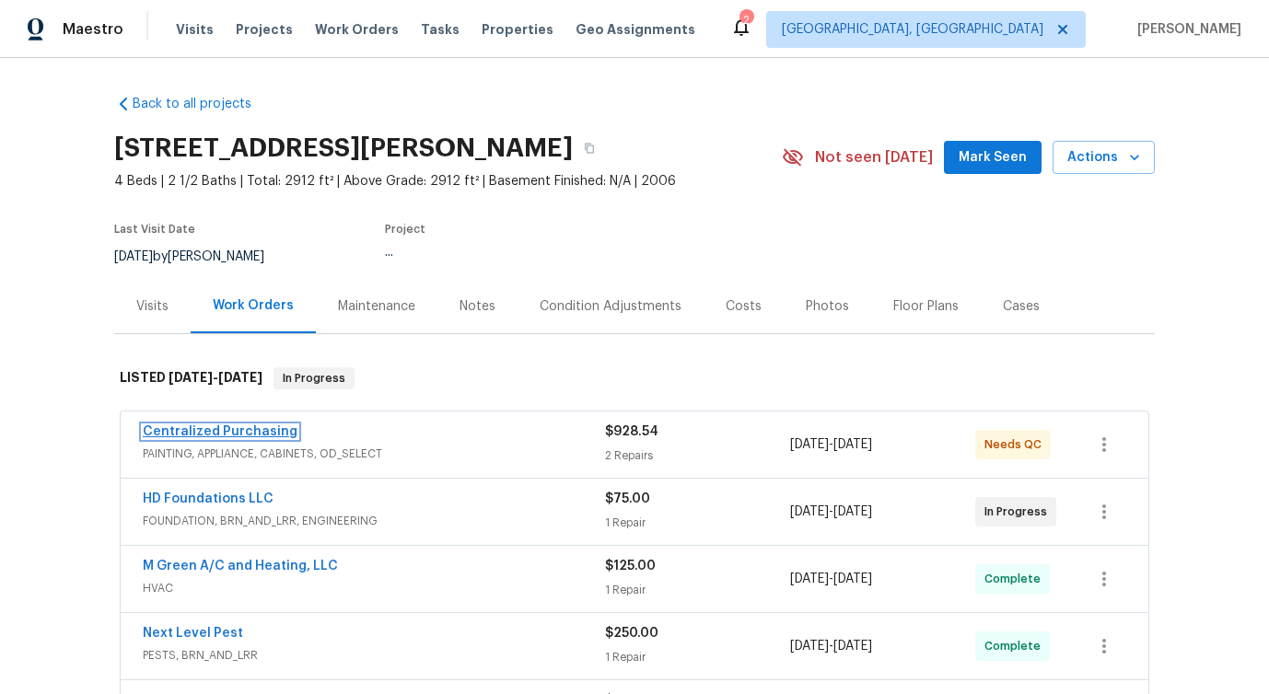
click at [181, 435] on link "Centralized Purchasing" at bounding box center [220, 431] width 155 height 13
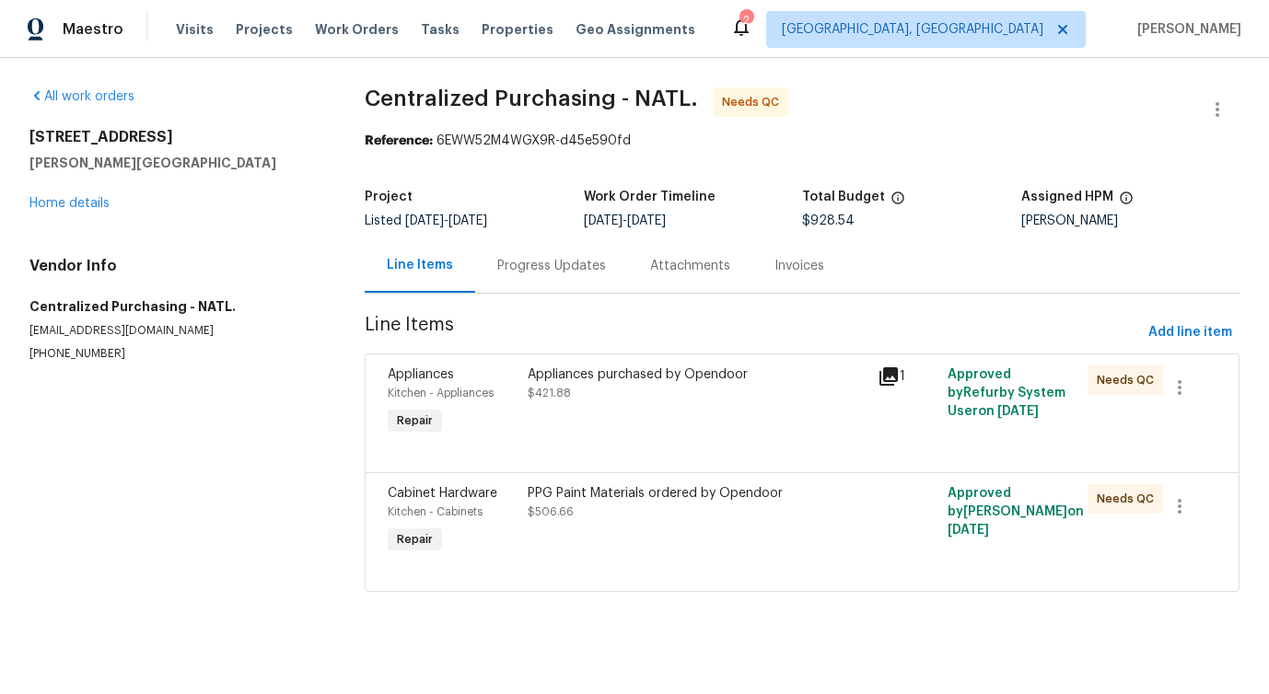
click at [484, 278] on div "Progress Updates" at bounding box center [551, 265] width 153 height 54
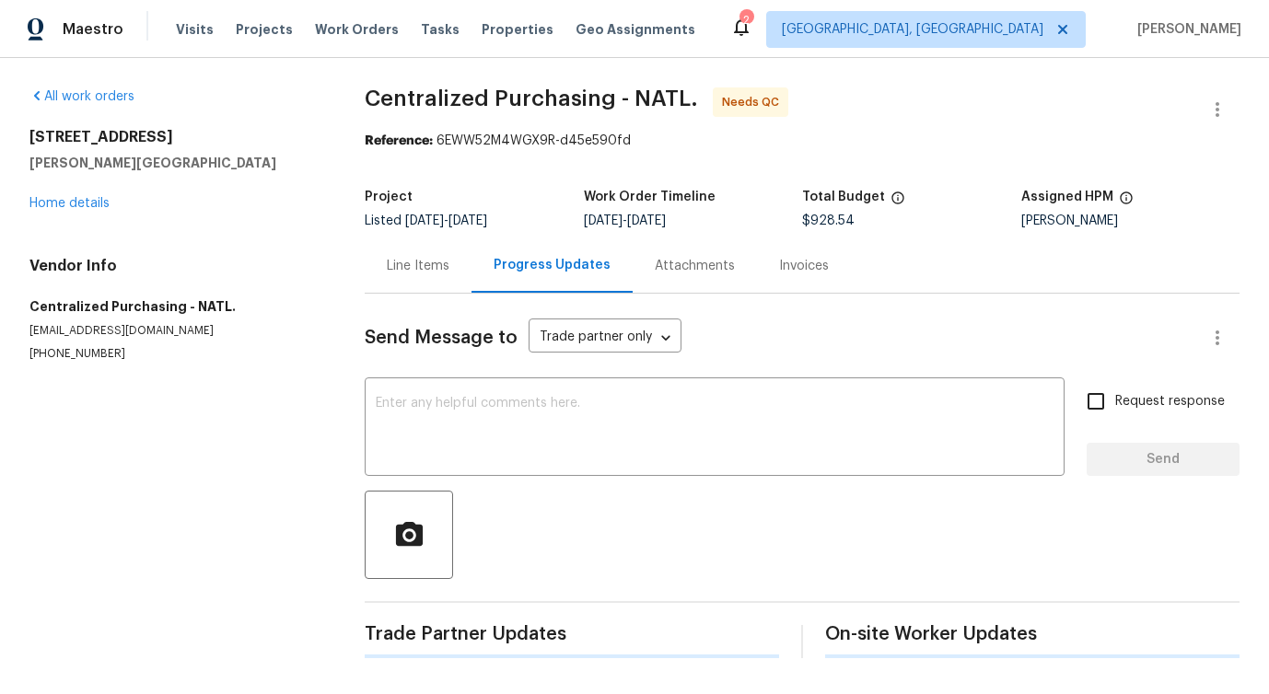
click at [580, 487] on div "Send Message to Trade partner only Trade partner only ​ x ​ Request response Se…" at bounding box center [802, 476] width 875 height 365
click at [89, 207] on link "Home details" at bounding box center [69, 203] width 80 height 13
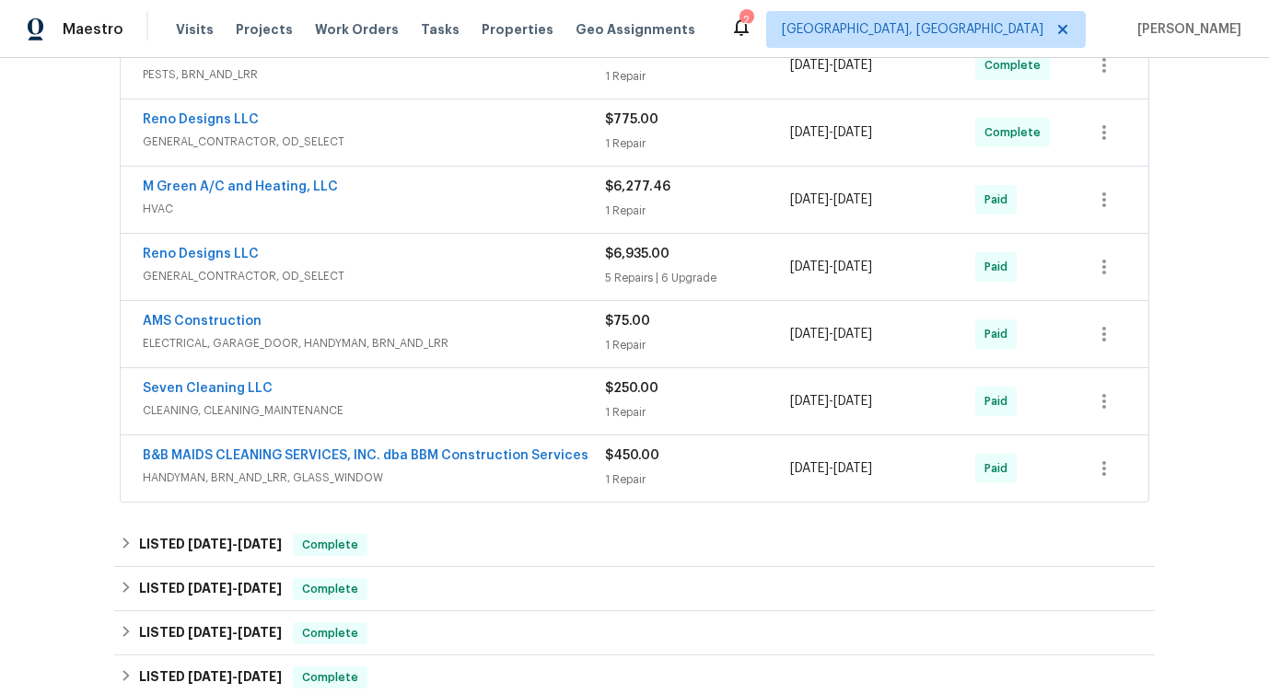
scroll to position [584, 0]
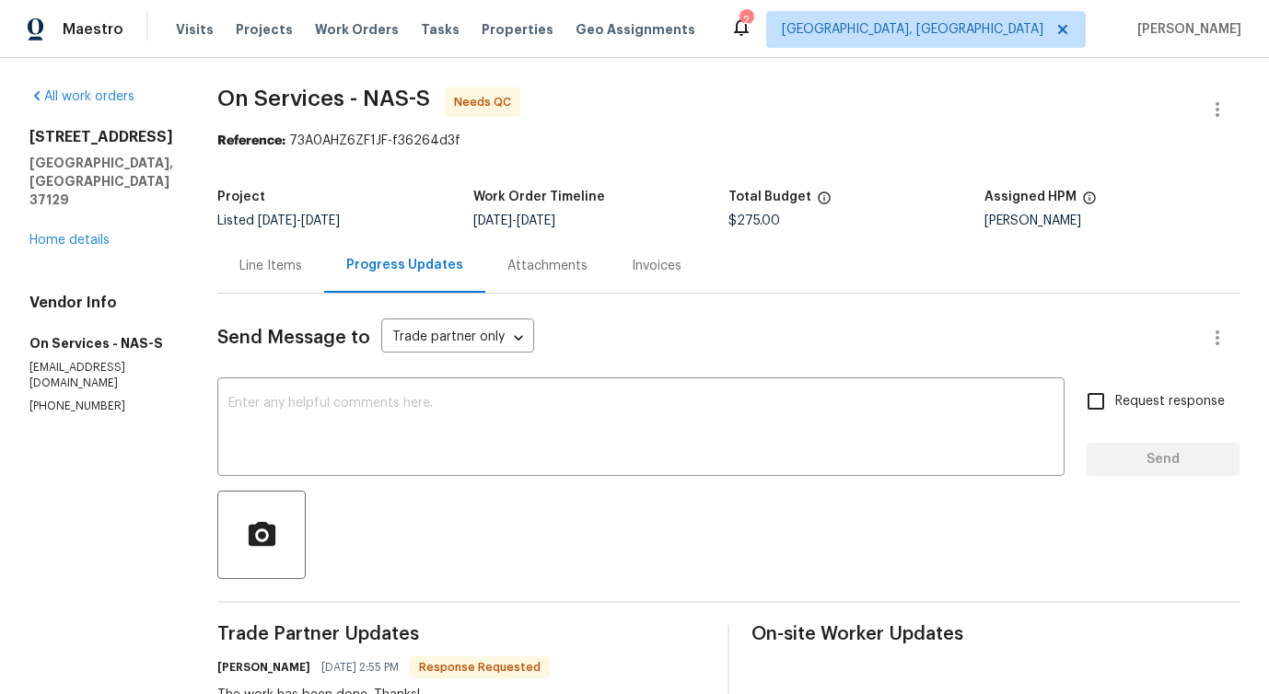
click at [236, 277] on div "Line Items" at bounding box center [270, 265] width 107 height 54
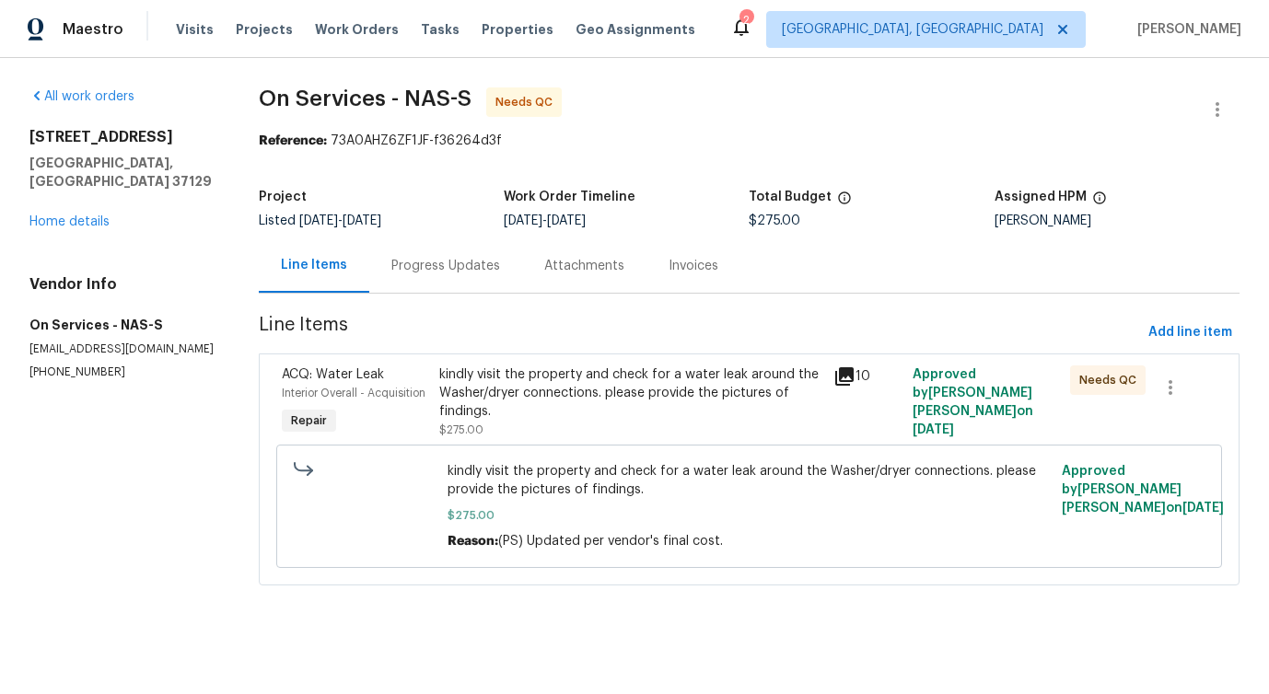
click at [603, 411] on div "kindly visit the property and check for a water leak around the Washer/dryer co…" at bounding box center [630, 393] width 383 height 55
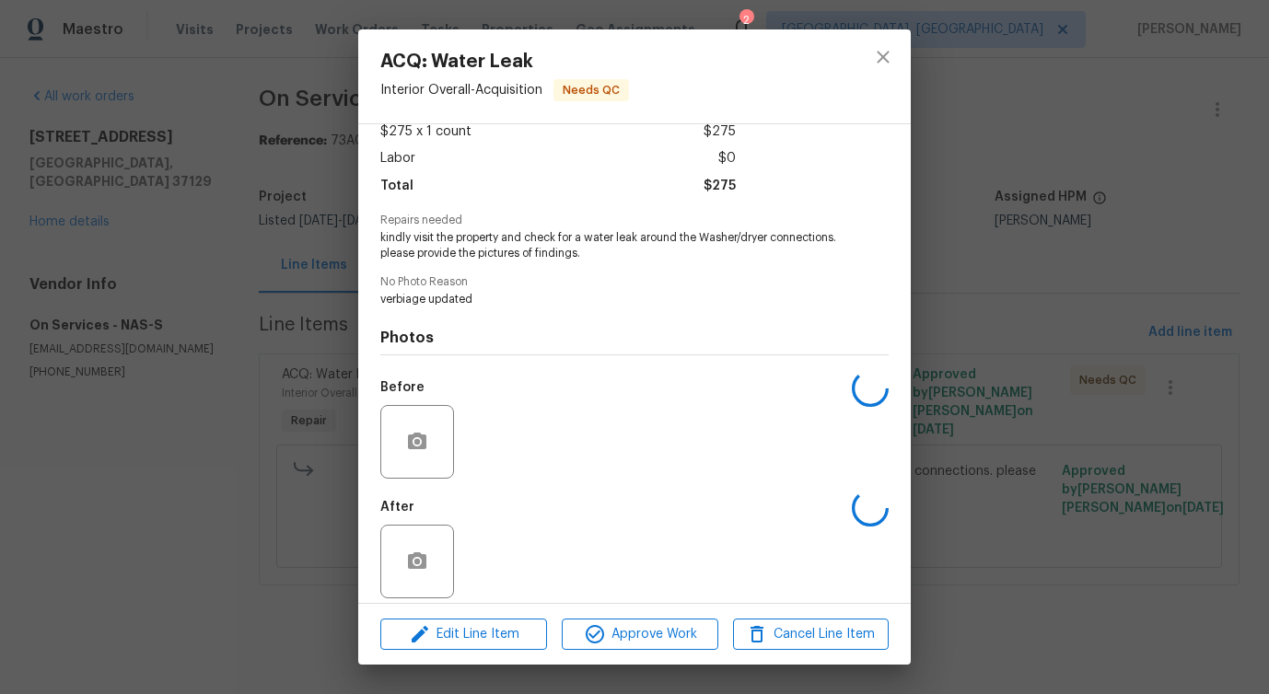
scroll to position [122, 0]
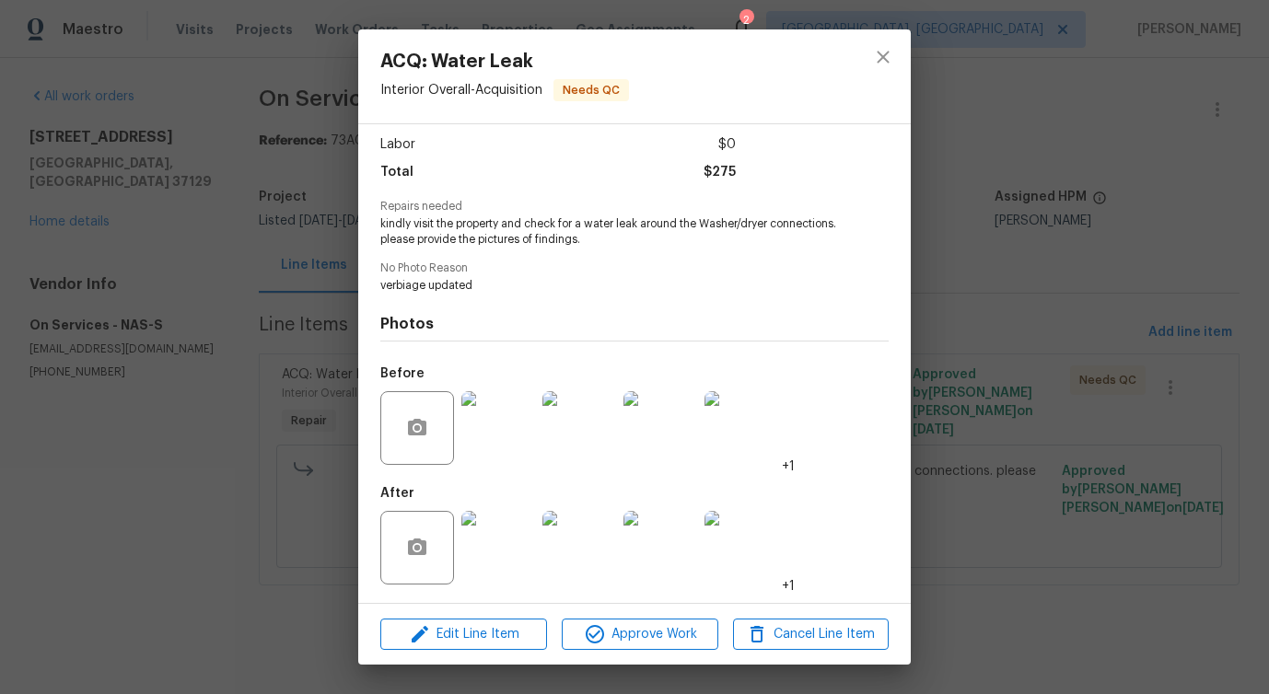
click at [479, 450] on img at bounding box center [498, 428] width 74 height 74
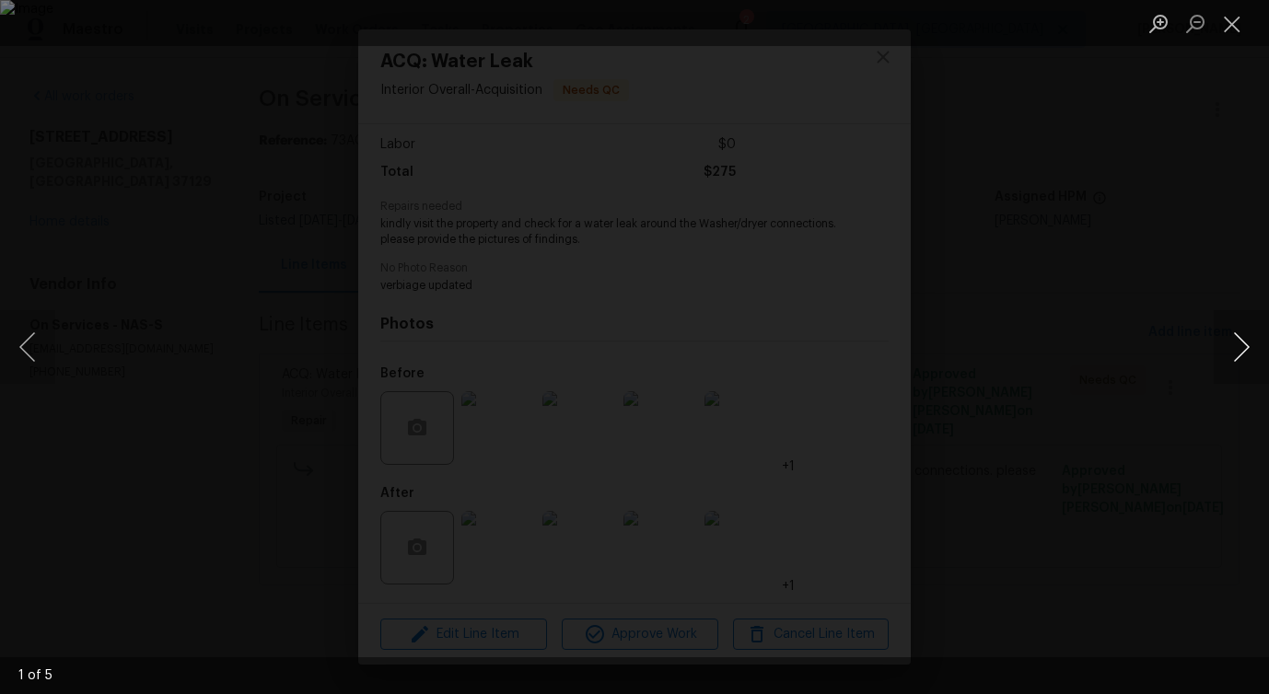
click at [1243, 352] on button "Next image" at bounding box center [1241, 347] width 55 height 74
click at [1221, 17] on button "Close lightbox" at bounding box center [1232, 23] width 37 height 32
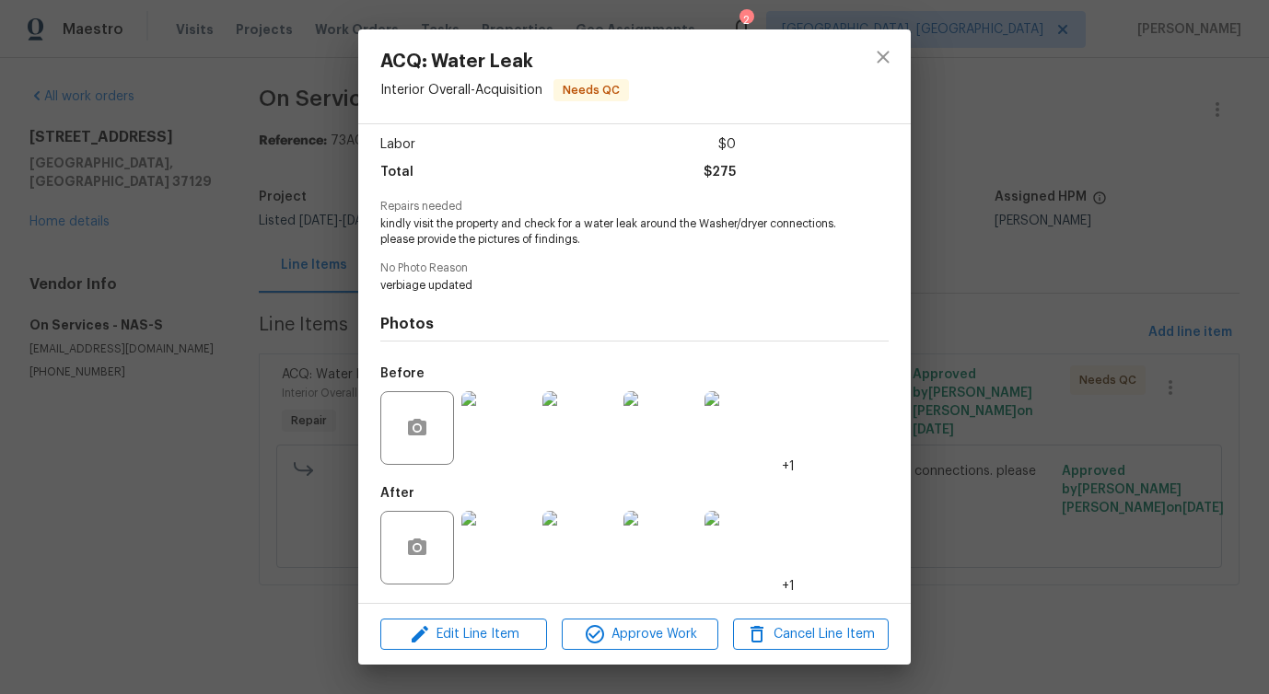
click at [493, 557] on img at bounding box center [498, 548] width 74 height 74
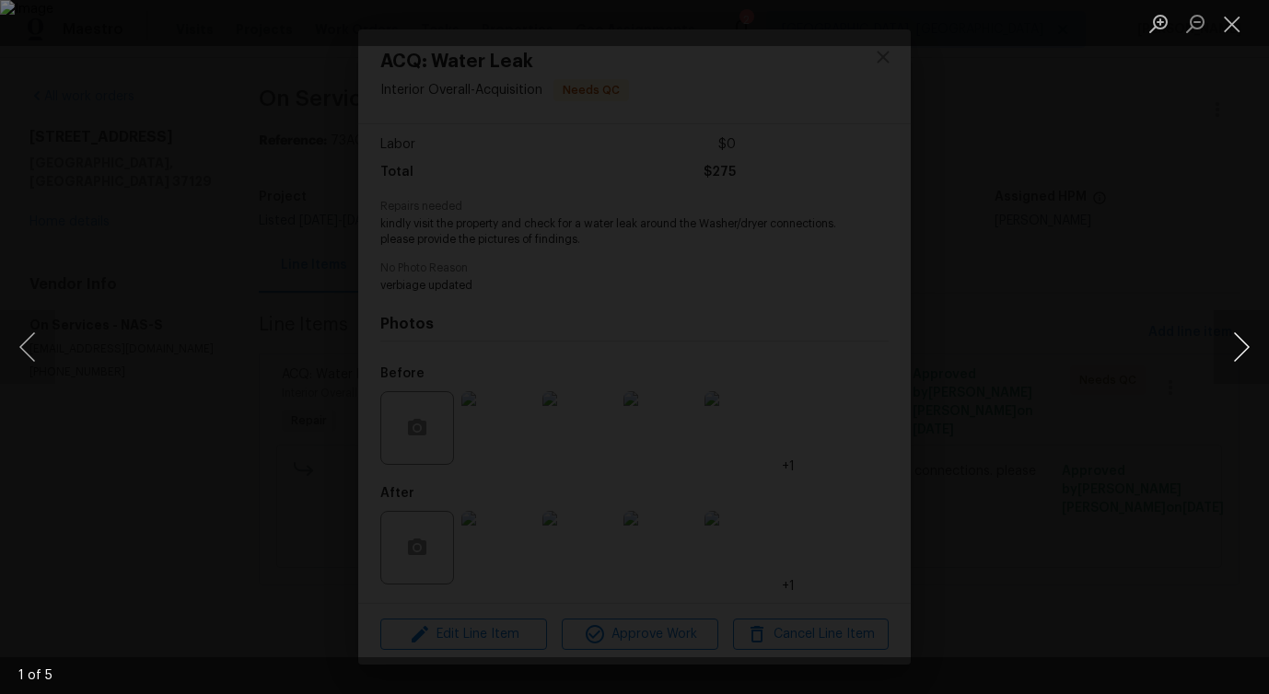
click at [1242, 350] on button "Next image" at bounding box center [1241, 347] width 55 height 74
click at [1225, 23] on button "Close lightbox" at bounding box center [1232, 23] width 37 height 32
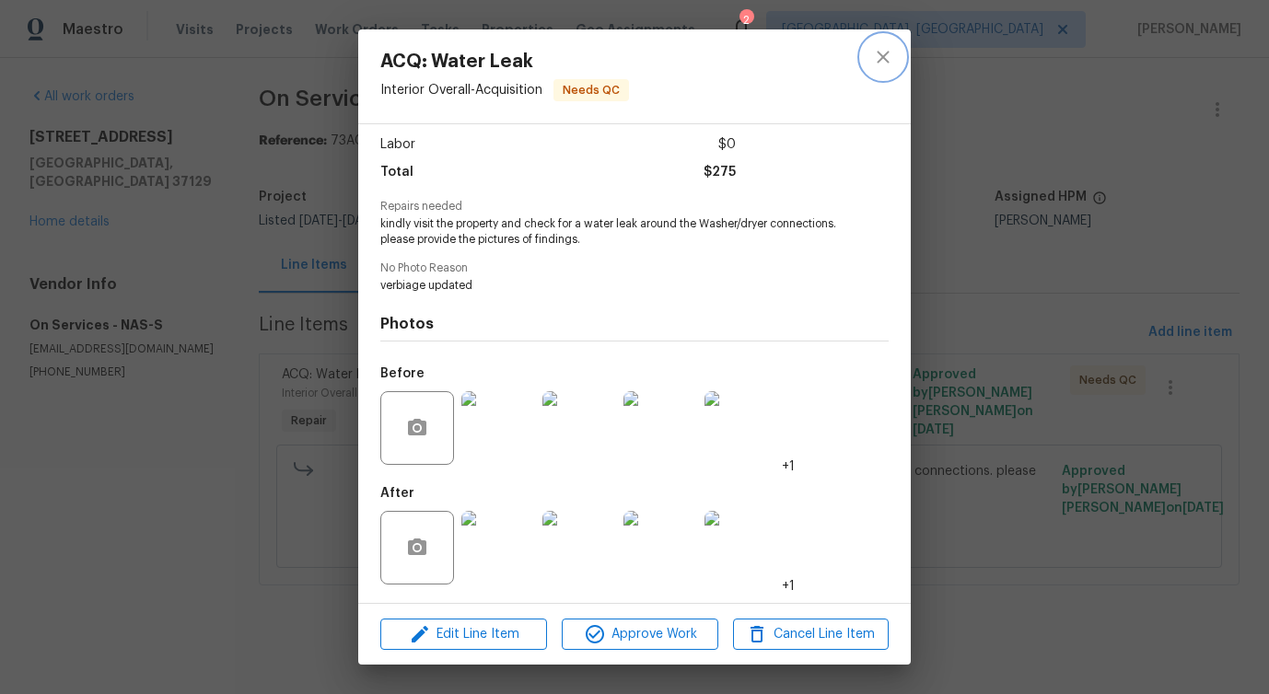
click at [891, 55] on icon "close" at bounding box center [883, 57] width 22 height 22
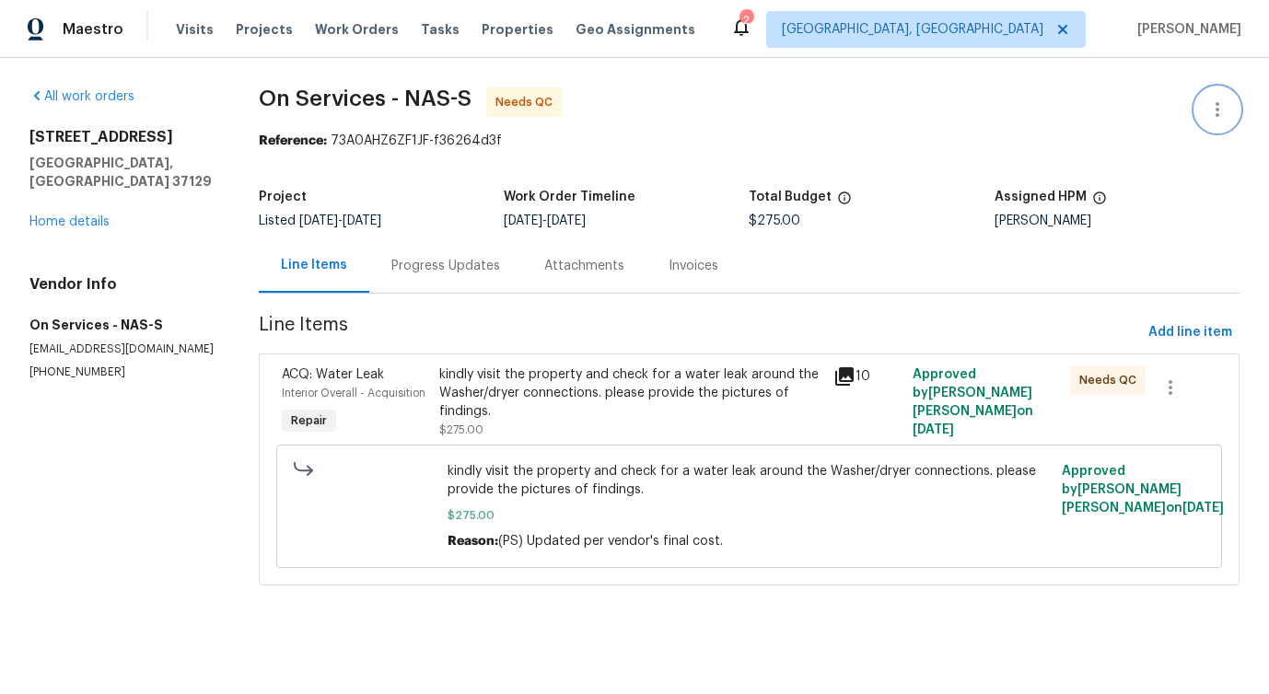
click at [1196, 111] on button "button" at bounding box center [1217, 109] width 44 height 44
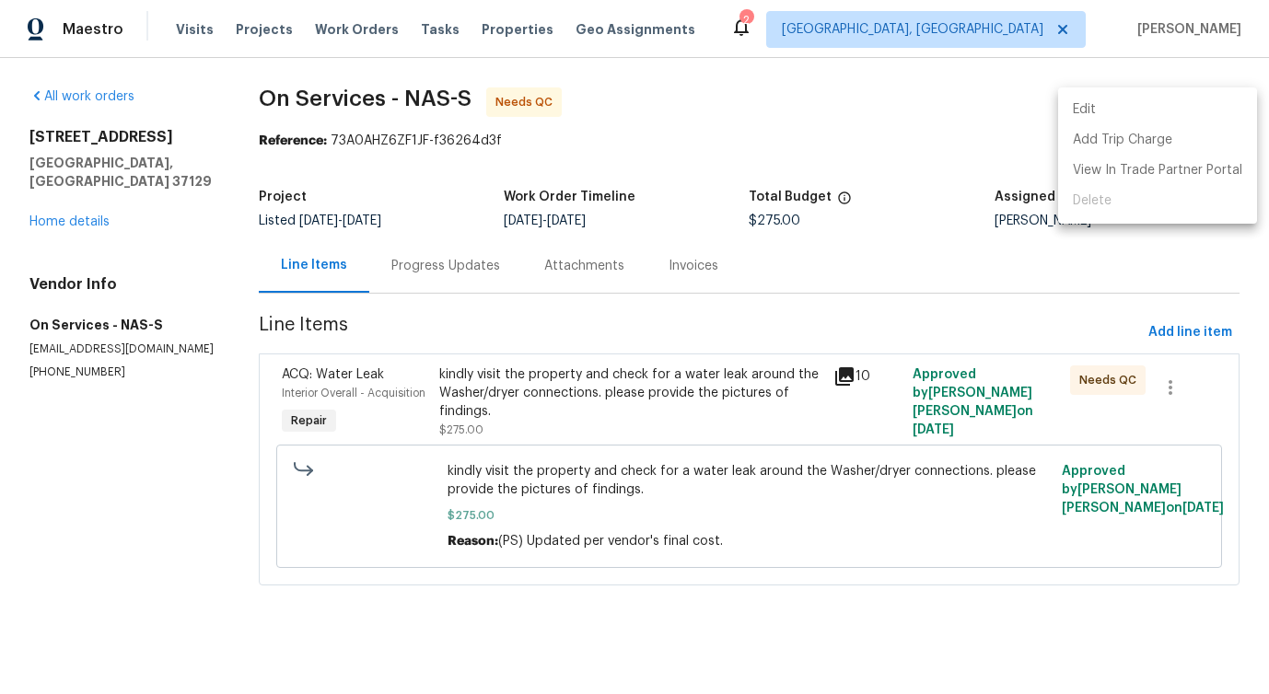
click at [1102, 106] on li "Edit" at bounding box center [1157, 110] width 199 height 30
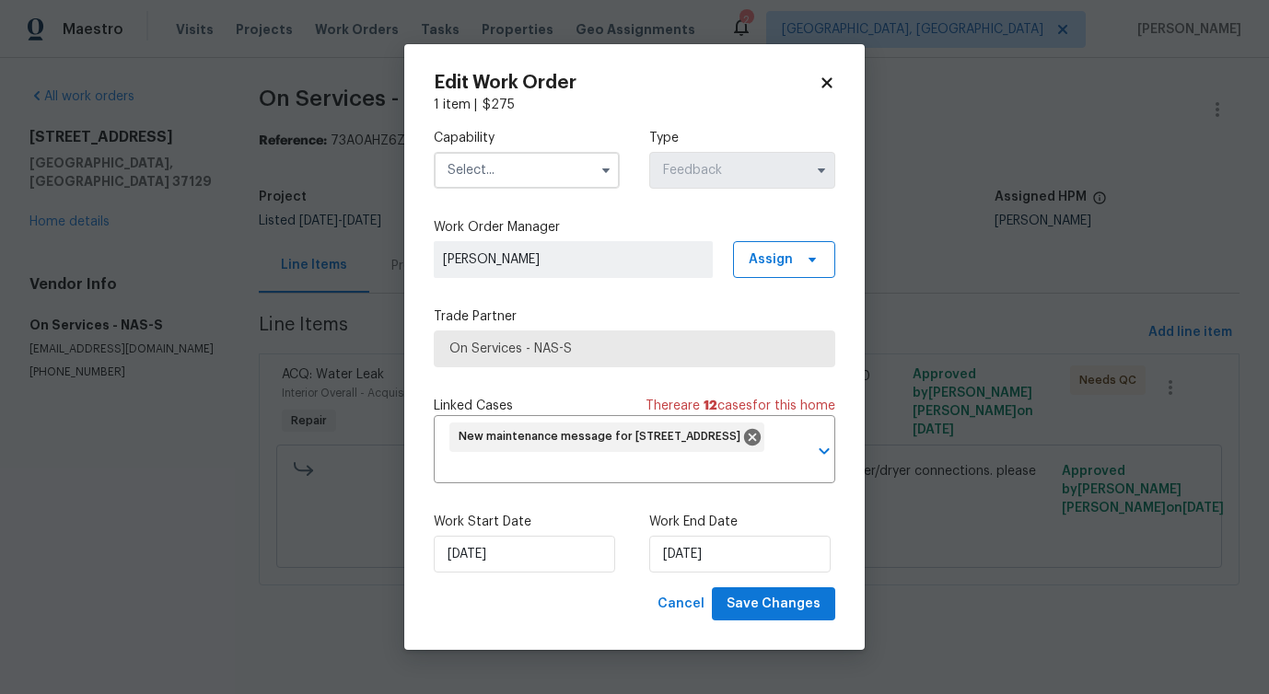
click at [515, 177] on input "text" at bounding box center [527, 170] width 186 height 37
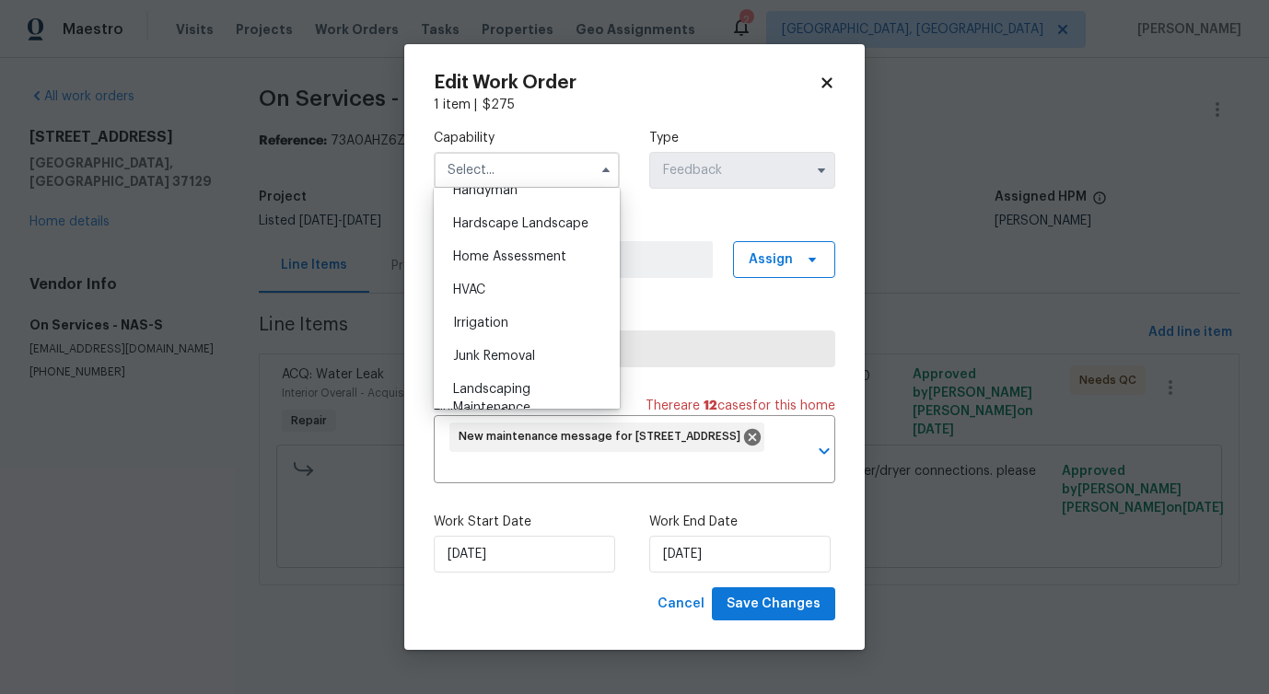
scroll to position [1012, 0]
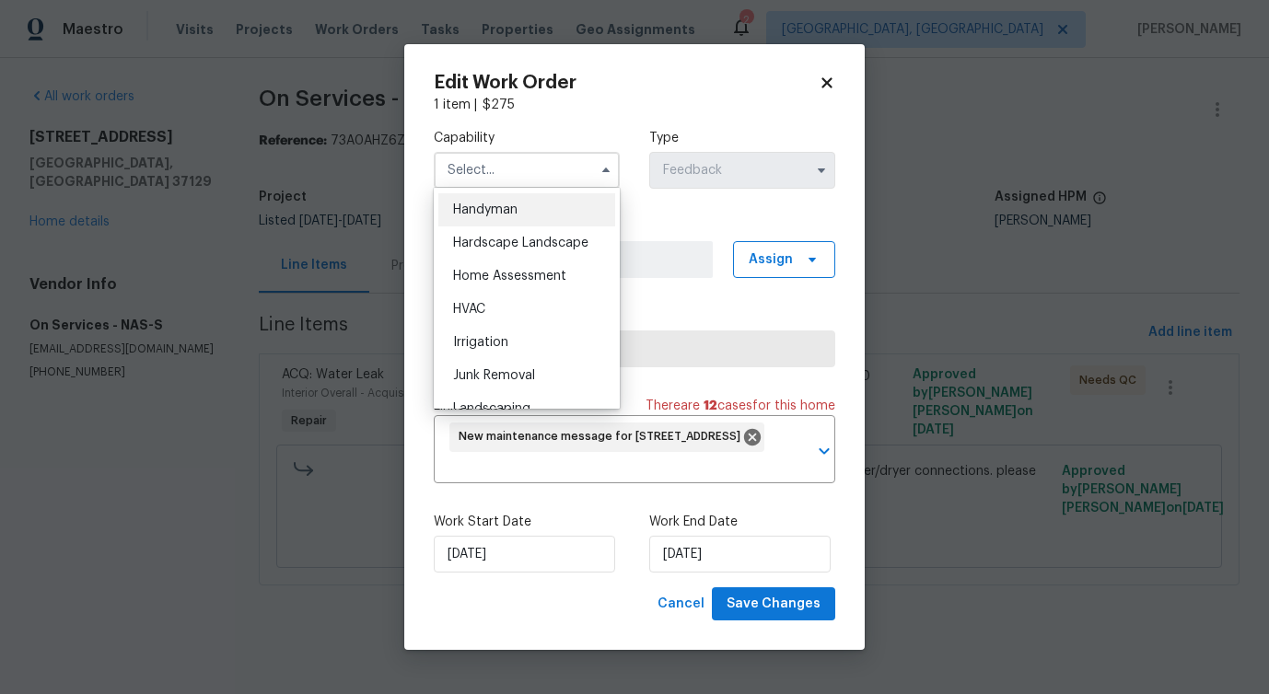
click at [500, 206] on span "Handyman" at bounding box center [485, 209] width 64 height 13
type input "Handyman"
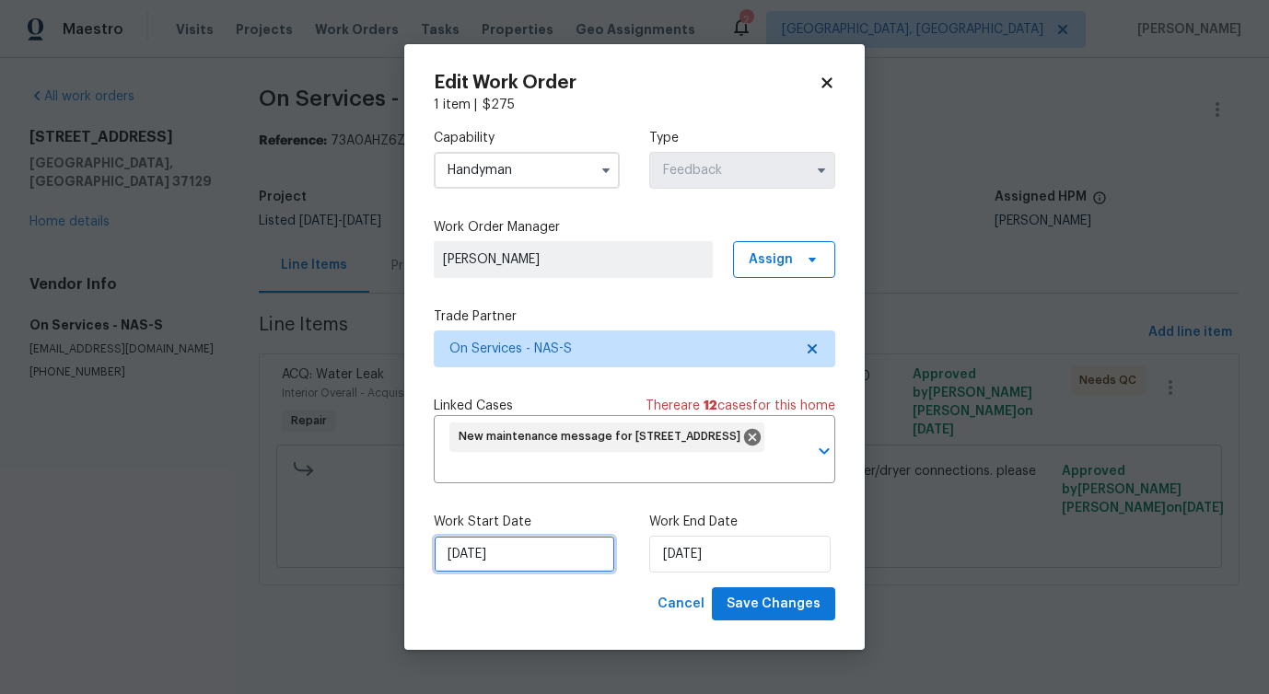
click at [507, 551] on input "[DATE]" at bounding box center [524, 554] width 181 height 37
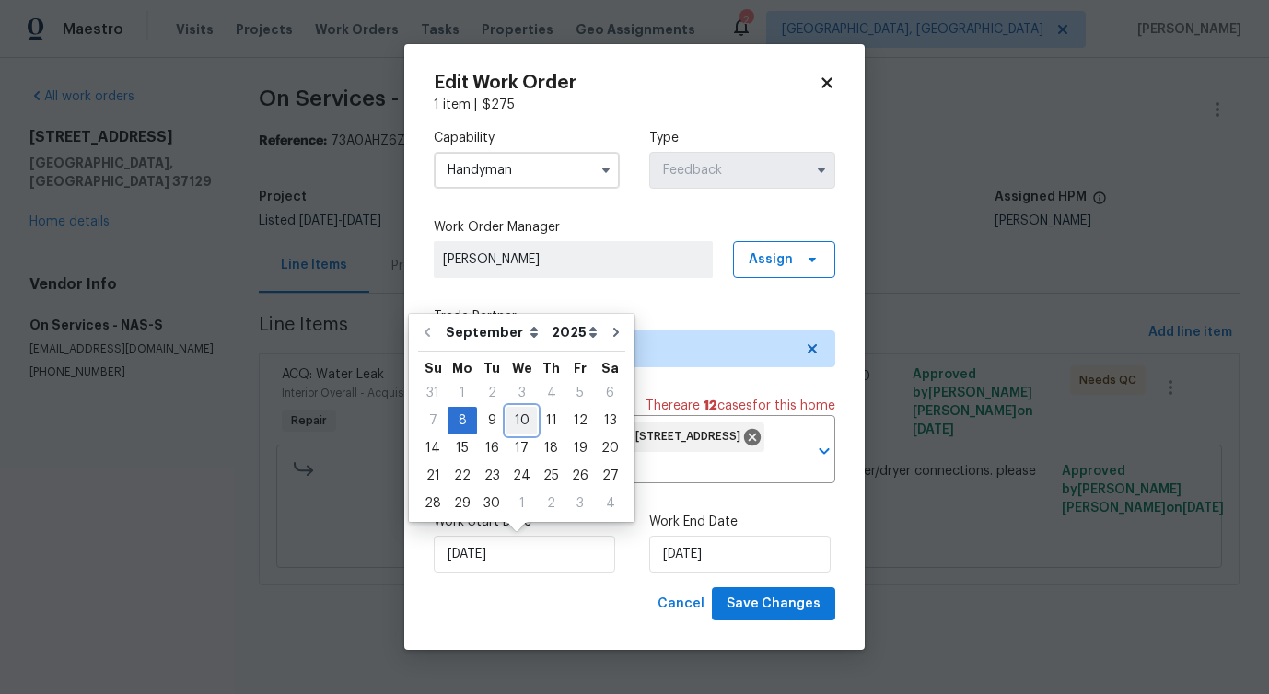
click at [509, 419] on div "10" at bounding box center [521, 421] width 30 height 26
type input "[DATE]"
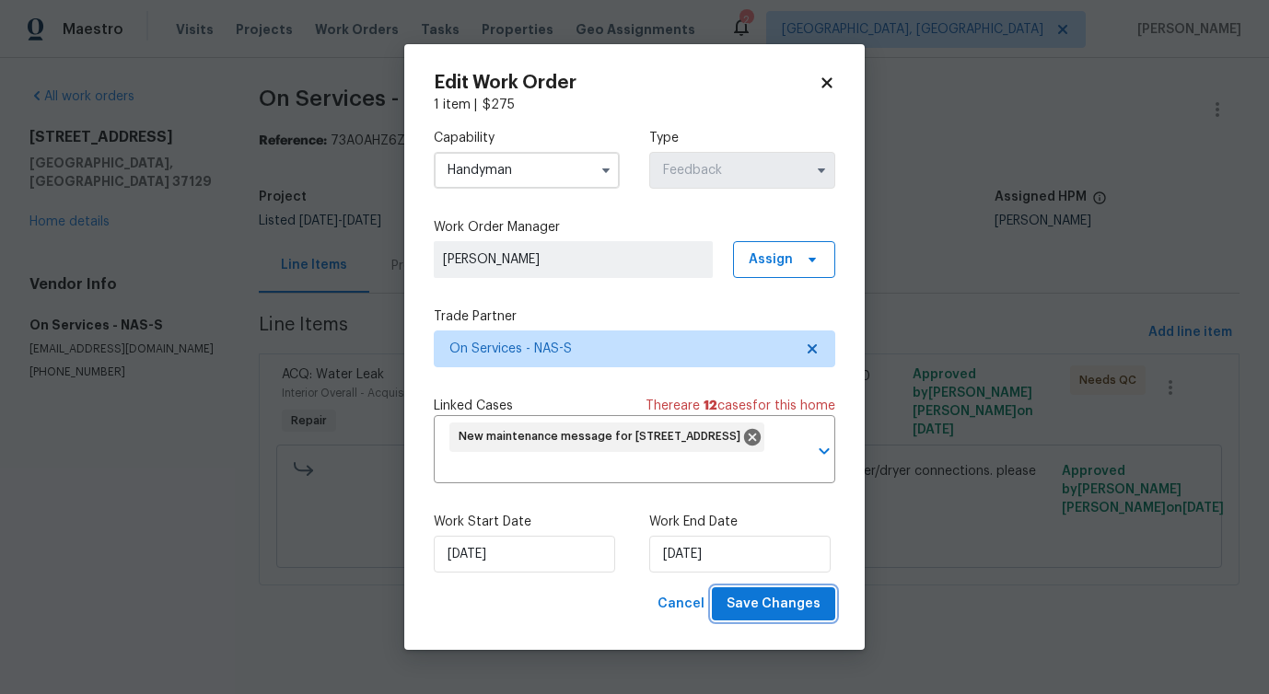
click at [773, 595] on span "Save Changes" at bounding box center [773, 604] width 94 height 23
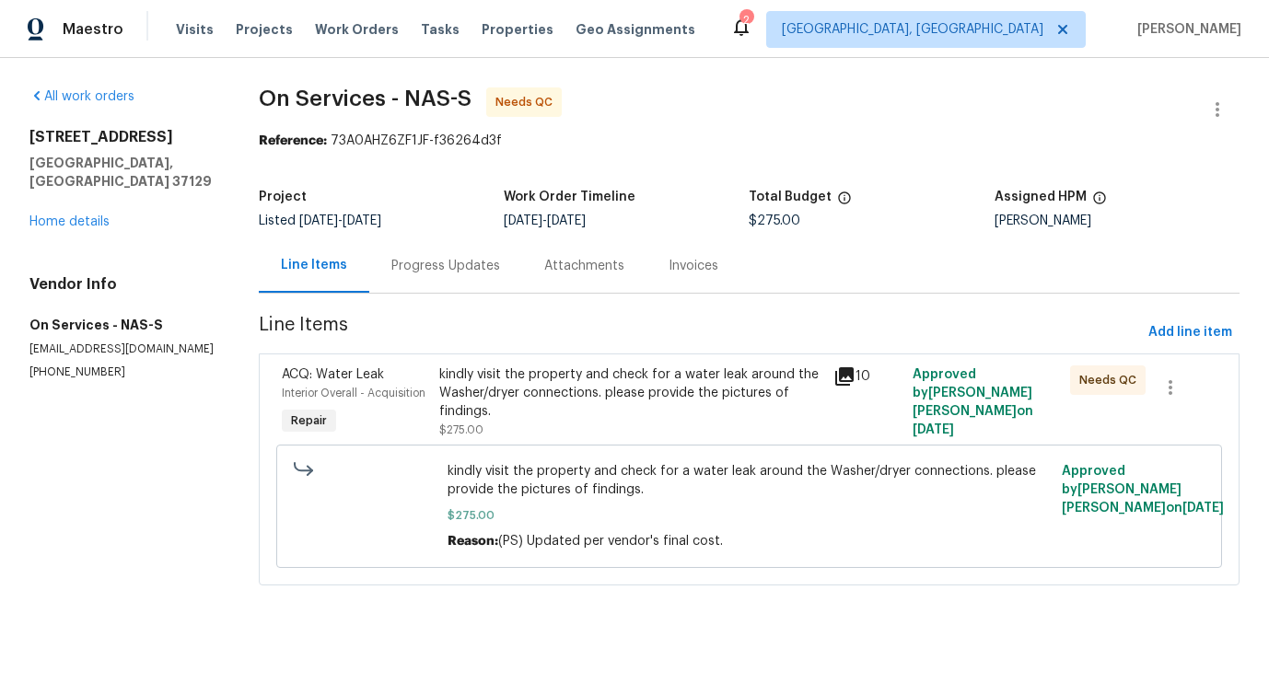
click at [703, 408] on div "kindly visit the property and check for a water leak around the Washer/dryer co…" at bounding box center [630, 393] width 383 height 55
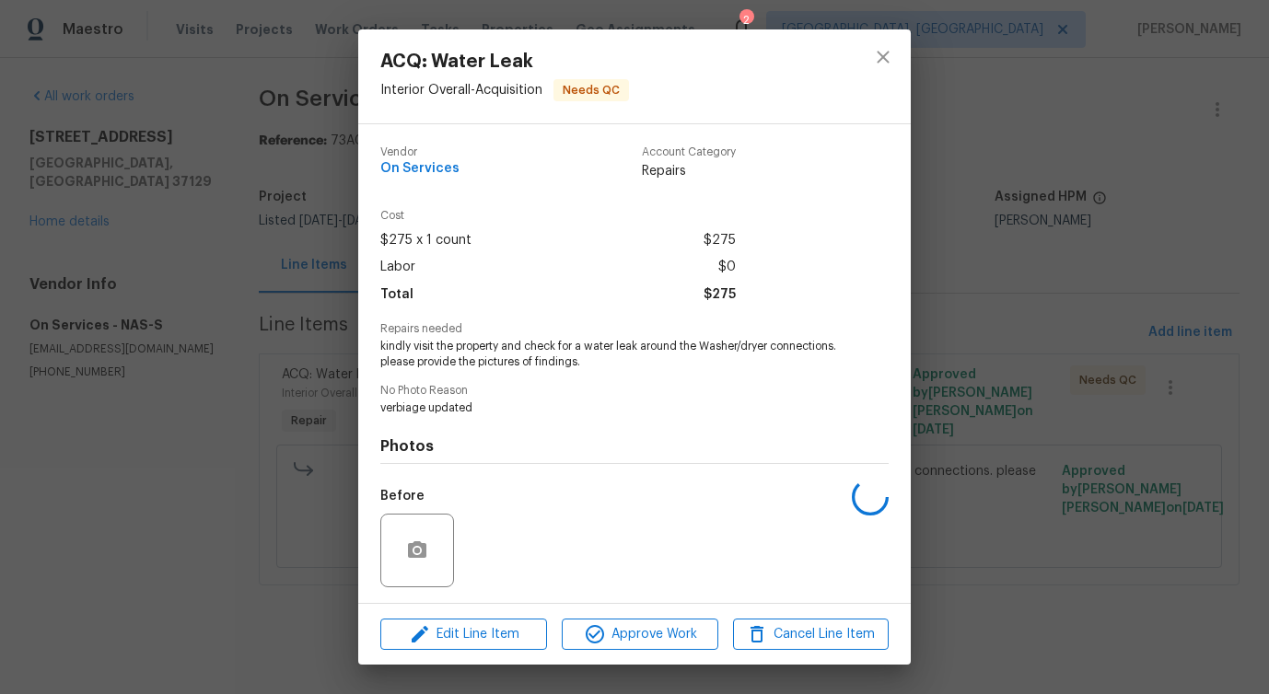
scroll to position [122, 0]
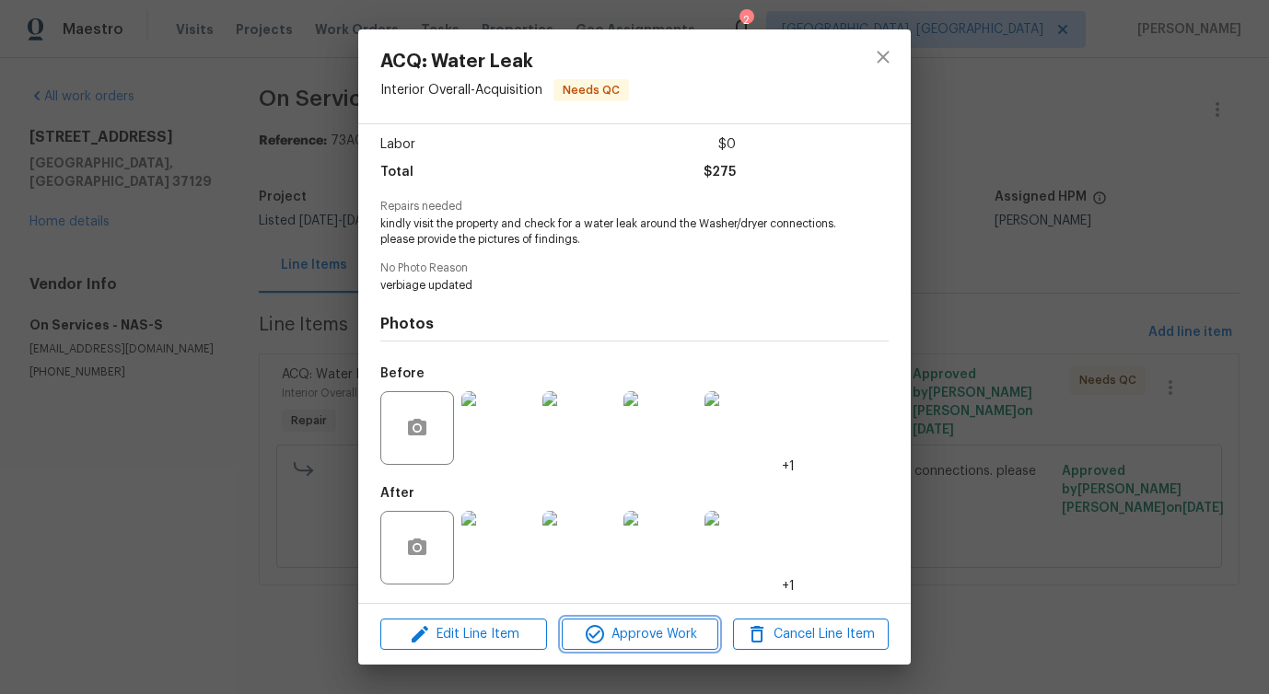
click at [668, 647] on button "Approve Work" at bounding box center [640, 635] width 156 height 32
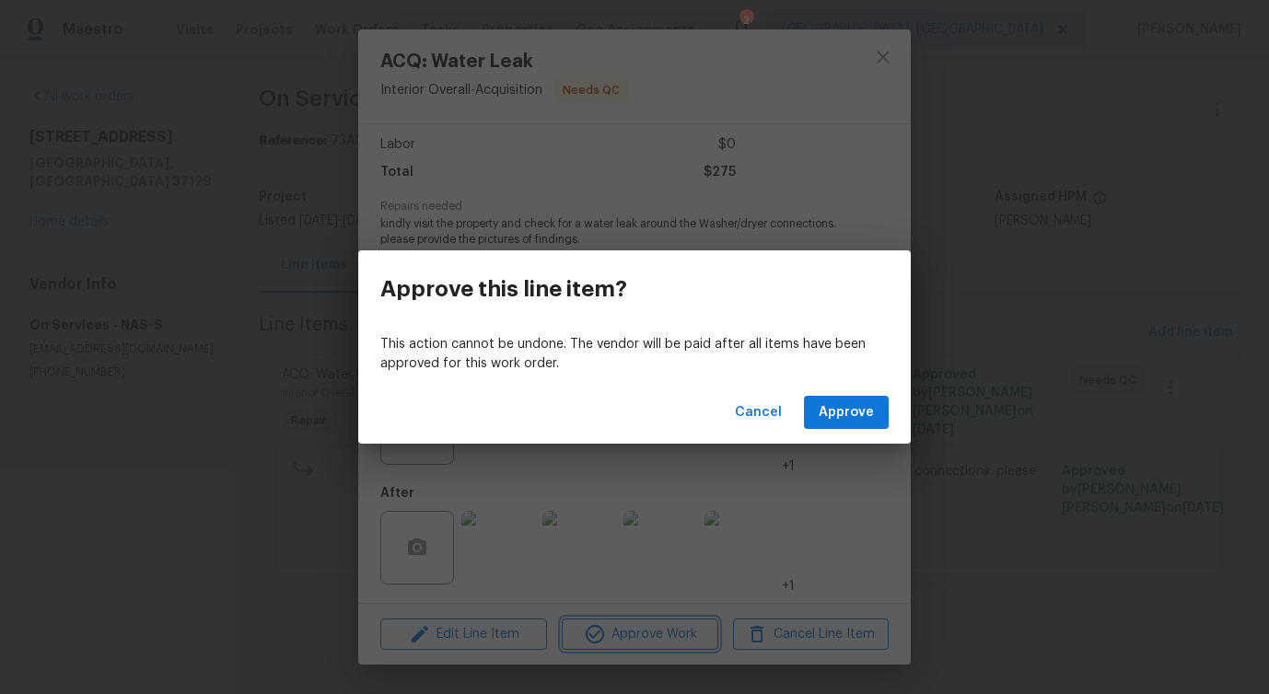
click at [668, 647] on div "Approve this line item? This action cannot be undone. The vendor will be paid a…" at bounding box center [634, 347] width 1269 height 694
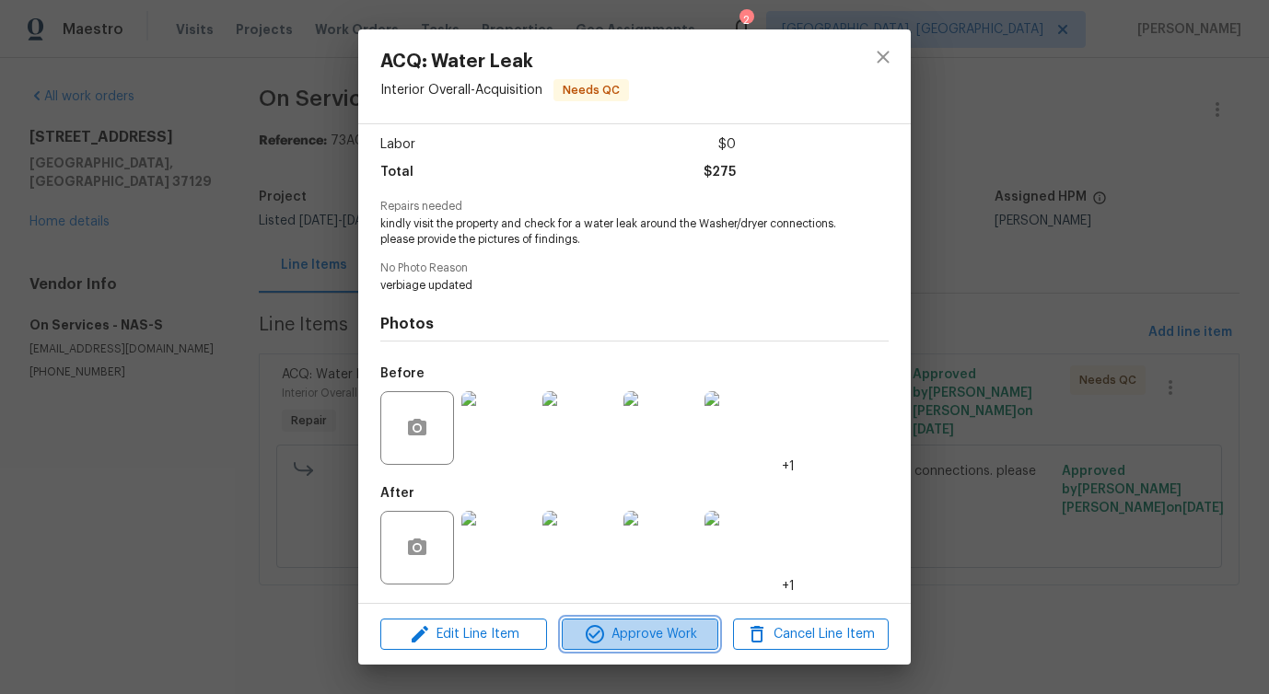
click at [636, 641] on span "Approve Work" at bounding box center [639, 634] width 145 height 23
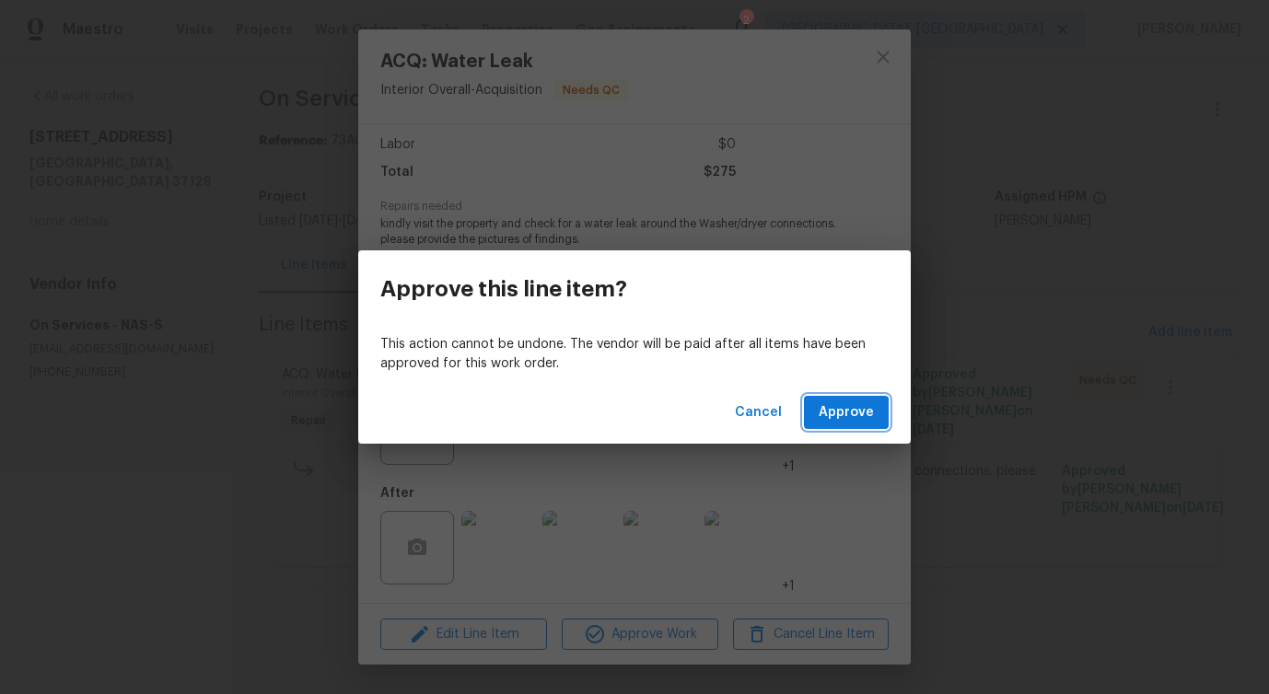
click at [858, 417] on span "Approve" at bounding box center [846, 412] width 55 height 23
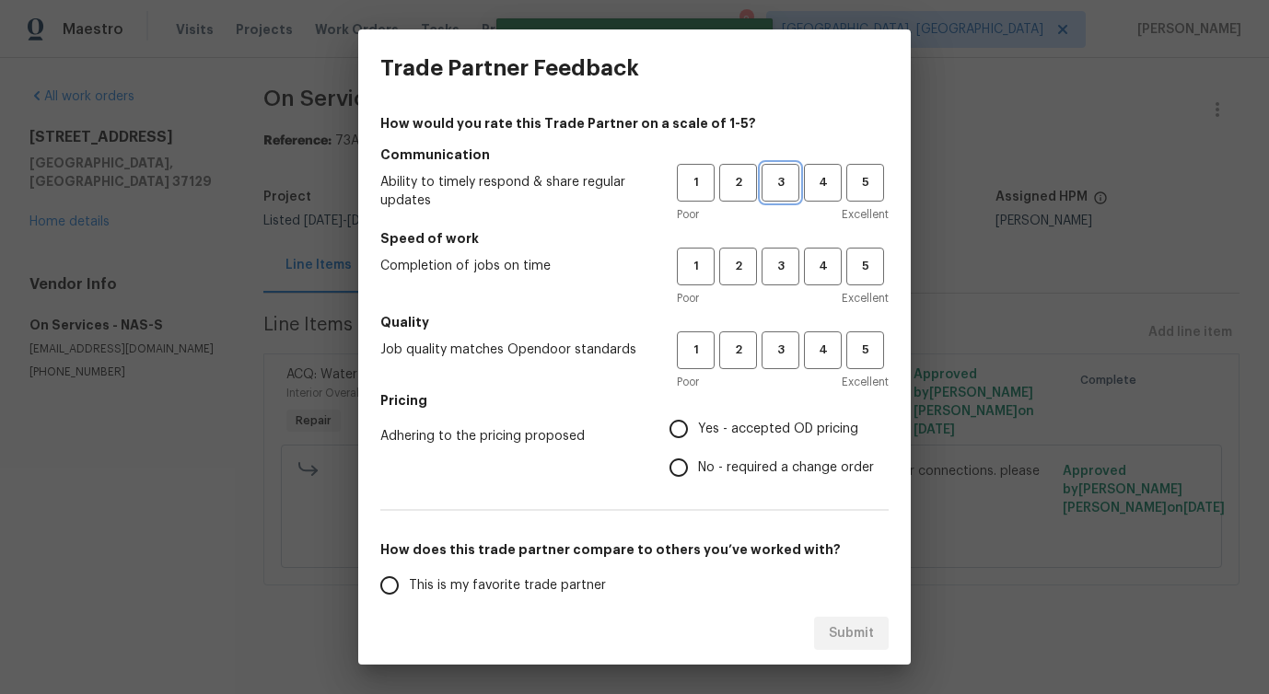
click at [773, 190] on span "3" at bounding box center [780, 182] width 34 height 21
click at [780, 261] on span "3" at bounding box center [780, 266] width 34 height 21
click at [783, 334] on button "3" at bounding box center [780, 350] width 38 height 38
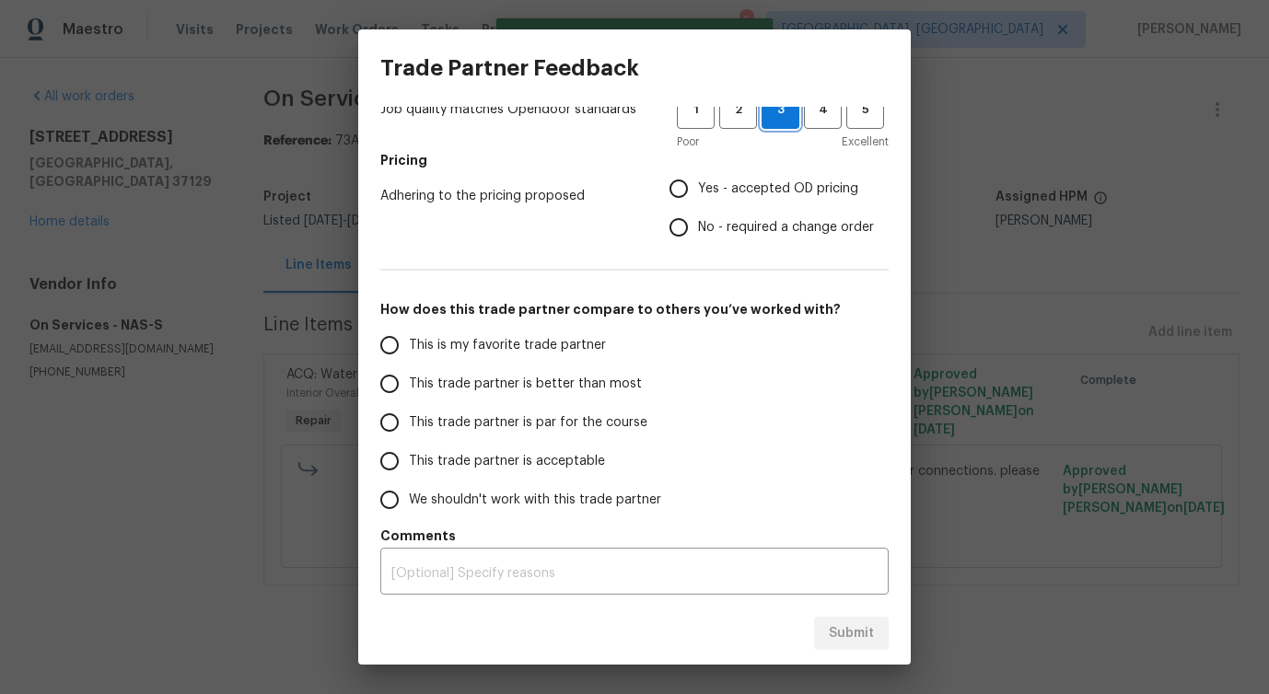
scroll to position [0, 0]
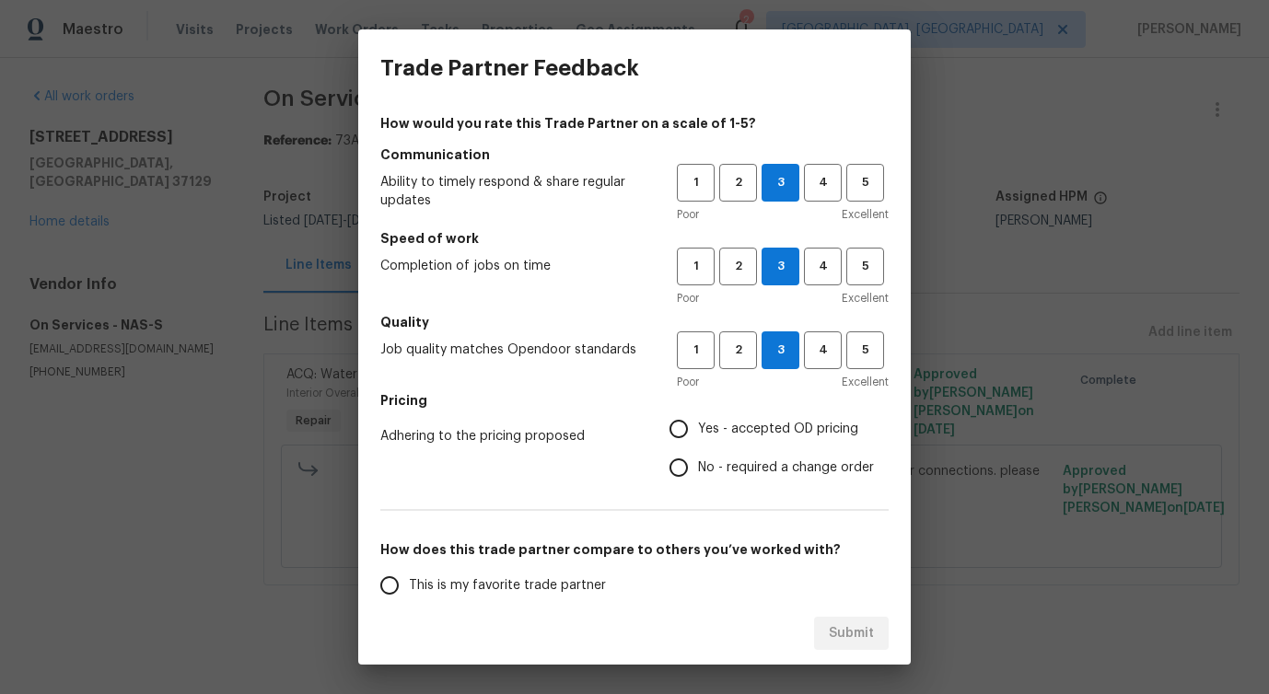
click at [737, 477] on span "No - required a change order" at bounding box center [786, 468] width 176 height 19
click at [698, 477] on input "No - required a change order" at bounding box center [678, 467] width 39 height 39
radio input "true"
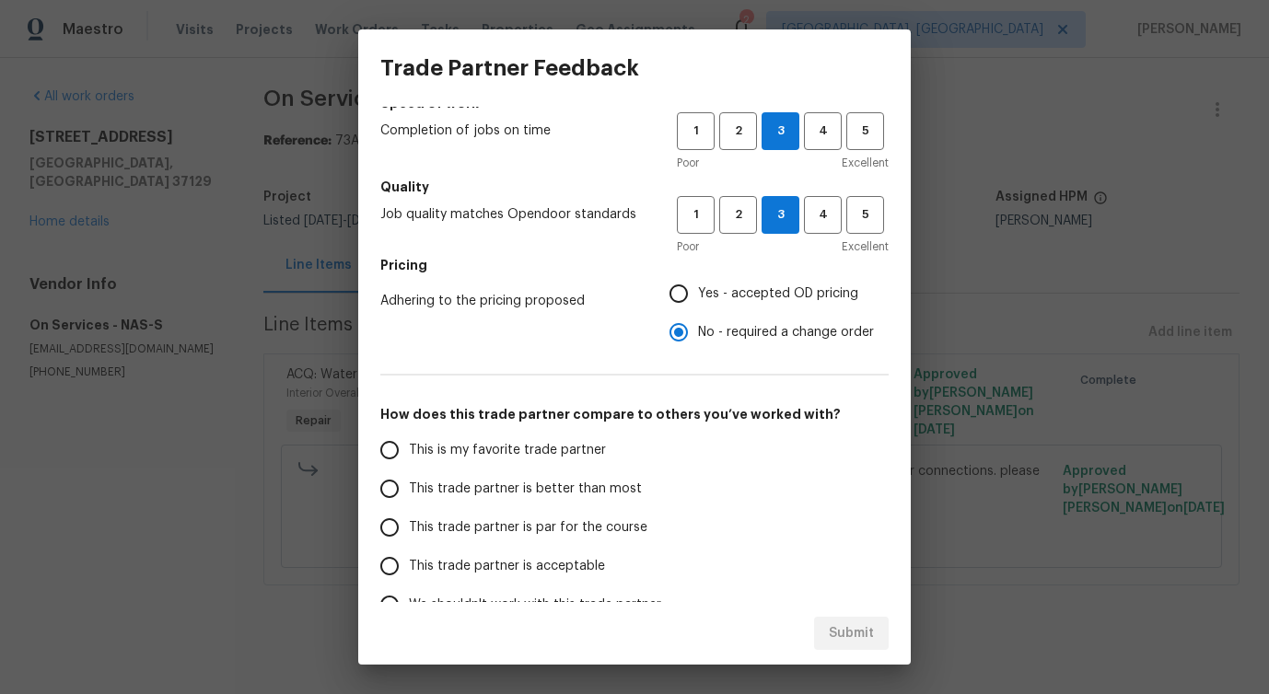
scroll to position [240, 0]
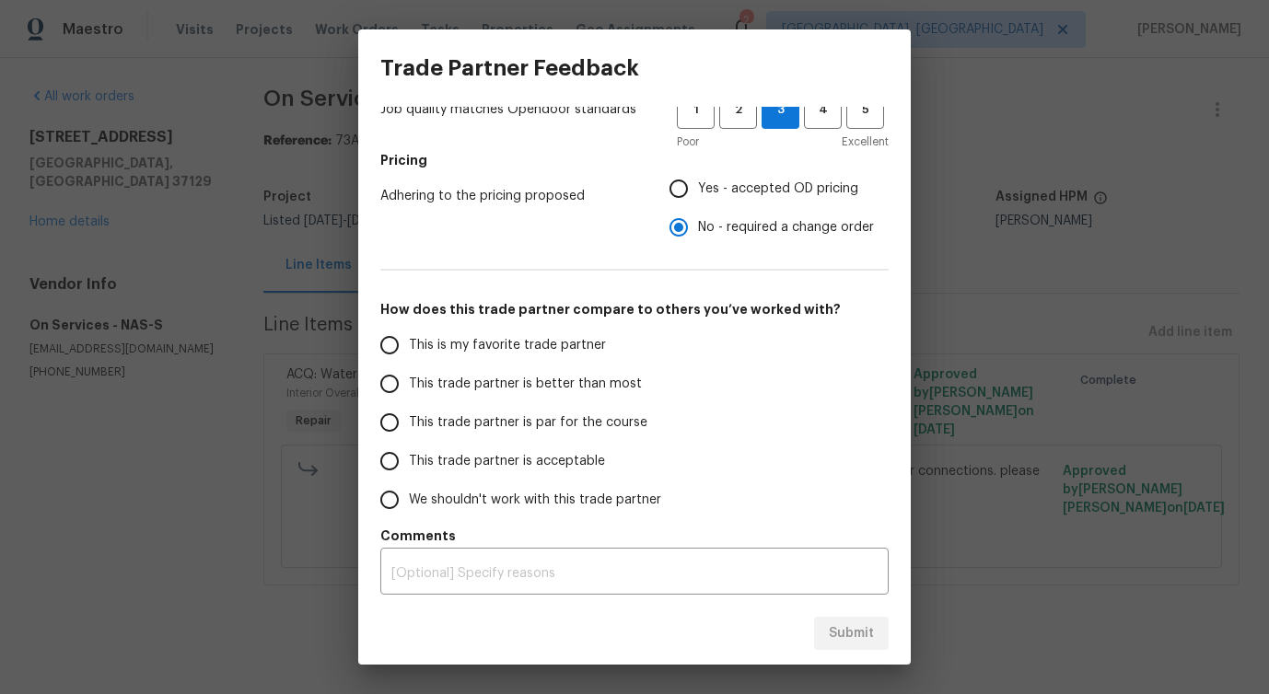
click at [590, 387] on span "This trade partner is better than most" at bounding box center [525, 384] width 233 height 19
click at [409, 387] on input "This trade partner is better than most" at bounding box center [389, 384] width 39 height 39
click at [829, 627] on span "Submit" at bounding box center [851, 633] width 45 height 23
radio input "true"
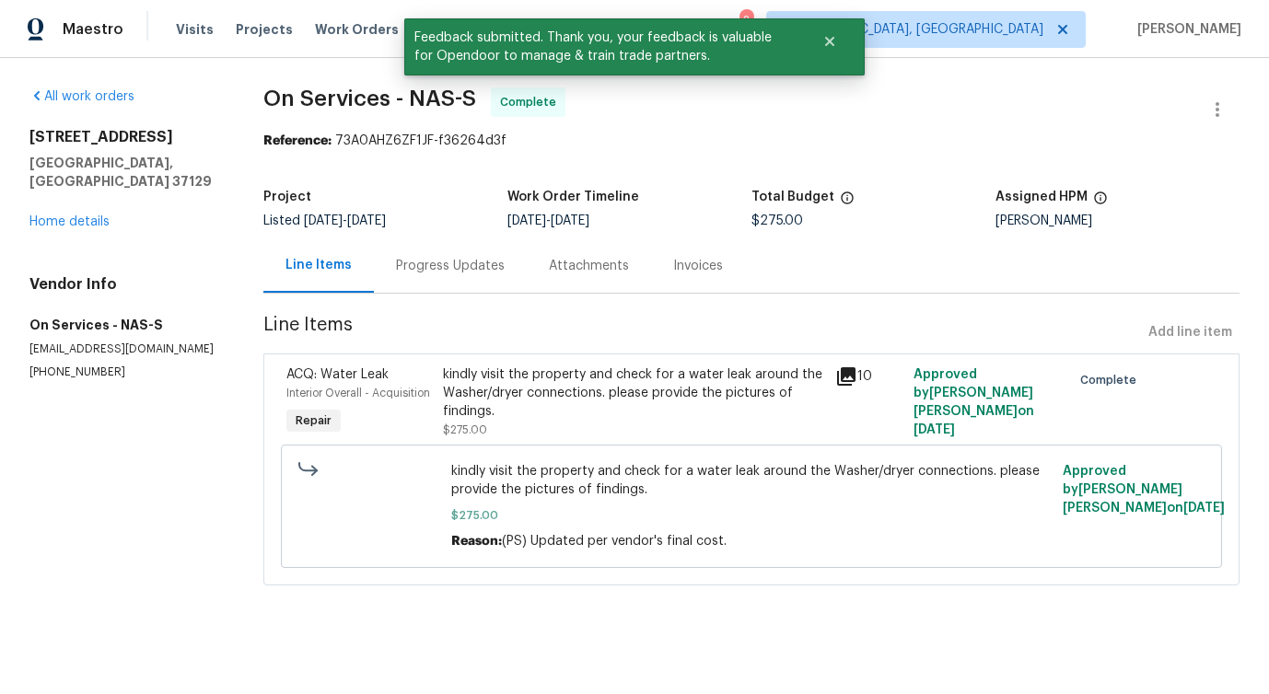
click at [456, 288] on div "Progress Updates" at bounding box center [450, 265] width 153 height 54
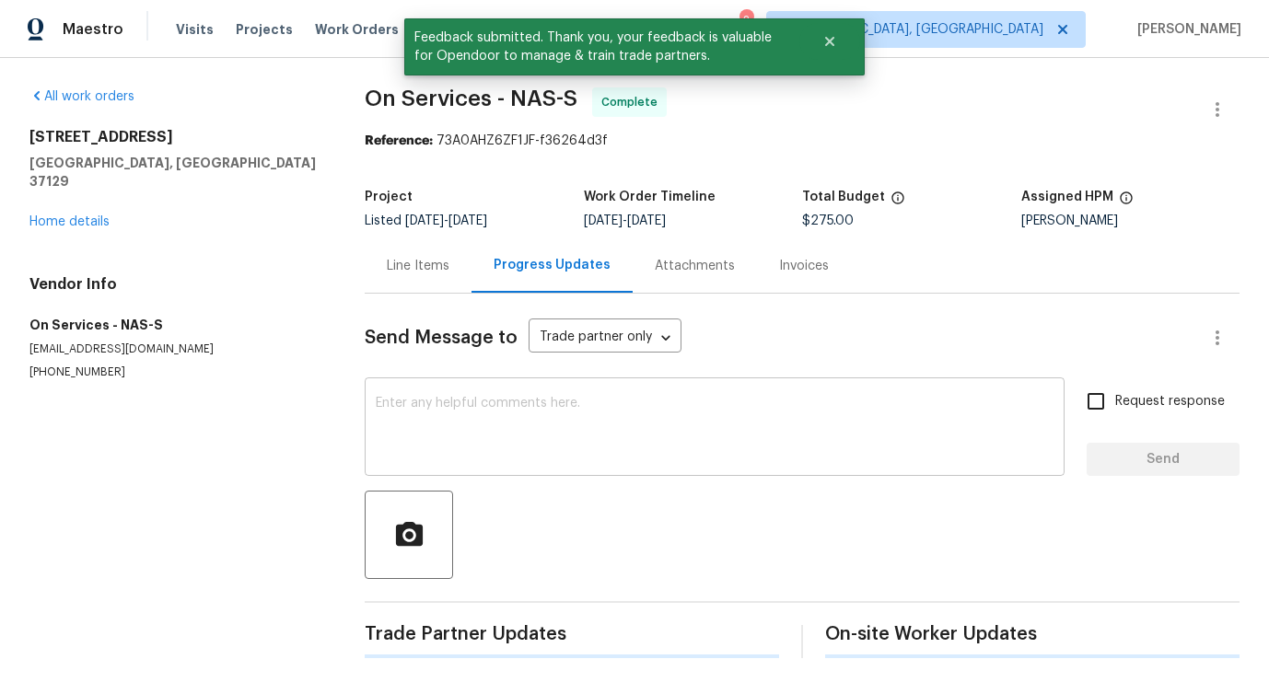
click at [533, 424] on textarea at bounding box center [715, 429] width 678 height 64
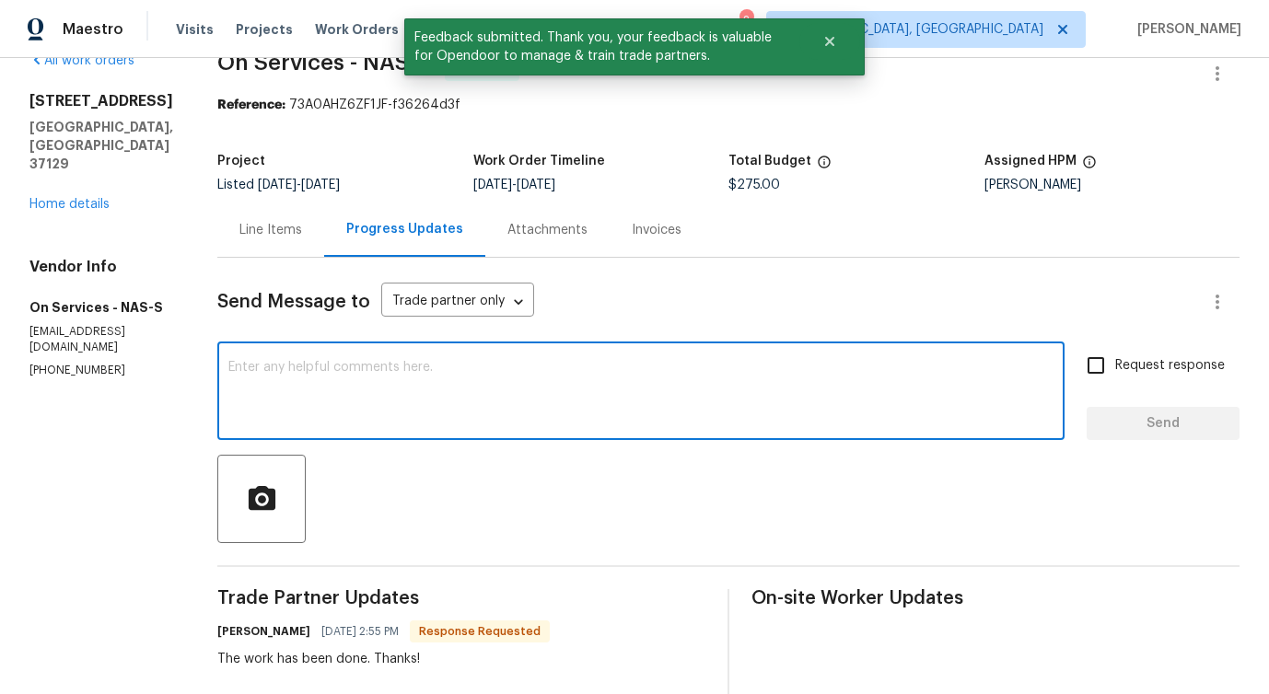
scroll to position [3, 0]
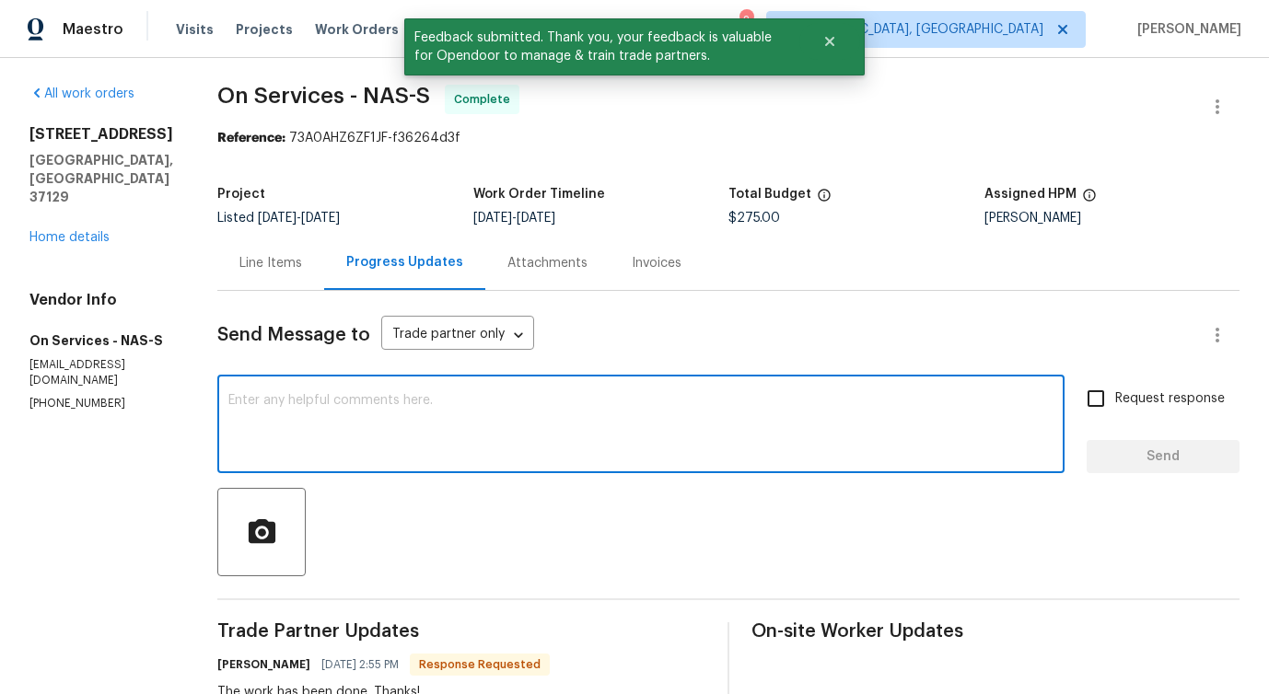
click at [464, 393] on div "x ​" at bounding box center [640, 426] width 847 height 94
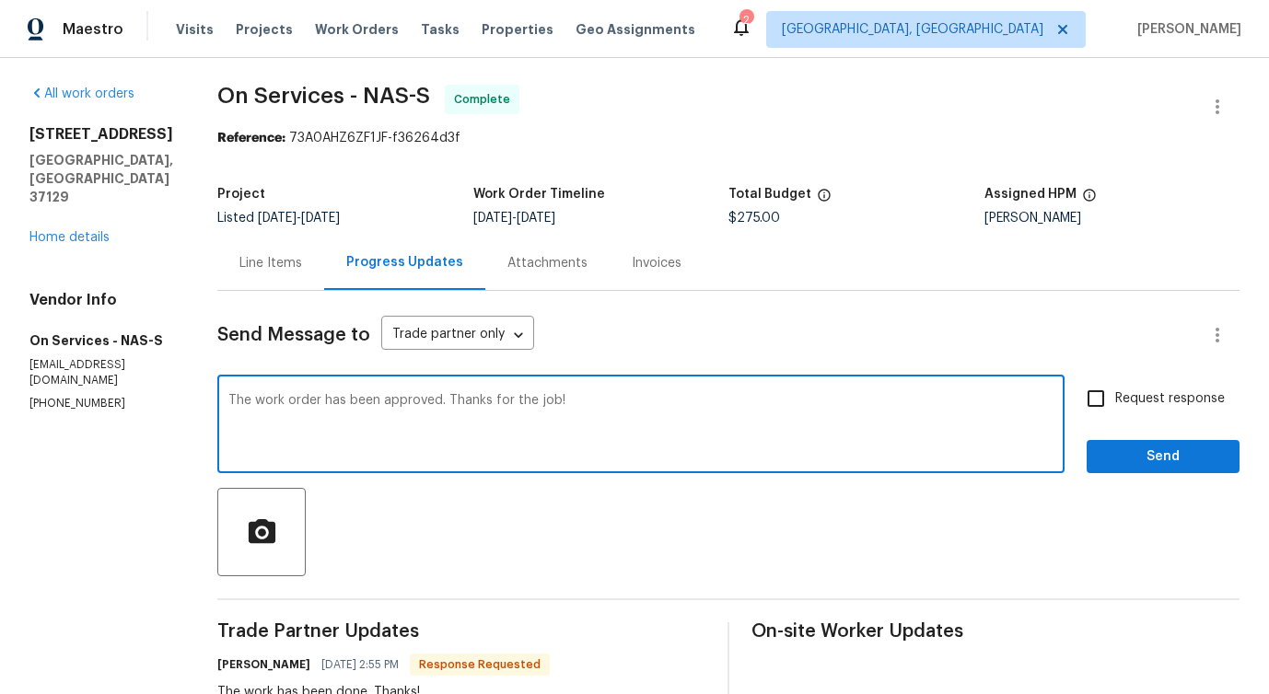
type textarea "The work order has been approved. Thanks for the job!"
click at [1153, 462] on span "Send" at bounding box center [1162, 457] width 123 height 23
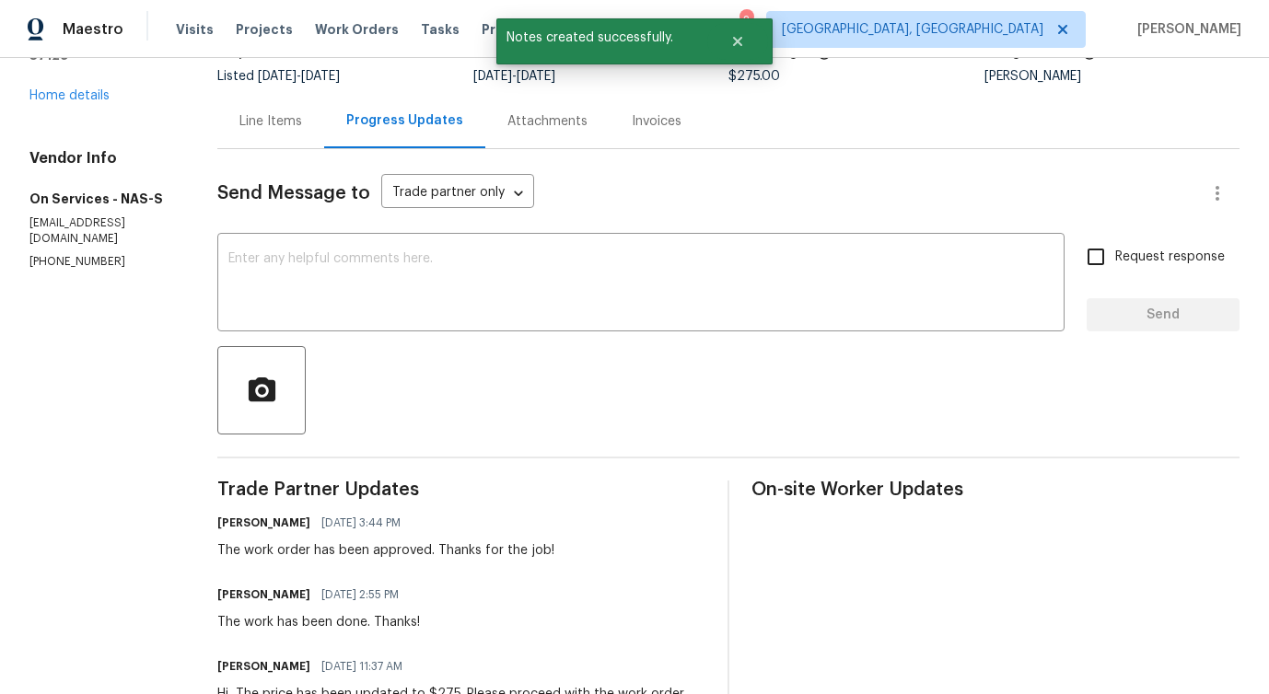
scroll to position [0, 0]
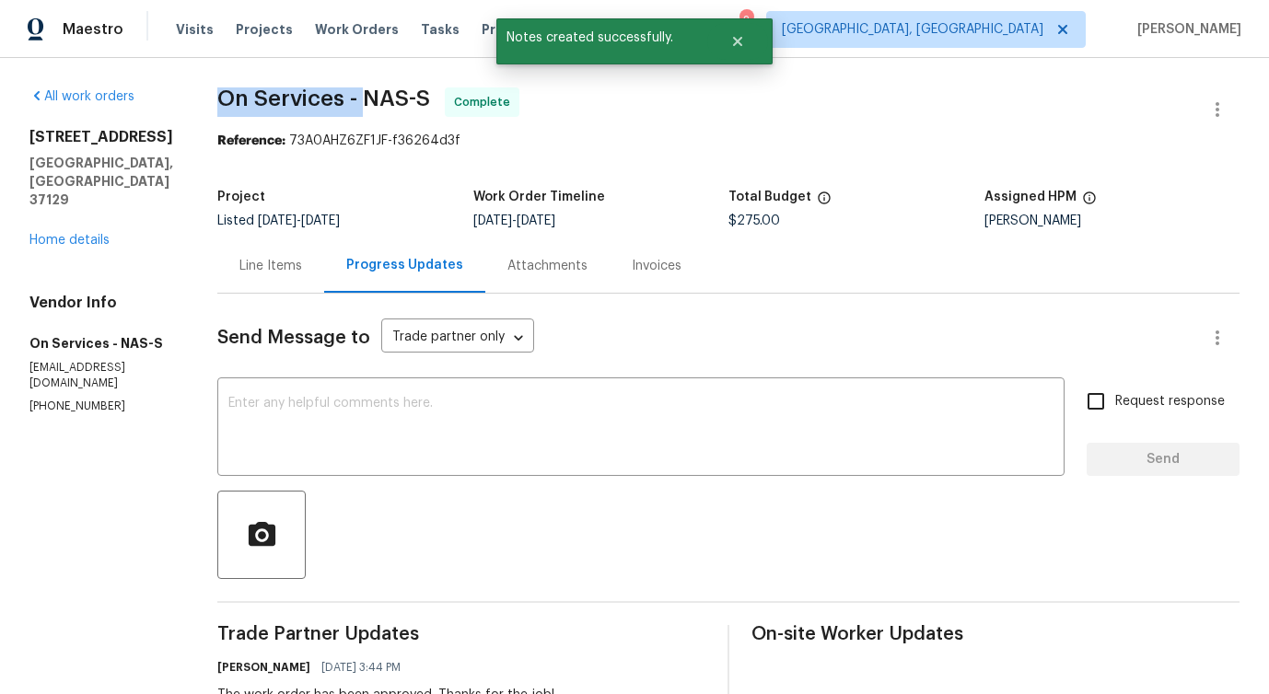
drag, startPoint x: 198, startPoint y: 100, endPoint x: 351, endPoint y: 100, distance: 152.8
click at [351, 100] on div "All work orders 478 Deerfield Dr Murfreesboro, TN 37129 Home details Vendor Inf…" at bounding box center [634, 660] width 1269 height 1204
copy span "On Services -"
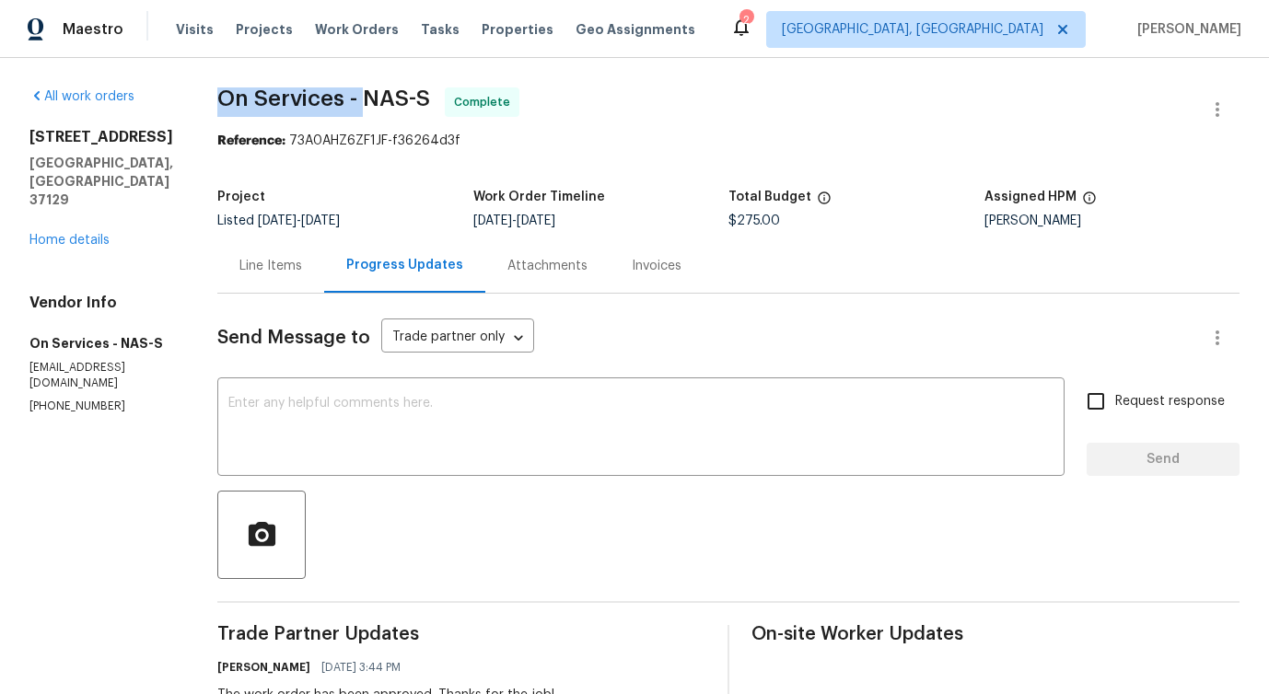
click at [263, 270] on div "Line Items" at bounding box center [270, 266] width 63 height 18
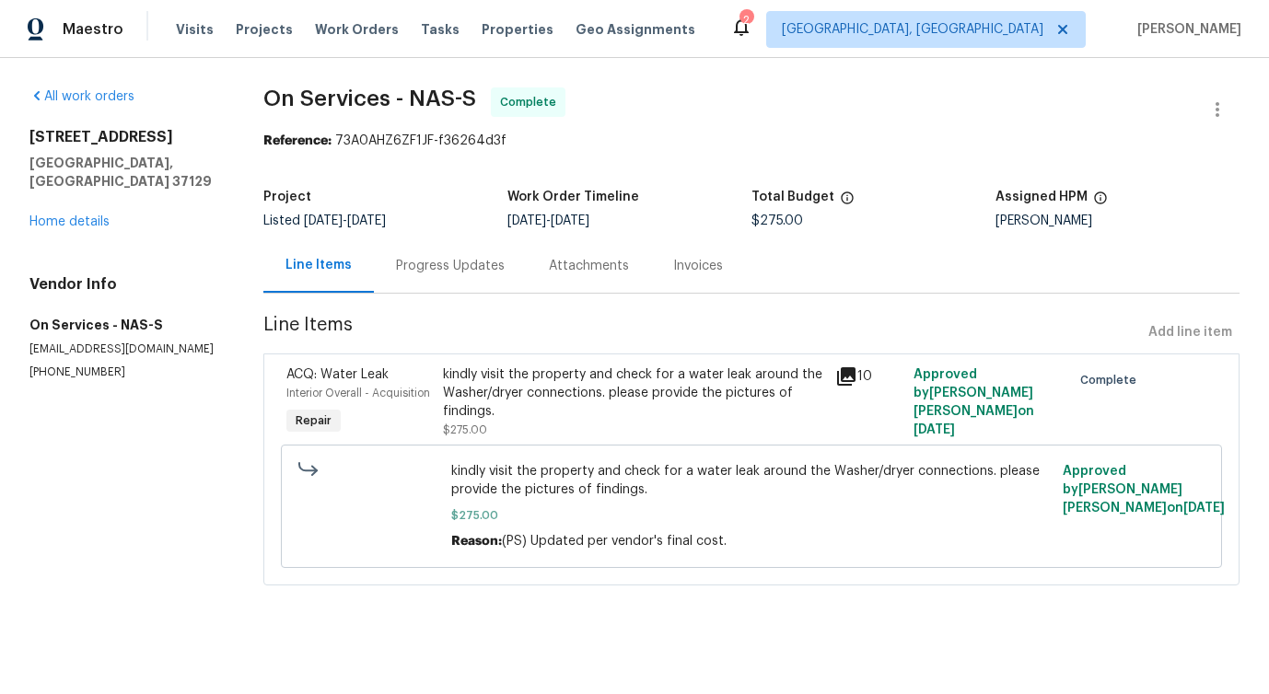
click at [405, 261] on div "Progress Updates" at bounding box center [450, 266] width 109 height 18
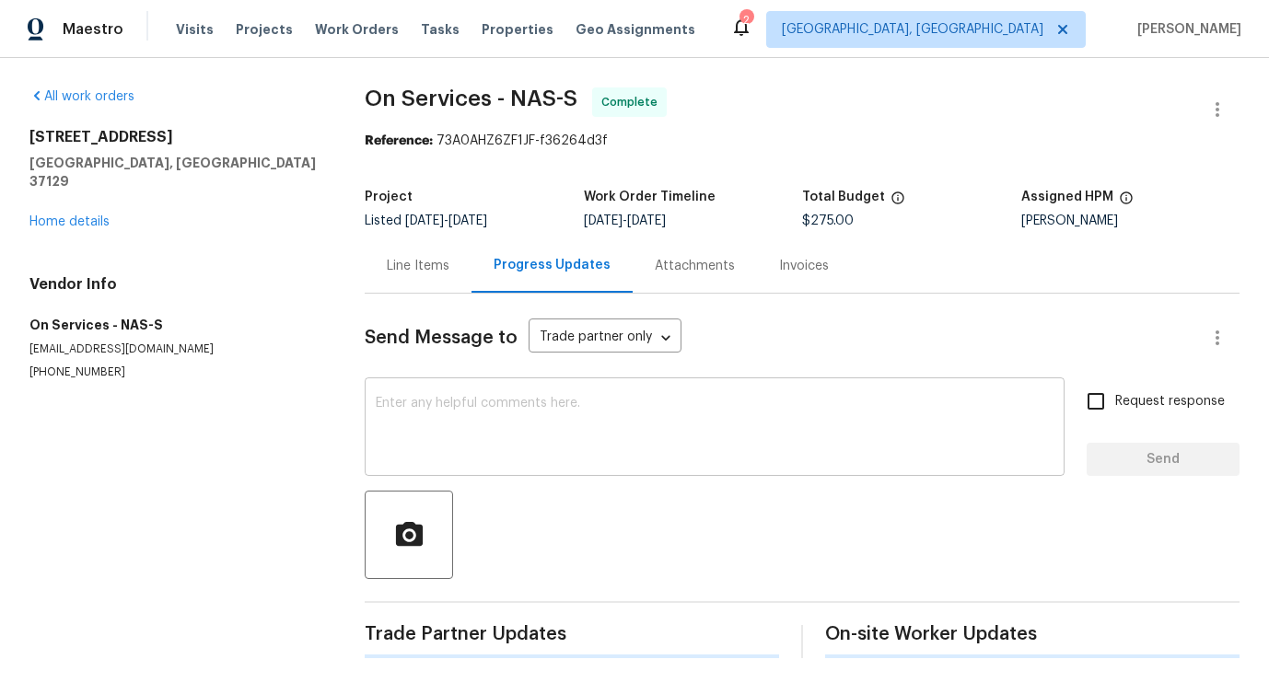
click at [428, 421] on textarea at bounding box center [715, 429] width 678 height 64
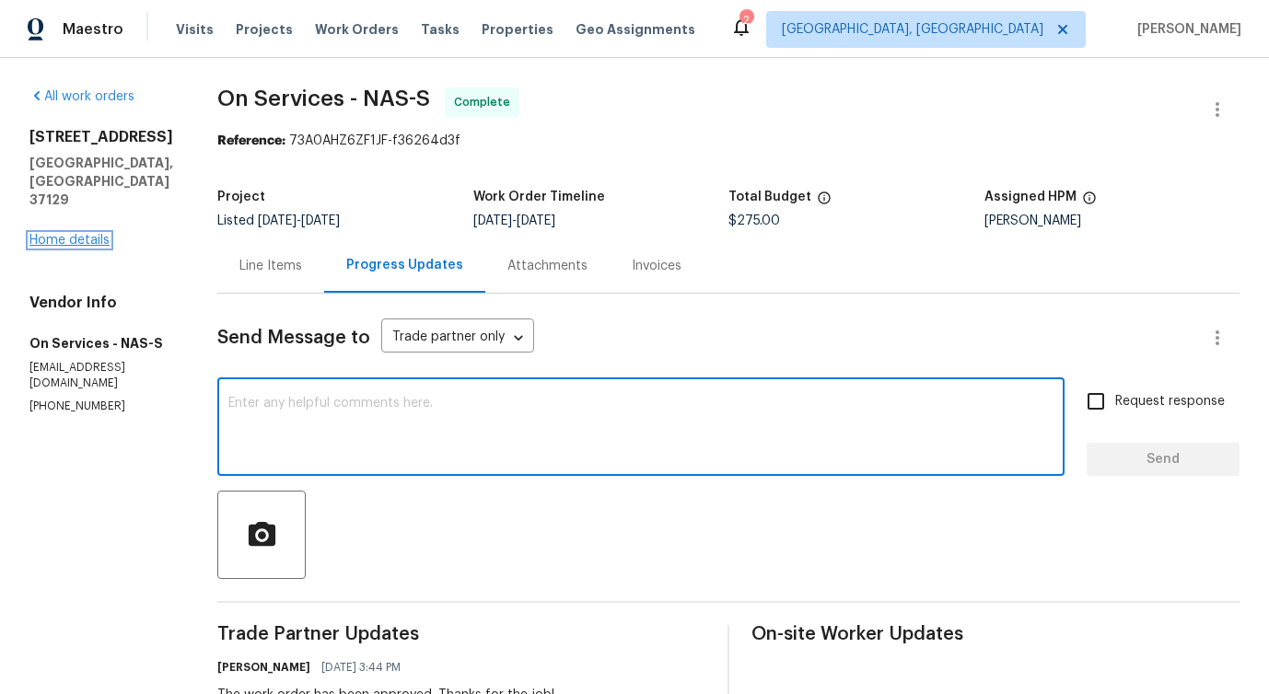
click at [87, 234] on link "Home details" at bounding box center [69, 240] width 80 height 13
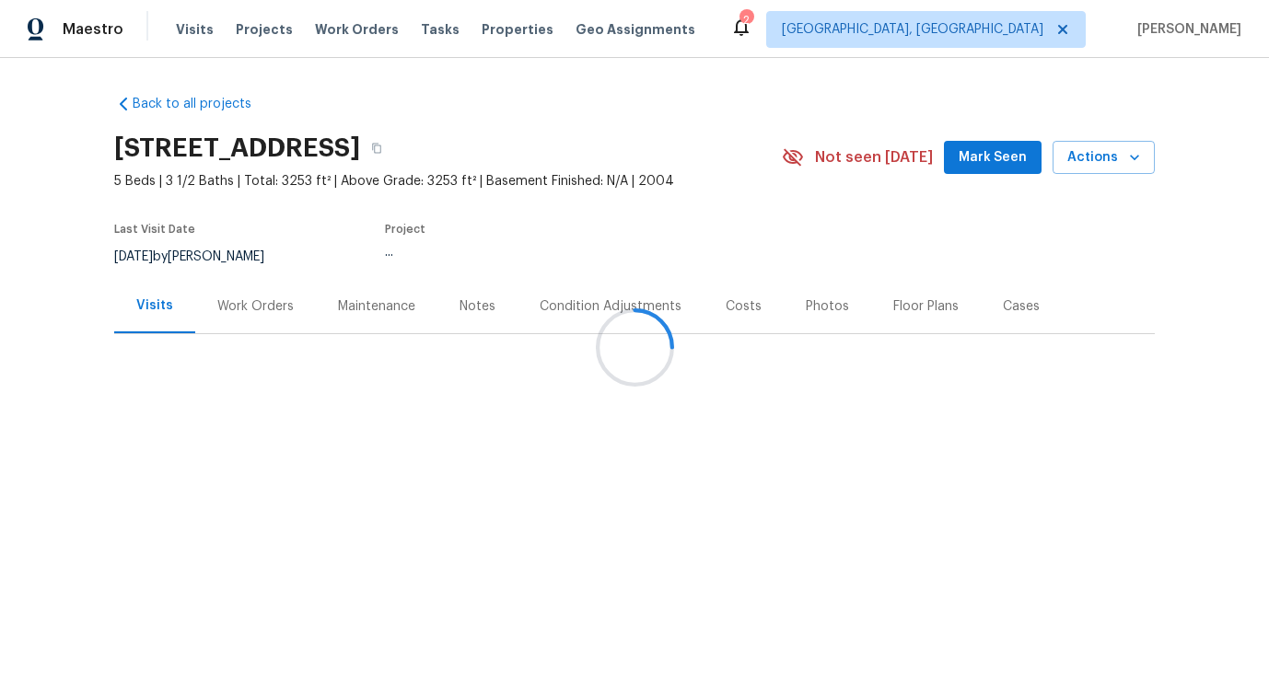
click at [250, 313] on div at bounding box center [634, 347] width 1269 height 694
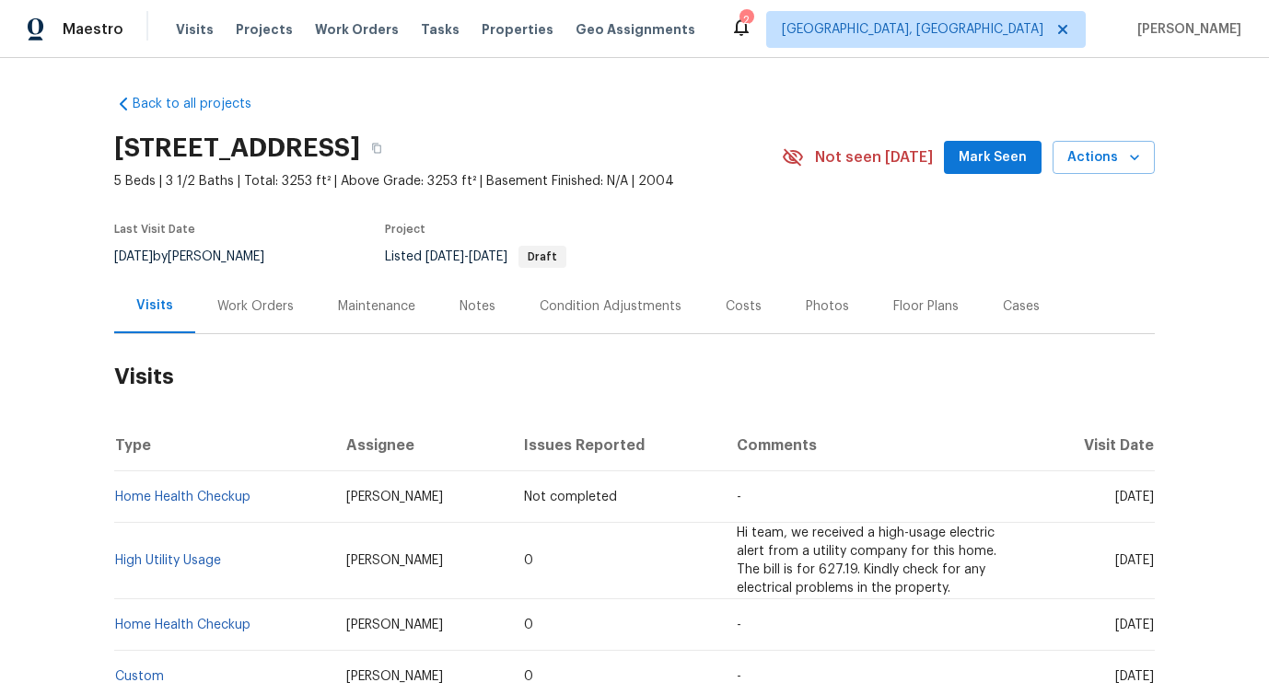
click at [250, 313] on div "Work Orders" at bounding box center [255, 306] width 76 height 18
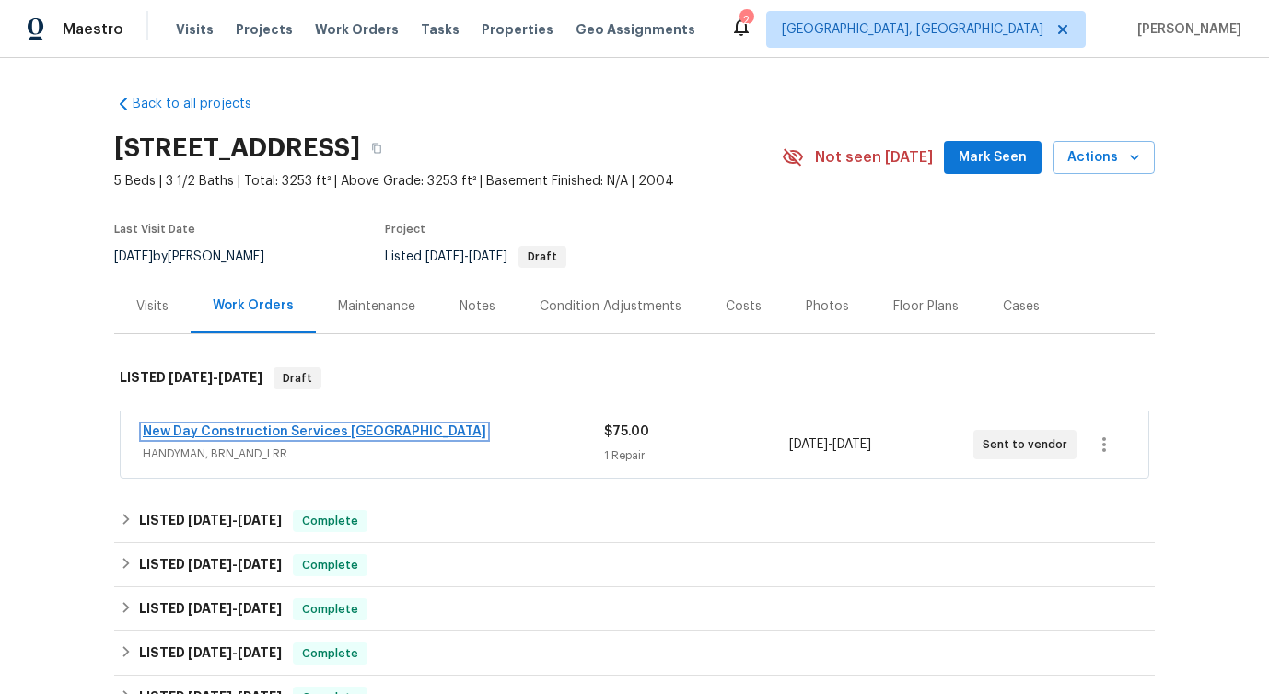
click at [246, 430] on link "New Day Construction Services UB" at bounding box center [314, 431] width 343 height 13
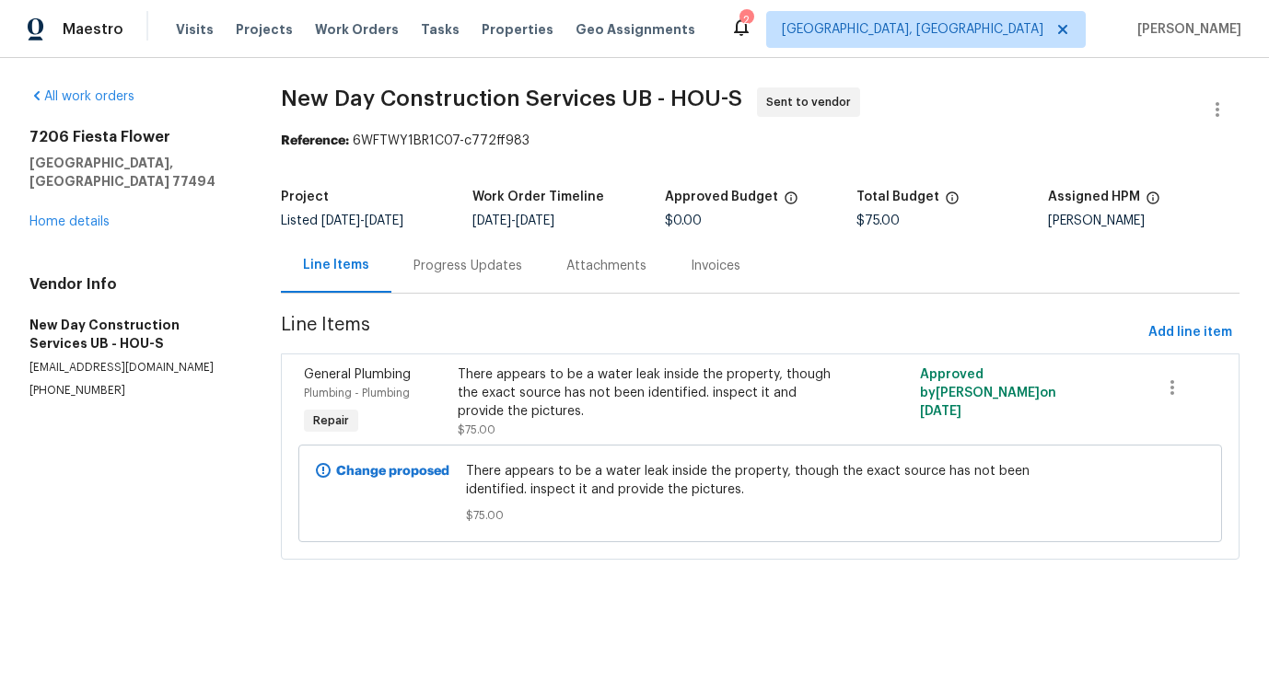
click at [648, 409] on div "There appears to be a water leak inside the property, though the exact source h…" at bounding box center [645, 393] width 374 height 55
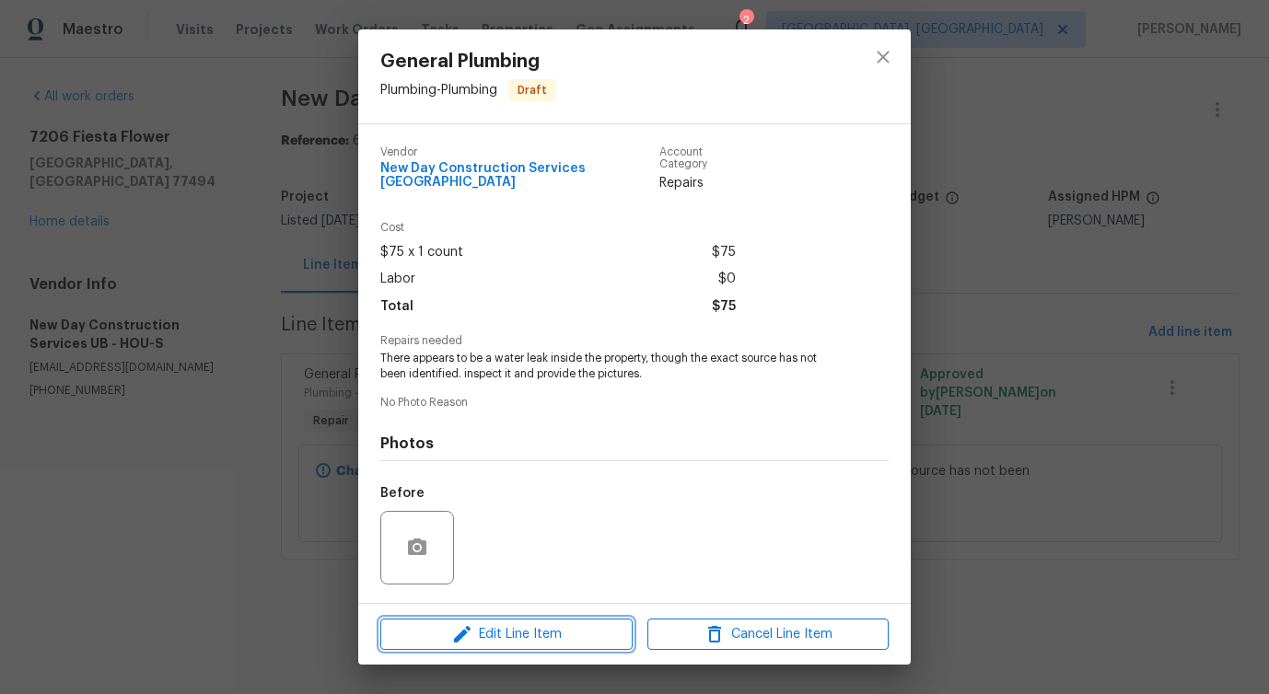
click at [508, 635] on span "Edit Line Item" at bounding box center [506, 634] width 241 height 23
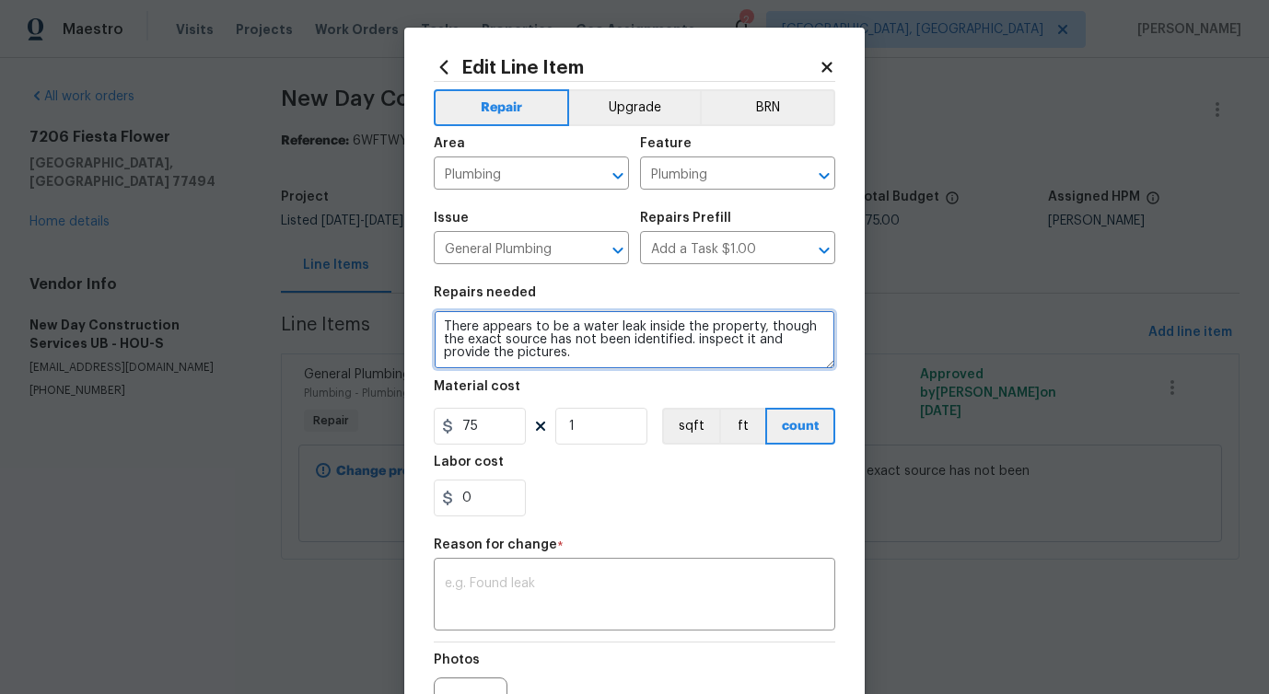
click at [527, 345] on textarea "There appears to be a water leak inside the property, though the exact source h…" at bounding box center [634, 339] width 401 height 59
paste textarea "Please investigate the report that there is a water leak inside the home. Pleas…"
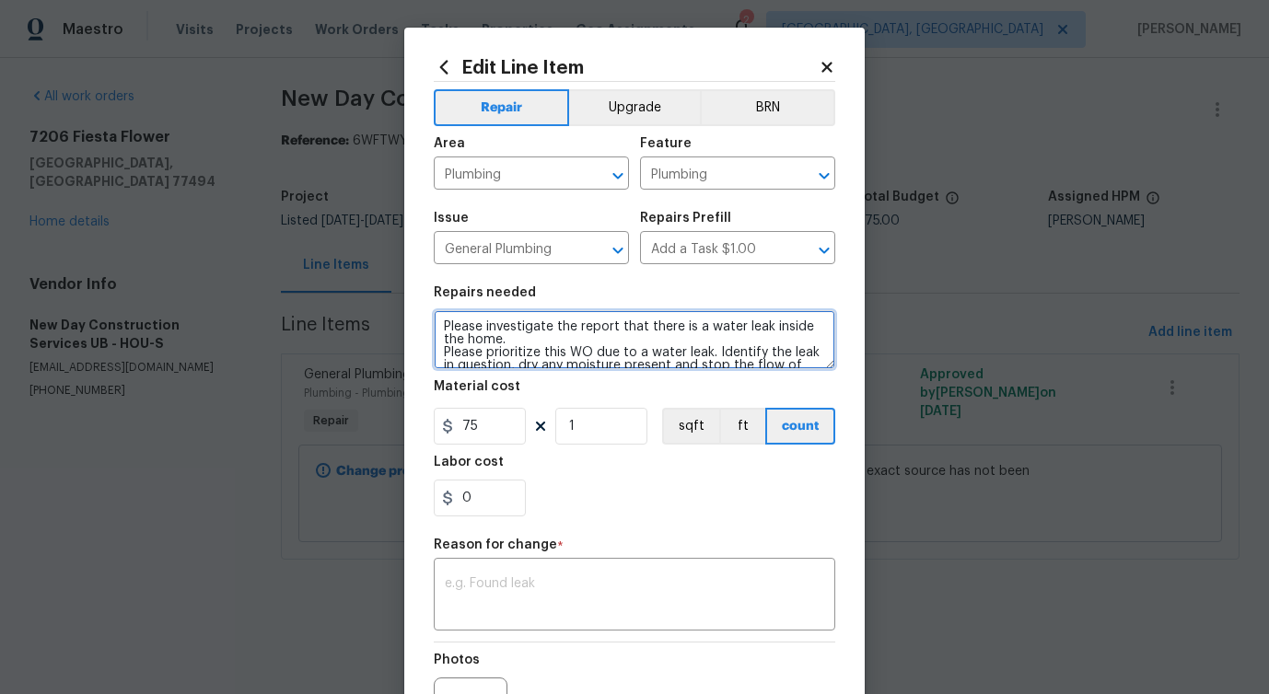
scroll to position [120, 0]
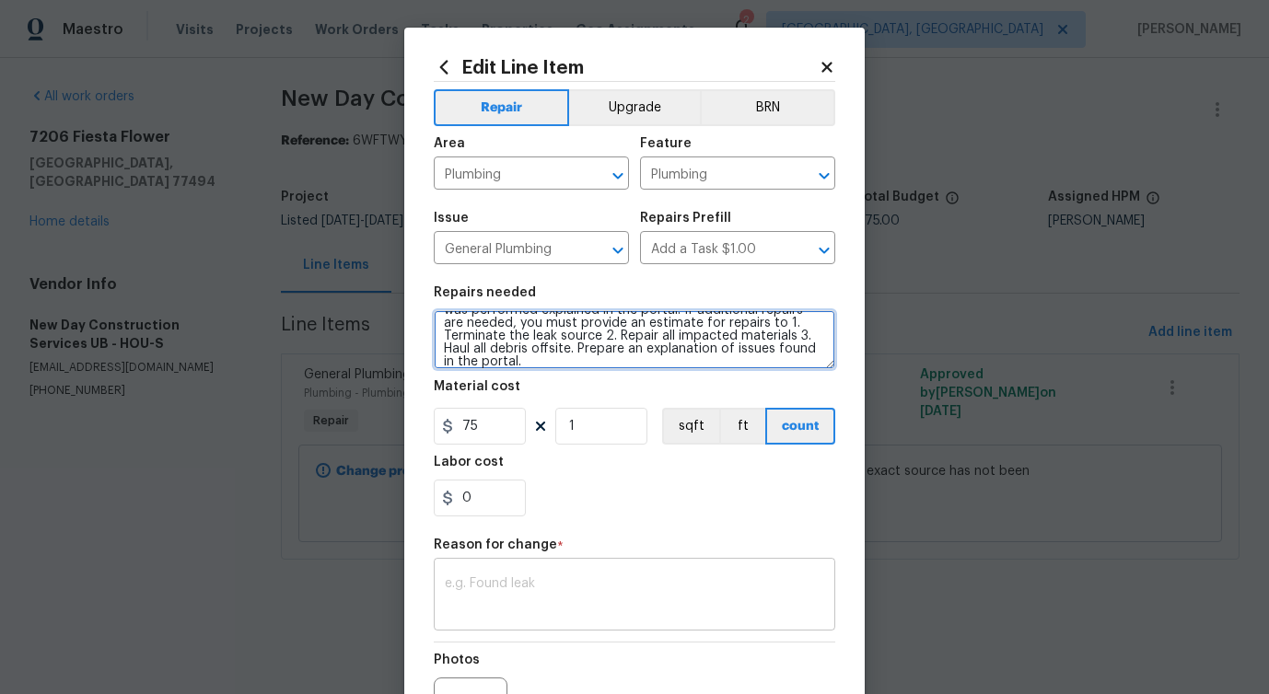
type textarea "Please investigate the report that there is a water leak inside the home. Pleas…"
click at [489, 604] on textarea at bounding box center [634, 596] width 379 height 39
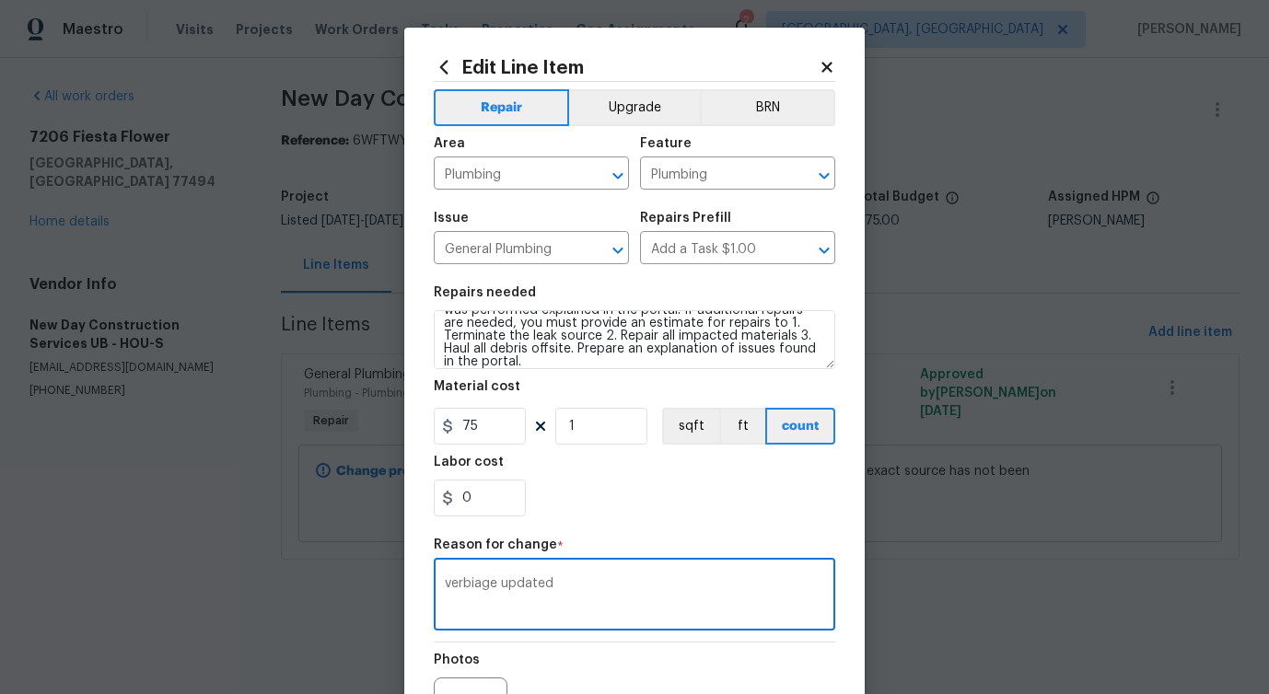
scroll to position [214, 0]
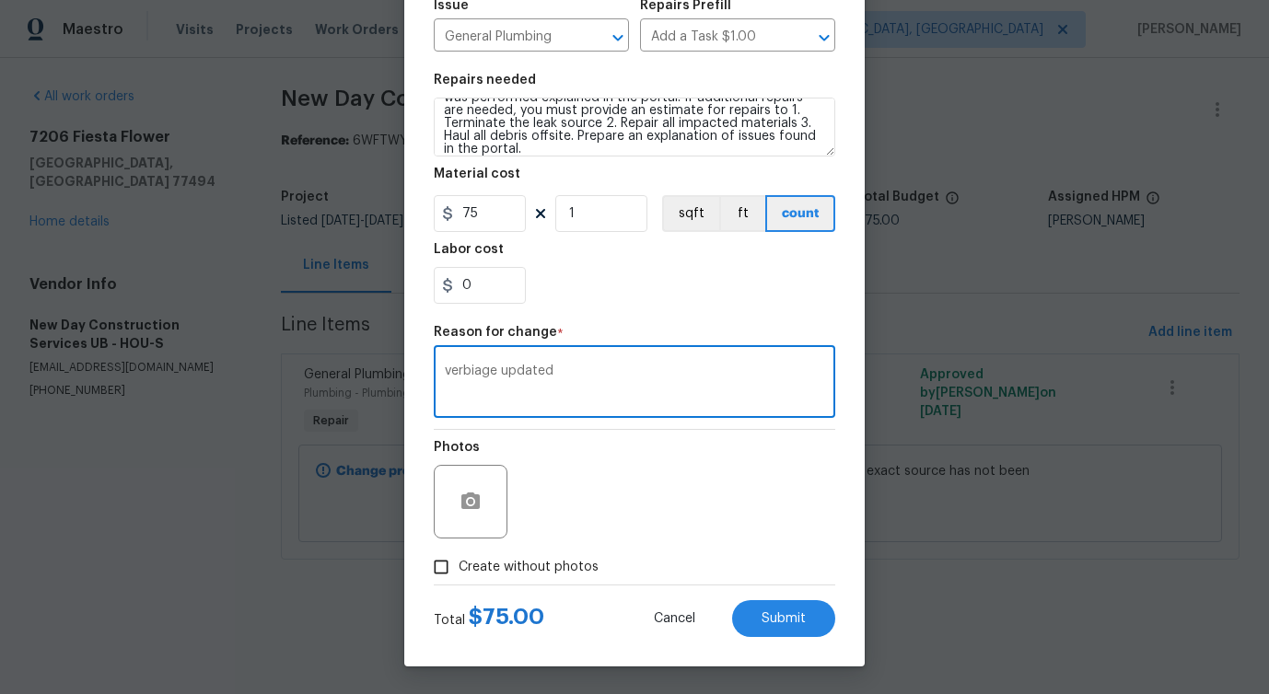
type textarea "verbiage updated"
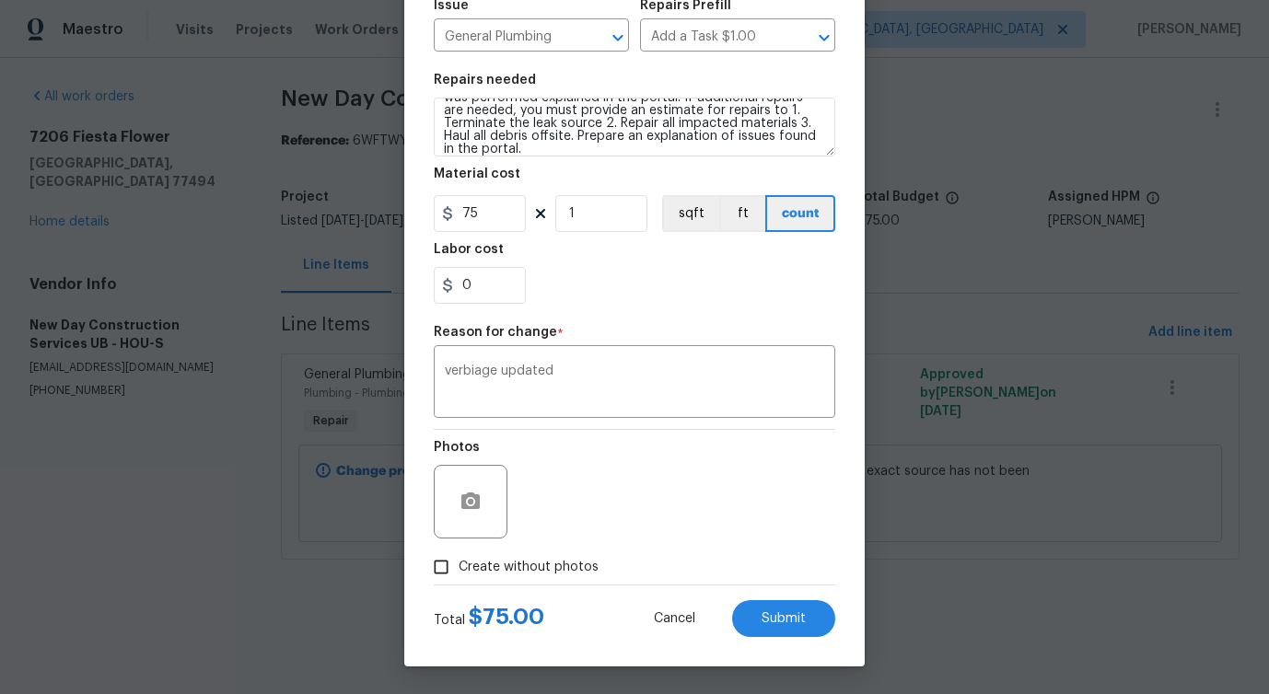
click at [525, 555] on label "Create without photos" at bounding box center [511, 567] width 175 height 35
click at [459, 555] on input "Create without photos" at bounding box center [441, 567] width 35 height 35
checkbox input "true"
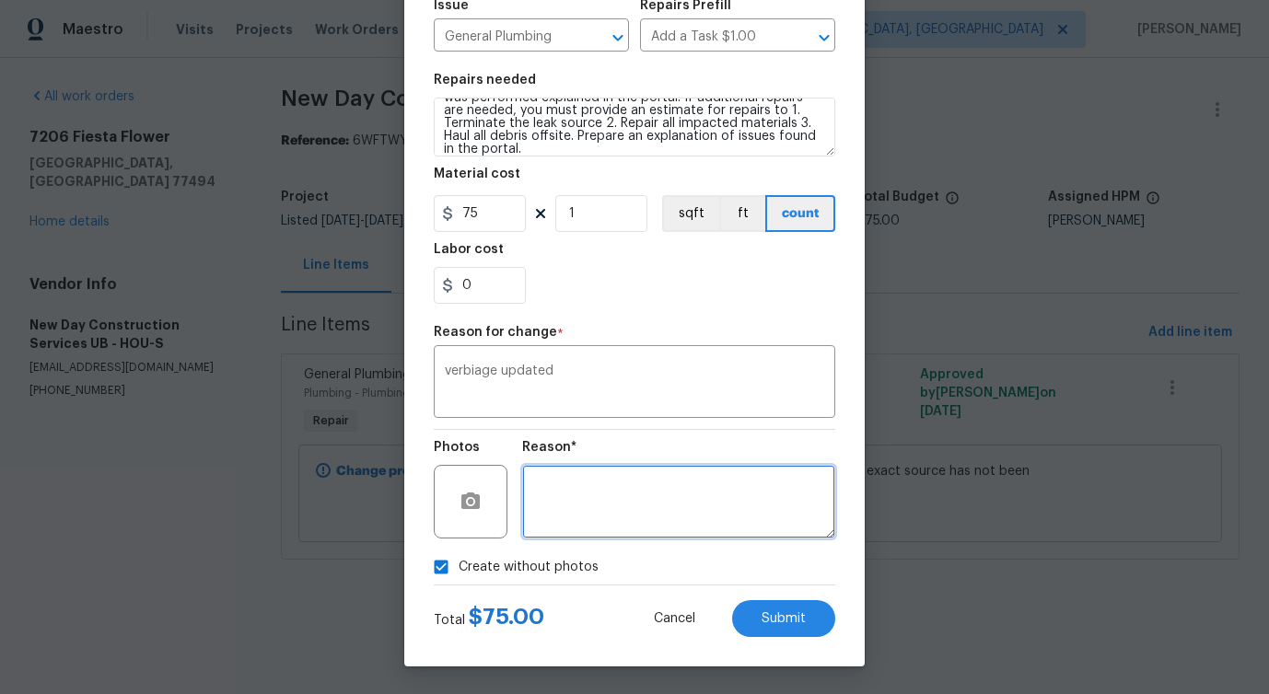
click at [604, 517] on textarea at bounding box center [678, 502] width 313 height 74
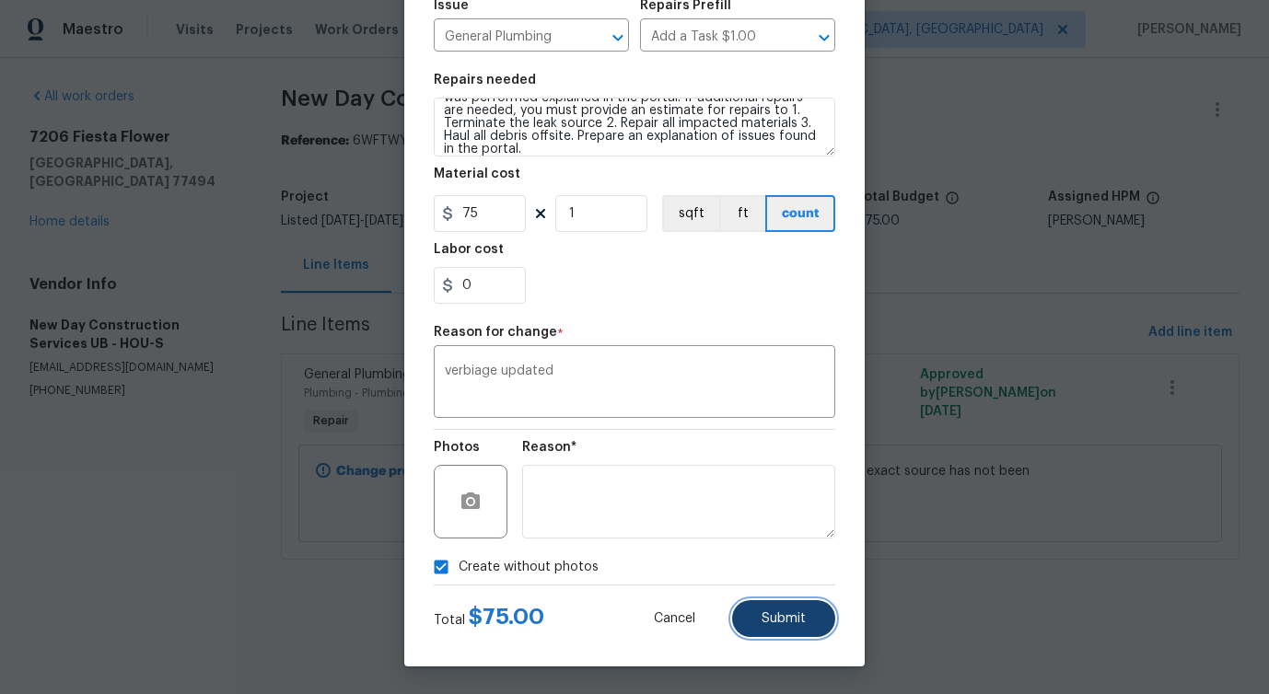
click at [789, 616] on span "Submit" at bounding box center [783, 619] width 44 height 14
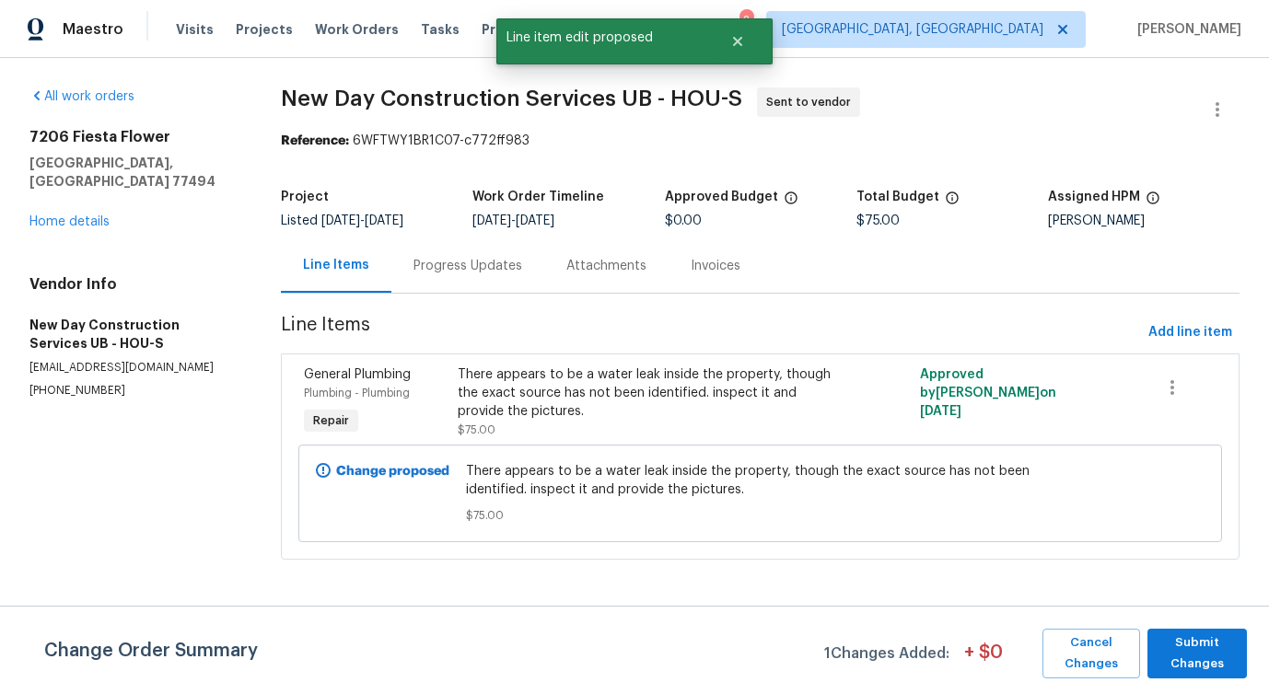
scroll to position [0, 0]
click at [1180, 647] on span "Submit Changes" at bounding box center [1196, 654] width 81 height 42
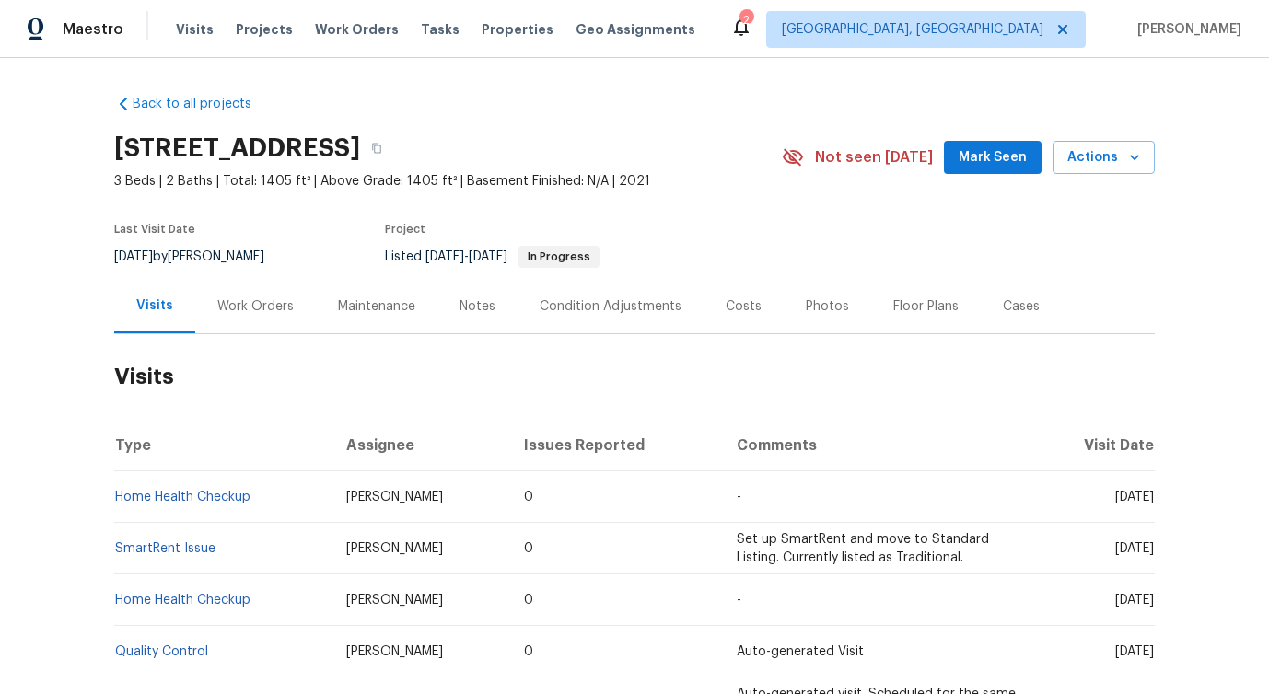
click at [285, 303] on div "Work Orders" at bounding box center [255, 306] width 76 height 18
